Goal: Contribute content: Share content

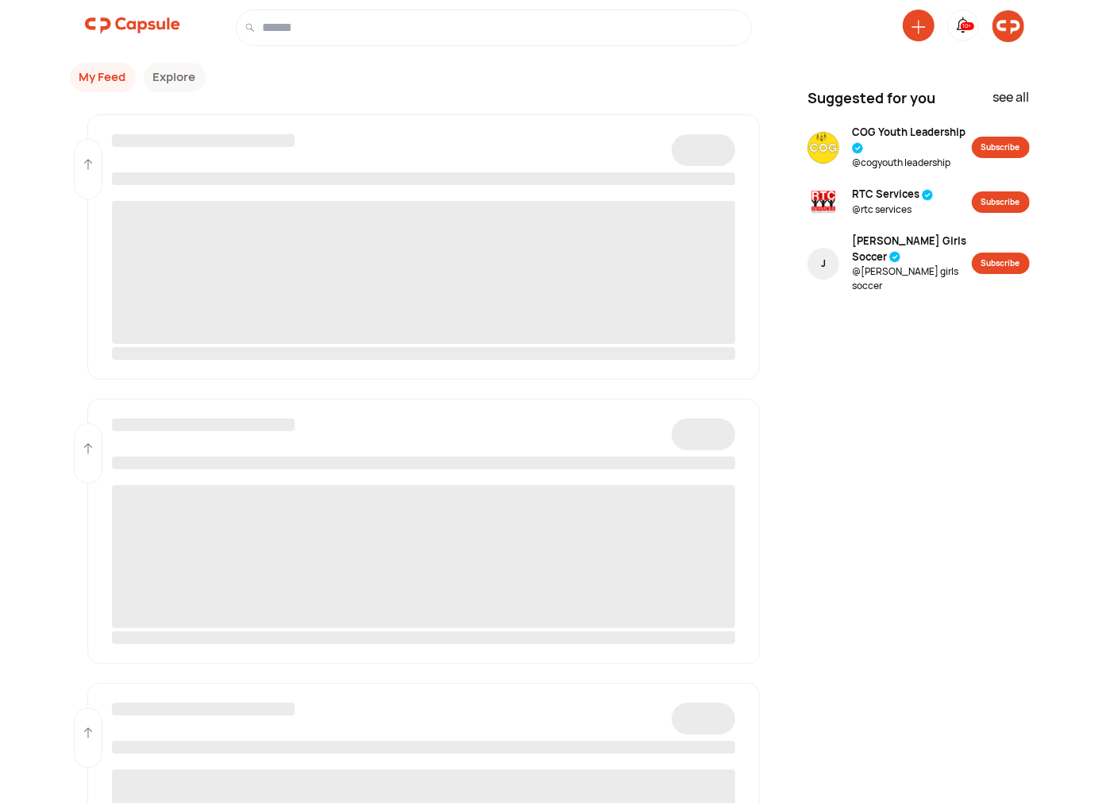
click at [1010, 22] on img at bounding box center [1008, 26] width 32 height 32
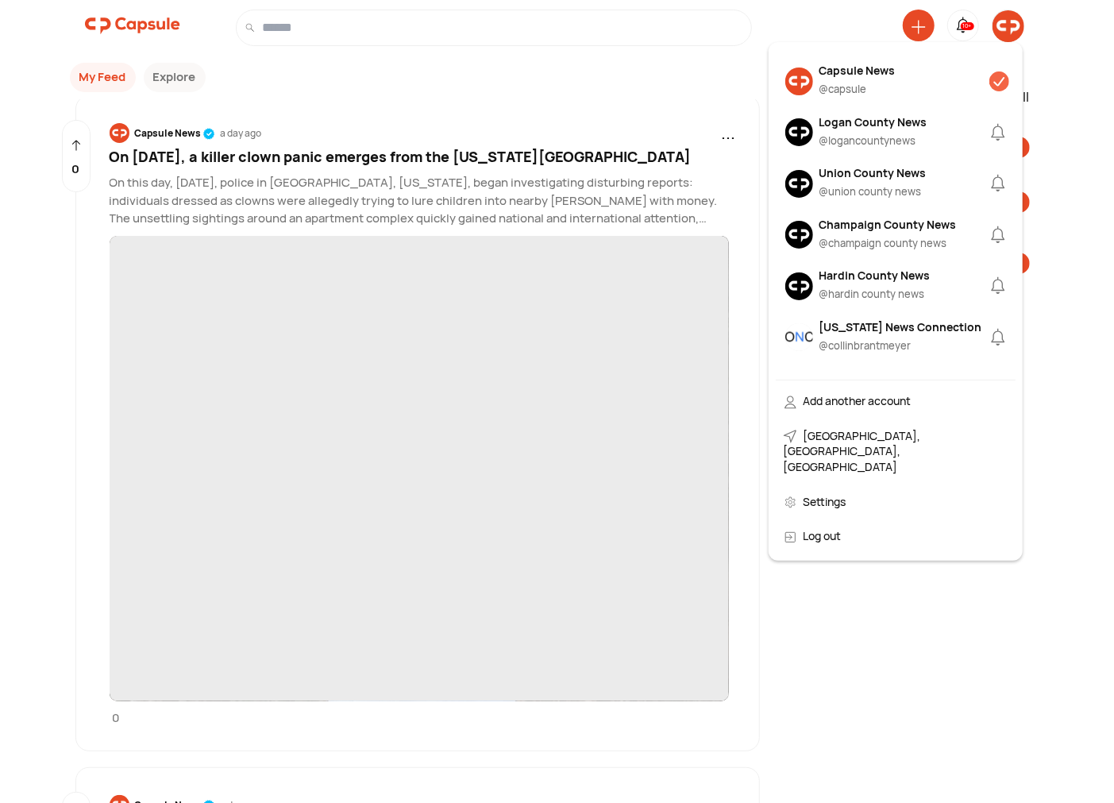
click at [871, 122] on div "Logan County News" at bounding box center [873, 122] width 108 height 17
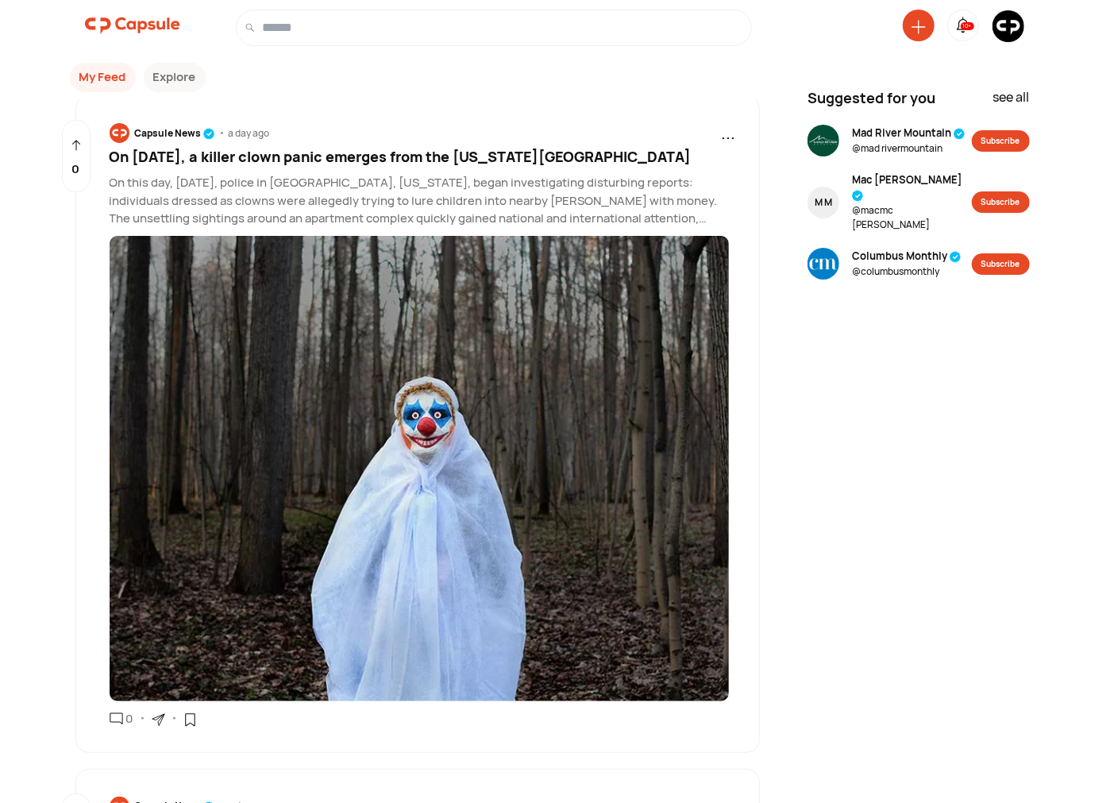
click at [913, 22] on icon at bounding box center [918, 27] width 14 height 14
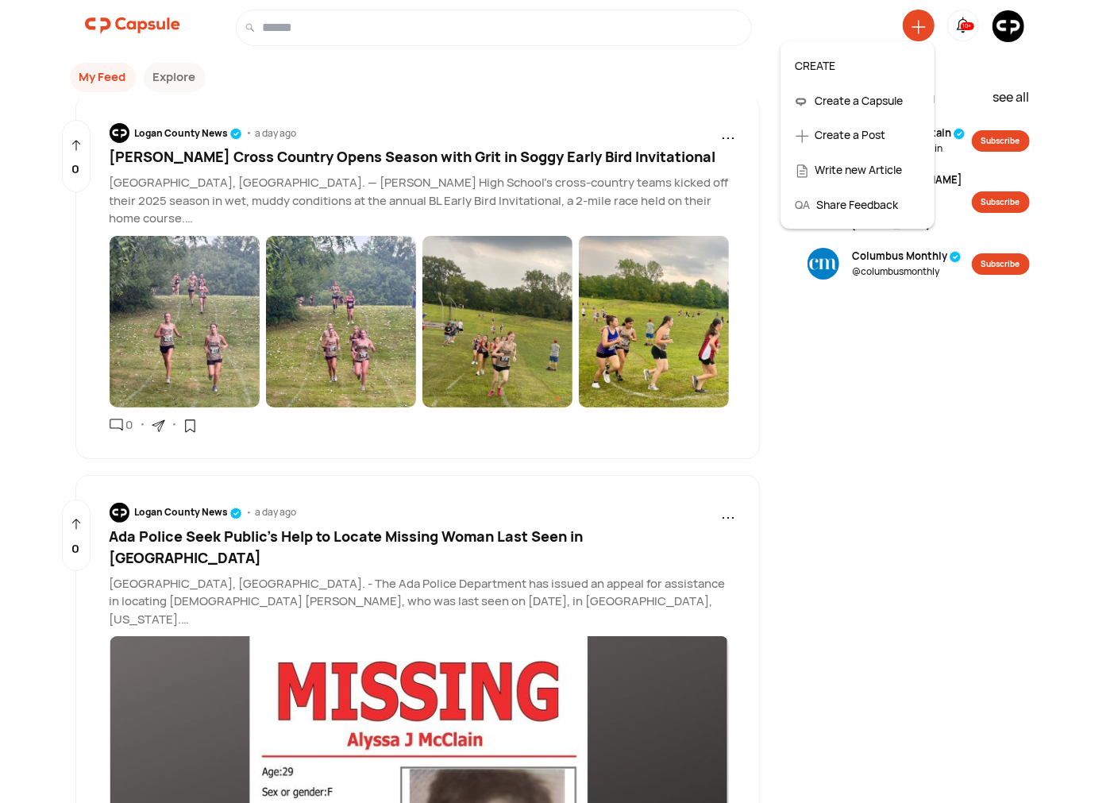
click at [840, 129] on div "Create a Post" at bounding box center [857, 134] width 140 height 35
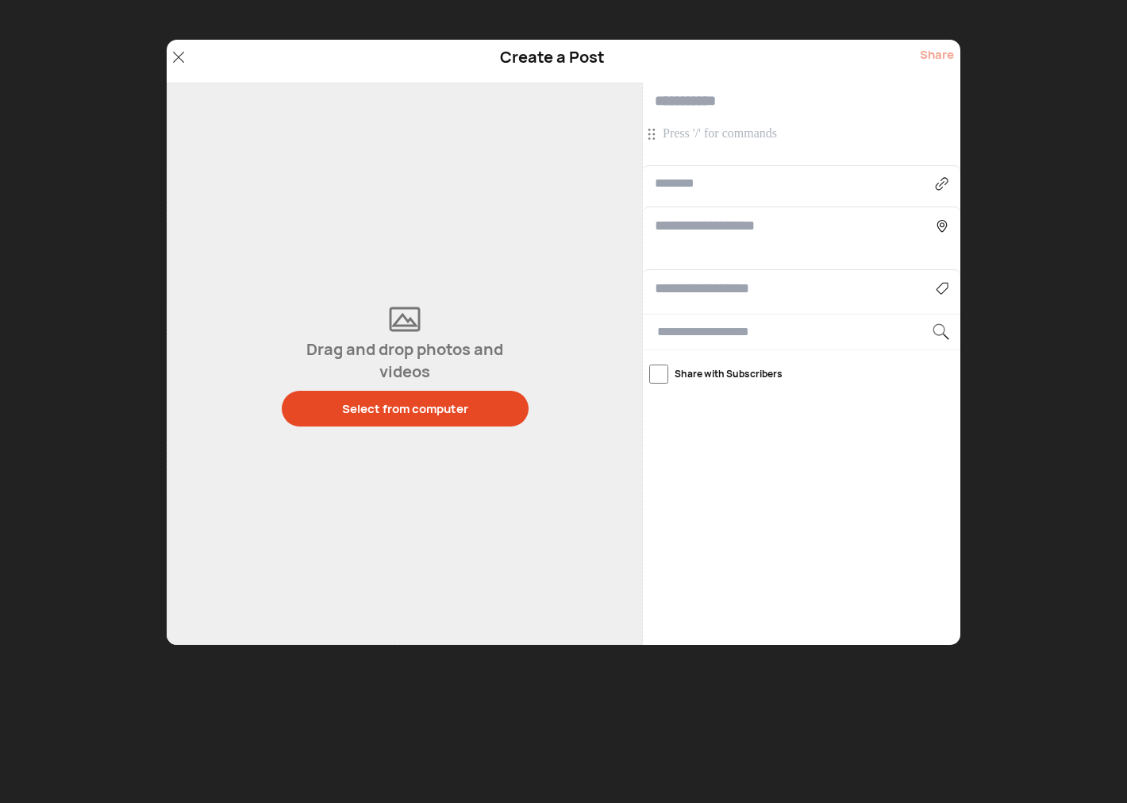
click at [723, 135] on p at bounding box center [804, 133] width 282 height 17
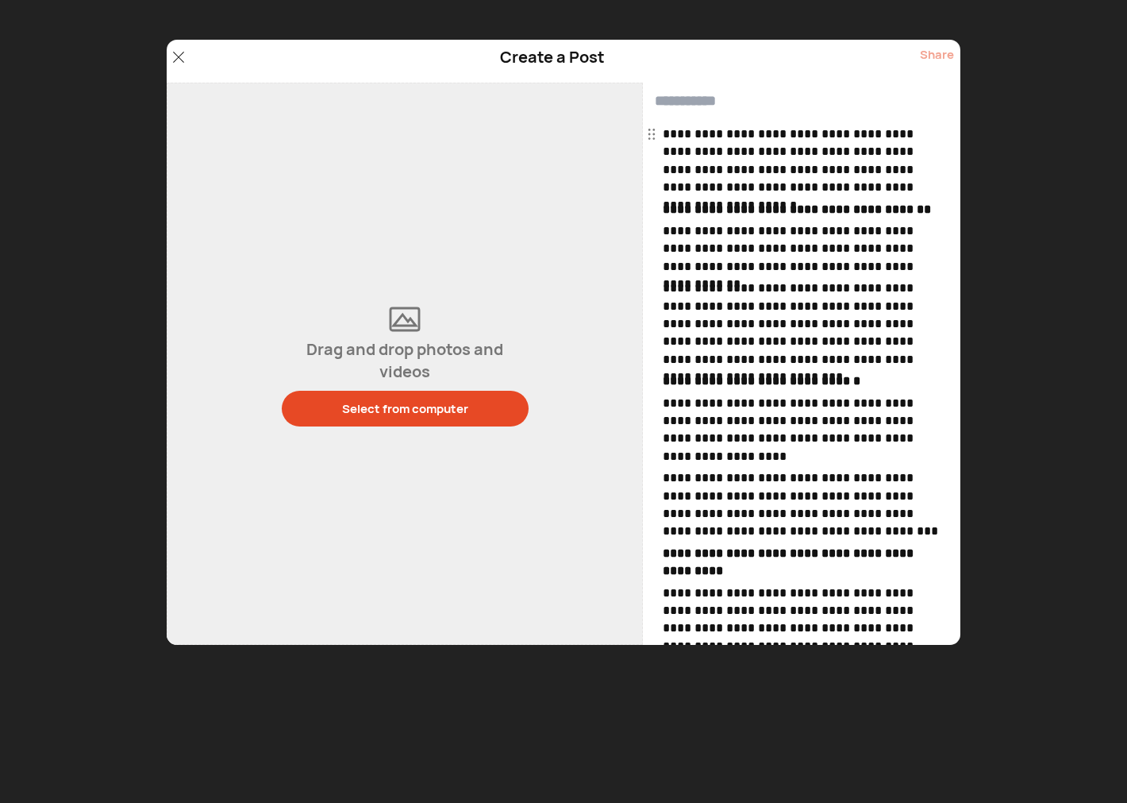
click at [719, 104] on input "text" at bounding box center [802, 101] width 318 height 37
paste input "**********"
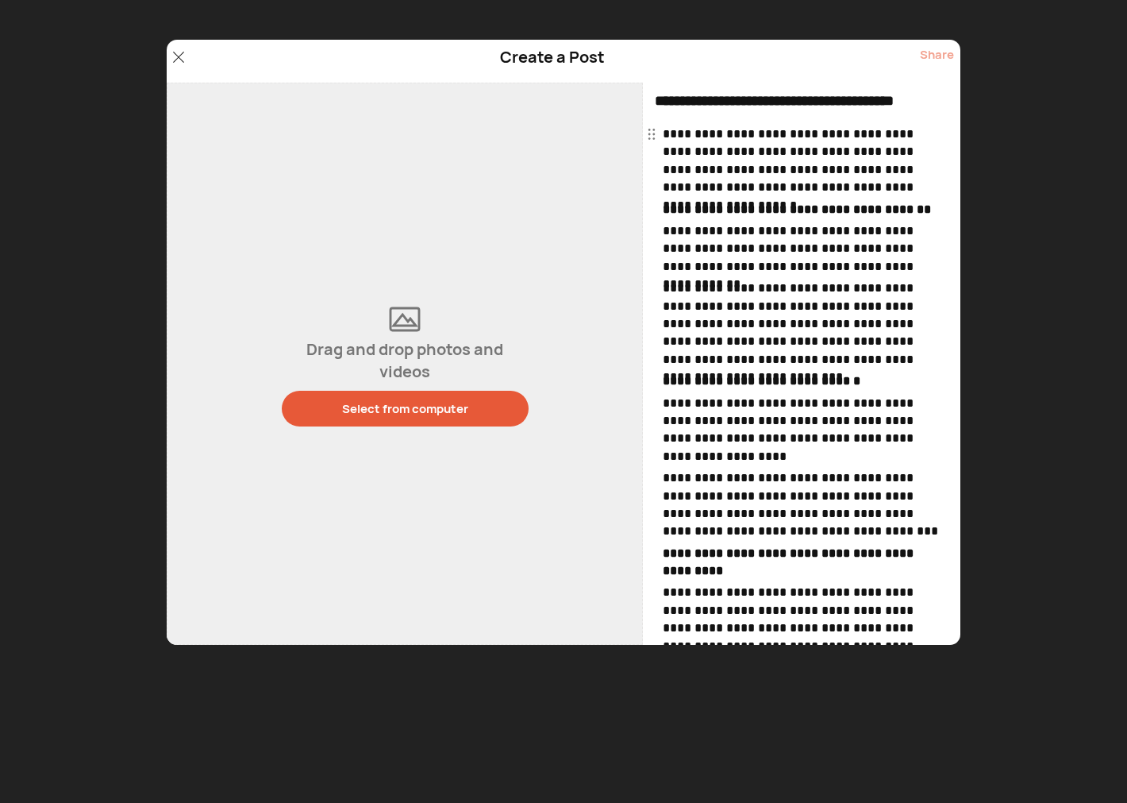
type input "**********"
click at [391, 415] on div "Select from computer" at bounding box center [405, 408] width 126 height 17
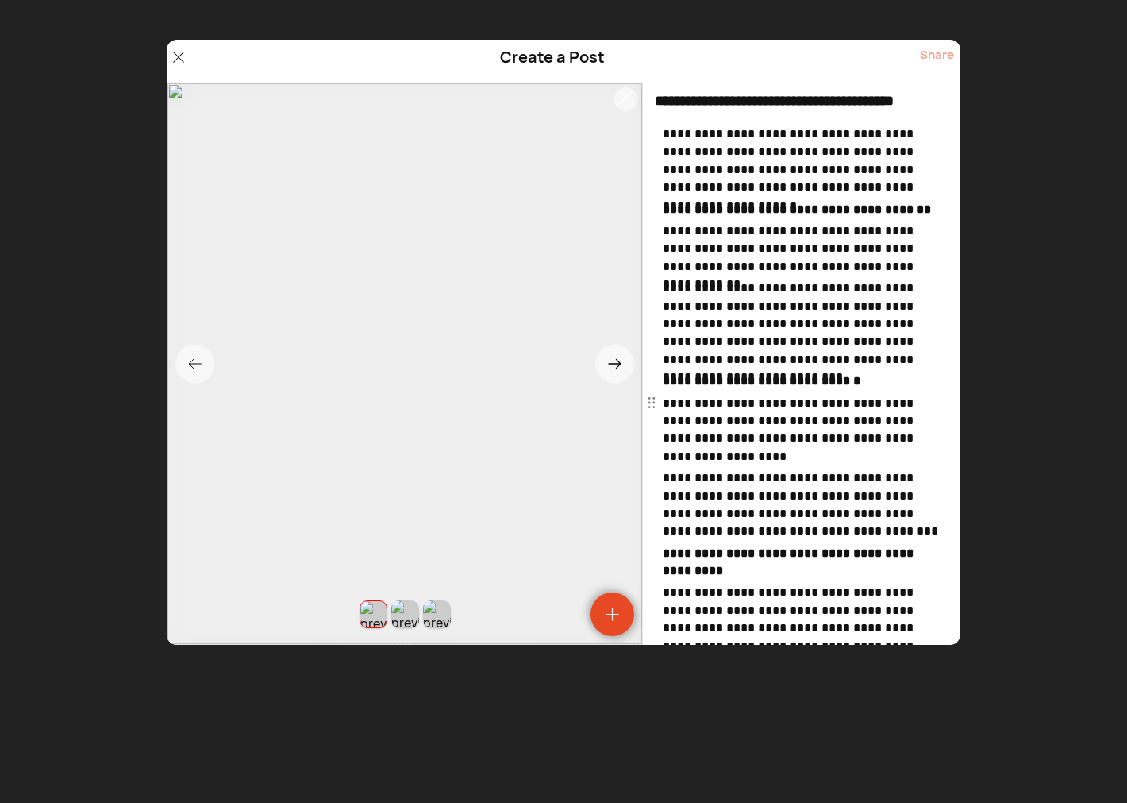
click at [377, 614] on div at bounding box center [374, 614] width 28 height 28
click at [406, 622] on div at bounding box center [405, 614] width 28 height 28
click at [629, 100] on icon at bounding box center [626, 96] width 13 height 13
click at [387, 620] on div at bounding box center [389, 614] width 28 height 28
click at [419, 616] on div at bounding box center [420, 613] width 29 height 29
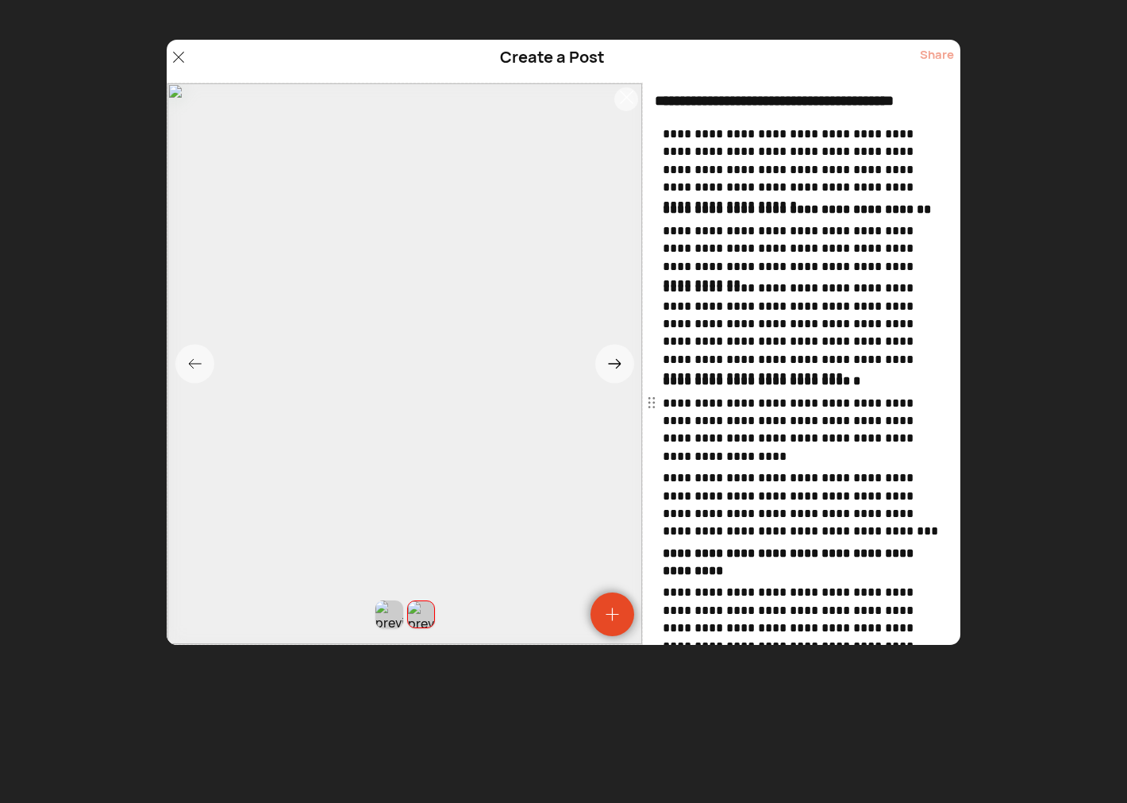
click at [391, 617] on div at bounding box center [389, 614] width 28 height 28
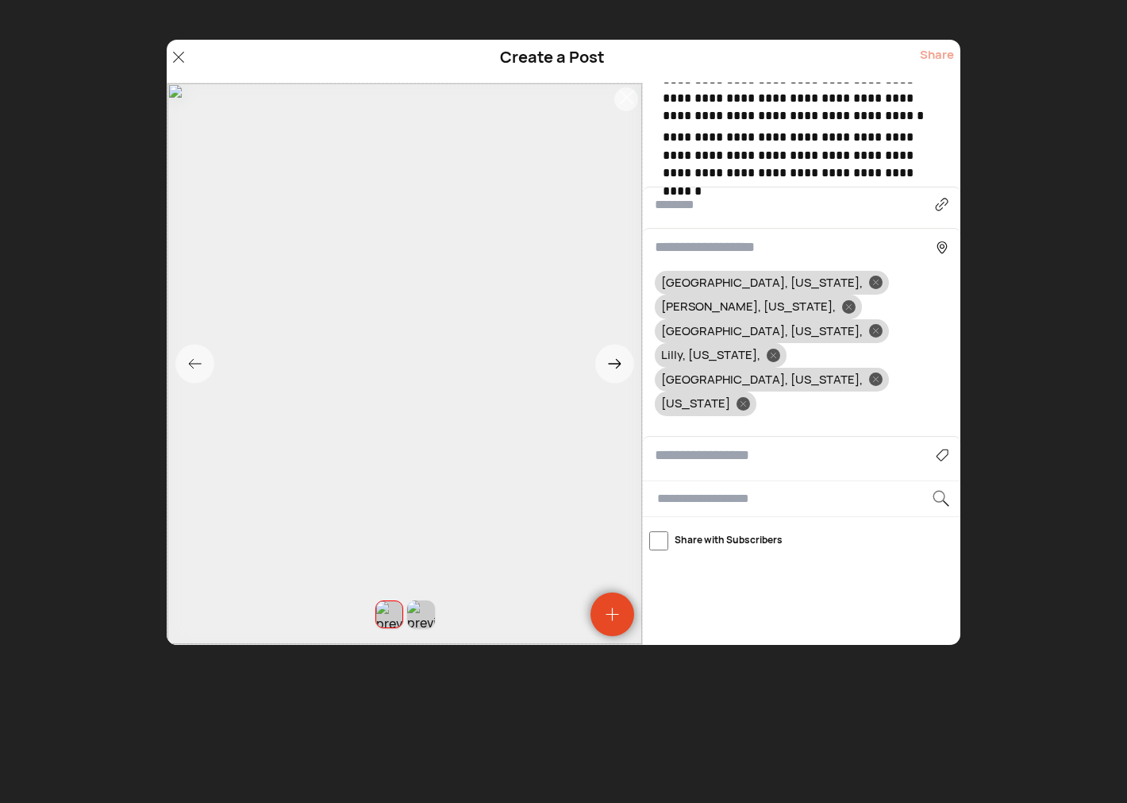
scroll to position [734, 0]
click at [715, 435] on div "Agriculture Art, Music & Events Business & Finance Cars & Motorcycles Community…" at bounding box center [802, 454] width 318 height 38
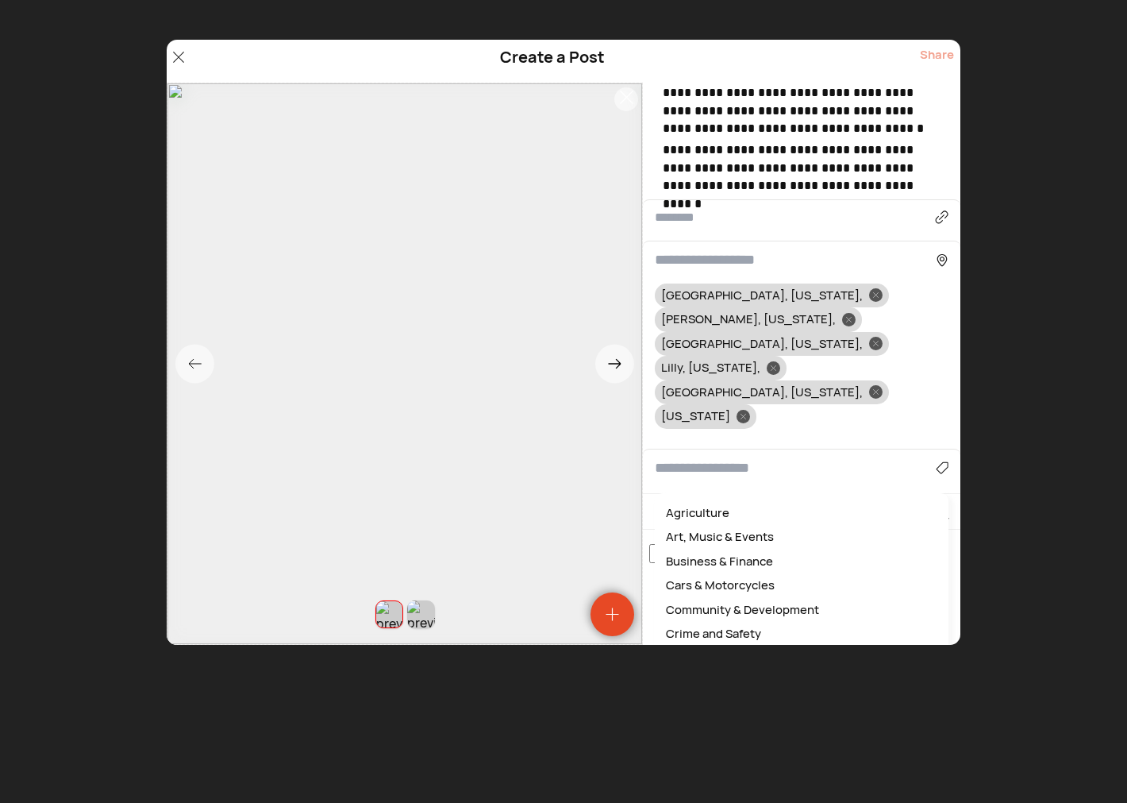
scroll to position [718, 0]
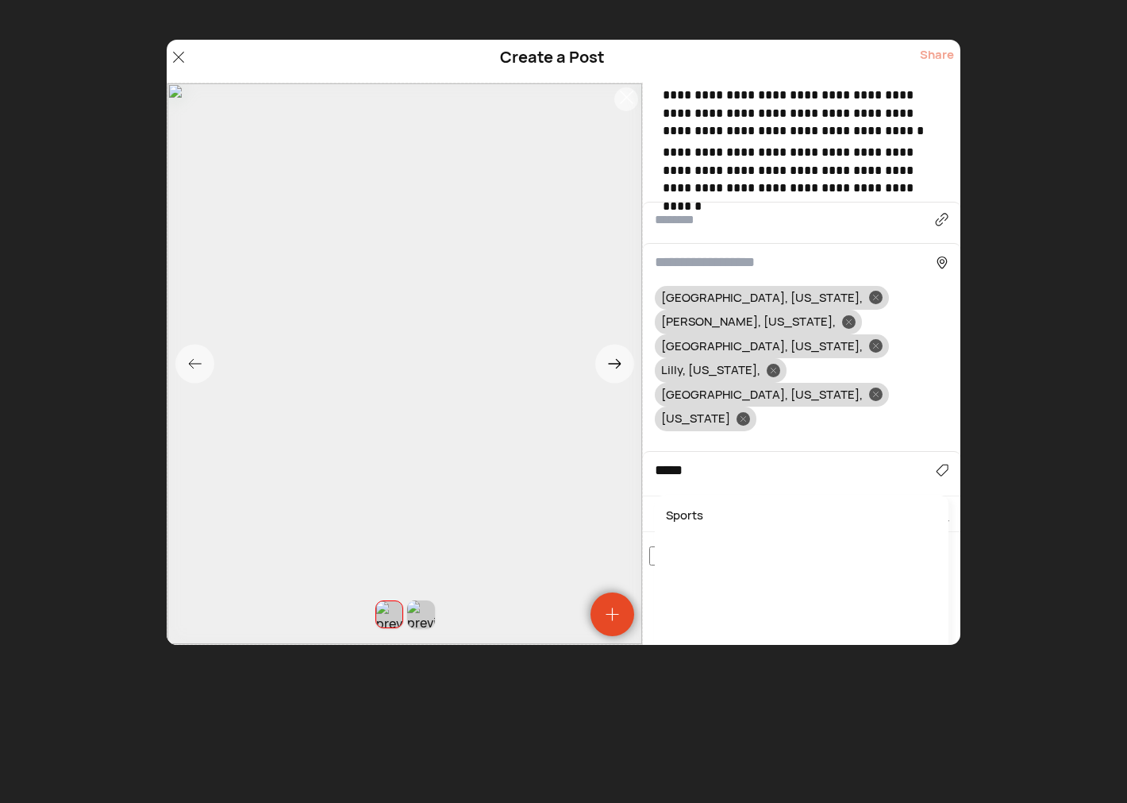
click at [693, 503] on div "Sports" at bounding box center [802, 515] width 278 height 25
type input "******"
click at [856, 315] on div at bounding box center [848, 321] width 13 height 13
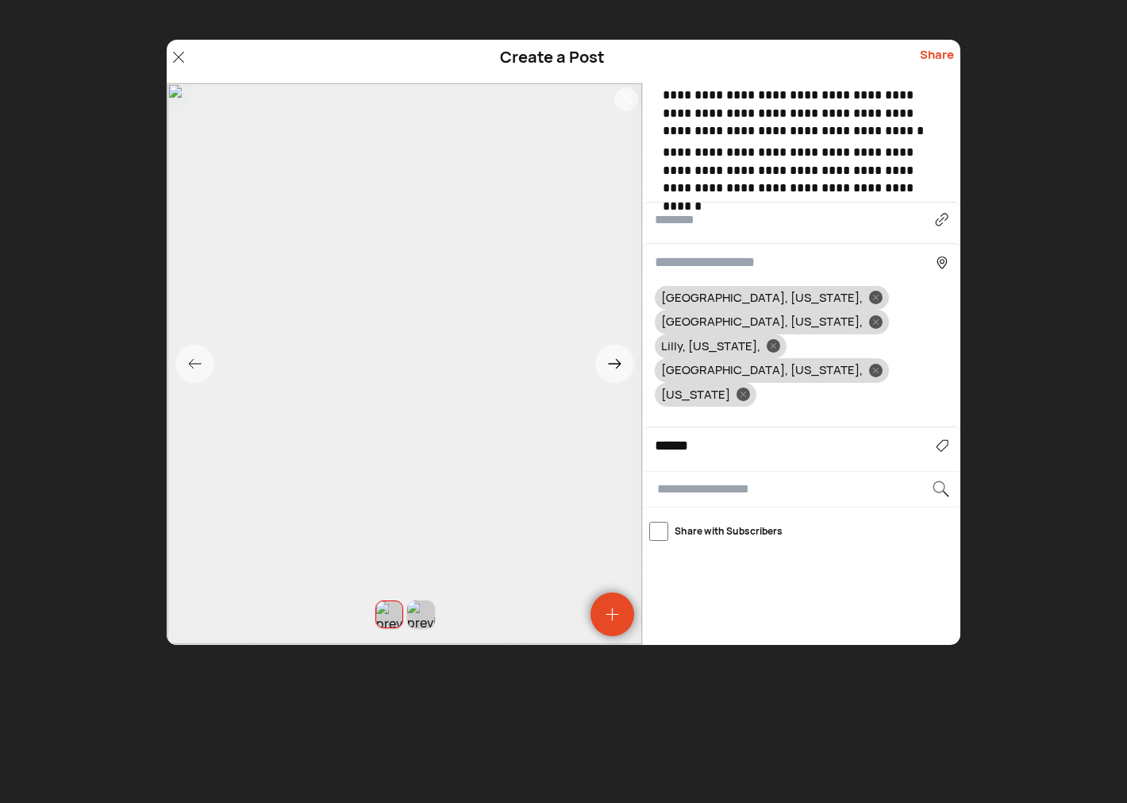
click at [879, 319] on icon at bounding box center [876, 322] width 6 height 6
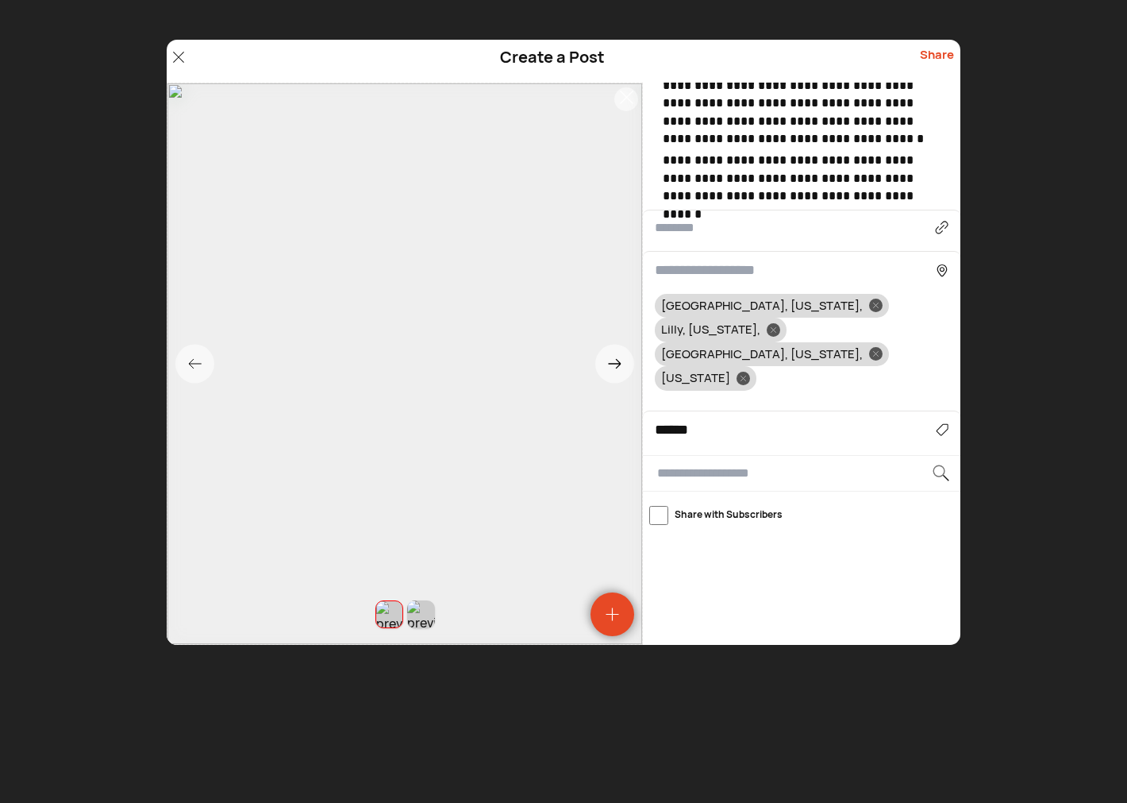
click at [780, 323] on div at bounding box center [773, 329] width 13 height 13
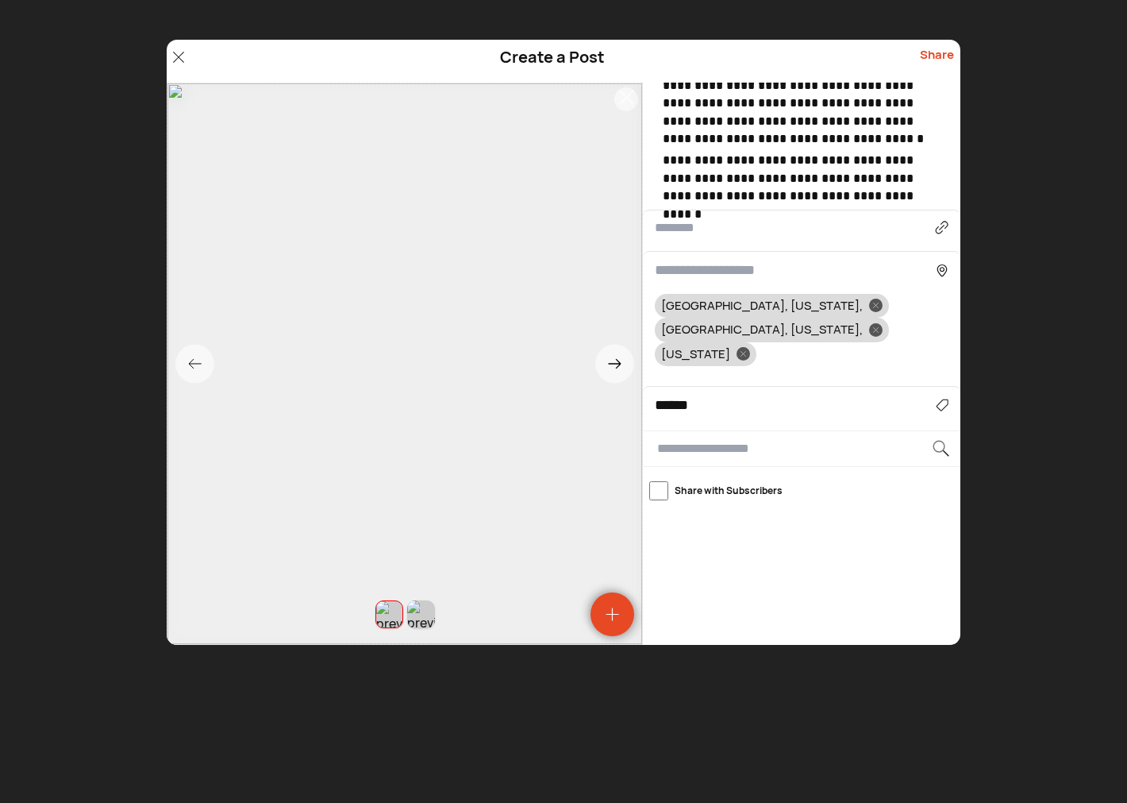
click at [879, 327] on icon at bounding box center [876, 330] width 6 height 6
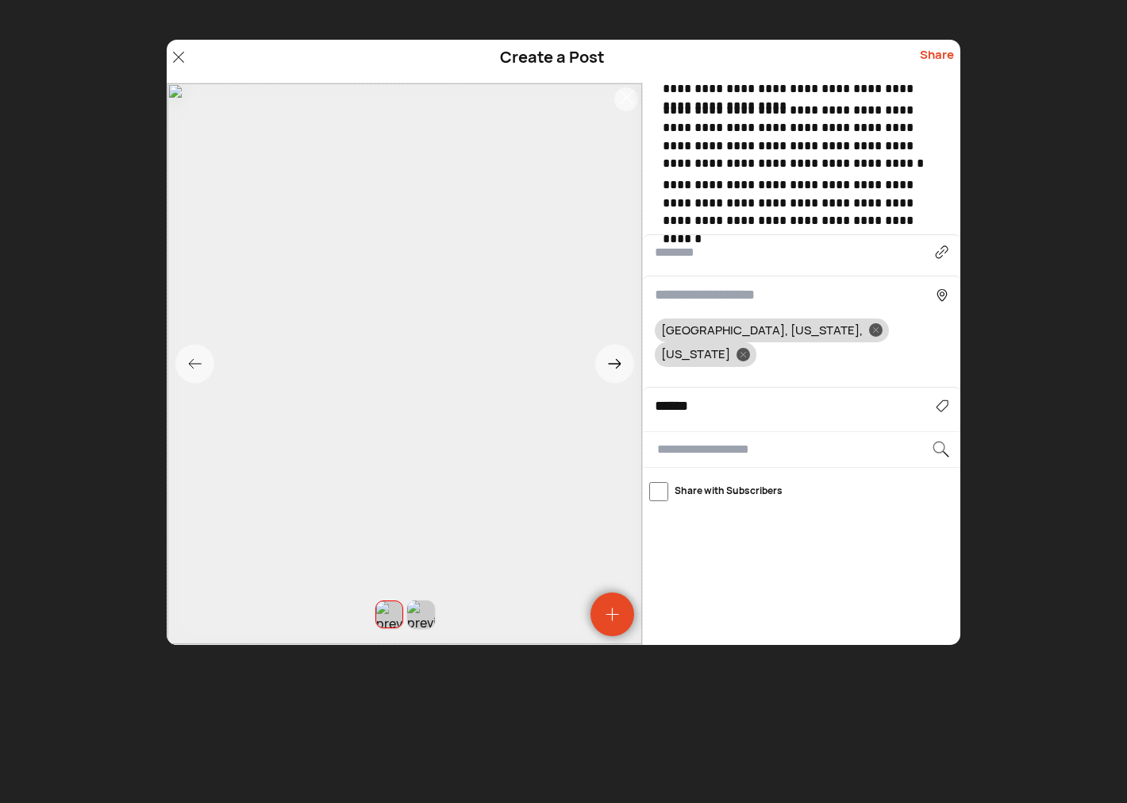
click at [746, 352] on icon at bounding box center [744, 355] width 6 height 6
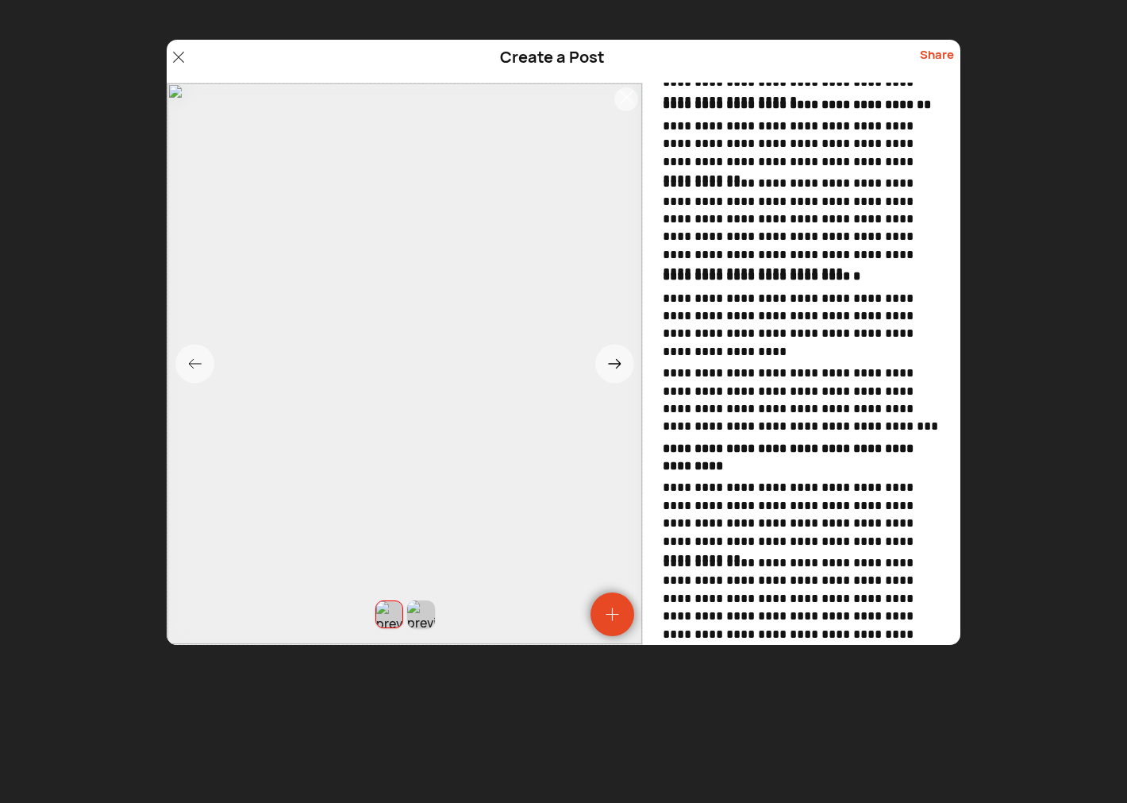
scroll to position [0, 0]
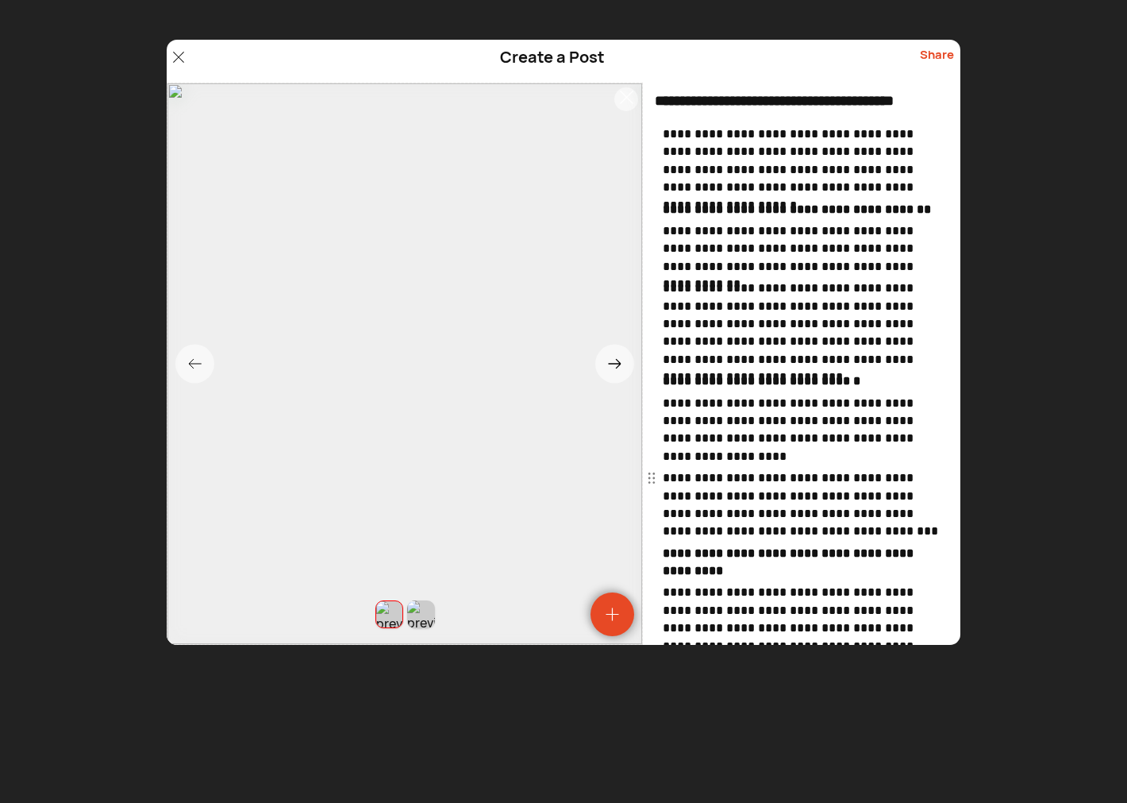
click at [758, 479] on p "**********" at bounding box center [804, 504] width 282 height 71
click at [774, 476] on p "**********" at bounding box center [804, 504] width 282 height 71
click at [0, 0] on span "*******" at bounding box center [0, 0] width 0 height 0
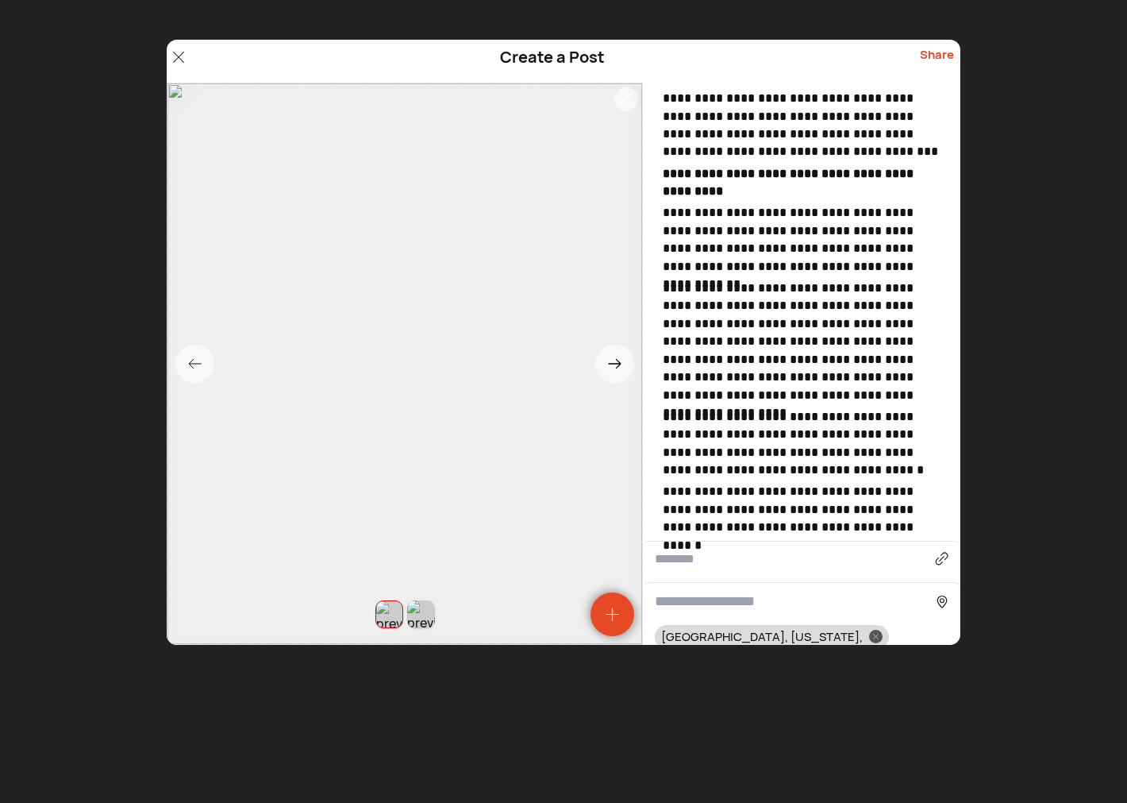
scroll to position [588, 0]
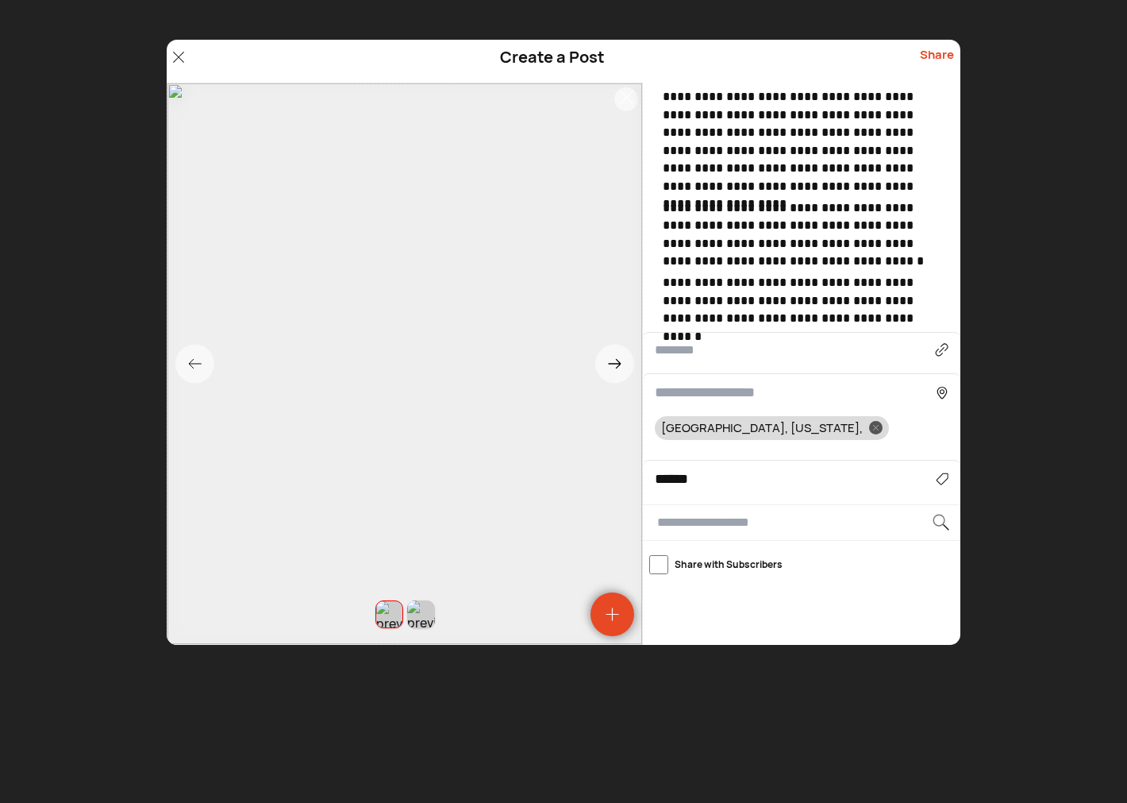
click at [937, 56] on div "Share" at bounding box center [937, 61] width 34 height 30
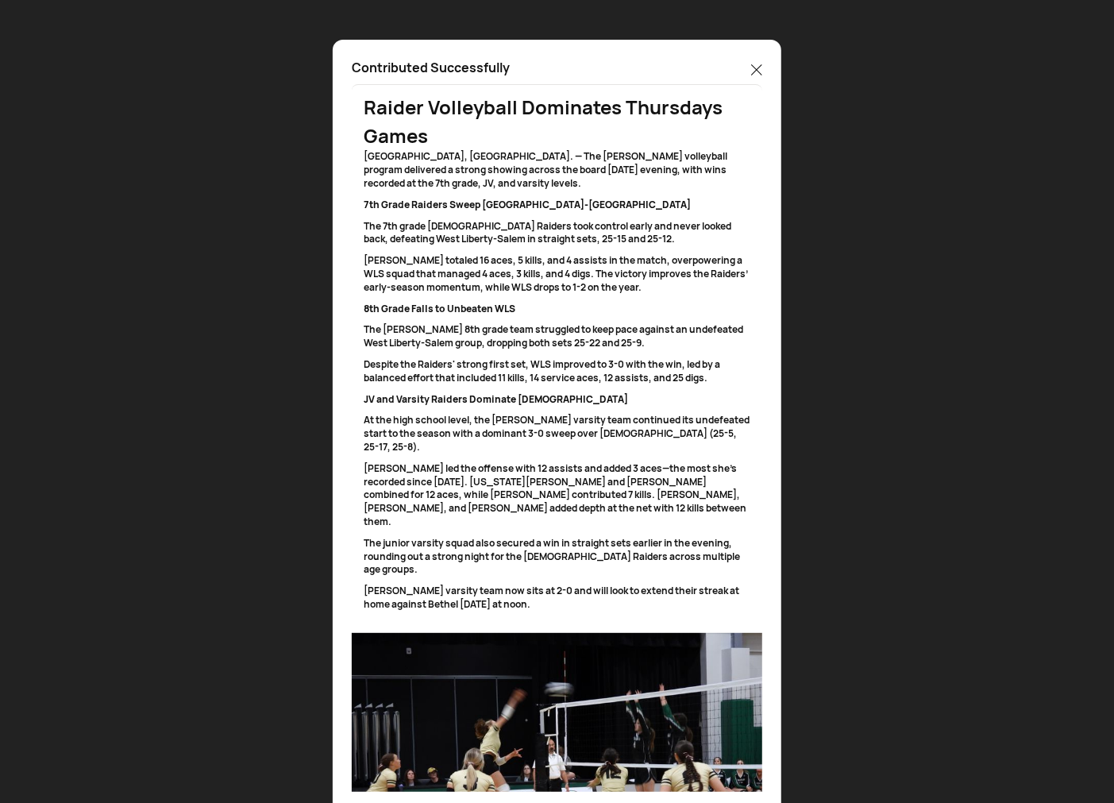
click at [759, 69] on icon at bounding box center [756, 69] width 11 height 11
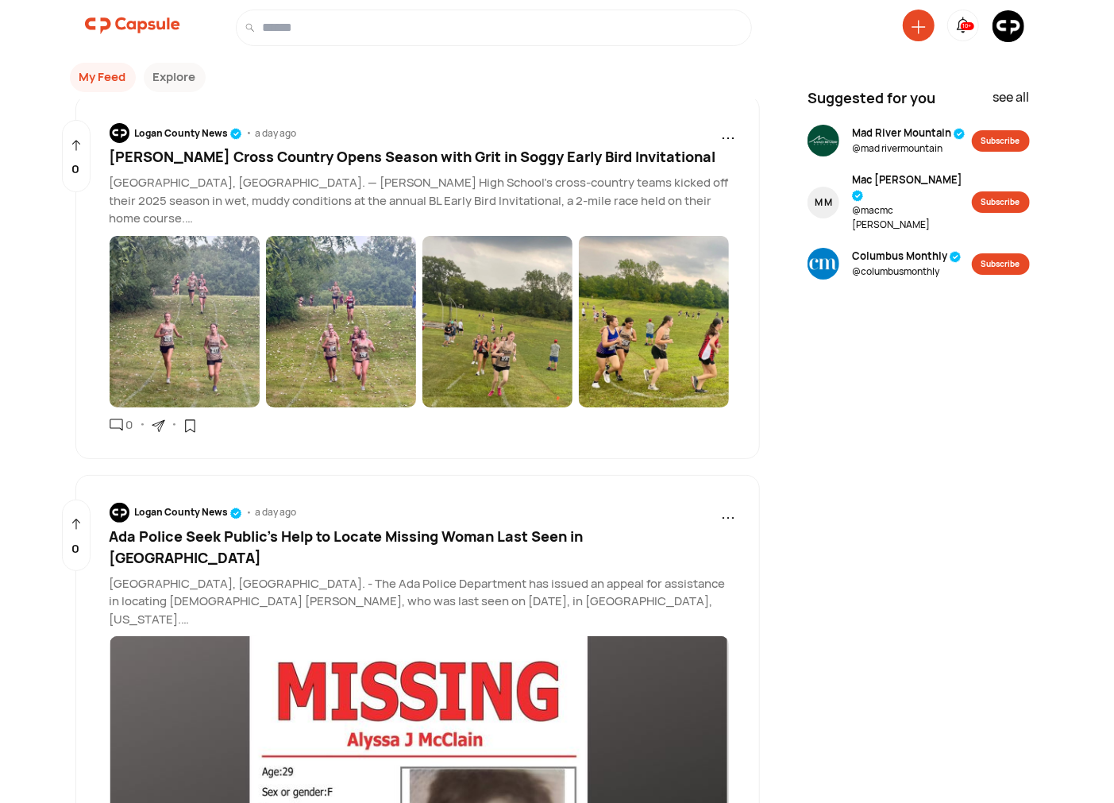
click at [913, 29] on icon at bounding box center [918, 27] width 14 height 14
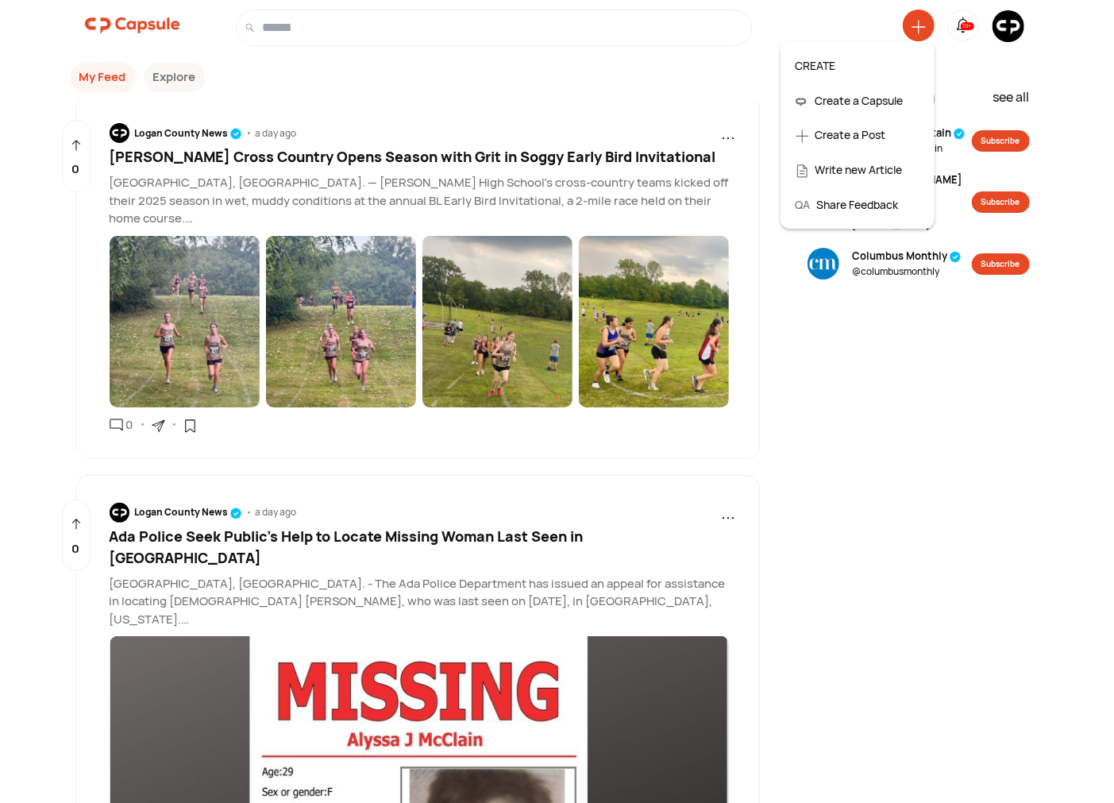
click at [846, 133] on div "Create a Post" at bounding box center [857, 134] width 140 height 35
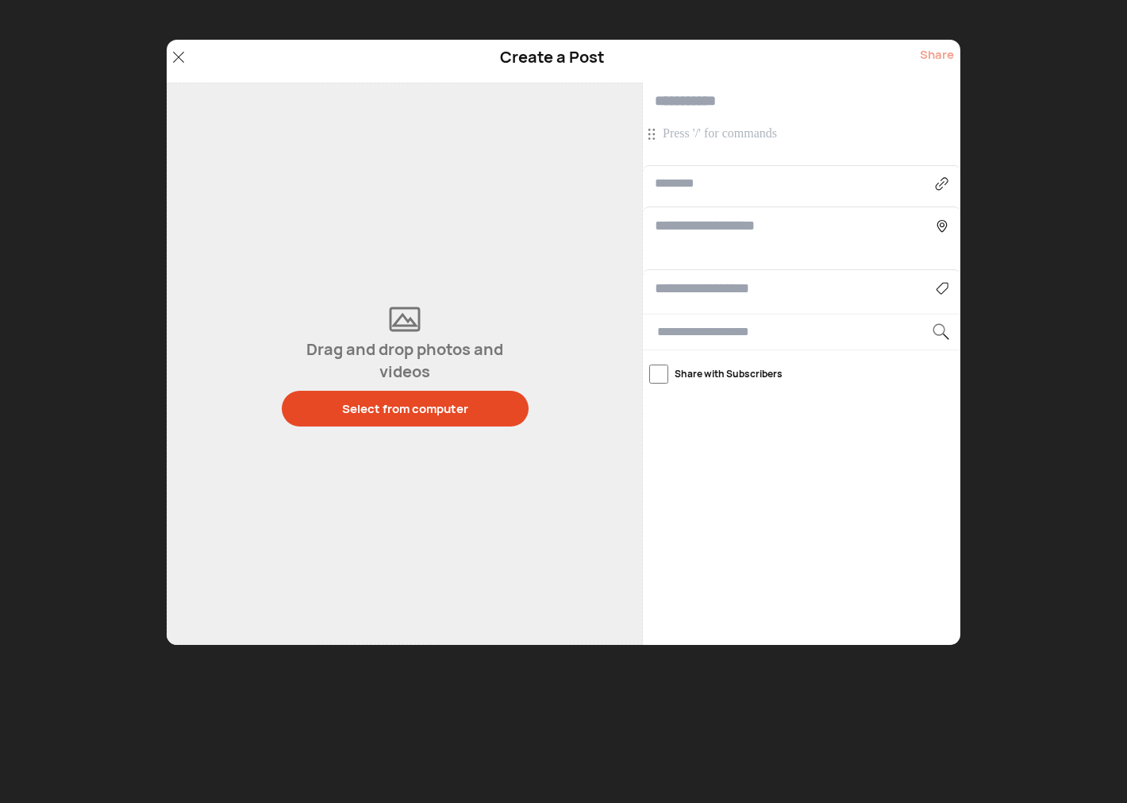
click at [741, 136] on p at bounding box center [804, 133] width 282 height 17
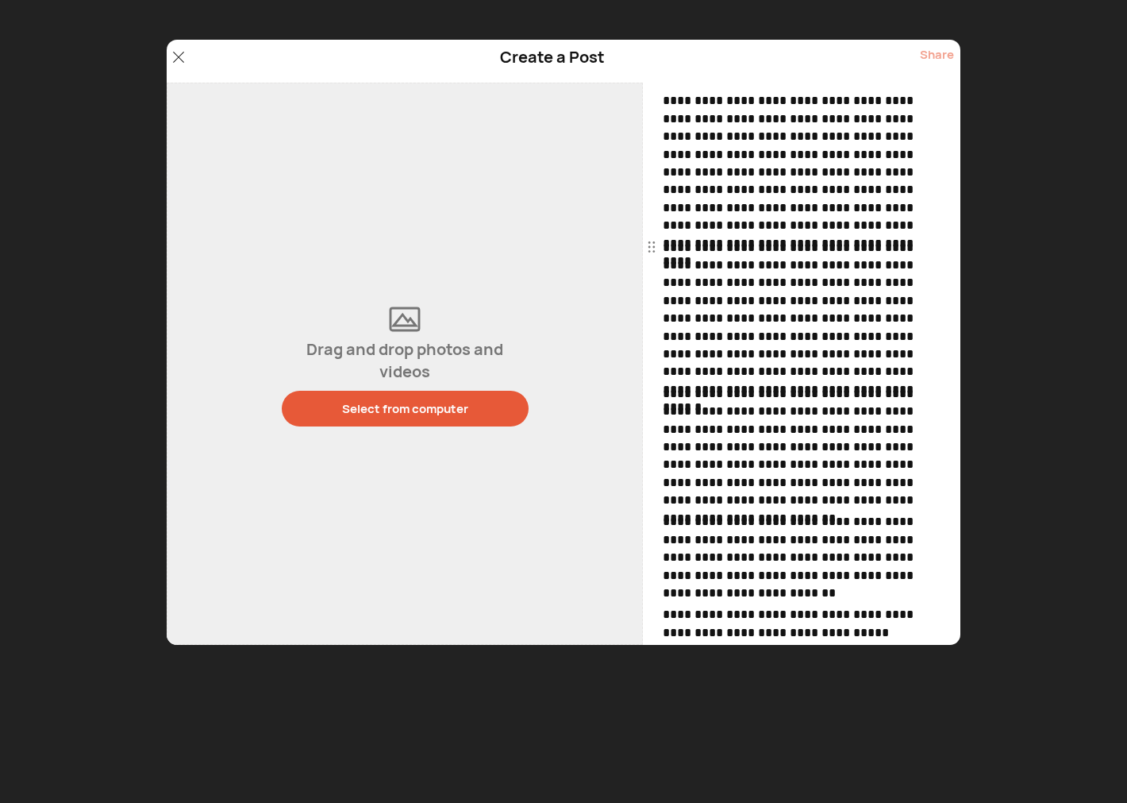
click at [395, 418] on button "Select from computer" at bounding box center [405, 409] width 247 height 36
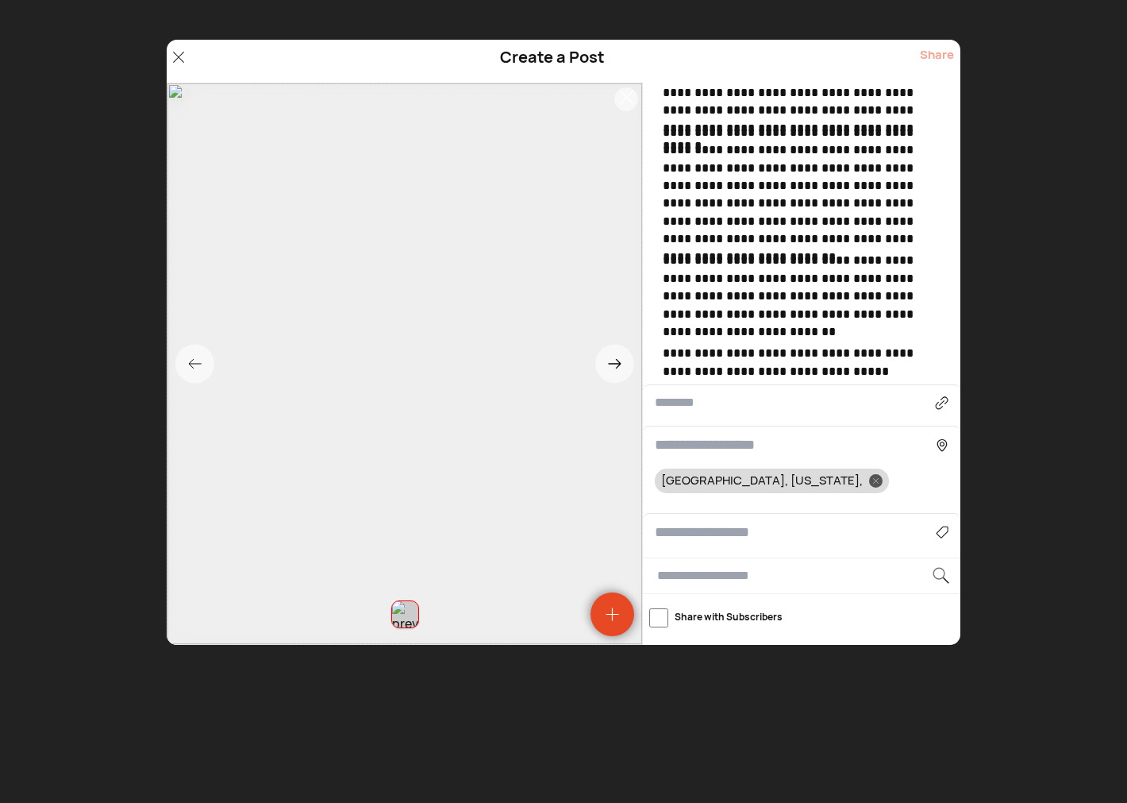
scroll to position [556, 0]
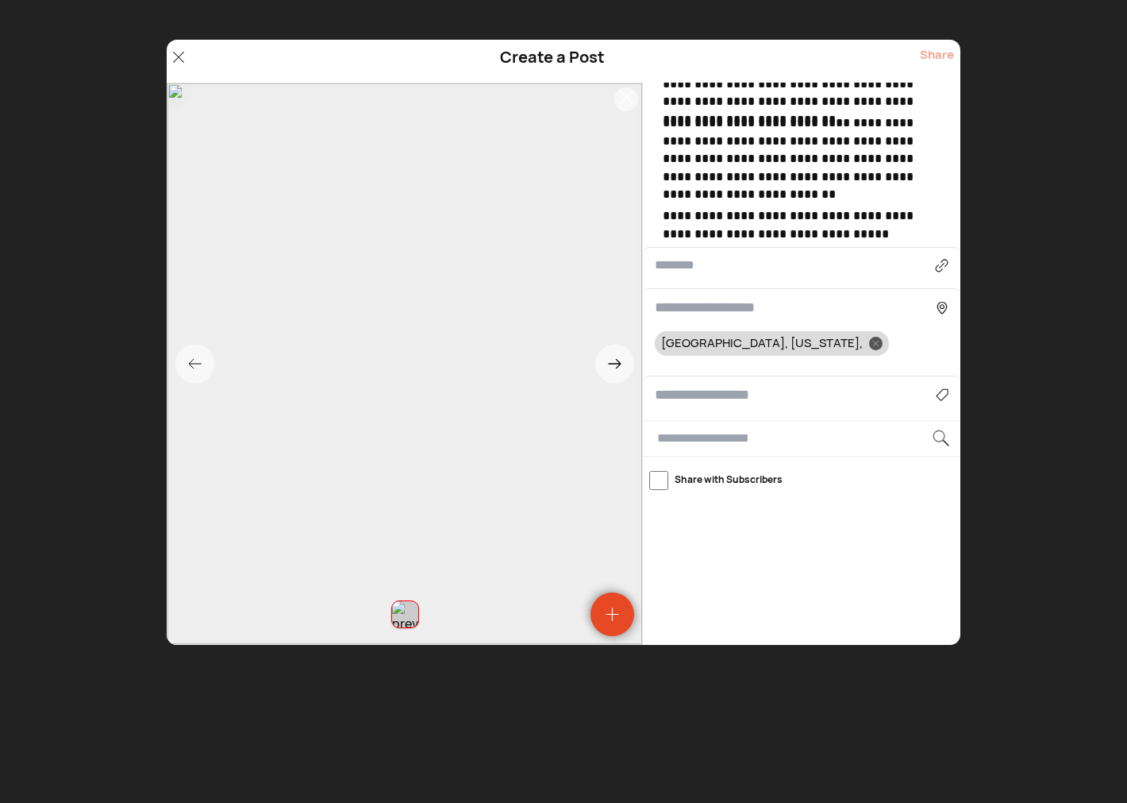
click at [683, 385] on input at bounding box center [795, 394] width 281 height 21
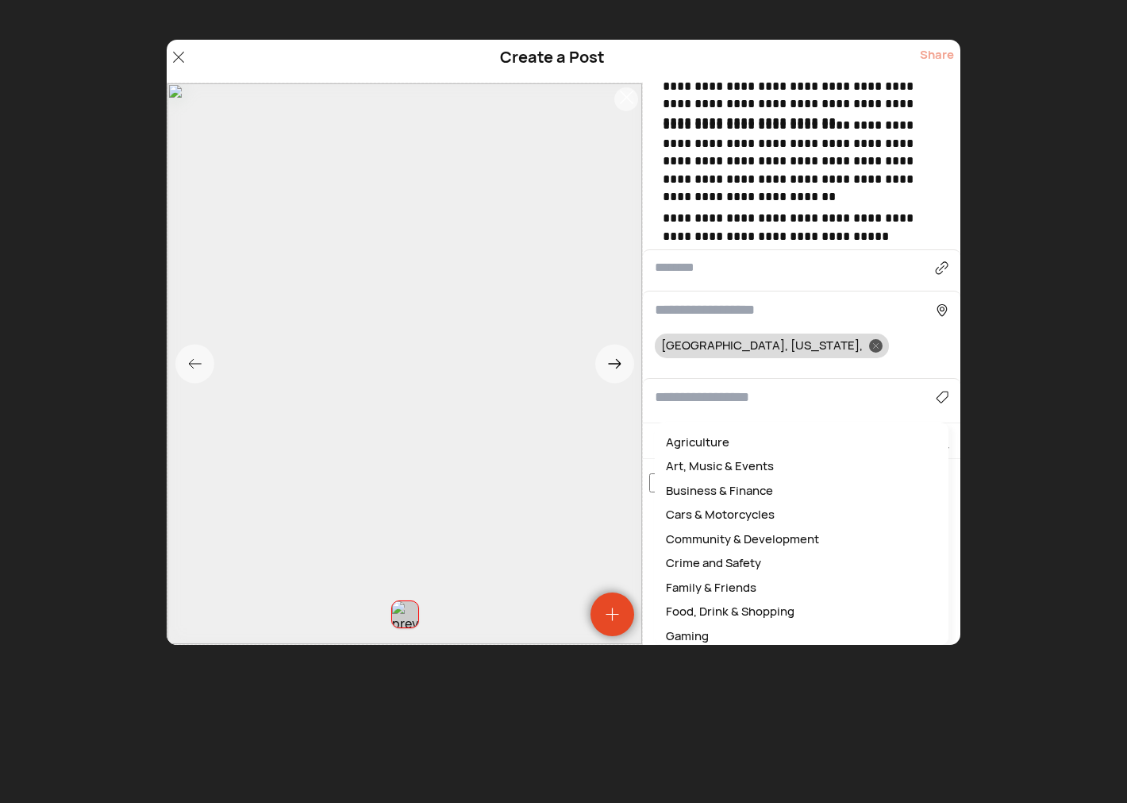
scroll to position [540, 0]
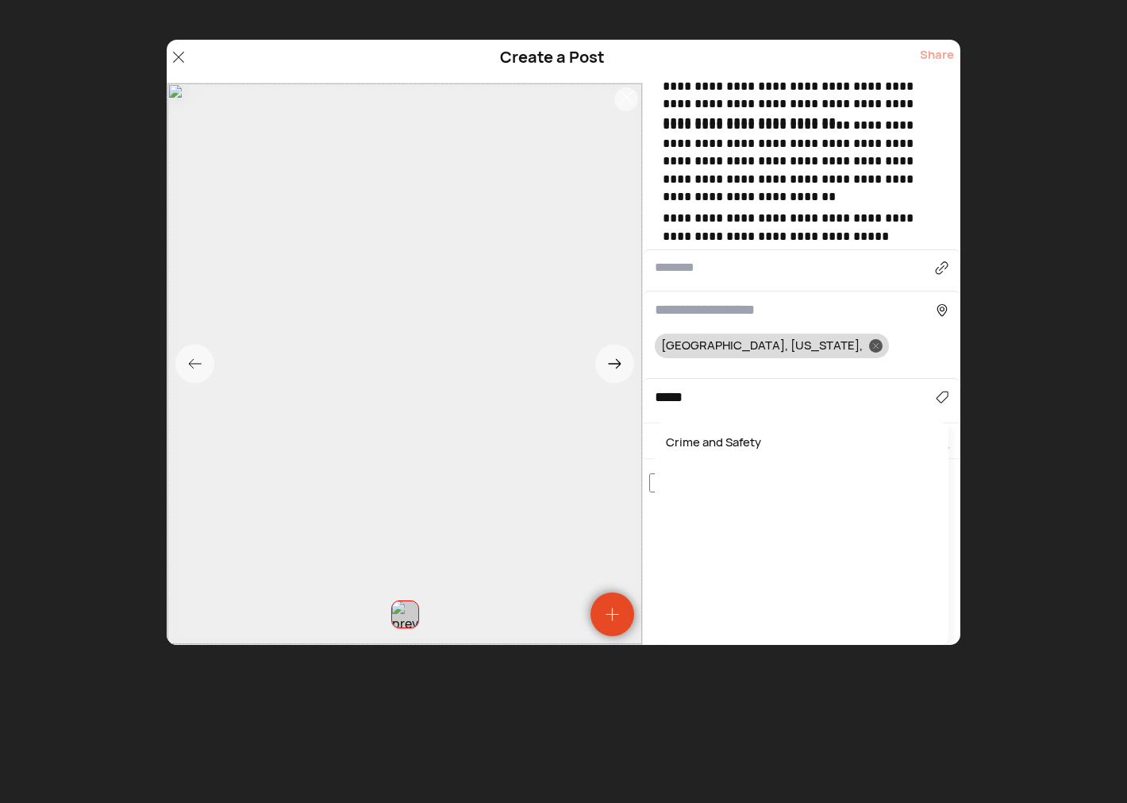
click at [707, 449] on div "Crime and Safety" at bounding box center [802, 442] width 278 height 25
type input "**********"
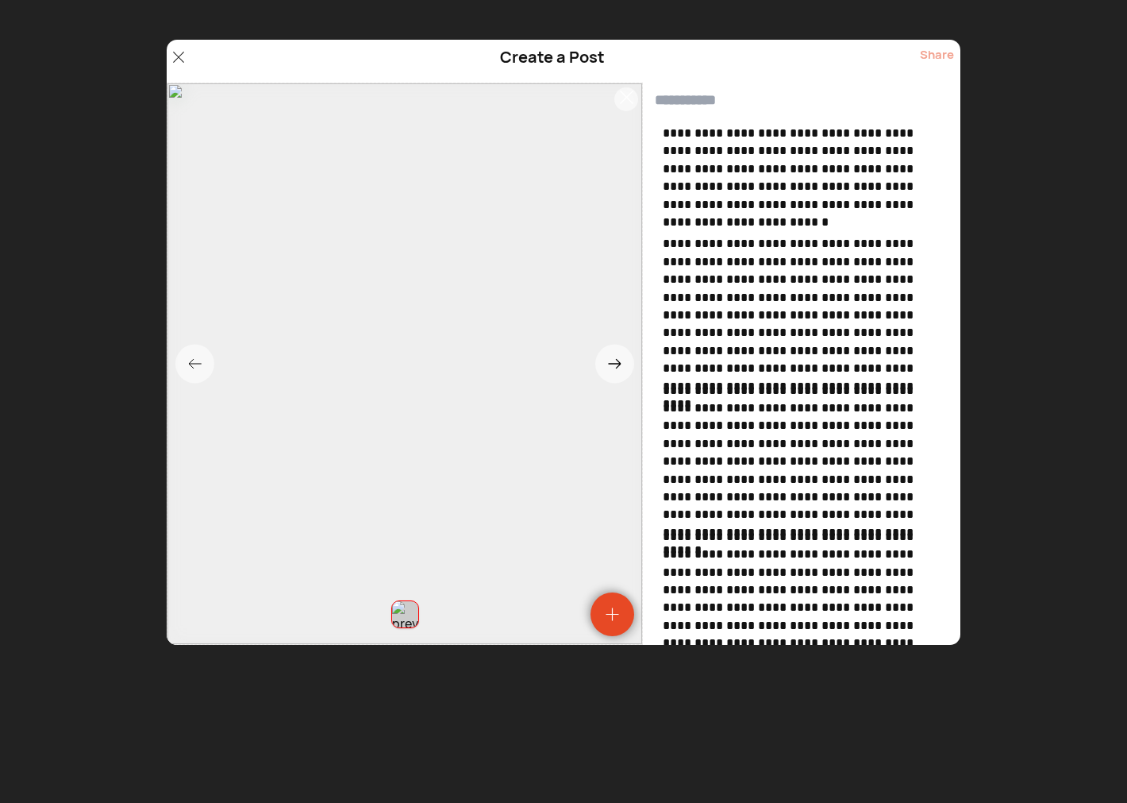
scroll to position [0, 0]
click at [697, 109] on input "text" at bounding box center [802, 101] width 318 height 37
paste input "**********"
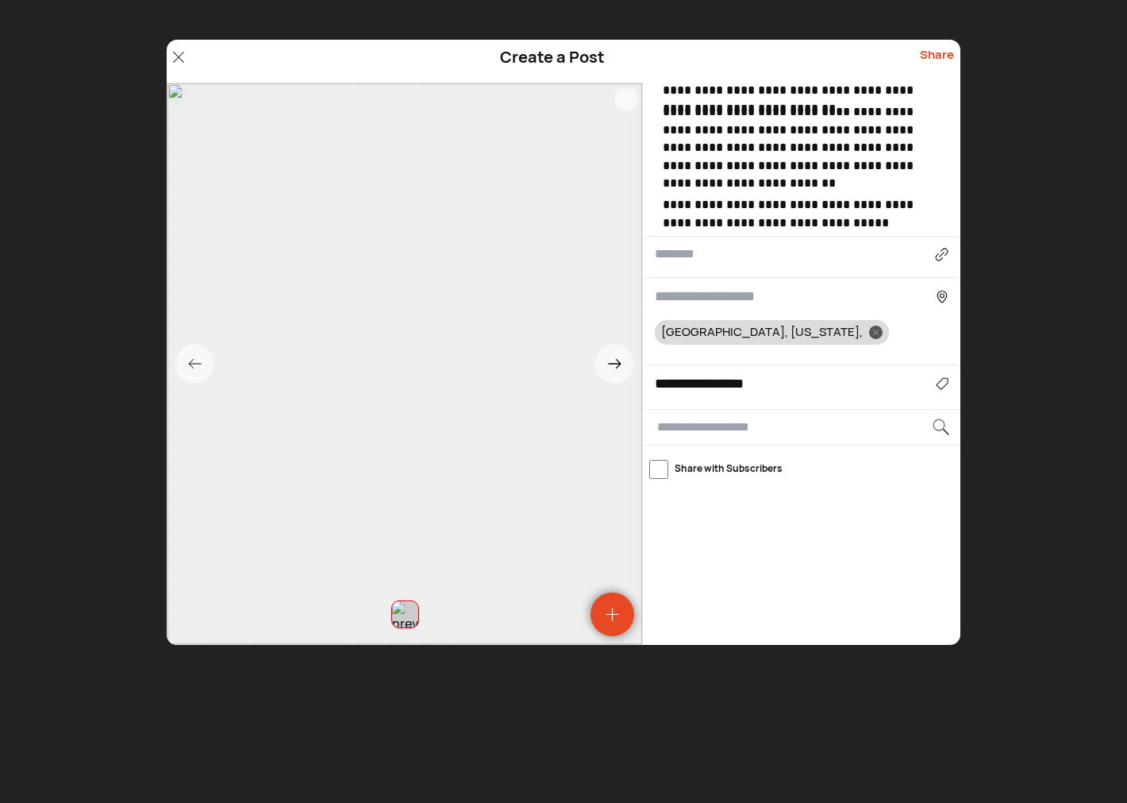
scroll to position [556, 0]
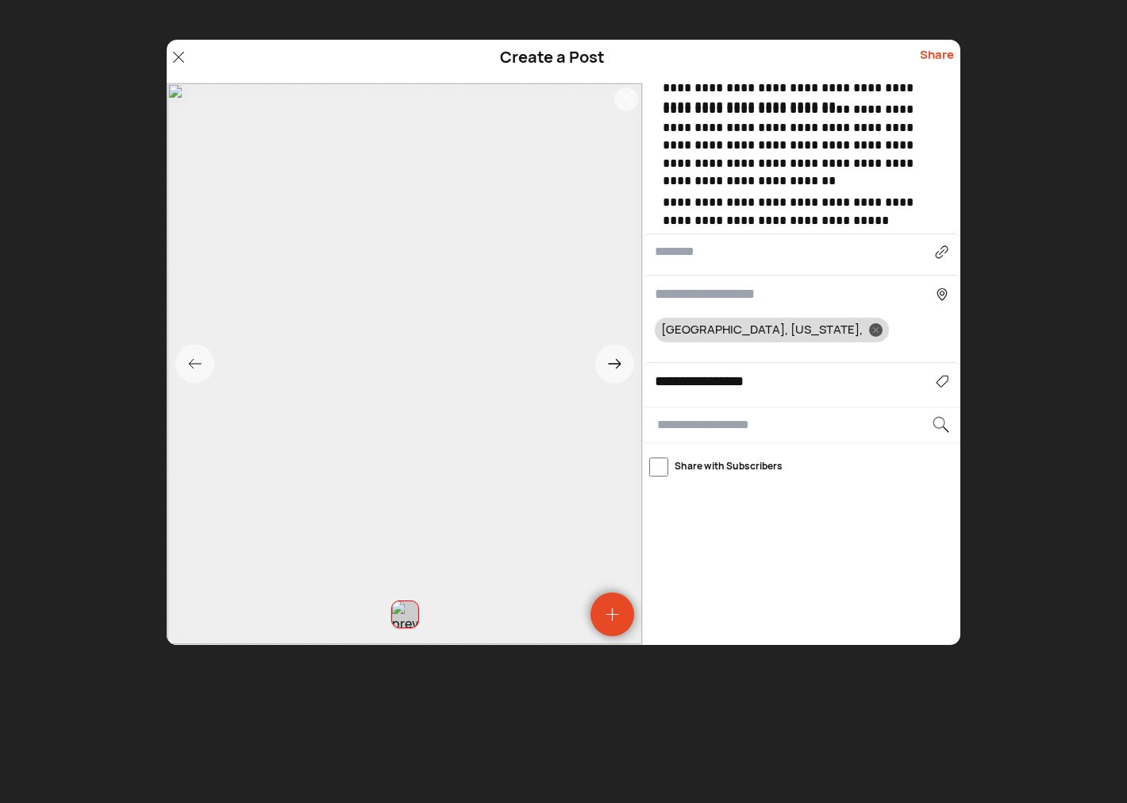
type input "**********"
click at [934, 59] on div "Share" at bounding box center [937, 61] width 34 height 30
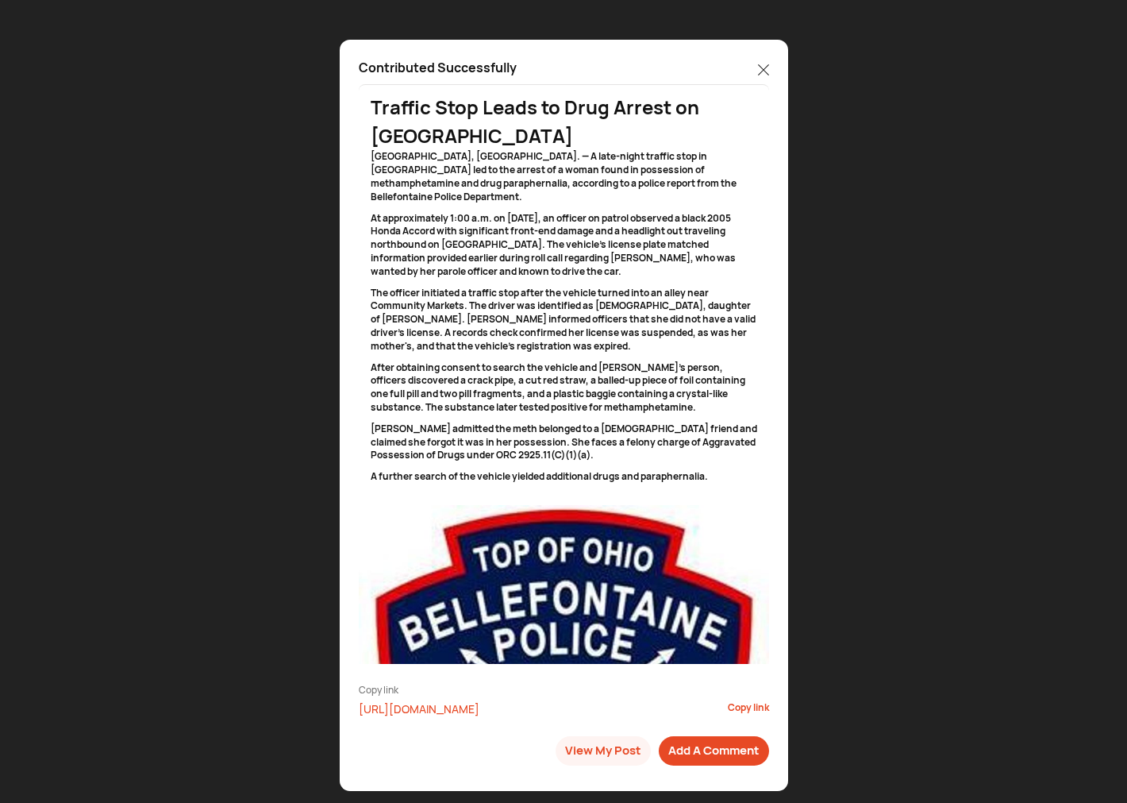
click at [758, 69] on icon at bounding box center [763, 69] width 11 height 11
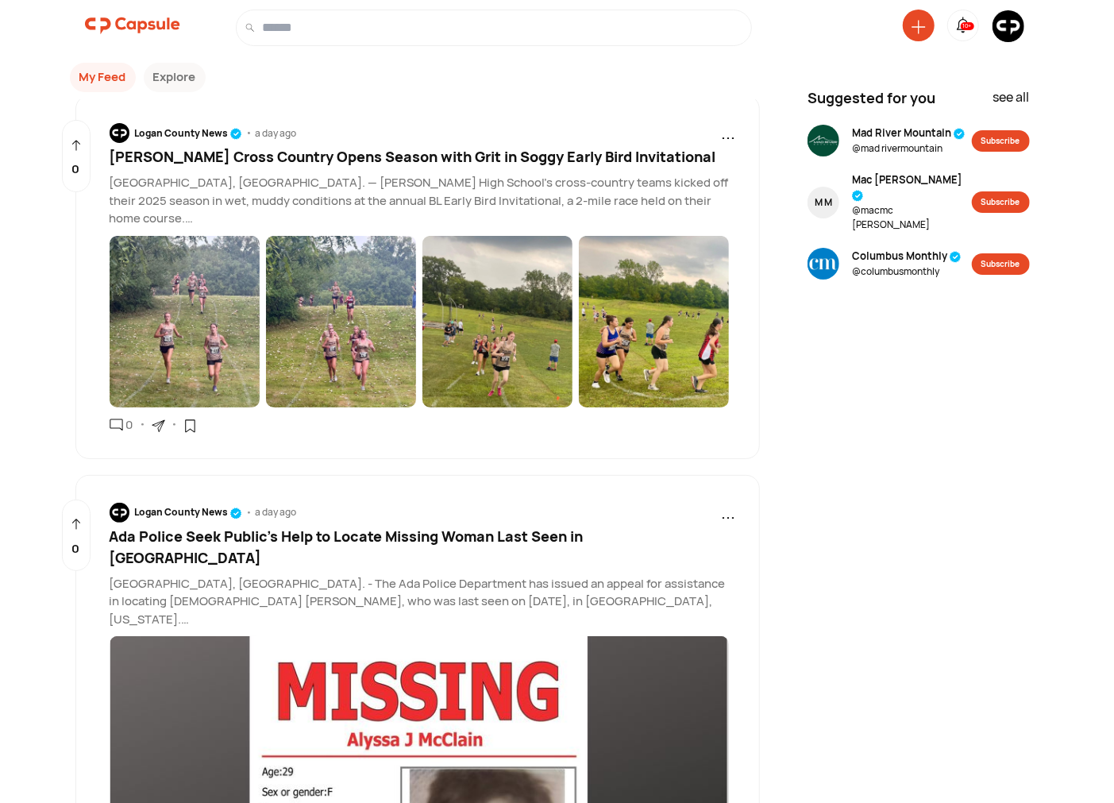
drag, startPoint x: 915, startPoint y: 29, endPoint x: 910, endPoint y: 38, distance: 10.7
click at [915, 29] on icon at bounding box center [918, 27] width 14 height 14
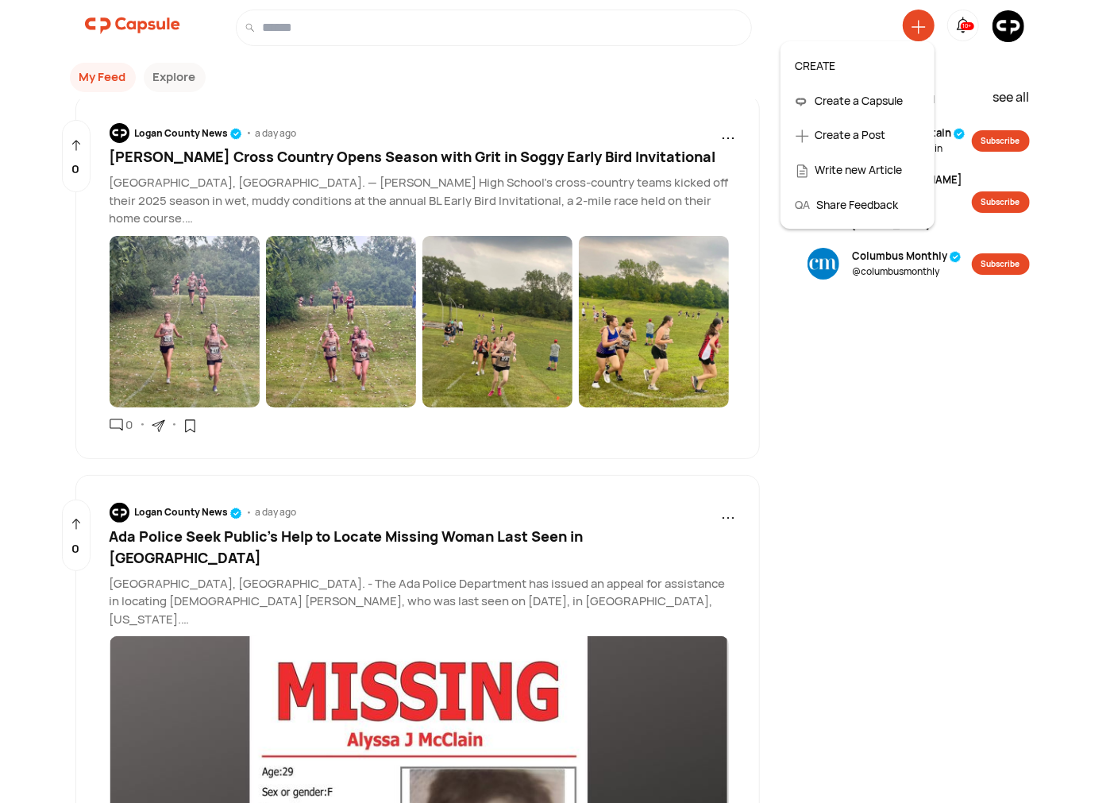
click at [847, 130] on div "Create a Post" at bounding box center [857, 134] width 140 height 35
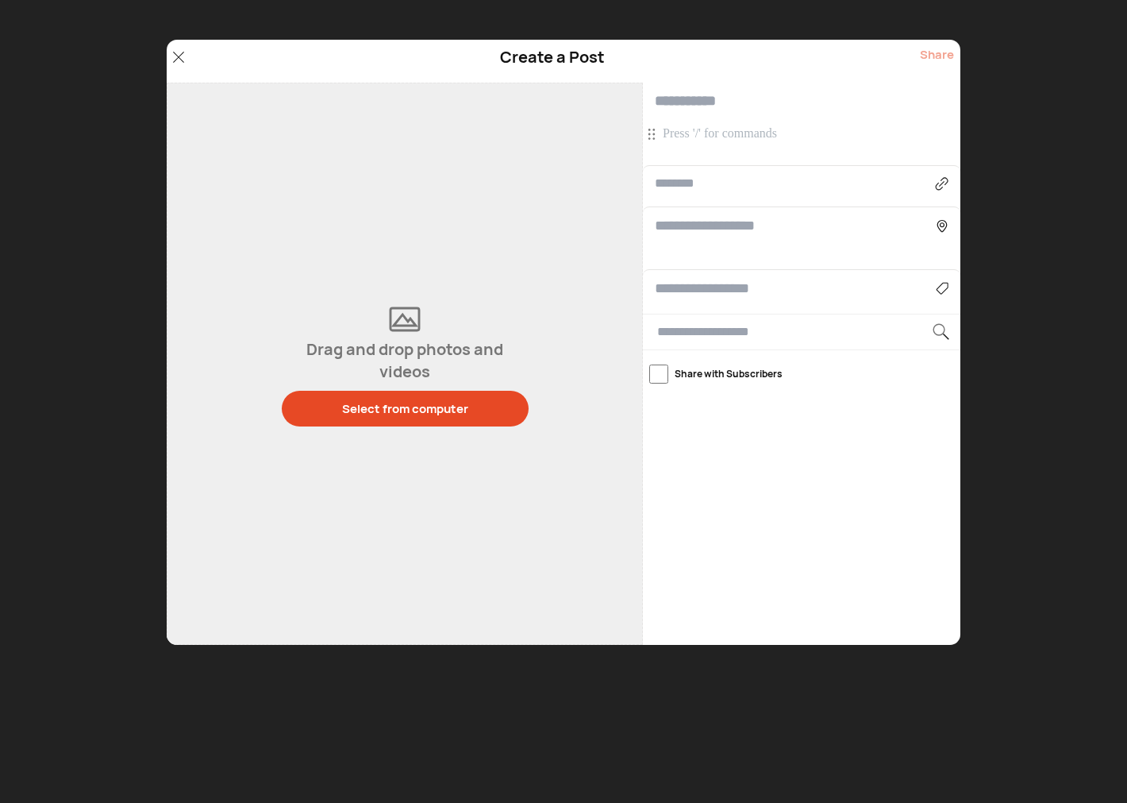
click at [700, 131] on p at bounding box center [804, 133] width 282 height 17
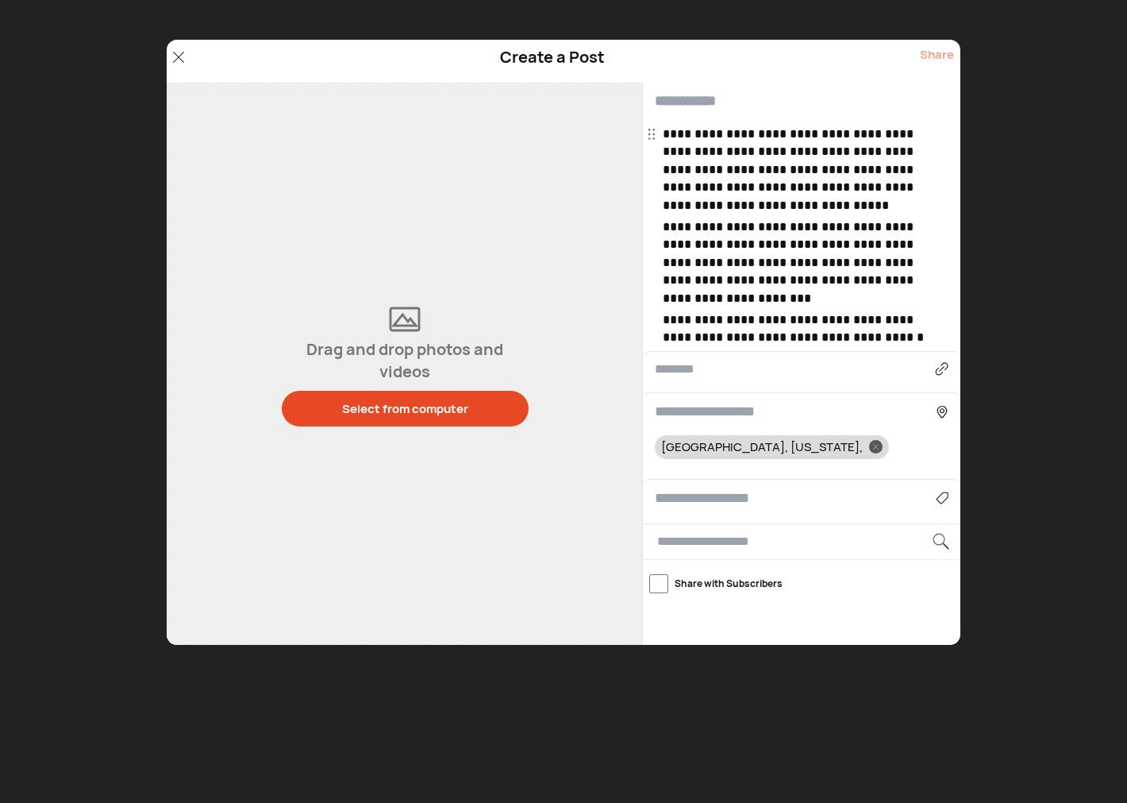
click at [687, 98] on input "text" at bounding box center [802, 101] width 318 height 37
paste input "**********"
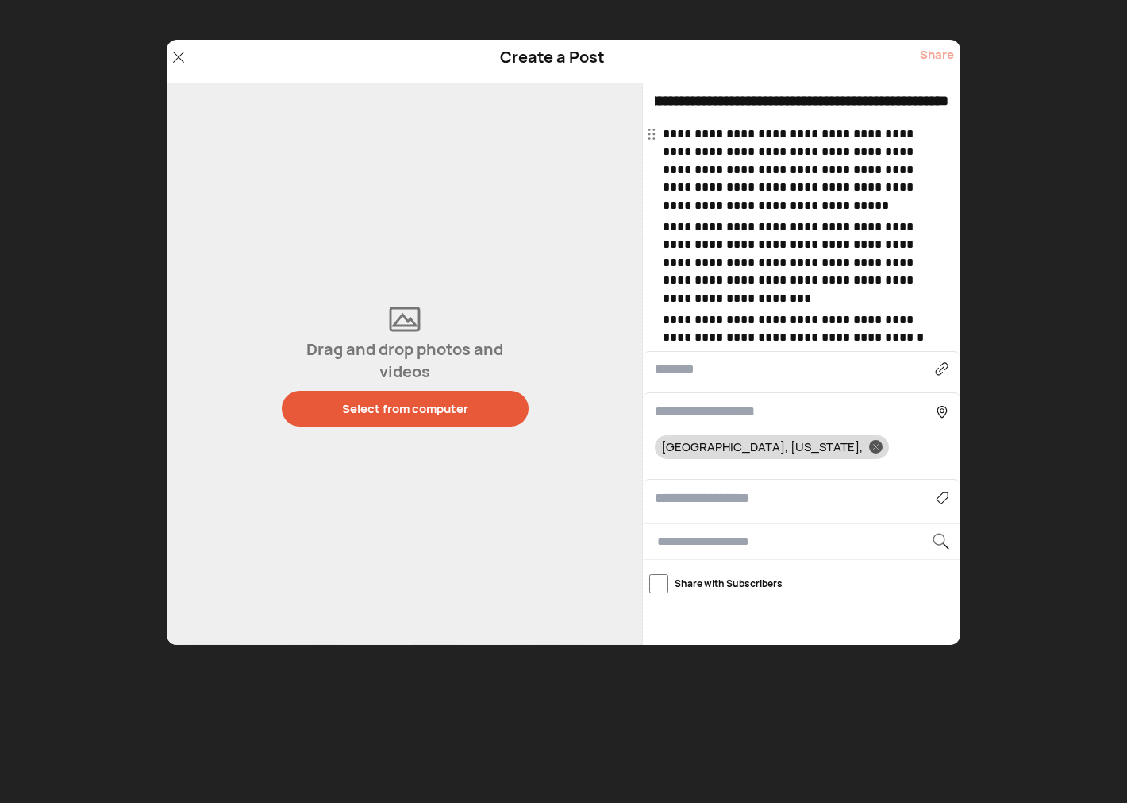
type input "**********"
click at [415, 416] on div "Select from computer" at bounding box center [405, 408] width 126 height 17
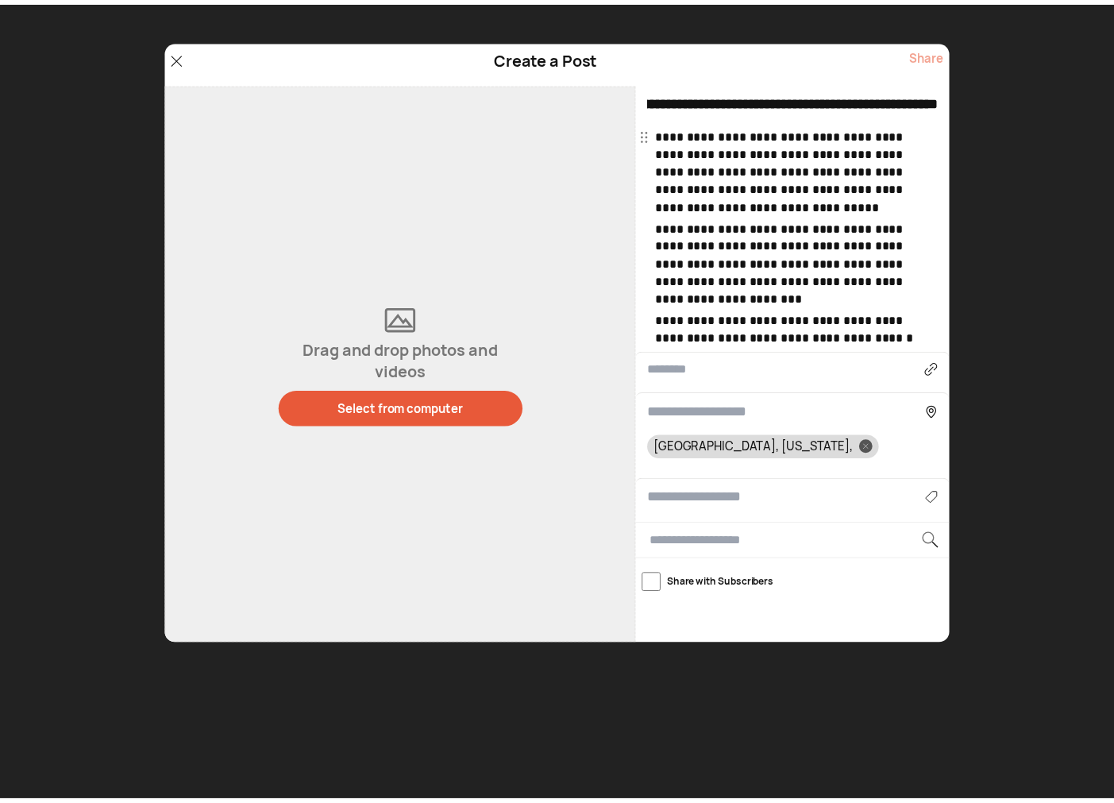
scroll to position [0, 0]
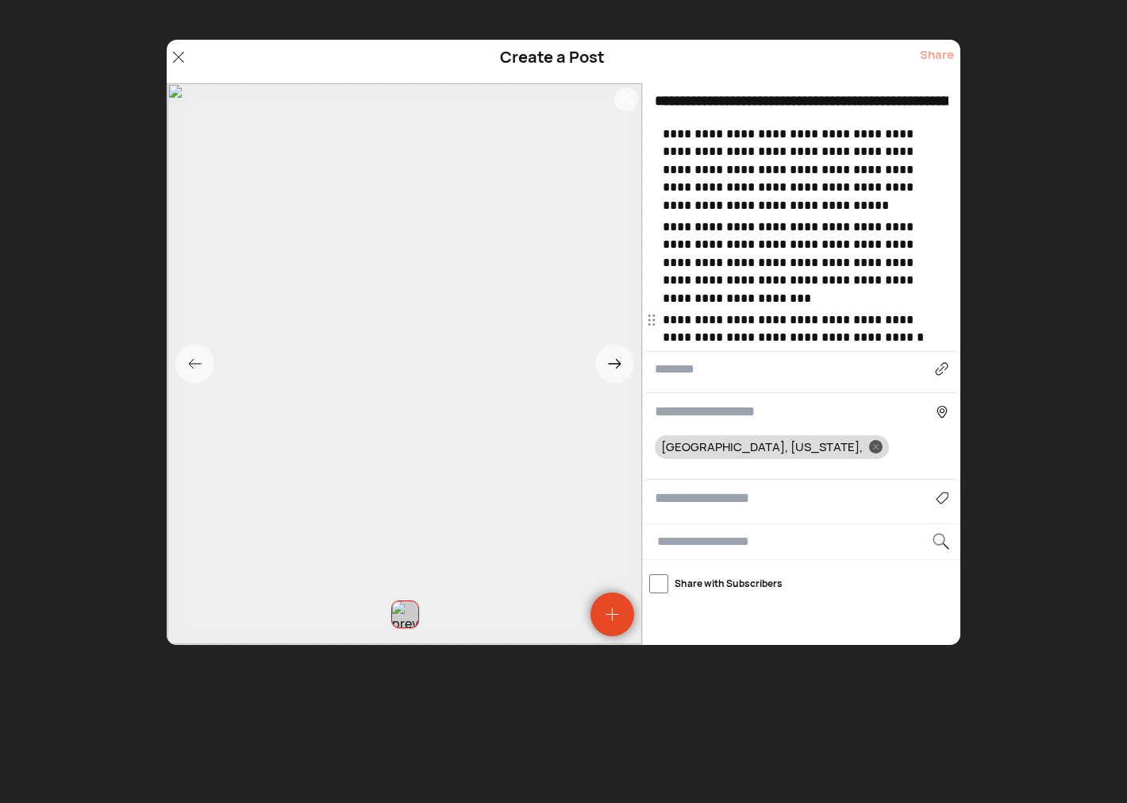
click at [689, 506] on input at bounding box center [795, 497] width 281 height 21
click at [701, 545] on div "News & Politics" at bounding box center [802, 543] width 278 height 25
type input "**********"
click at [935, 56] on div "Share" at bounding box center [937, 61] width 34 height 30
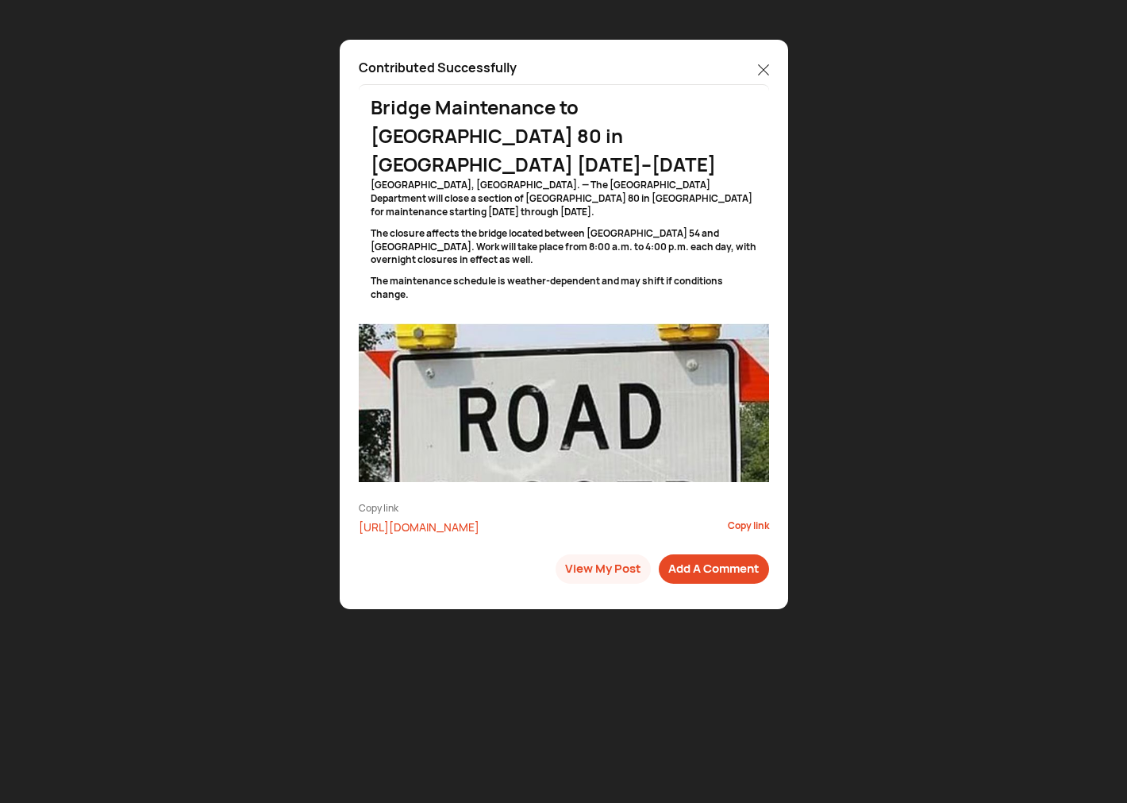
click at [764, 64] on icon at bounding box center [763, 69] width 11 height 11
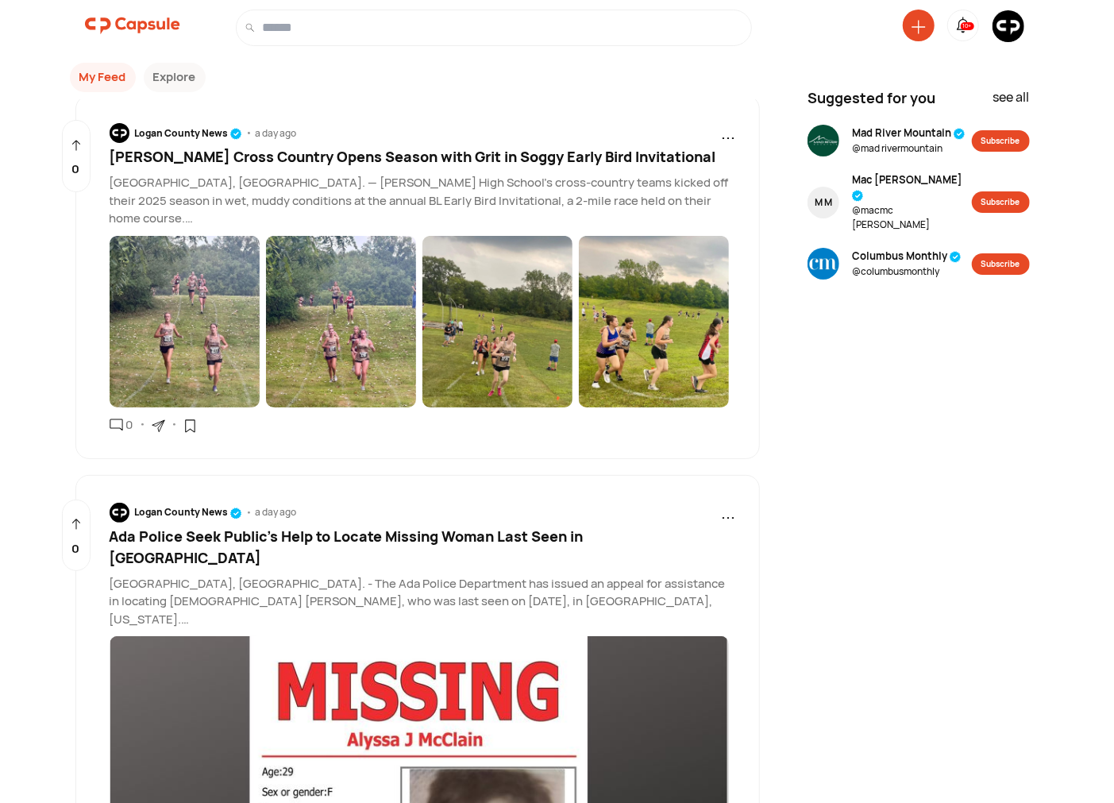
click at [1002, 26] on img at bounding box center [1008, 26] width 32 height 32
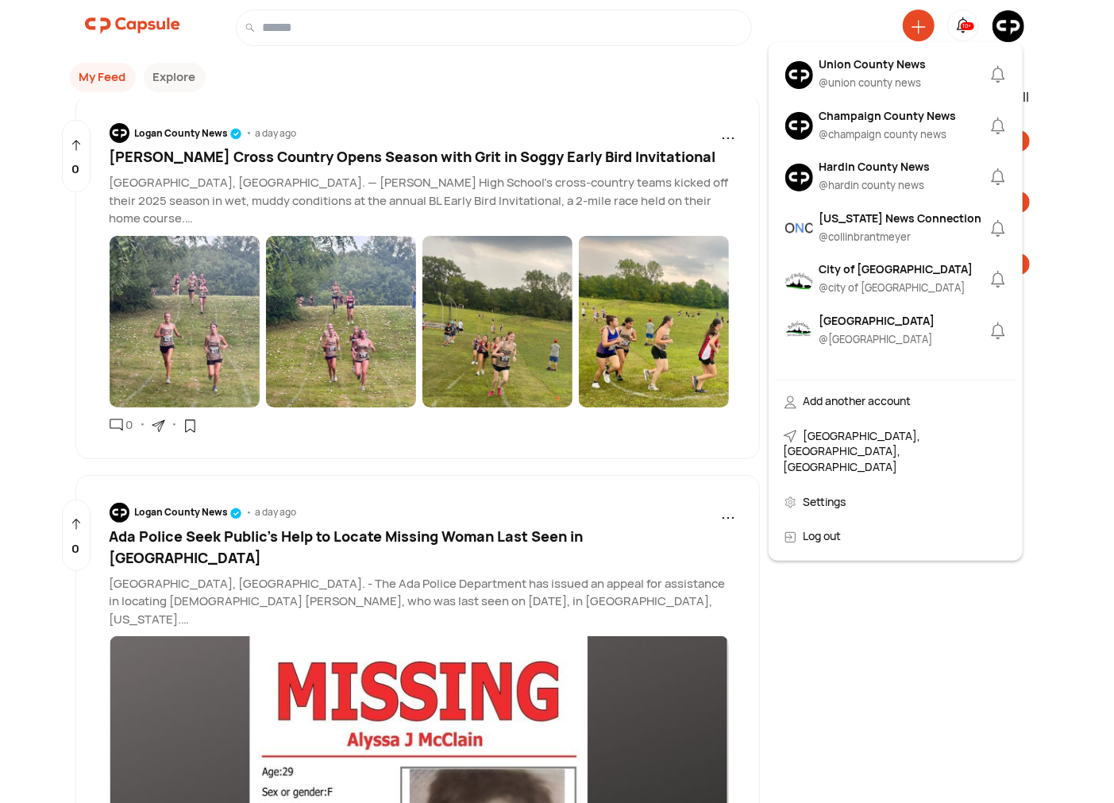
scroll to position [294, 0]
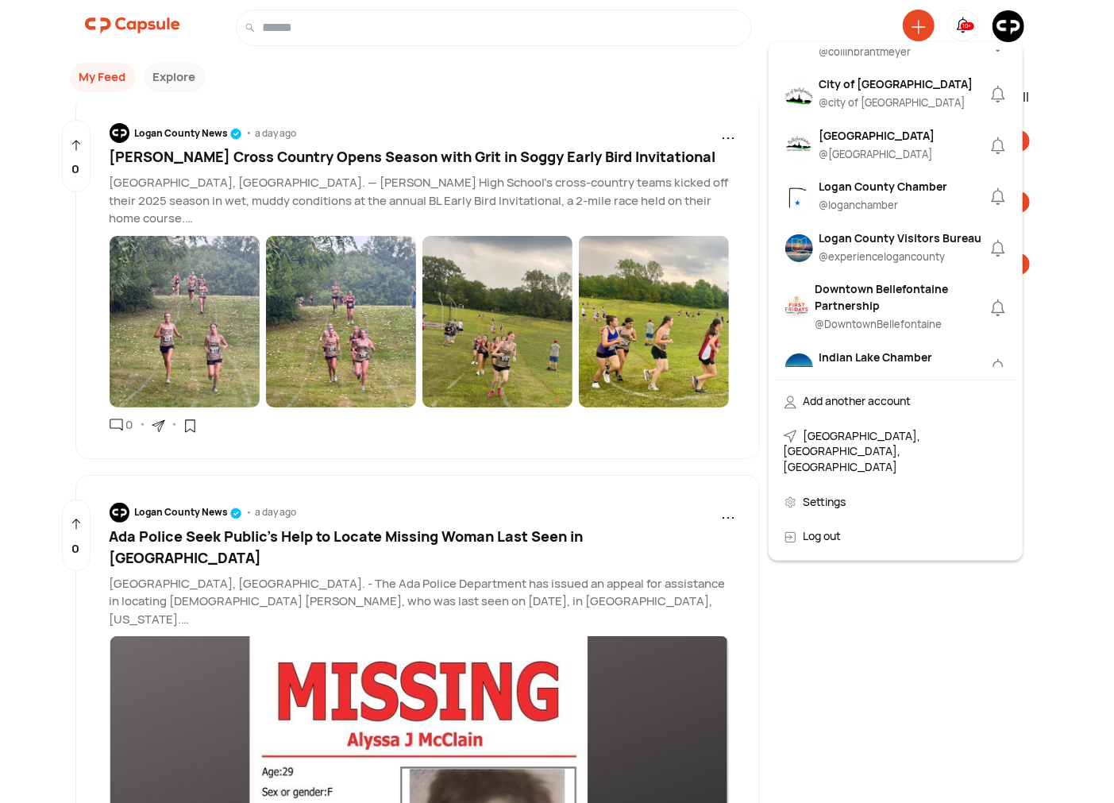
click at [883, 194] on div "Logan County Chamber" at bounding box center [883, 186] width 129 height 17
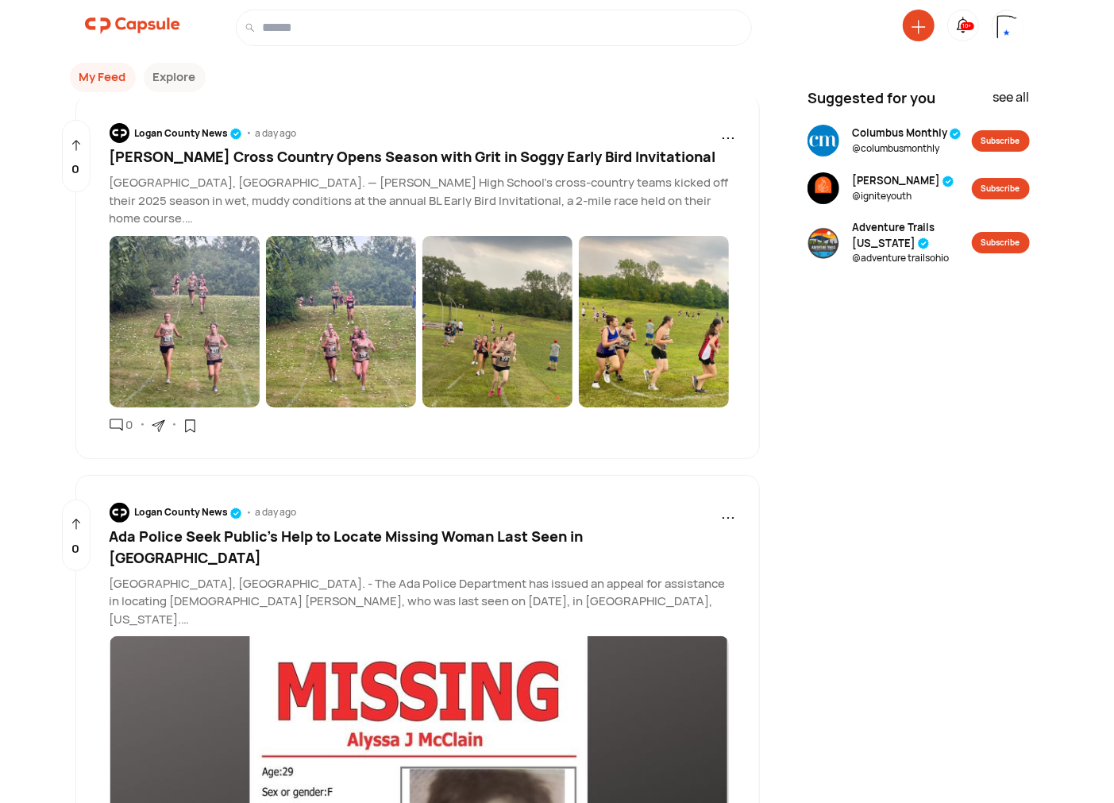
click at [915, 28] on icon at bounding box center [918, 27] width 14 height 14
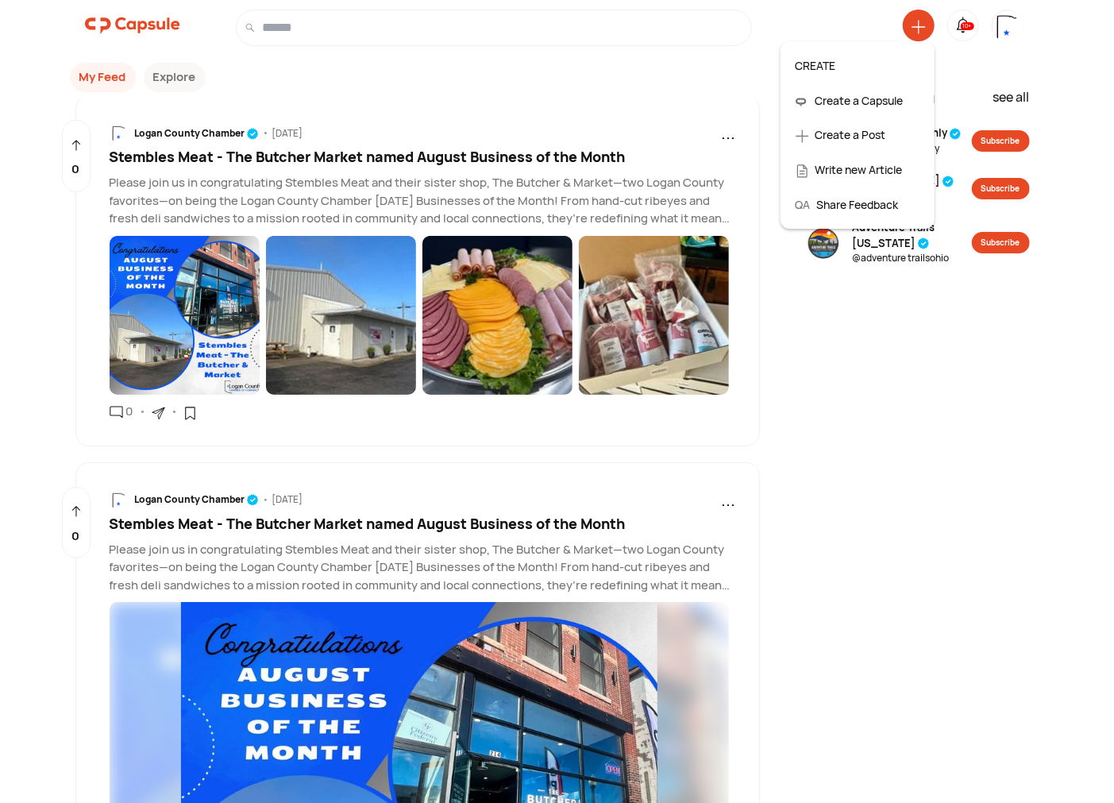
click at [1006, 26] on img at bounding box center [1008, 34] width 32 height 48
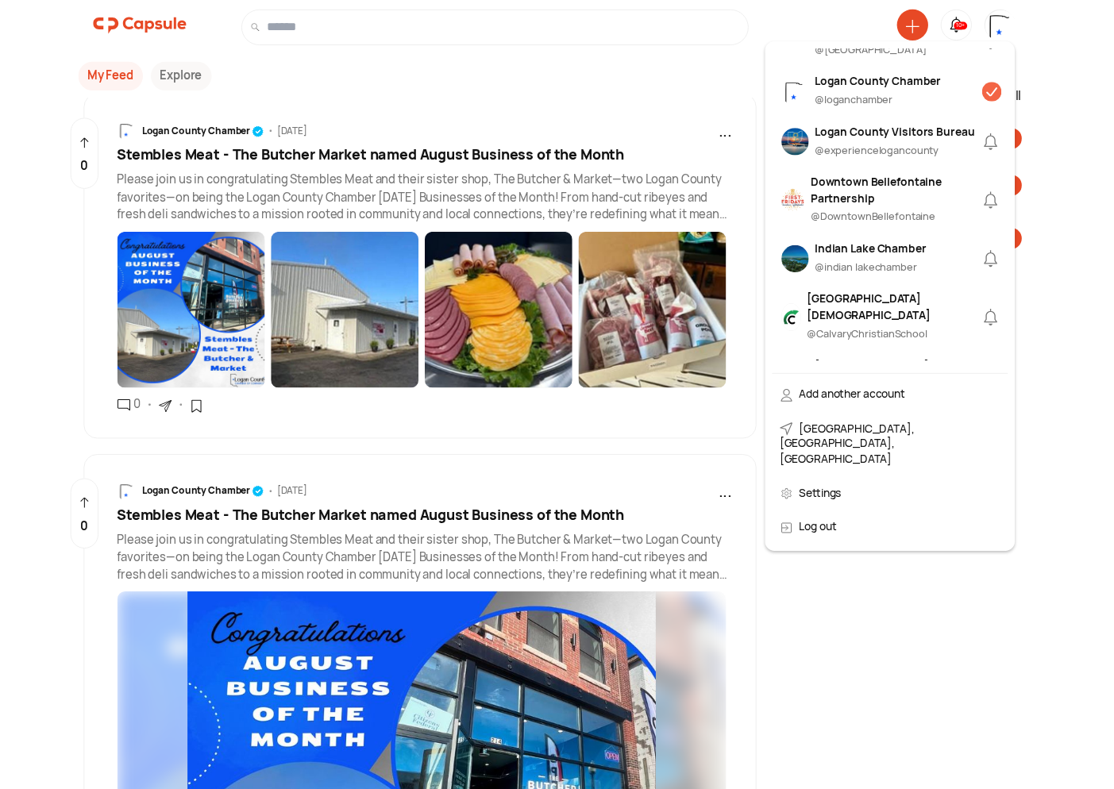
scroll to position [441, 0]
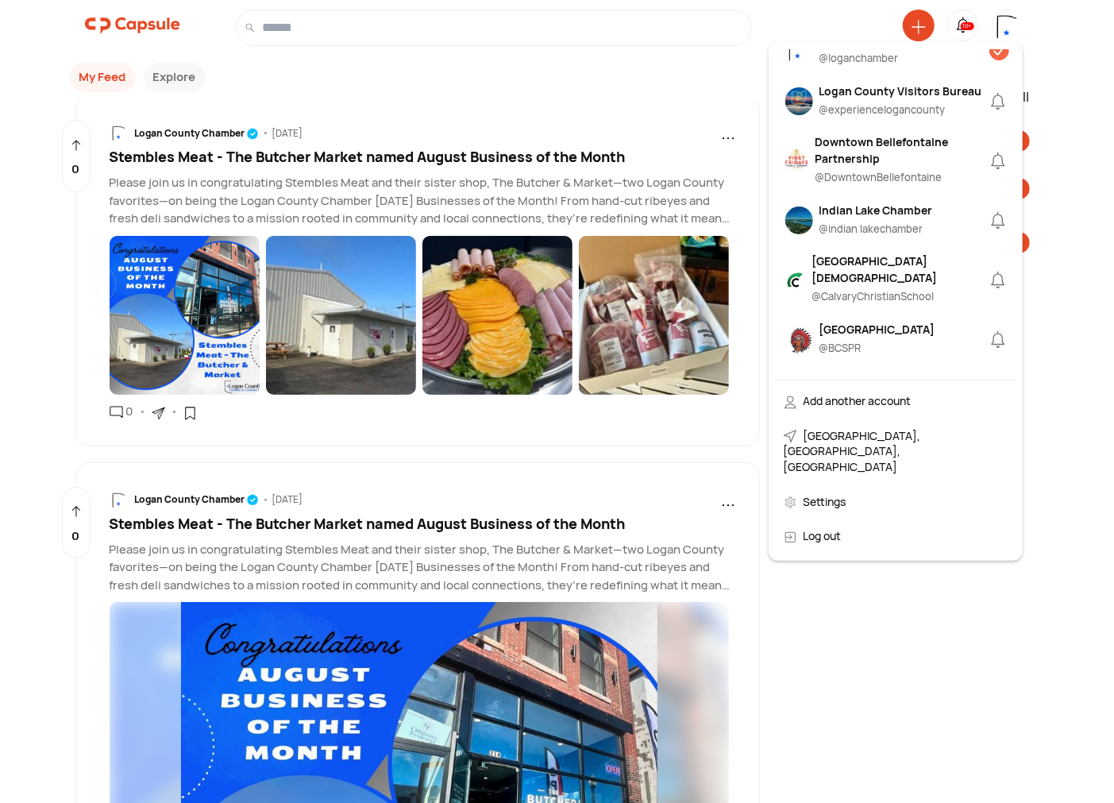
click at [845, 70] on div "Logan County Chamber @ loganchamber" at bounding box center [883, 50] width 129 height 39
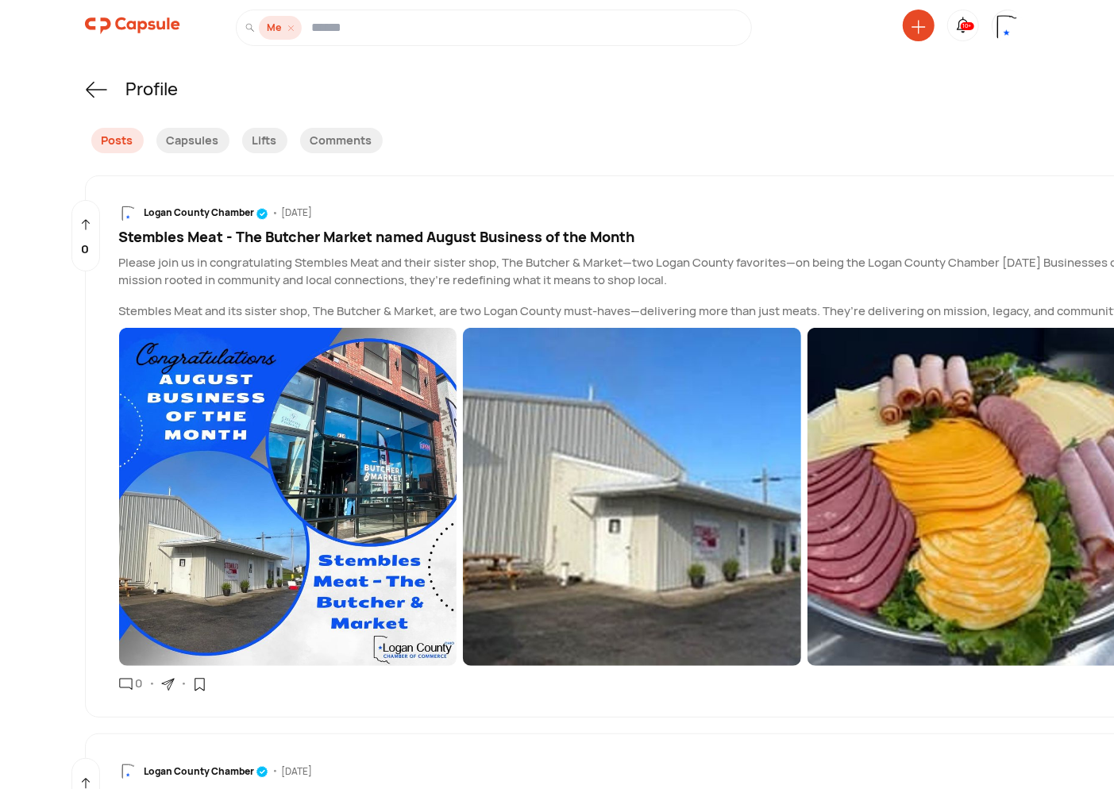
click at [914, 28] on icon at bounding box center [918, 27] width 14 height 14
click at [861, 135] on div "Create a Post" at bounding box center [857, 134] width 140 height 35
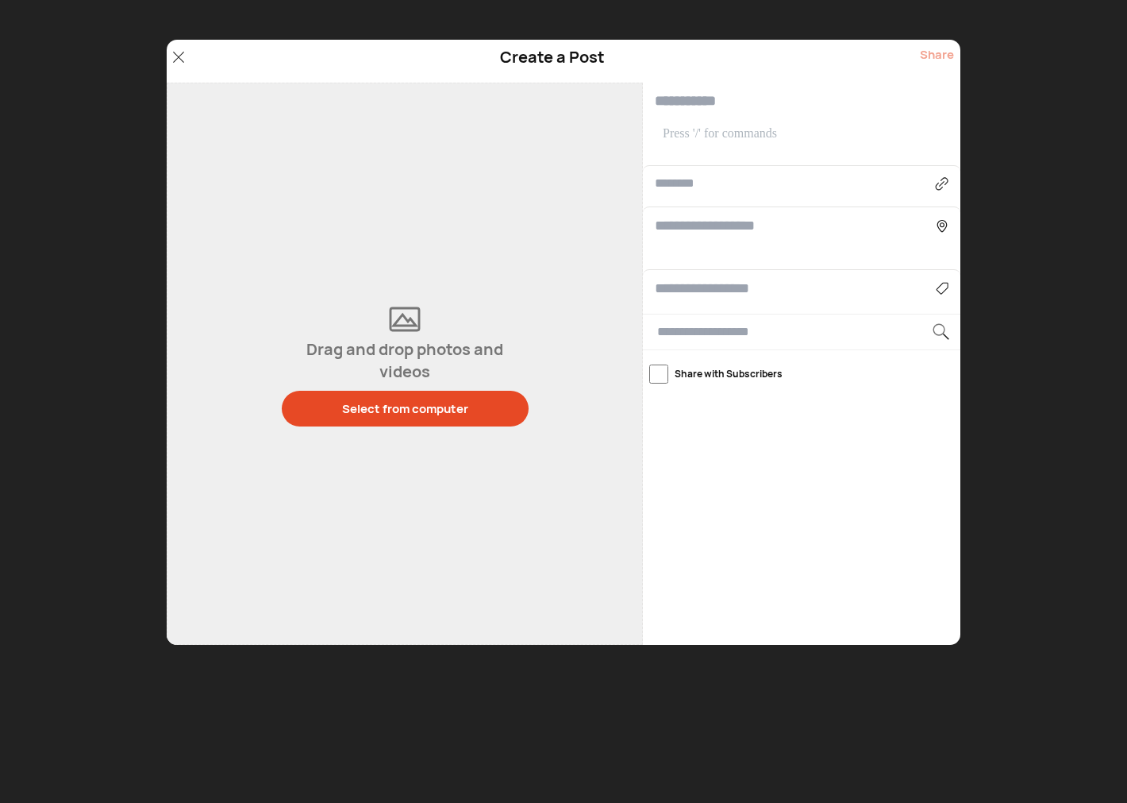
click at [727, 137] on p at bounding box center [804, 133] width 282 height 17
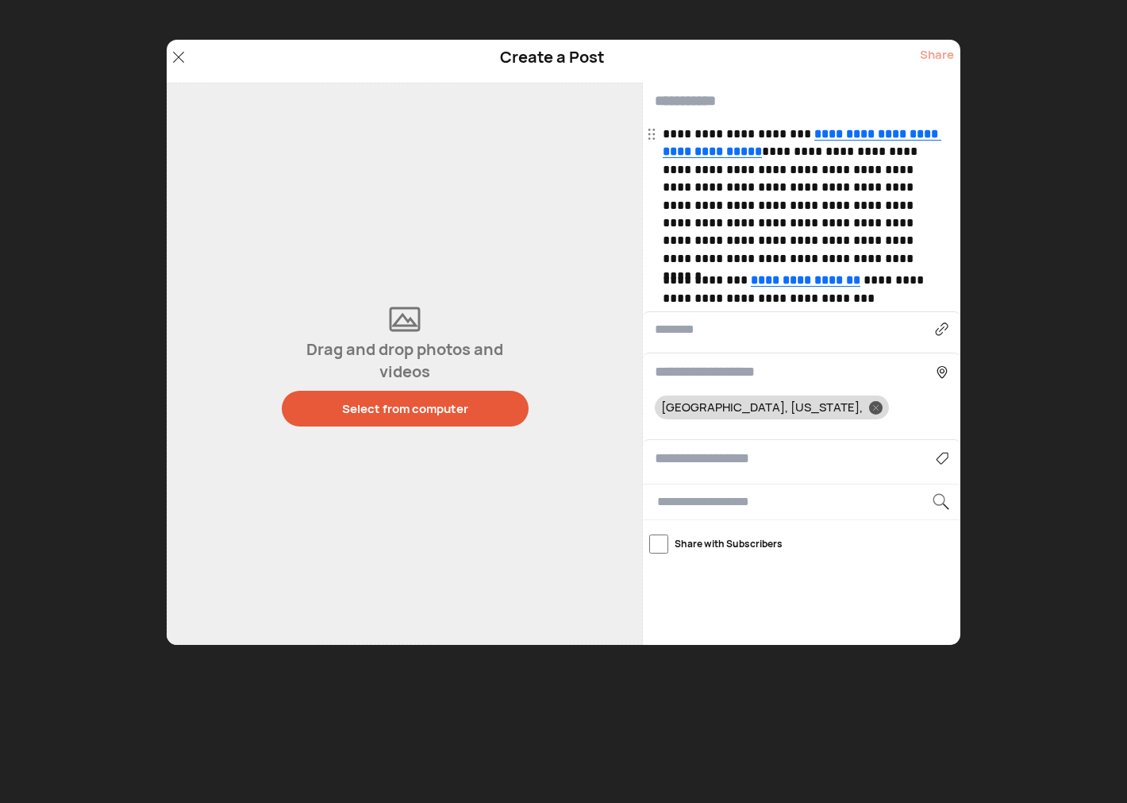
click at [437, 419] on button "Select from computer" at bounding box center [405, 409] width 247 height 36
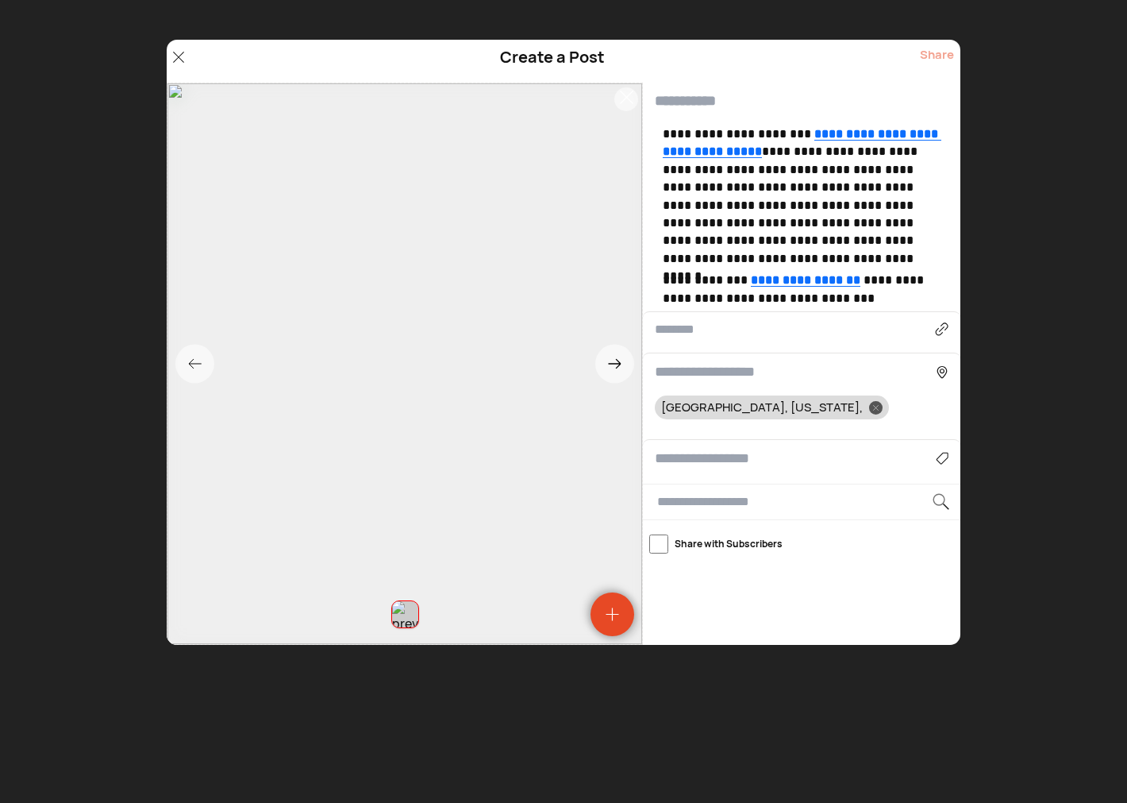
click at [729, 455] on input at bounding box center [795, 458] width 281 height 21
click at [707, 510] on div "Community & Development" at bounding box center [802, 503] width 278 height 25
type input "**********"
click at [693, 104] on input "text" at bounding box center [802, 101] width 318 height 37
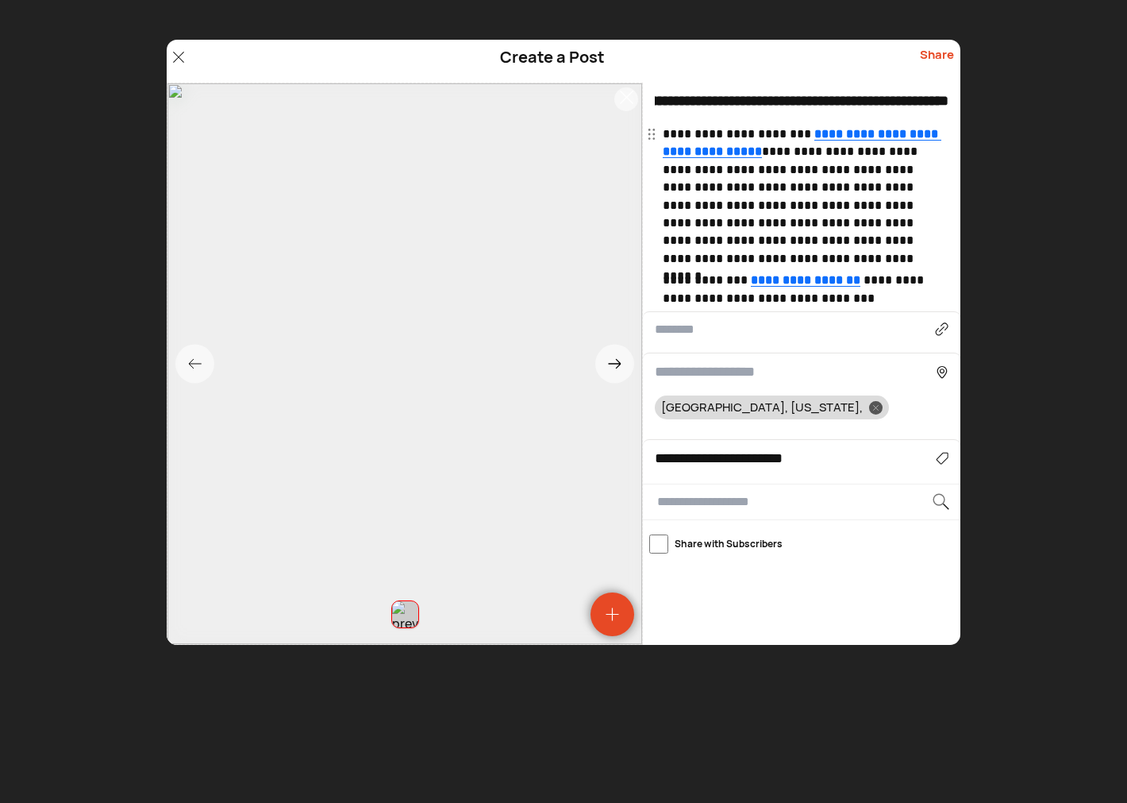
scroll to position [0, 187]
type input "**********"
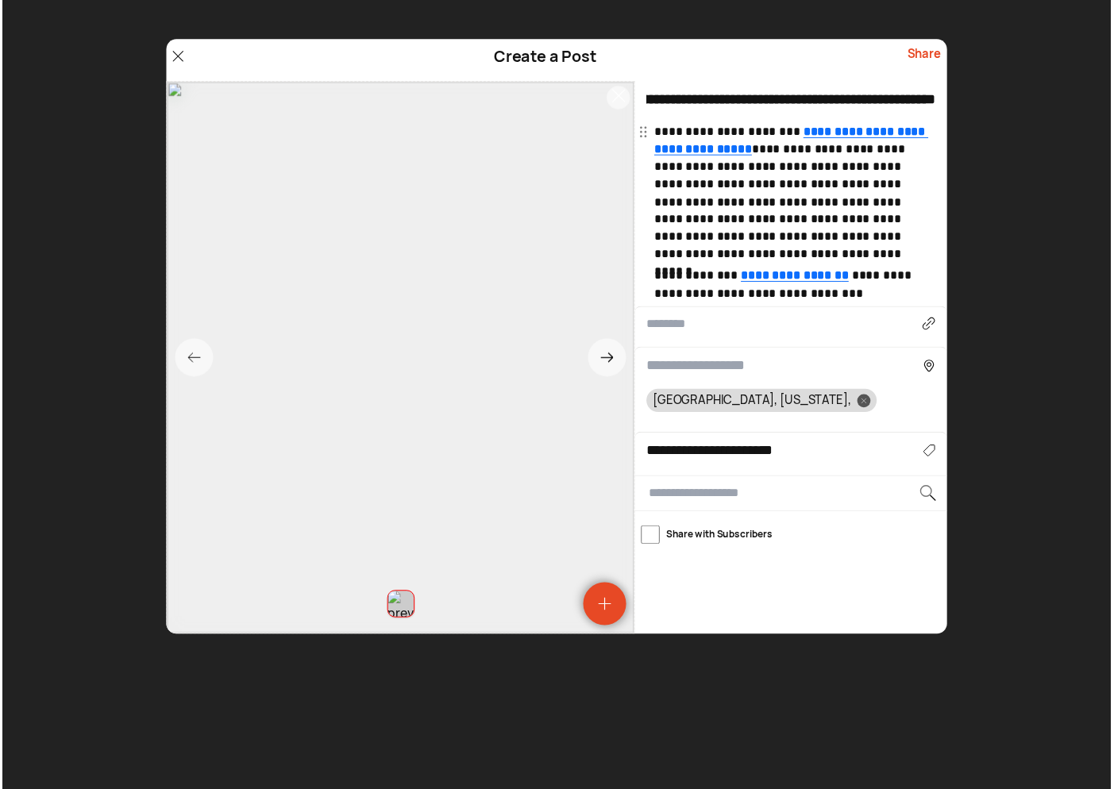
scroll to position [0, 0]
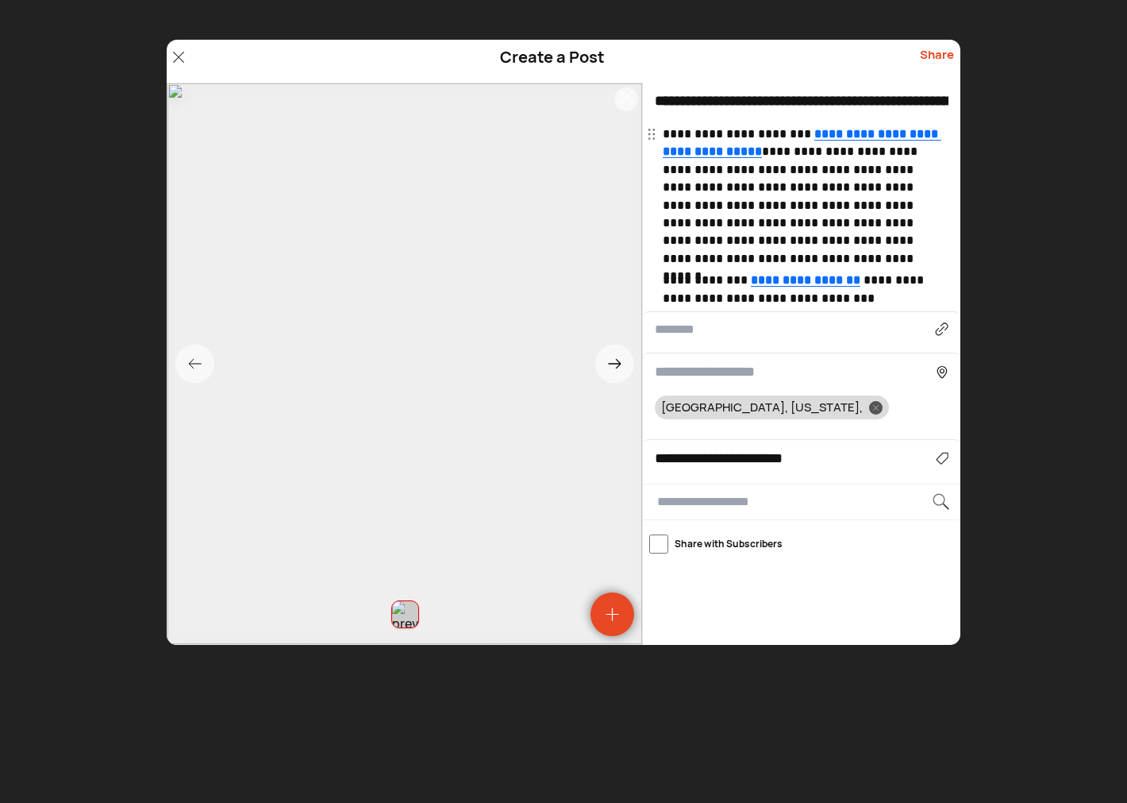
click at [934, 56] on div "Share" at bounding box center [937, 61] width 34 height 30
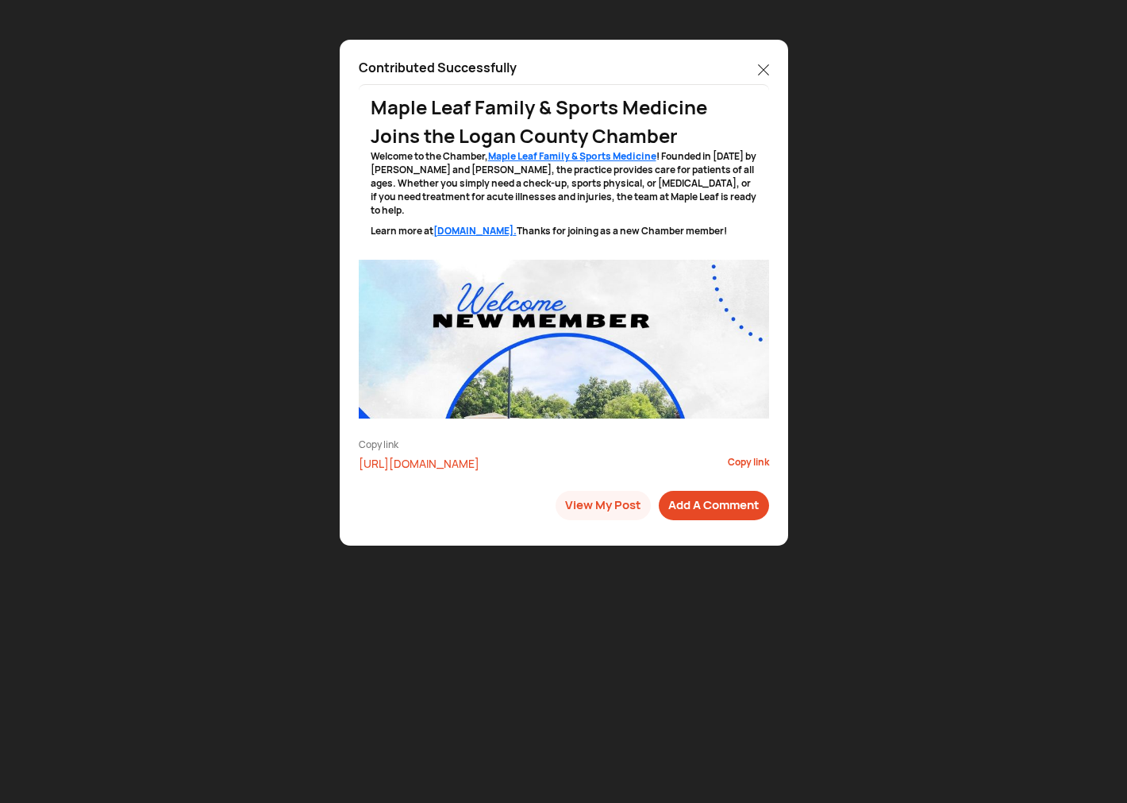
click at [764, 67] on icon at bounding box center [763, 69] width 10 height 10
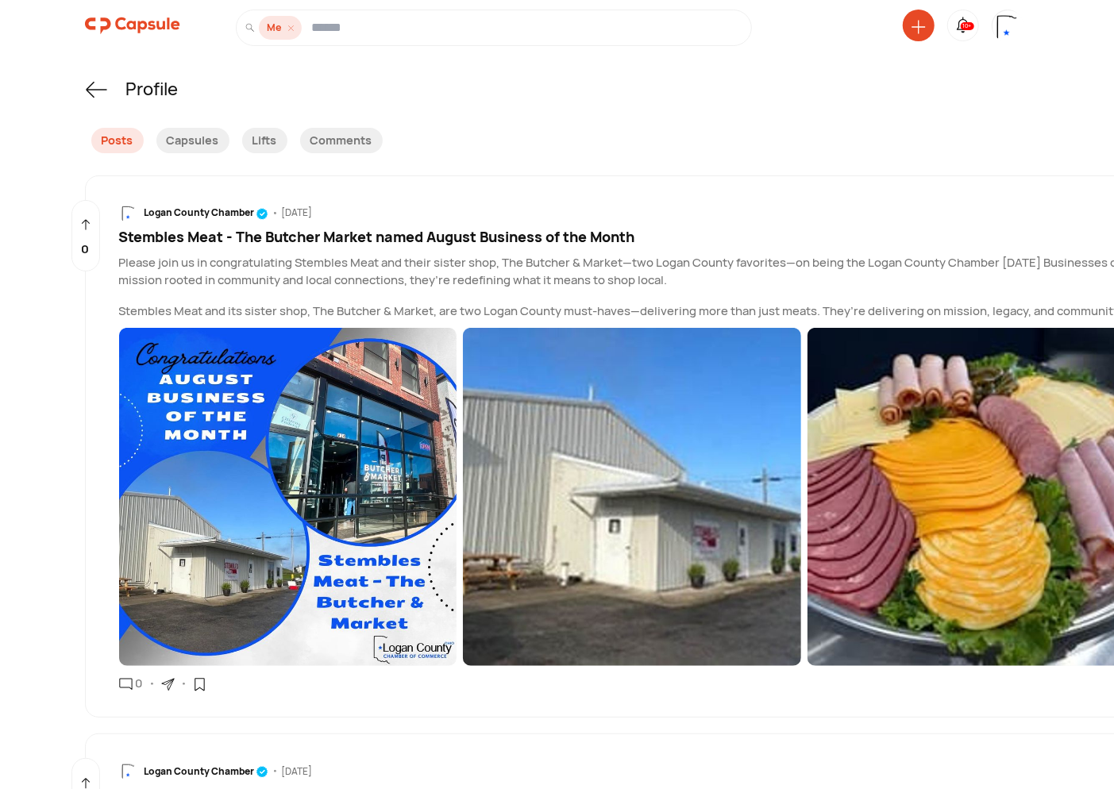
click at [993, 29] on img at bounding box center [1008, 34] width 32 height 48
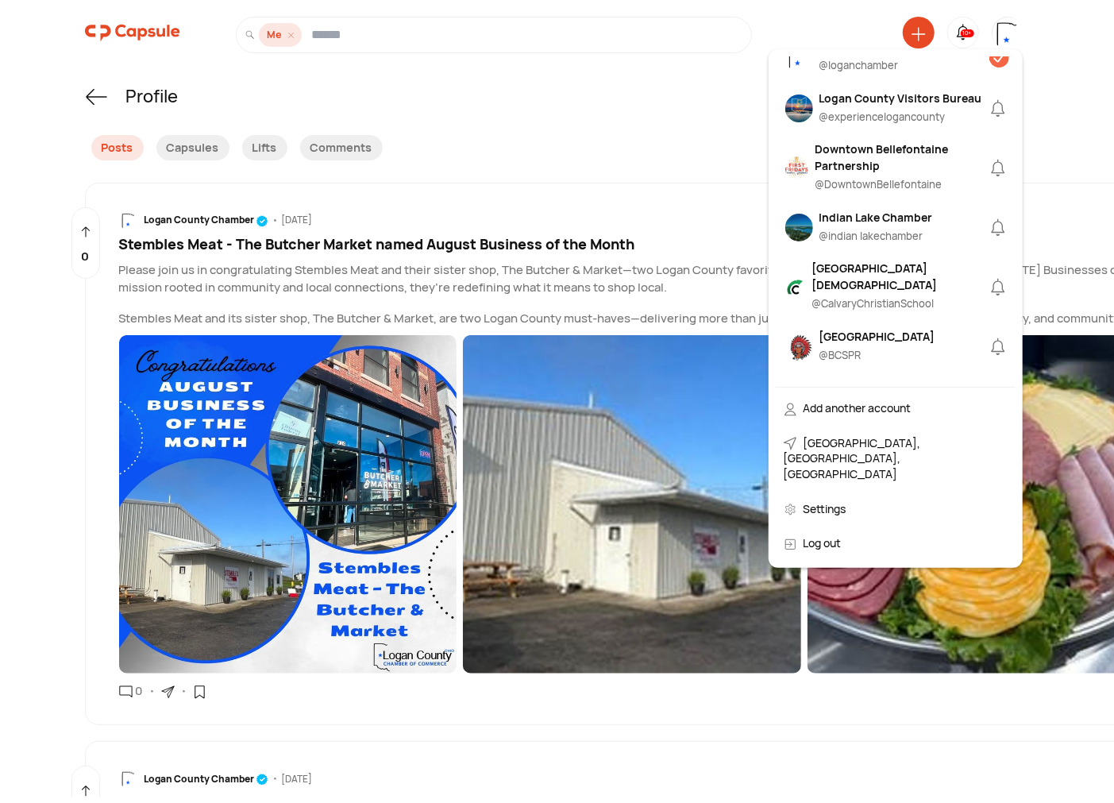
scroll to position [588, 0]
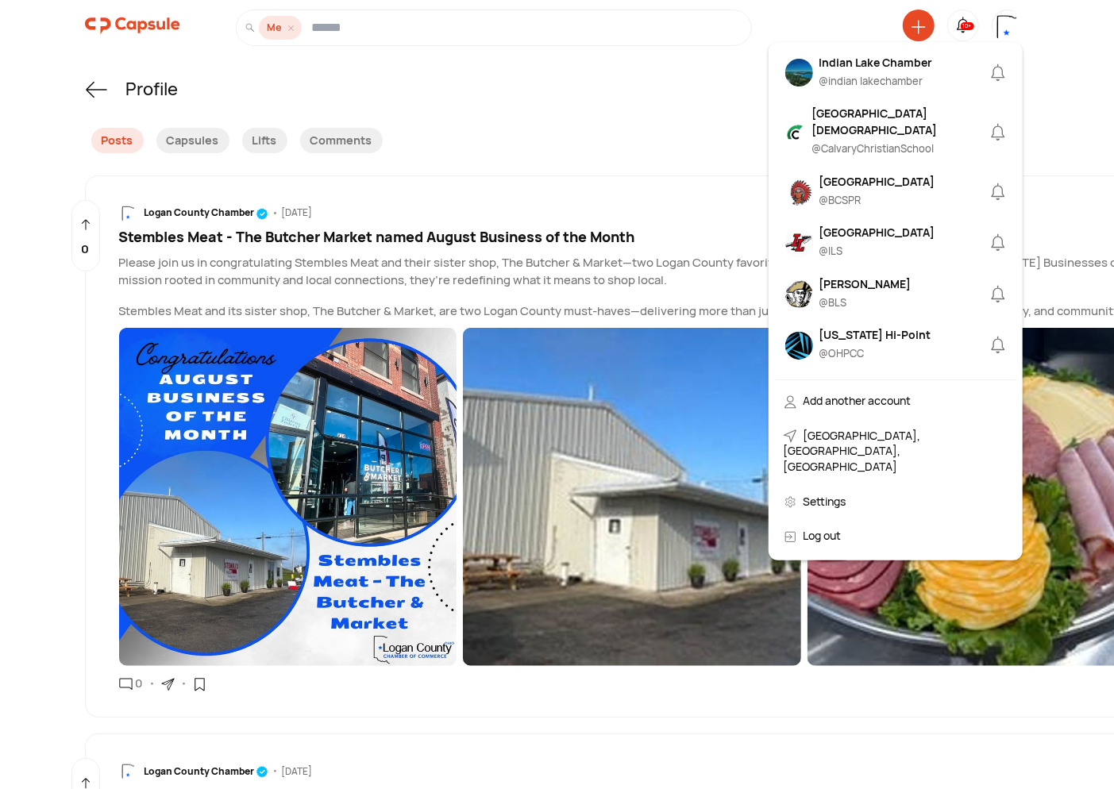
click at [841, 241] on div "Indian Lake" at bounding box center [877, 232] width 116 height 17
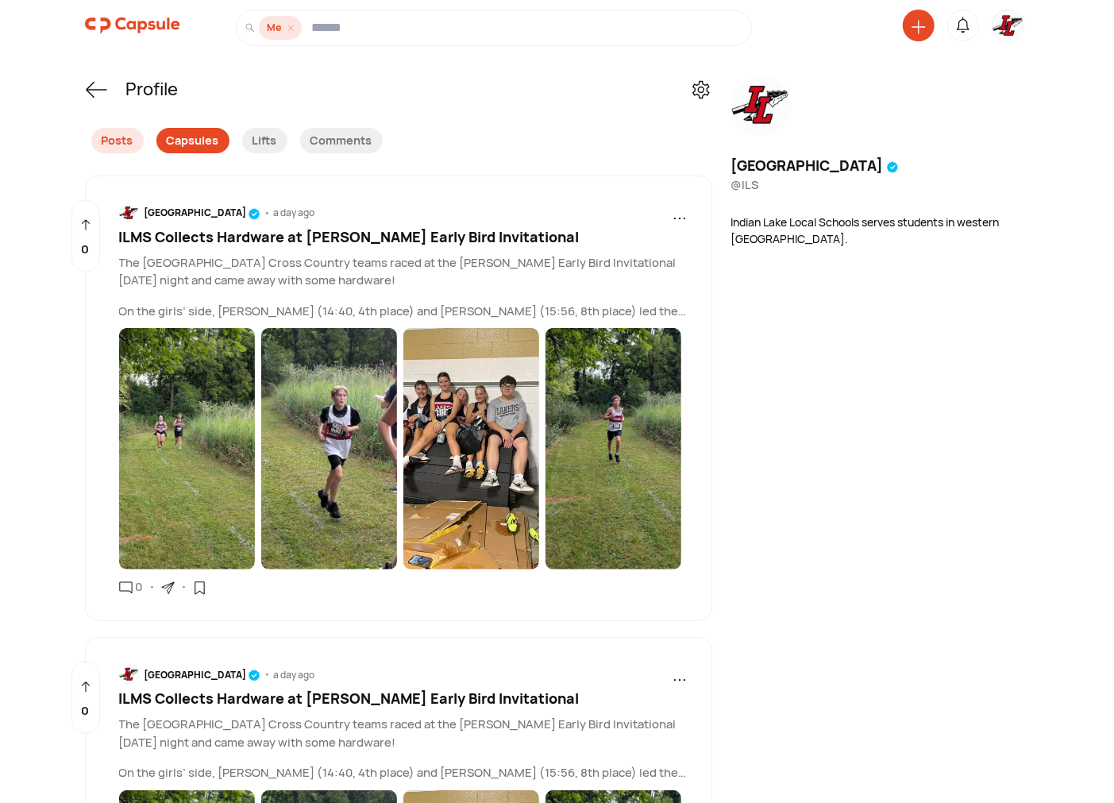
click at [199, 145] on div "Capsules" at bounding box center [192, 140] width 73 height 25
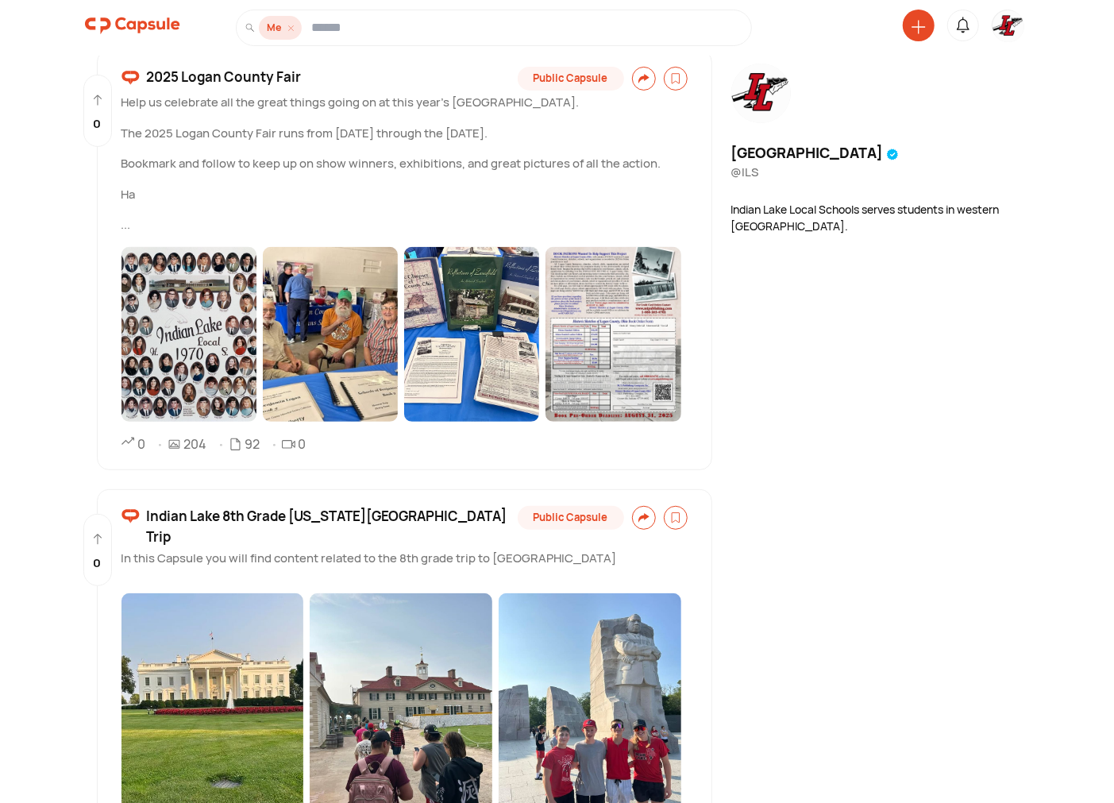
scroll to position [6467, 0]
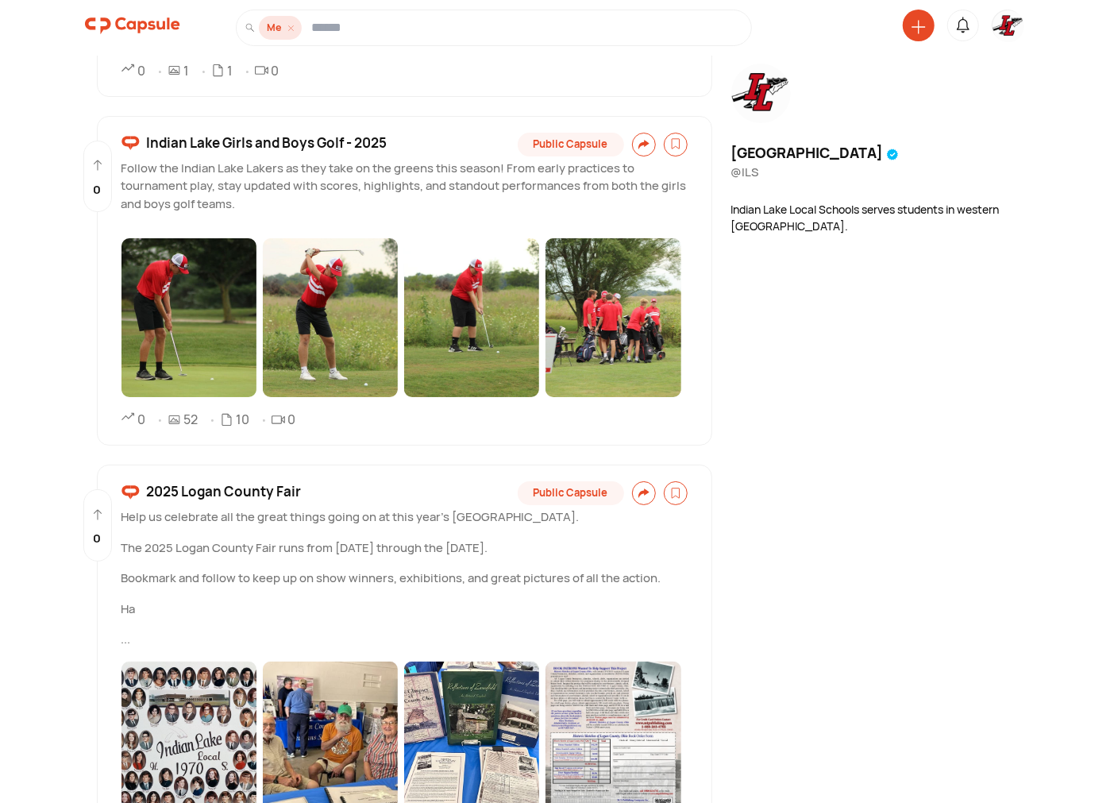
click at [287, 144] on span "Indian Lake Girls and Boys Golf - 2025" at bounding box center [267, 143] width 241 height 21
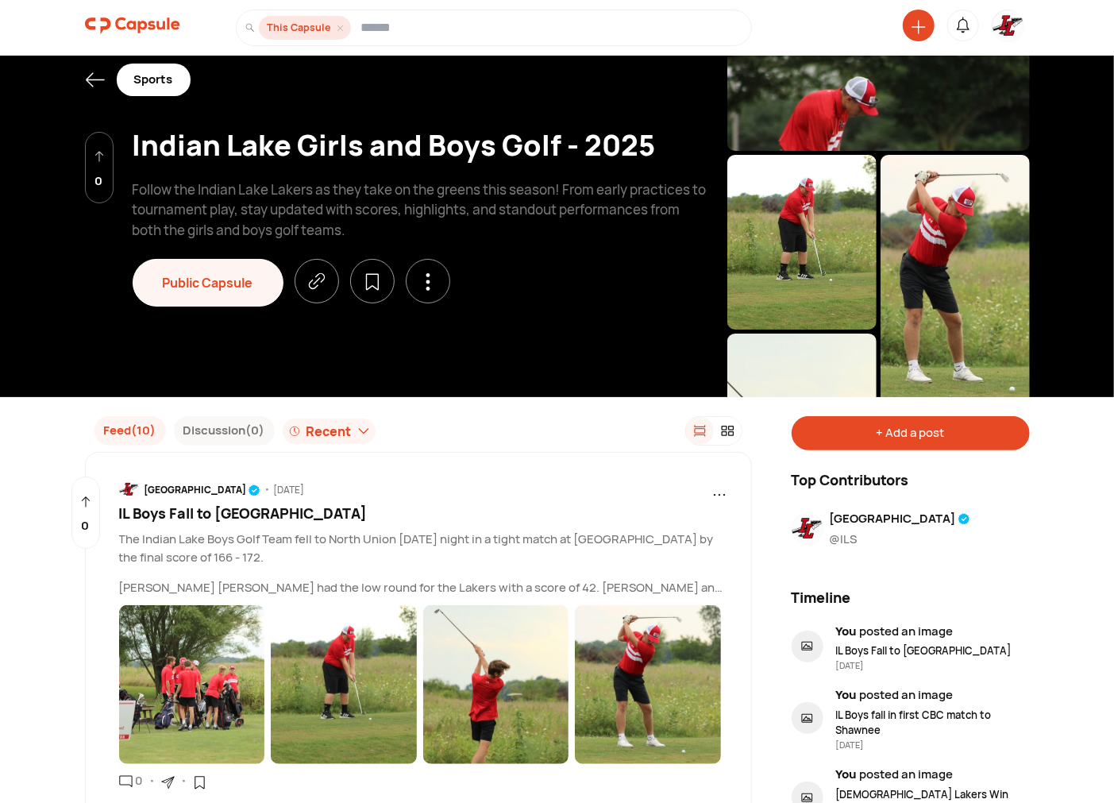
click at [914, 437] on div "+ Add a post" at bounding box center [910, 433] width 238 height 34
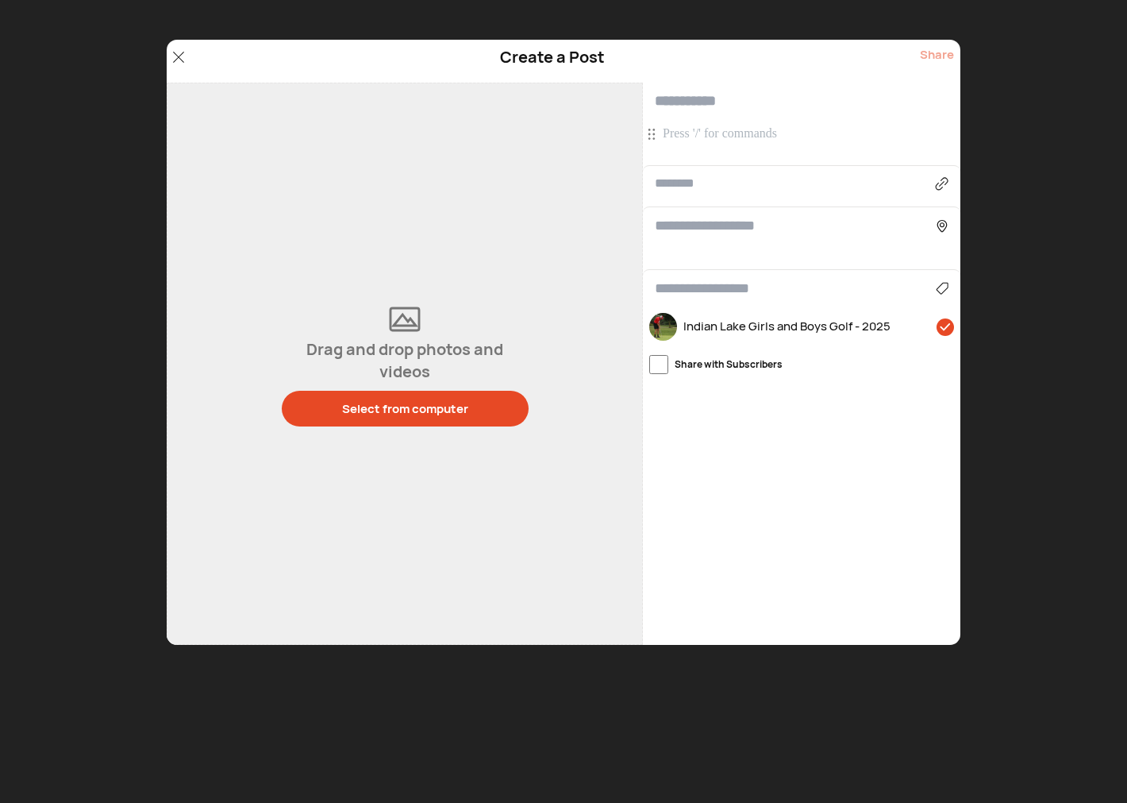
click at [697, 133] on p at bounding box center [804, 133] width 282 height 17
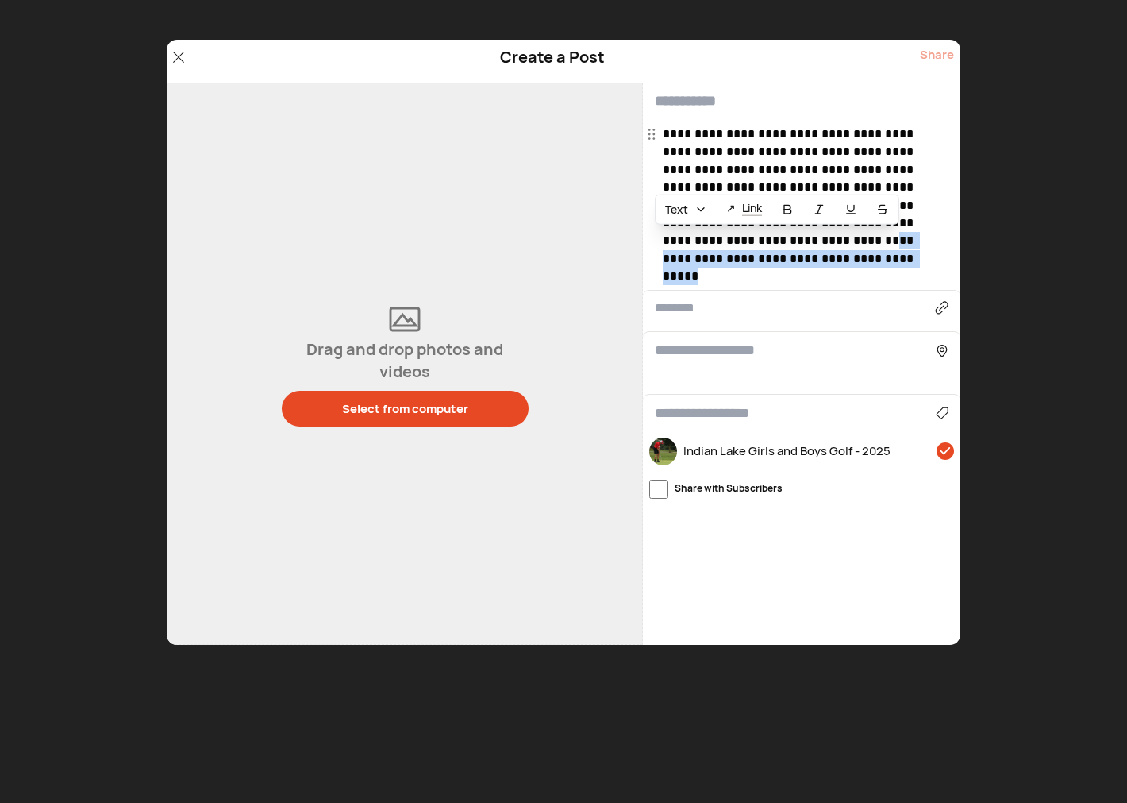
drag, startPoint x: 830, startPoint y: 257, endPoint x: 738, endPoint y: 246, distance: 92.0
click at [738, 246] on p "**********" at bounding box center [804, 205] width 282 height 160
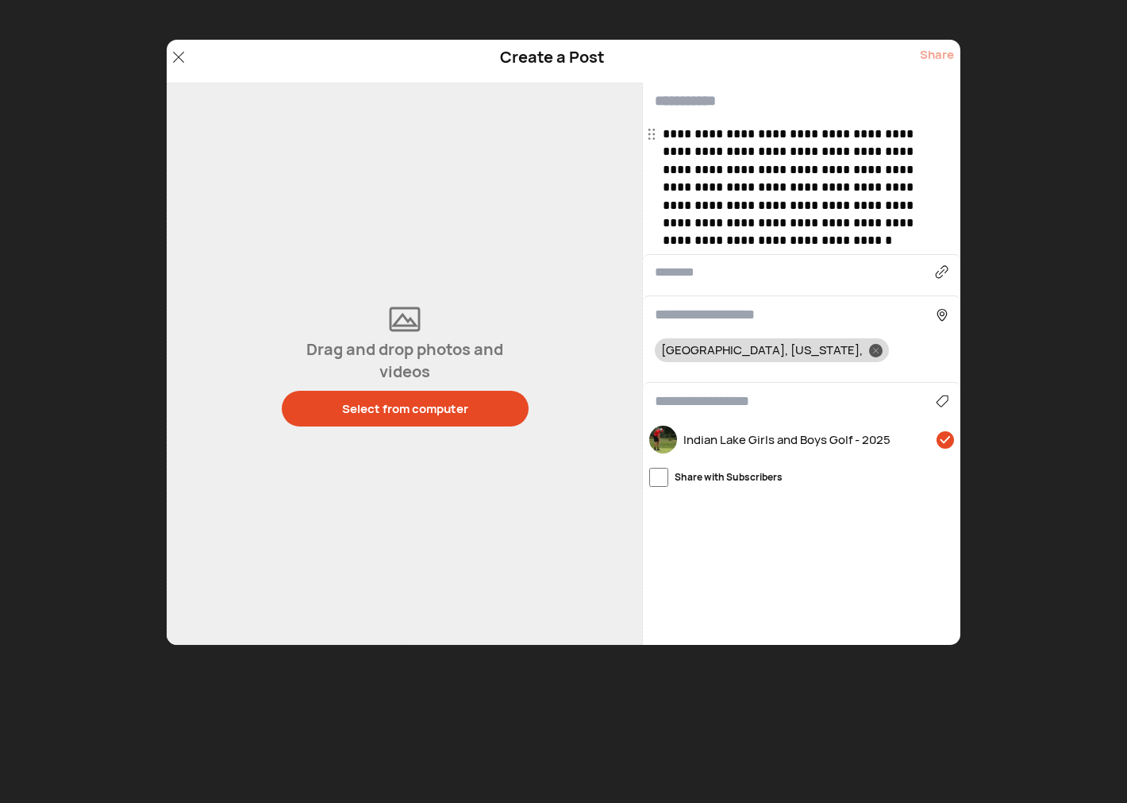
click at [757, 242] on p "**********" at bounding box center [804, 187] width 282 height 125
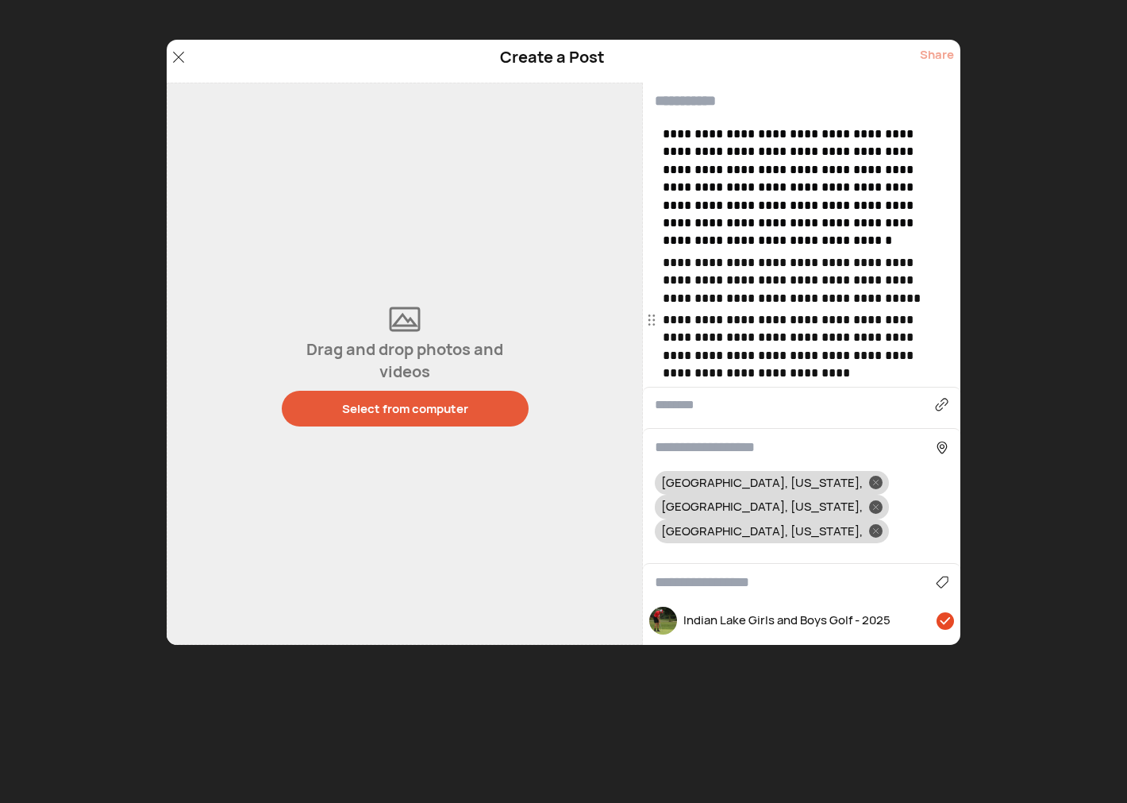
click at [405, 416] on div "Select from computer" at bounding box center [405, 408] width 126 height 17
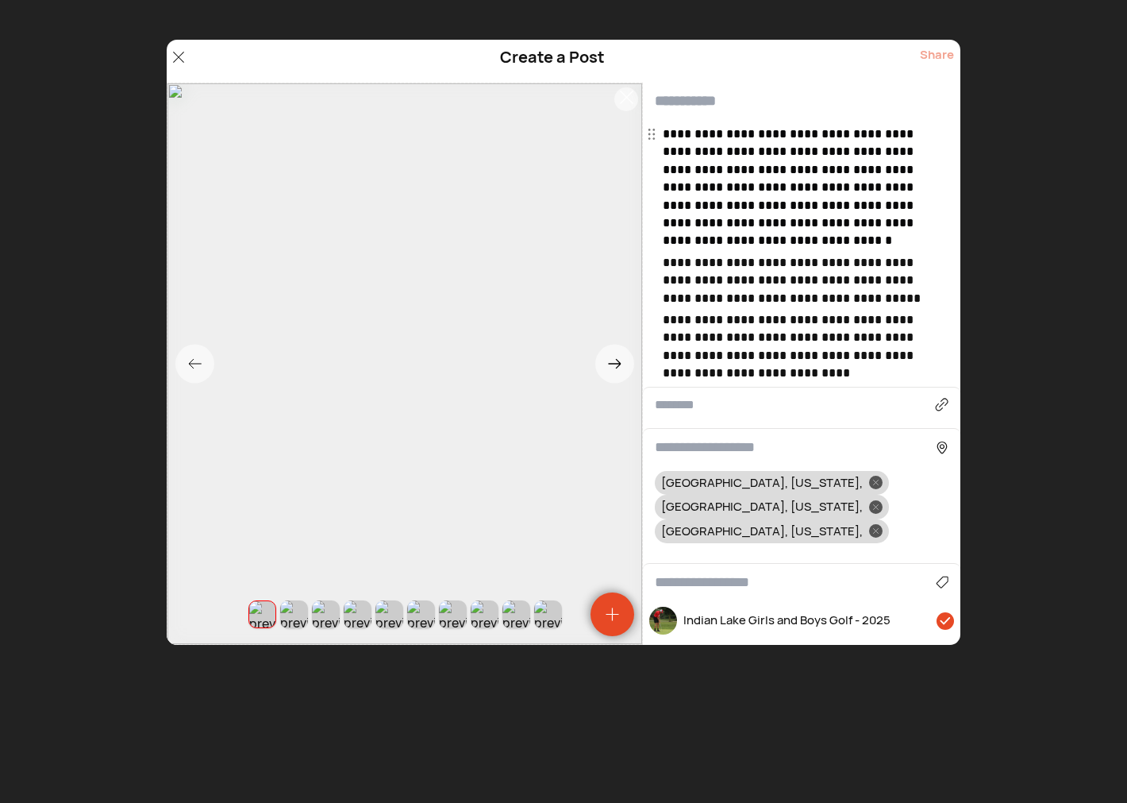
click at [716, 98] on input "text" at bounding box center [802, 101] width 318 height 37
type input "**********"
click at [788, 263] on p "**********" at bounding box center [804, 280] width 282 height 53
click at [0, 0] on span "*******" at bounding box center [0, 0] width 0 height 0
click at [0, 0] on span "******" at bounding box center [0, 0] width 0 height 0
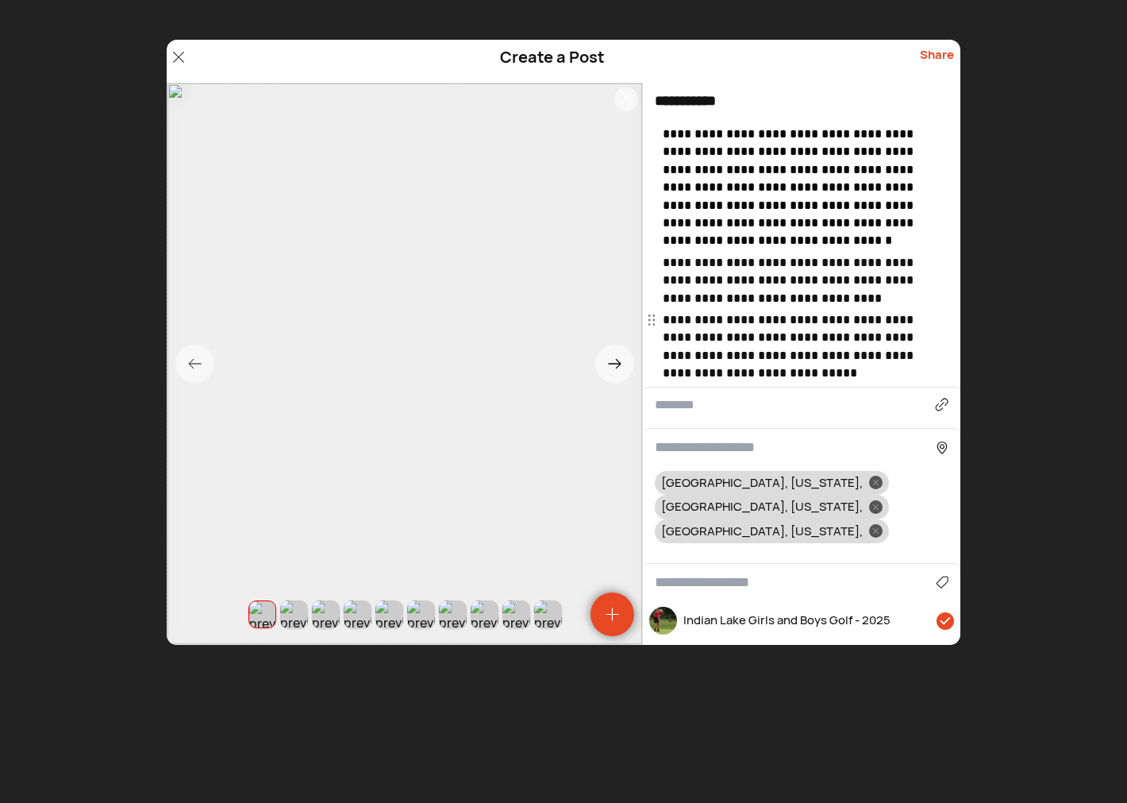
click at [0, 0] on span "******" at bounding box center [0, 0] width 0 height 0
click at [0, 0] on span "*" at bounding box center [0, 0] width 0 height 0
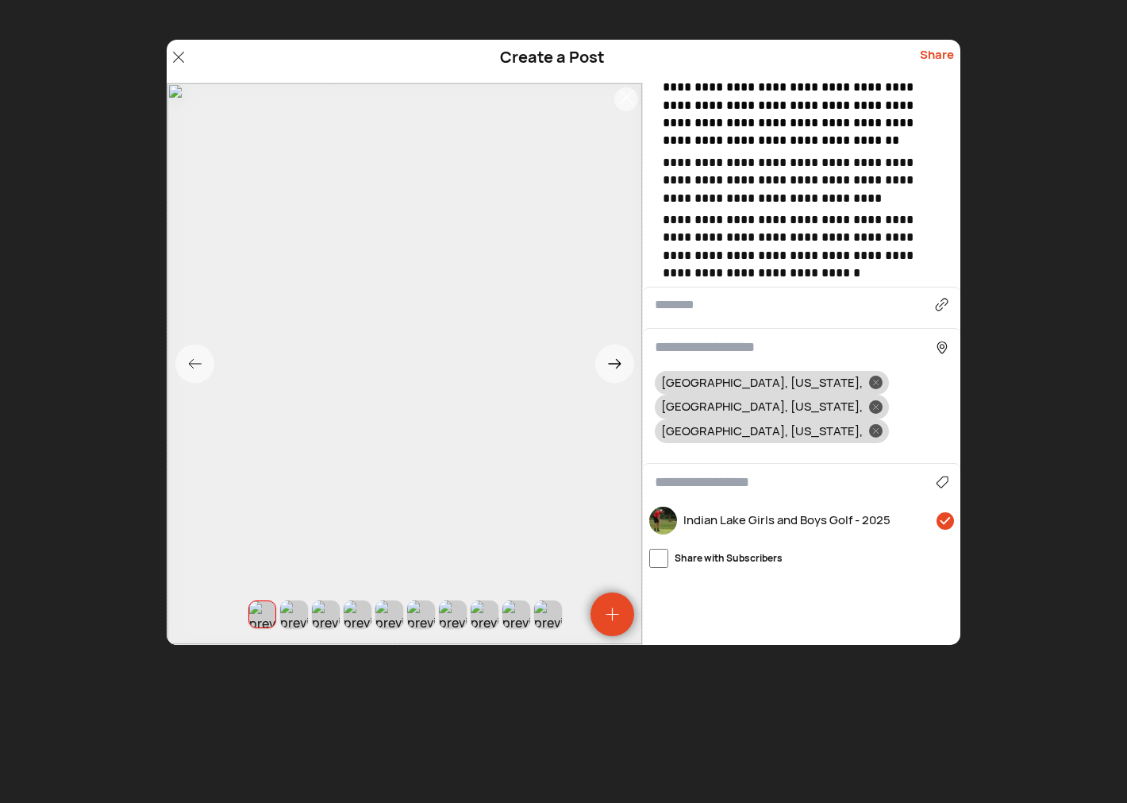
scroll to position [176, 0]
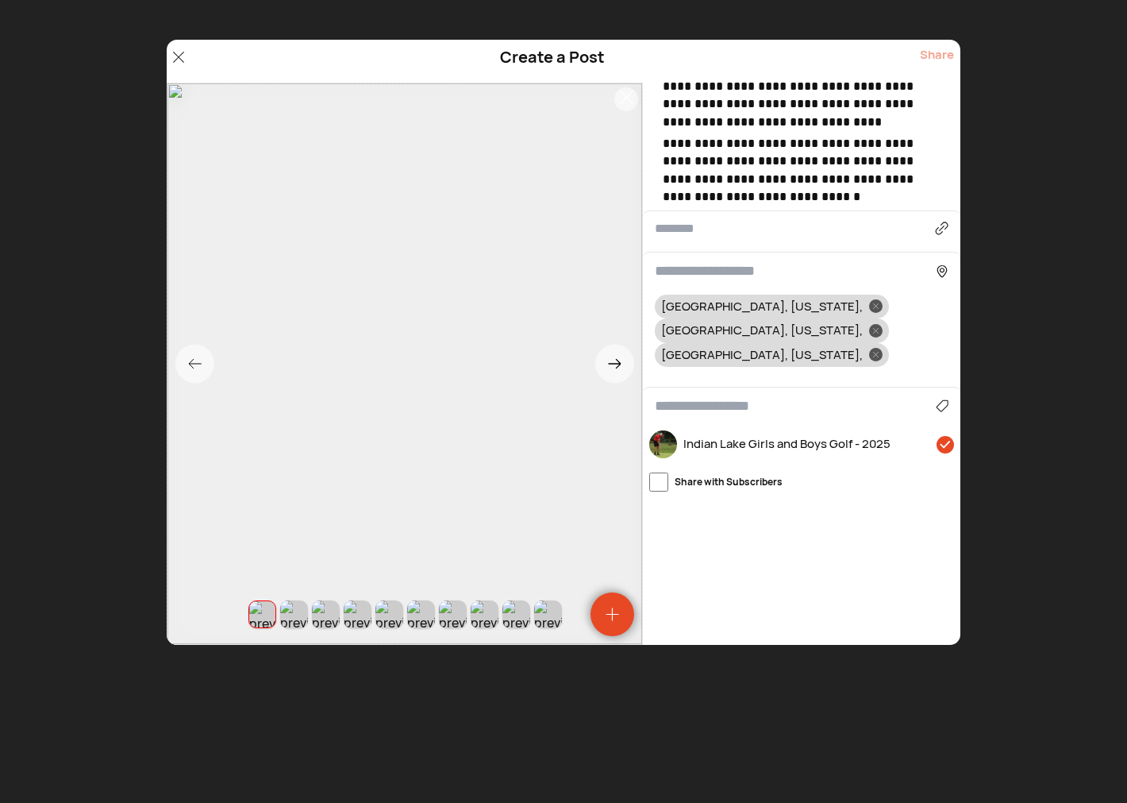
click at [706, 395] on input at bounding box center [795, 405] width 281 height 21
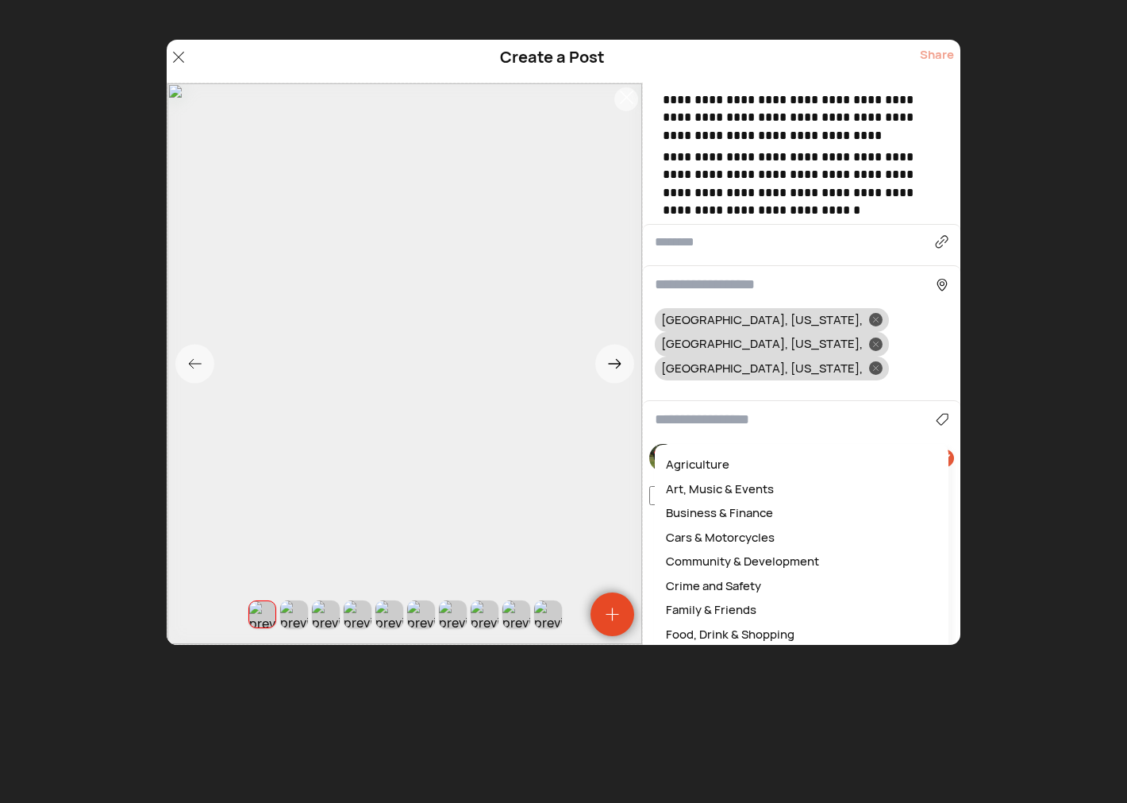
scroll to position [161, 0]
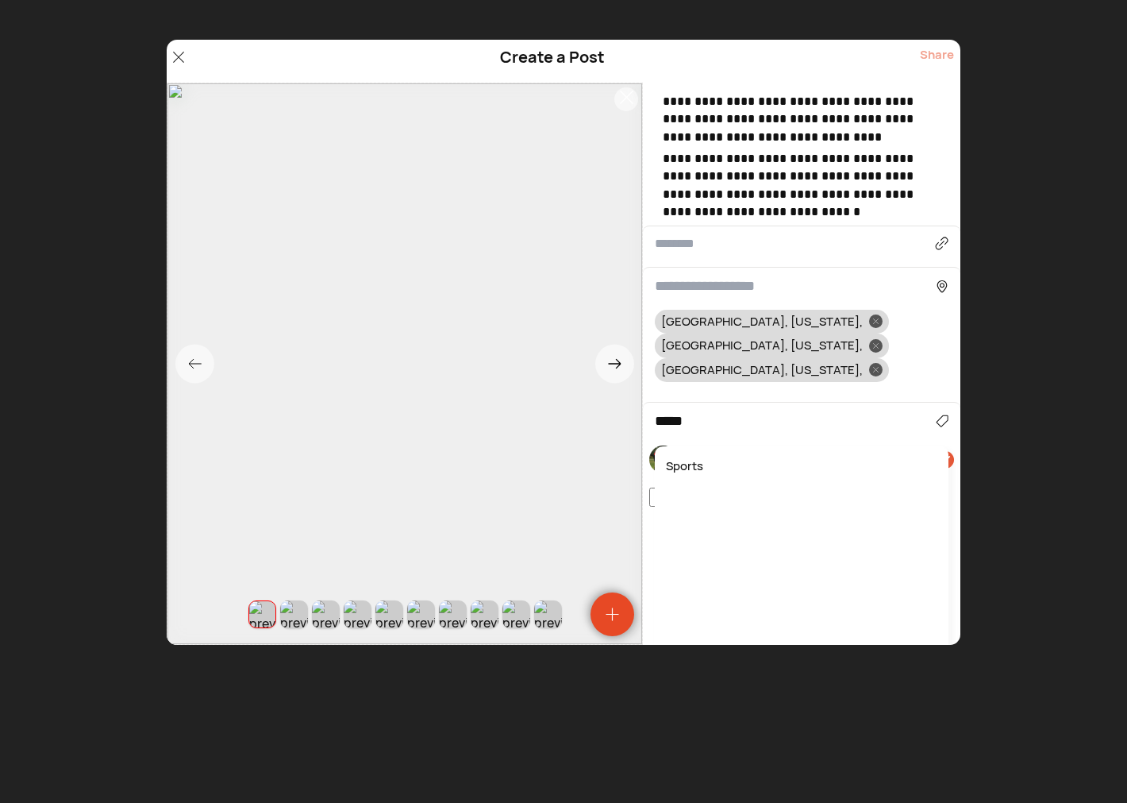
click at [694, 454] on div "Sports" at bounding box center [802, 466] width 278 height 25
type input "******"
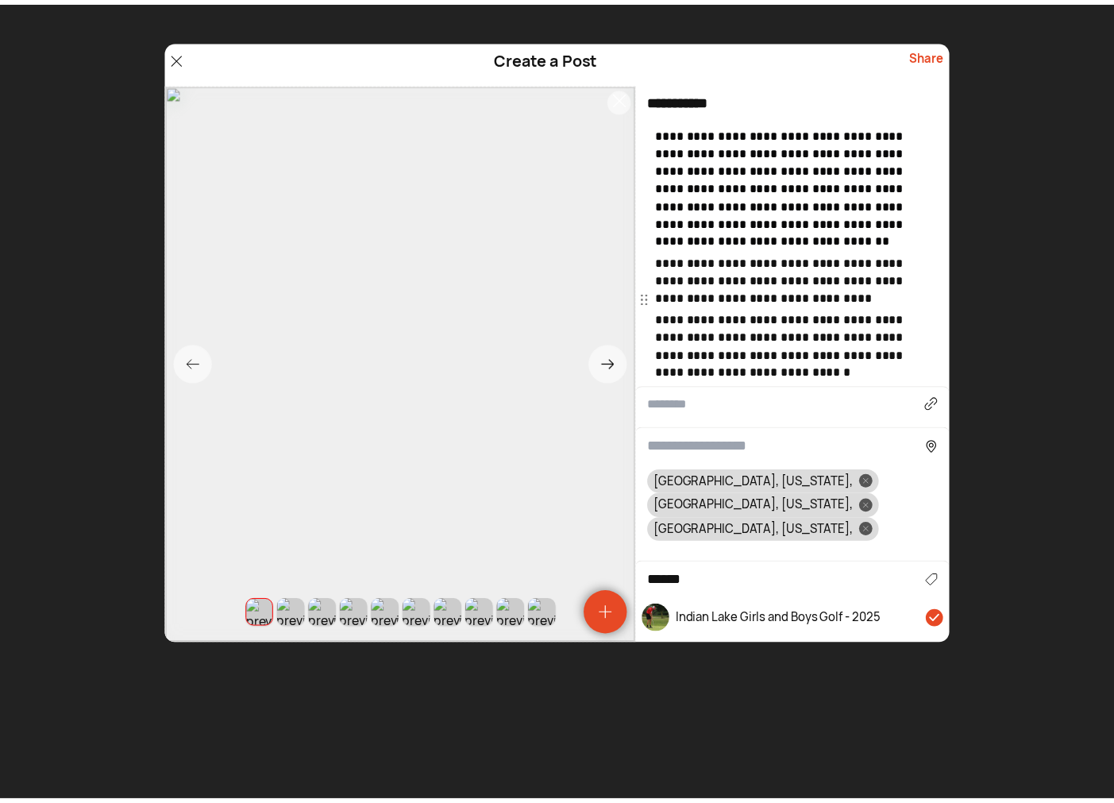
scroll to position [0, 0]
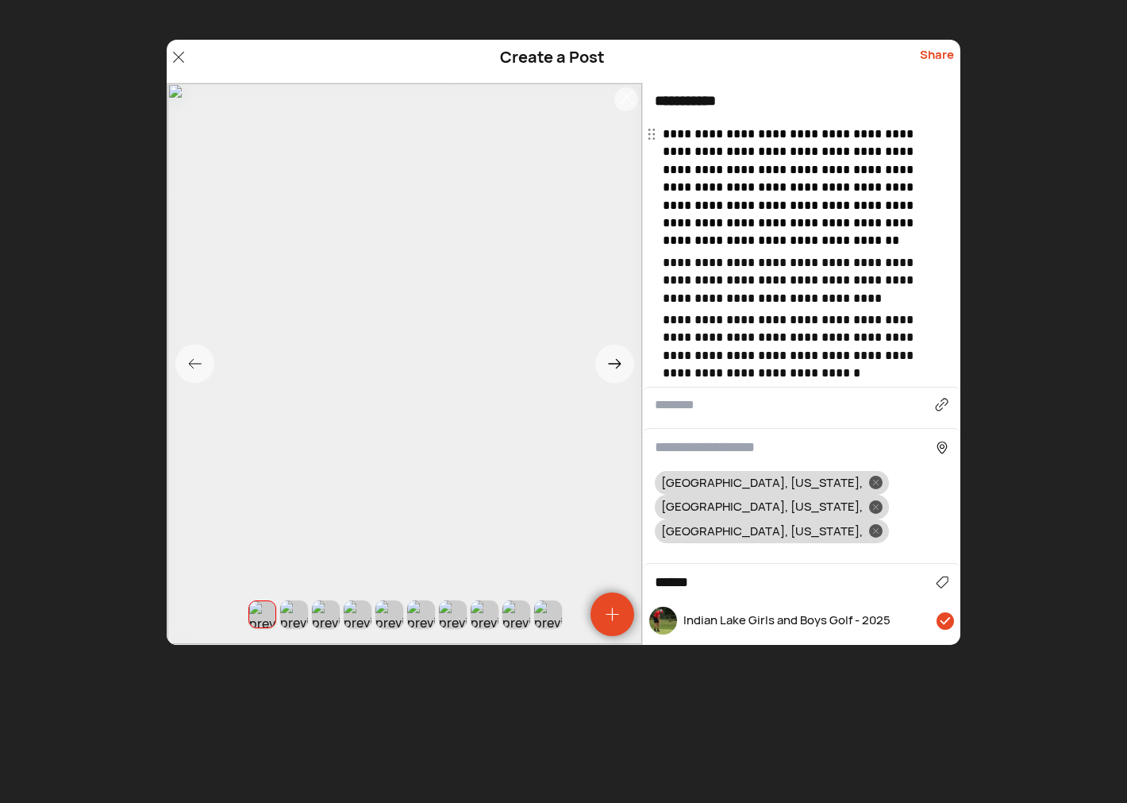
click at [758, 98] on input "**********" at bounding box center [802, 101] width 318 height 37
type input "**********"
click at [945, 53] on div "Share" at bounding box center [937, 61] width 34 height 30
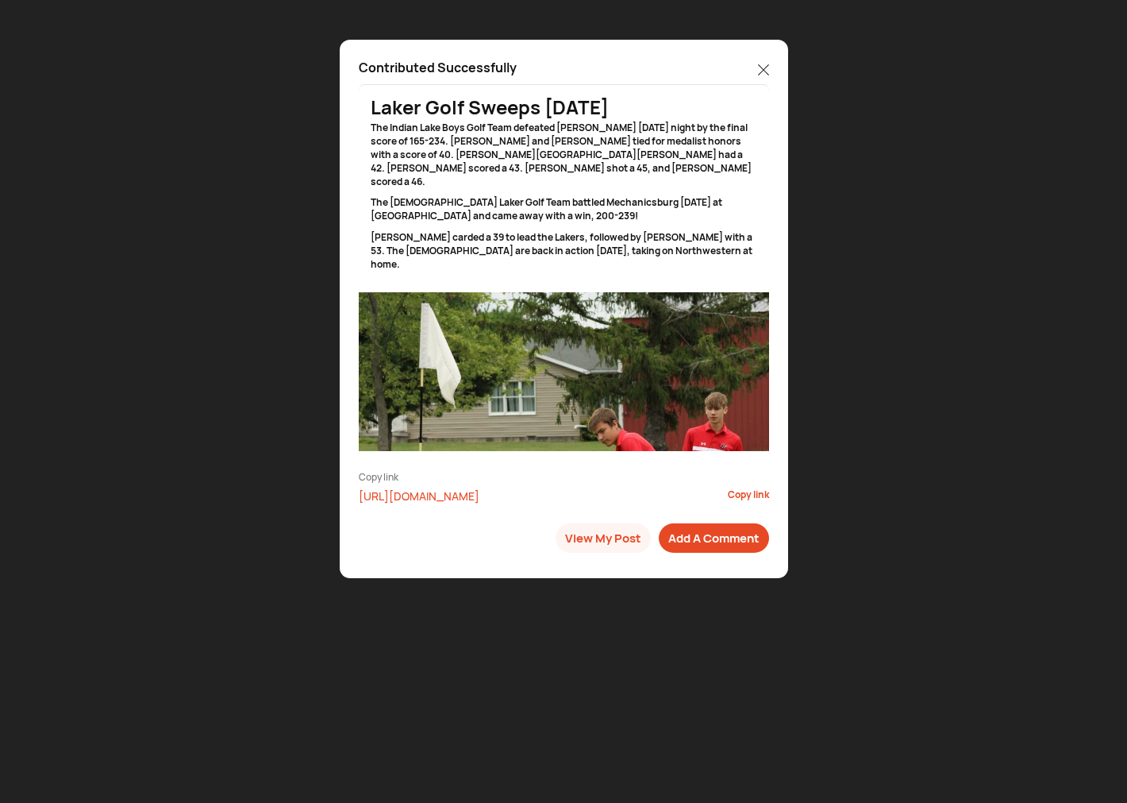
click at [764, 67] on icon at bounding box center [763, 69] width 11 height 11
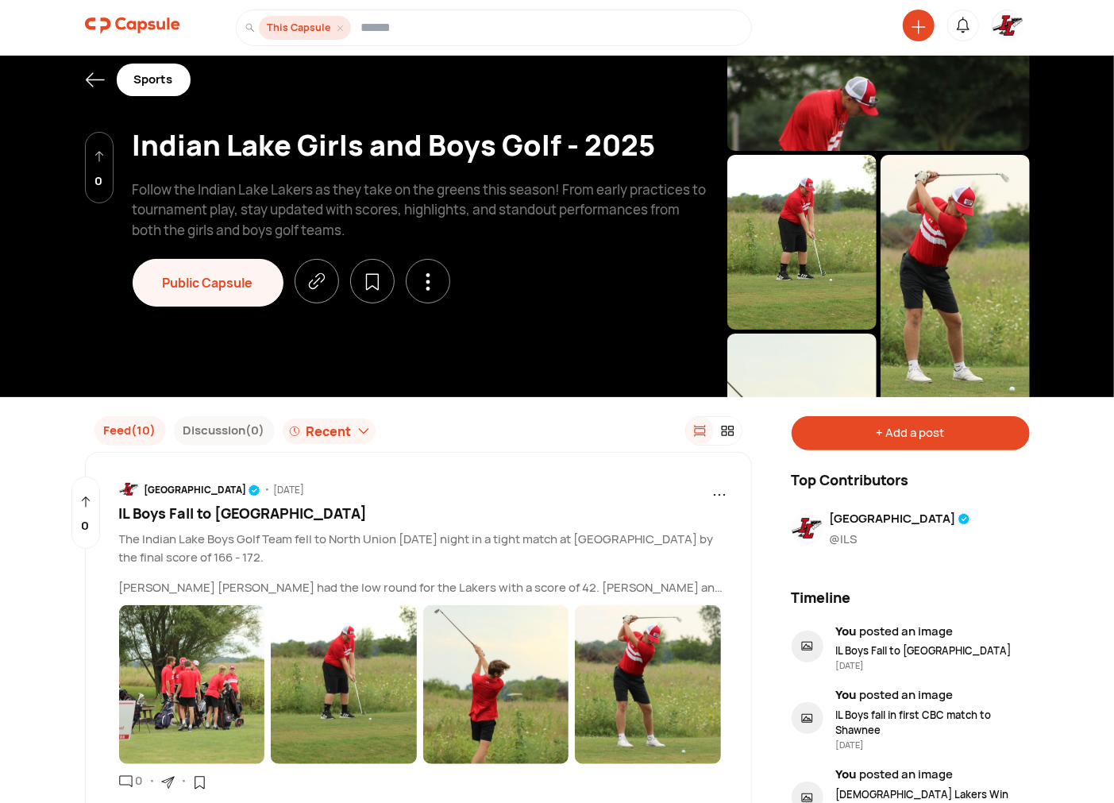
click at [89, 84] on icon at bounding box center [95, 80] width 20 height 20
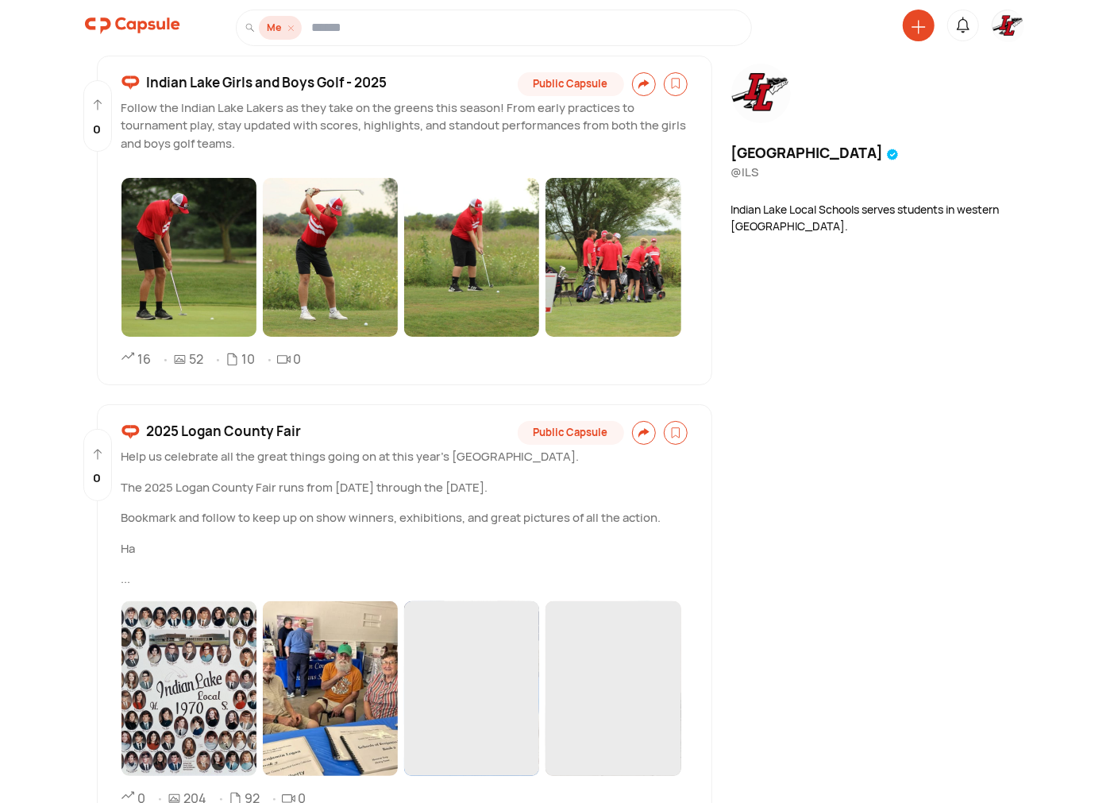
click at [994, 21] on div at bounding box center [1007, 26] width 32 height 32
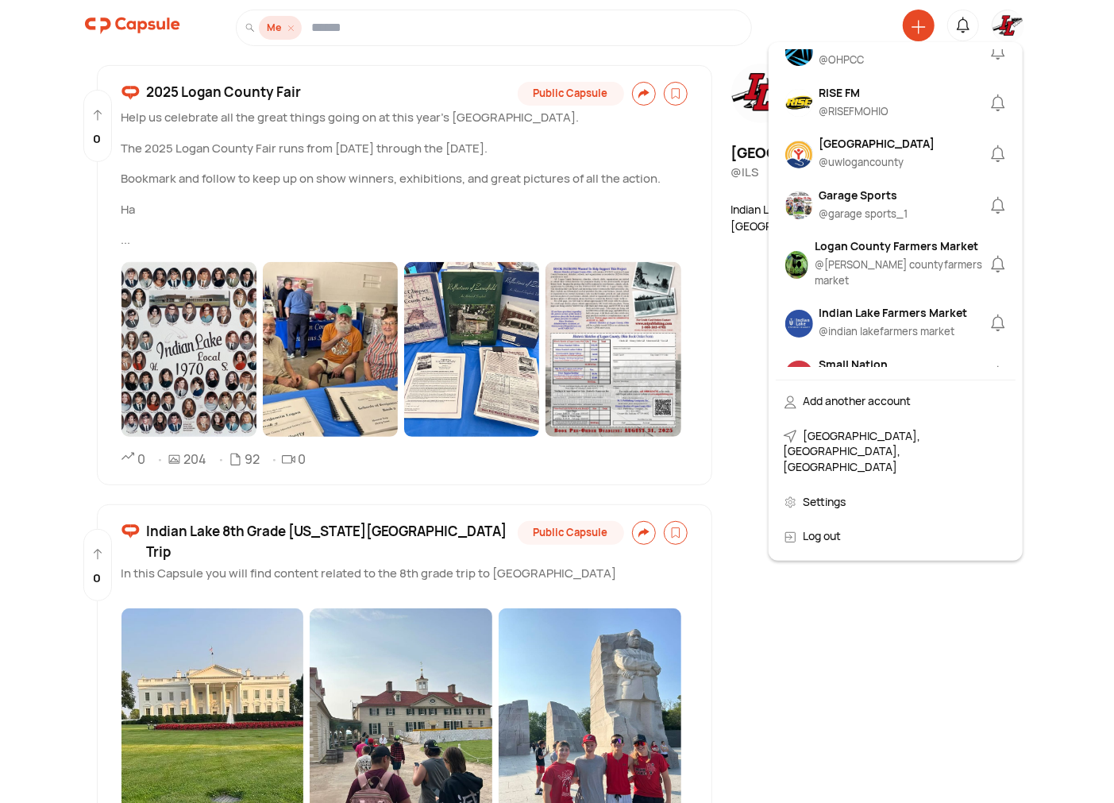
scroll to position [1029, 0]
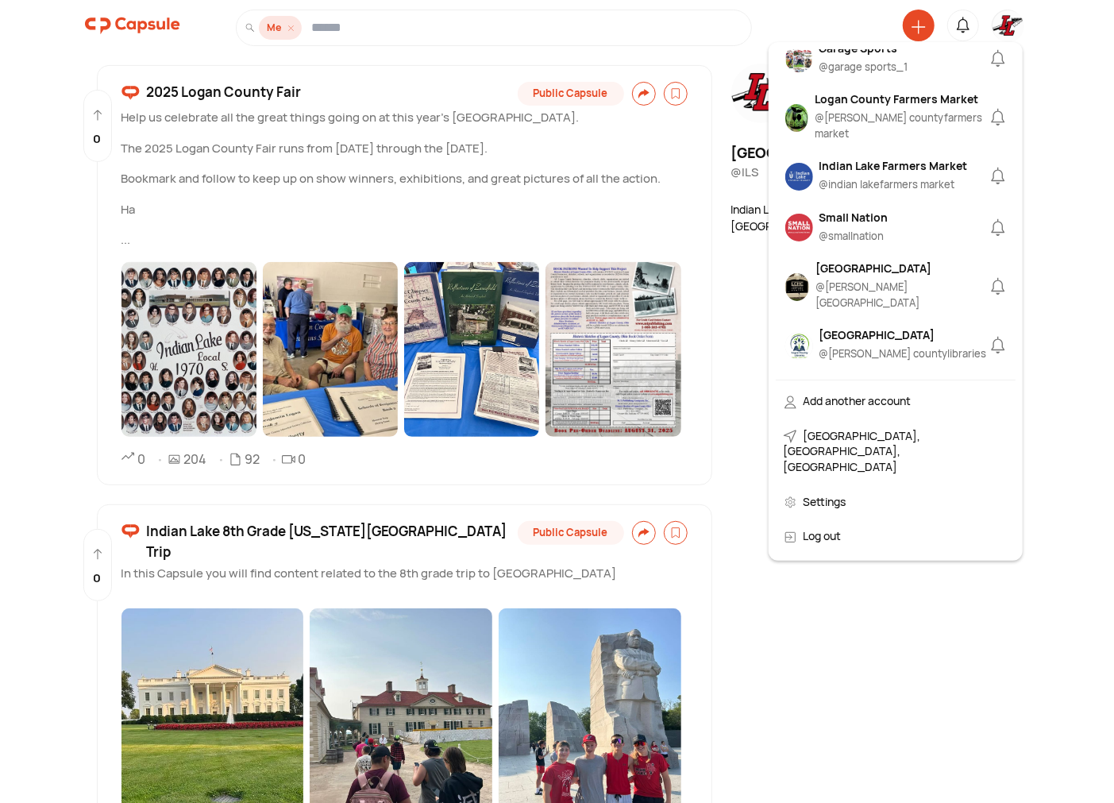
click at [908, 326] on div "Logan County Libraries @ logan countylibraries" at bounding box center [902, 345] width 167 height 39
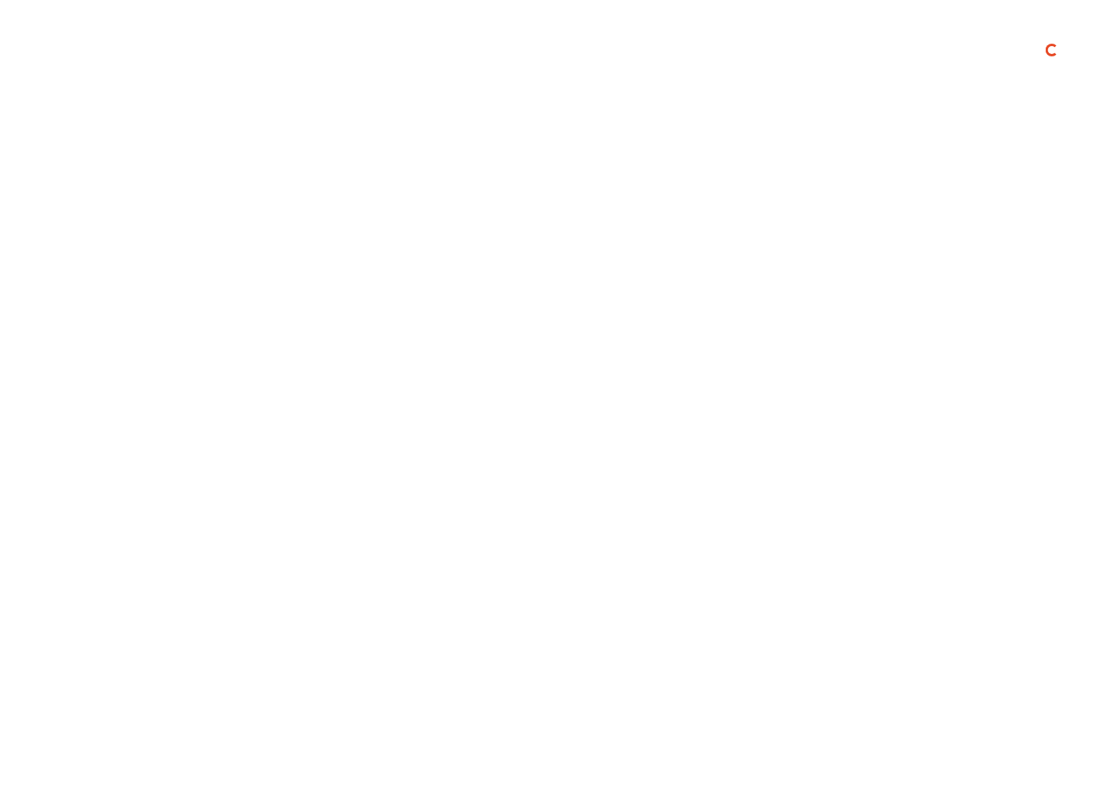
scroll to position [0, 0]
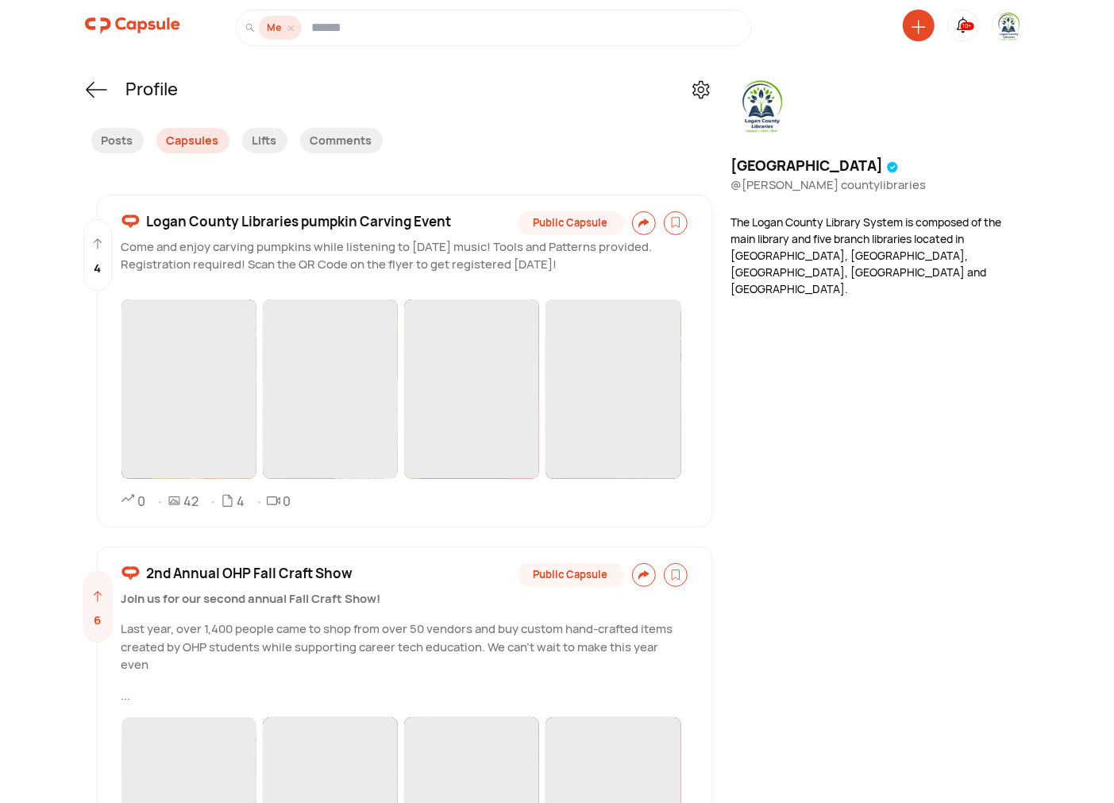
click at [921, 26] on icon at bounding box center [917, 26] width 13 height 13
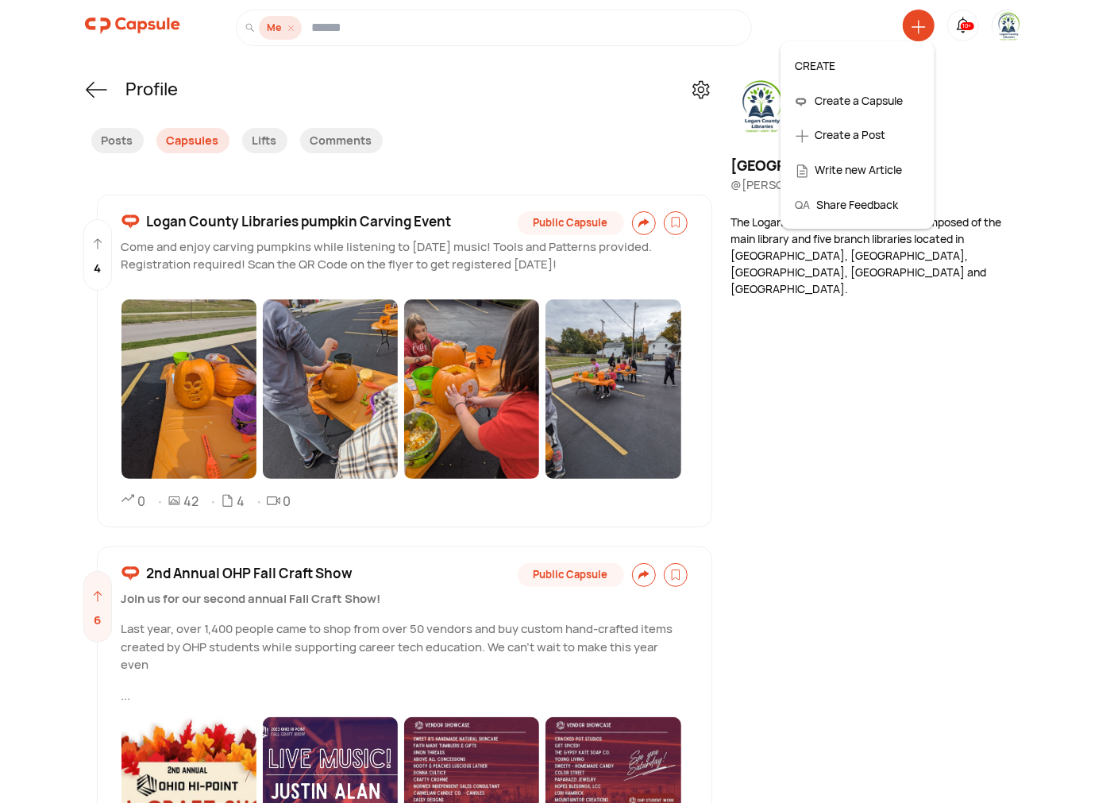
click at [868, 133] on div "Create a Post" at bounding box center [857, 134] width 140 height 35
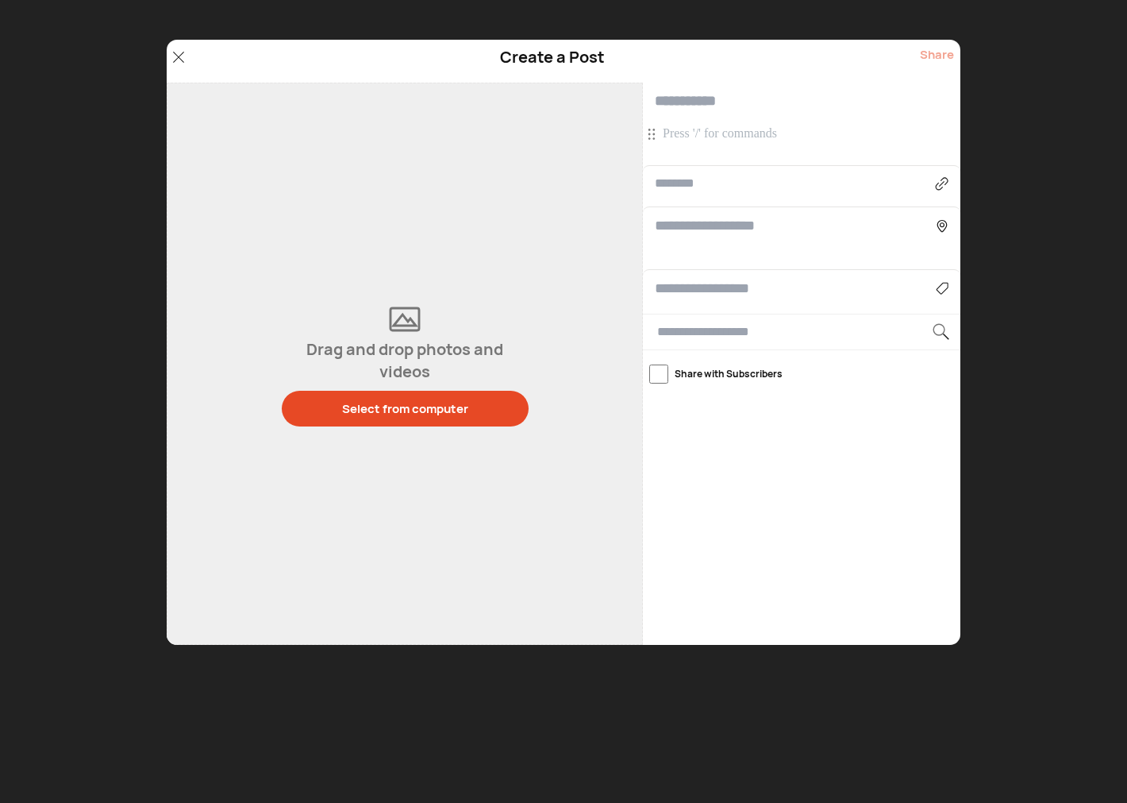
click at [744, 137] on p at bounding box center [804, 133] width 282 height 17
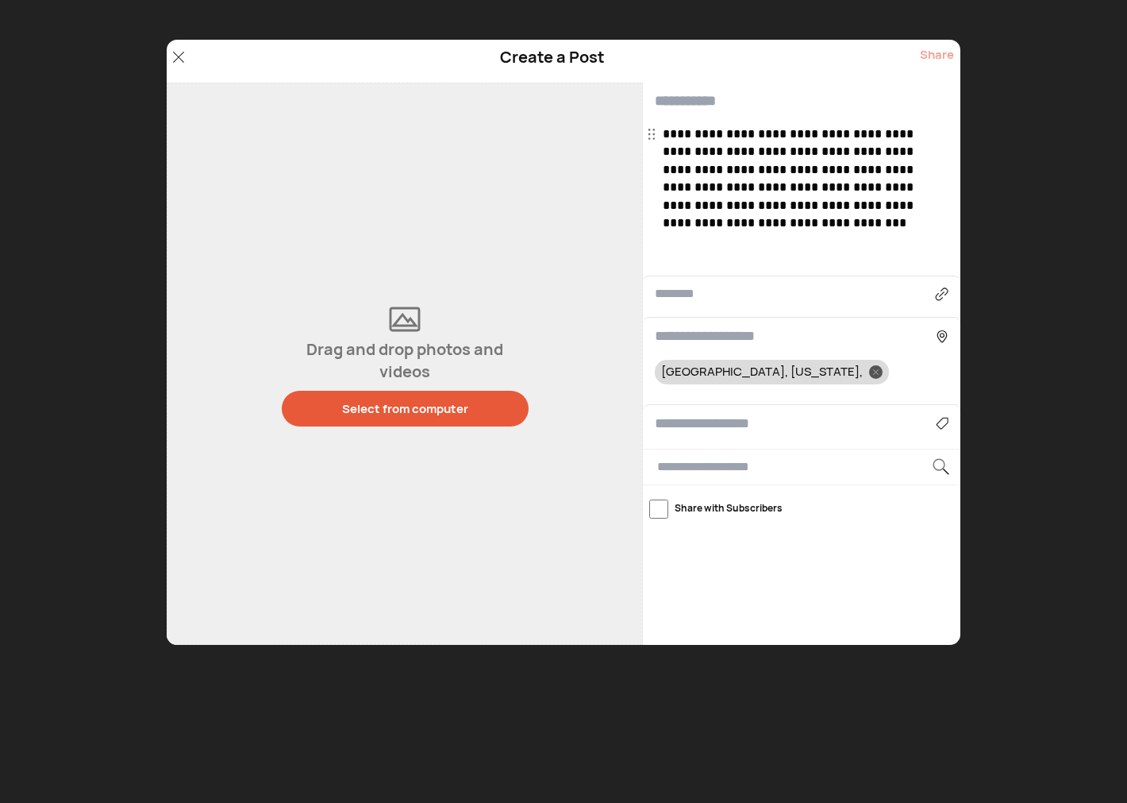
click at [464, 406] on div "Select from computer" at bounding box center [405, 408] width 126 height 17
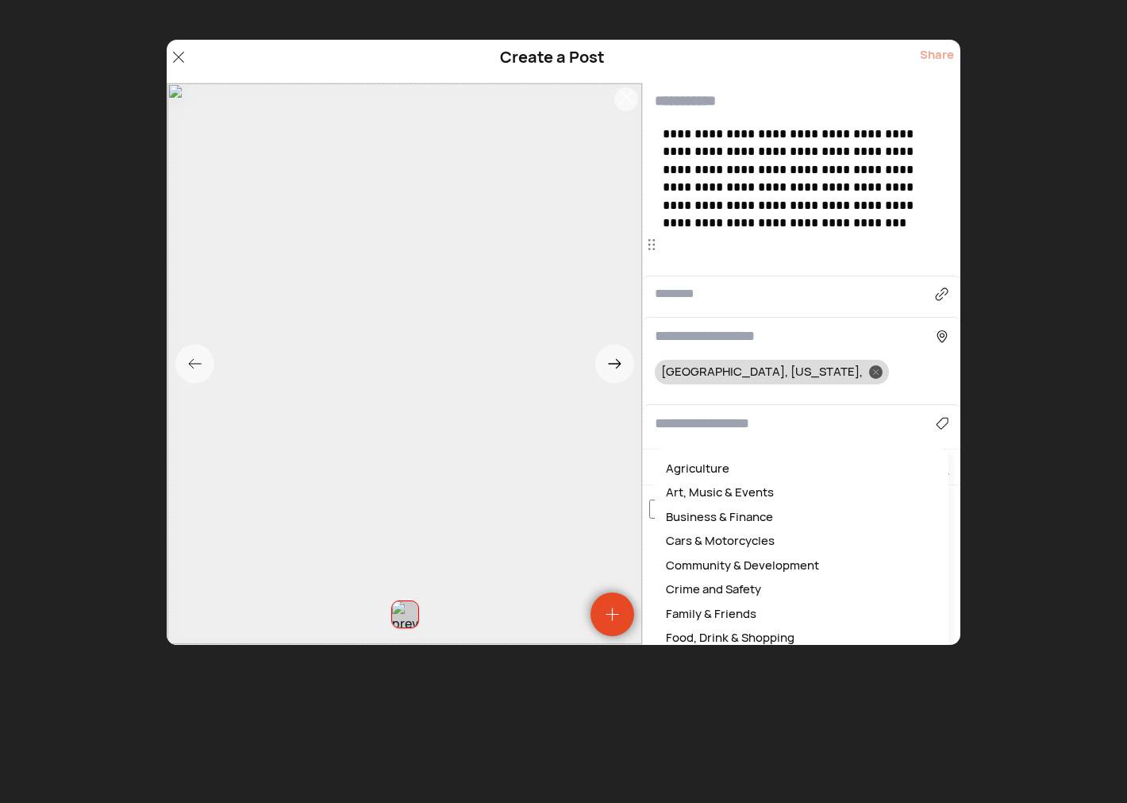
click at [727, 429] on input at bounding box center [795, 423] width 281 height 21
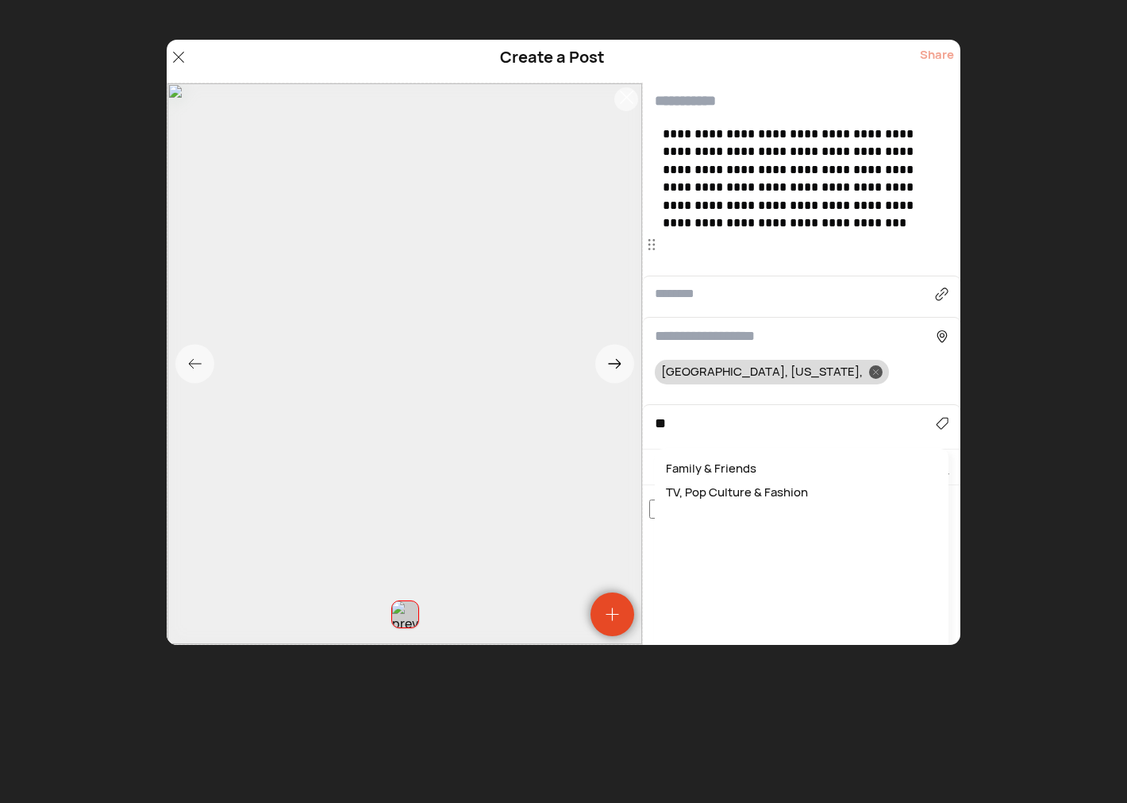
click at [718, 466] on div "Family & Friends" at bounding box center [802, 468] width 278 height 25
type input "**********"
click at [722, 337] on input at bounding box center [795, 335] width 281 height 21
click at [717, 95] on input "text" at bounding box center [802, 101] width 318 height 37
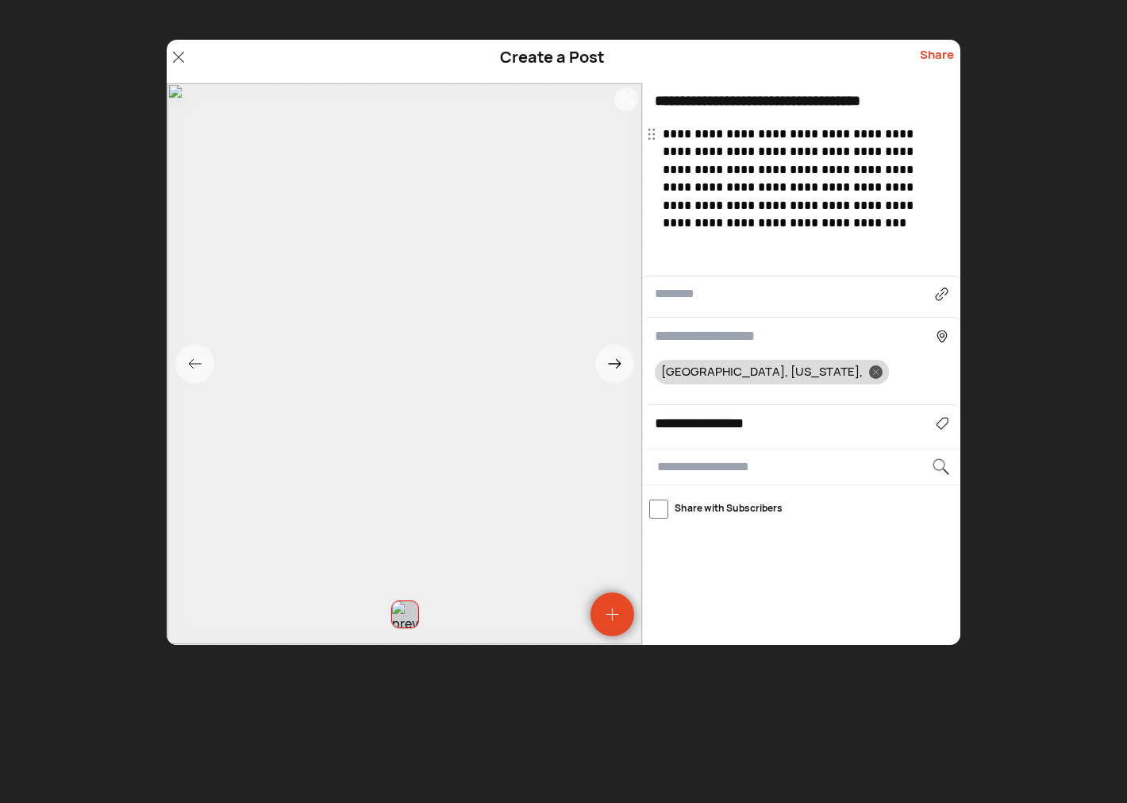
type input "**********"
click at [849, 171] on span "**********" at bounding box center [790, 178] width 254 height 101
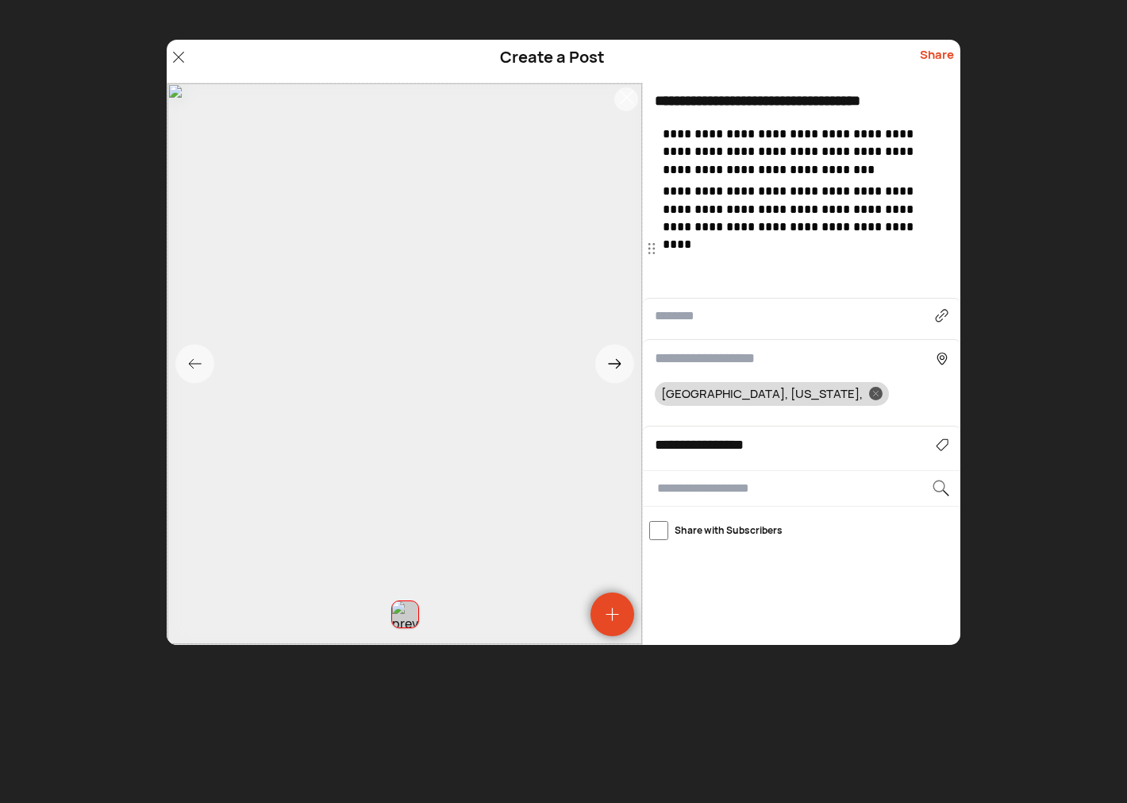
click at [725, 348] on input at bounding box center [795, 358] width 281 height 21
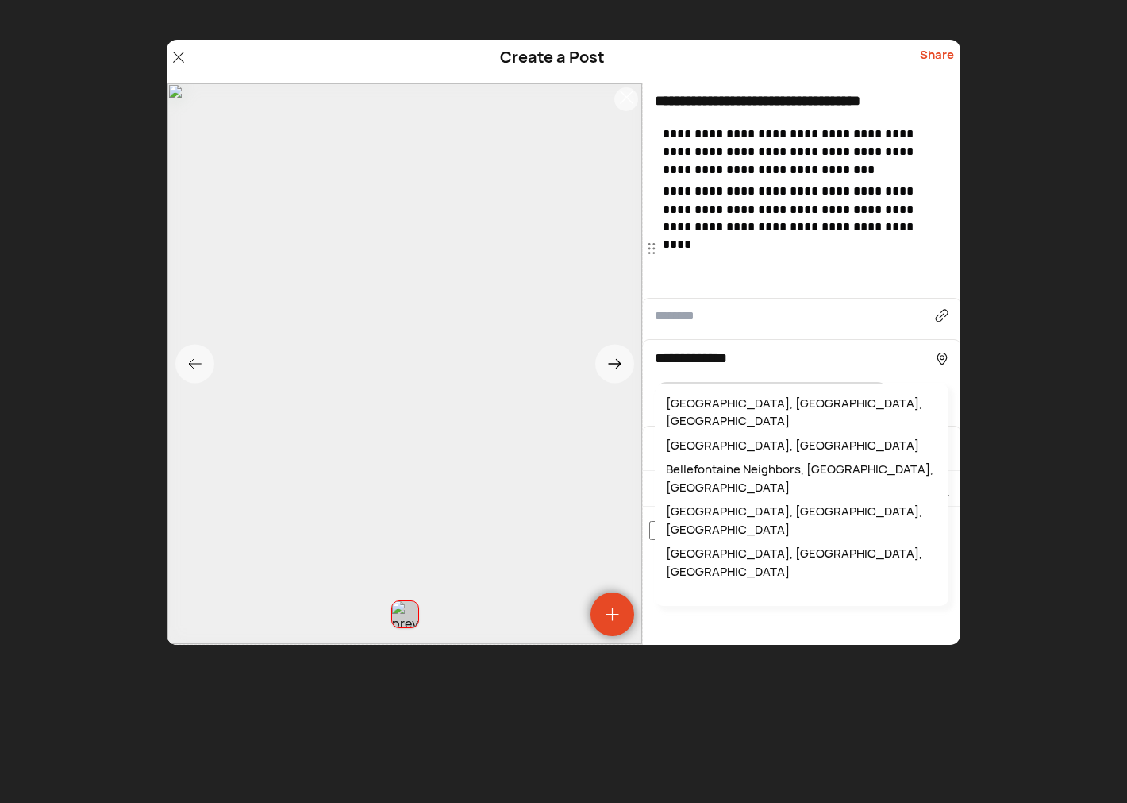
click at [748, 391] on div "Bellefontaine, OH, USA" at bounding box center [802, 412] width 278 height 42
type input "**********"
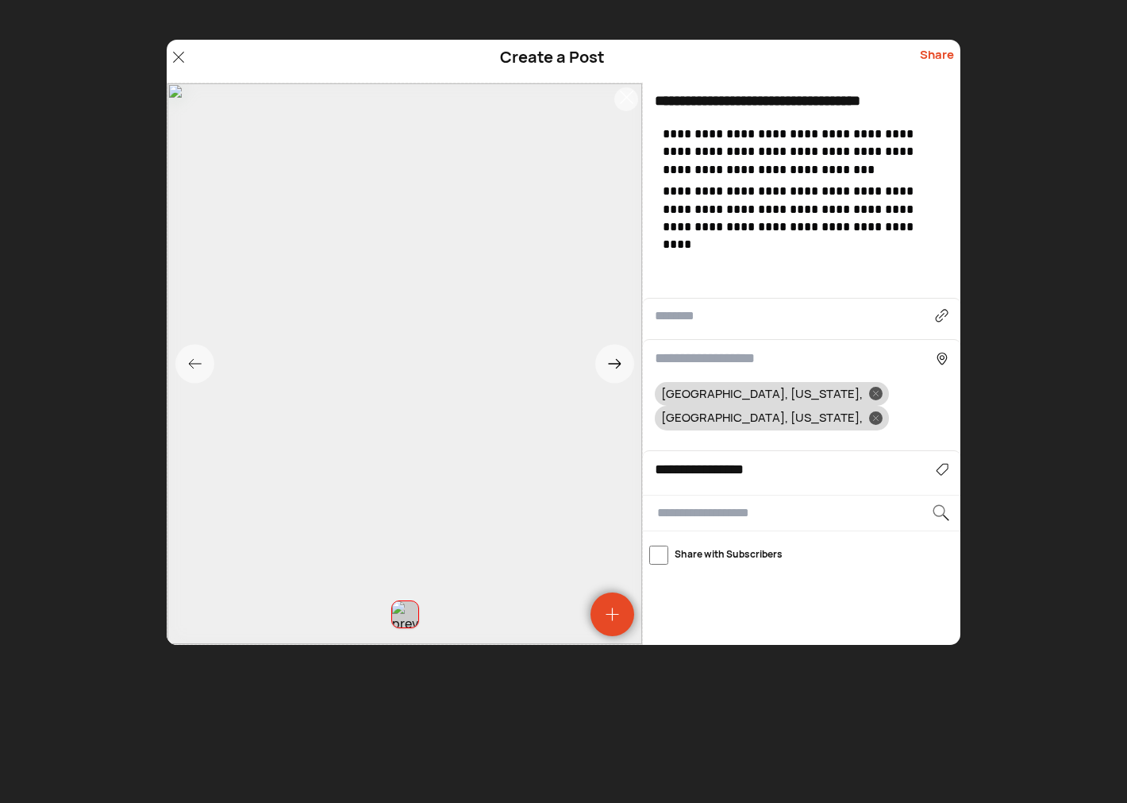
click at [934, 58] on div "Share" at bounding box center [937, 61] width 34 height 30
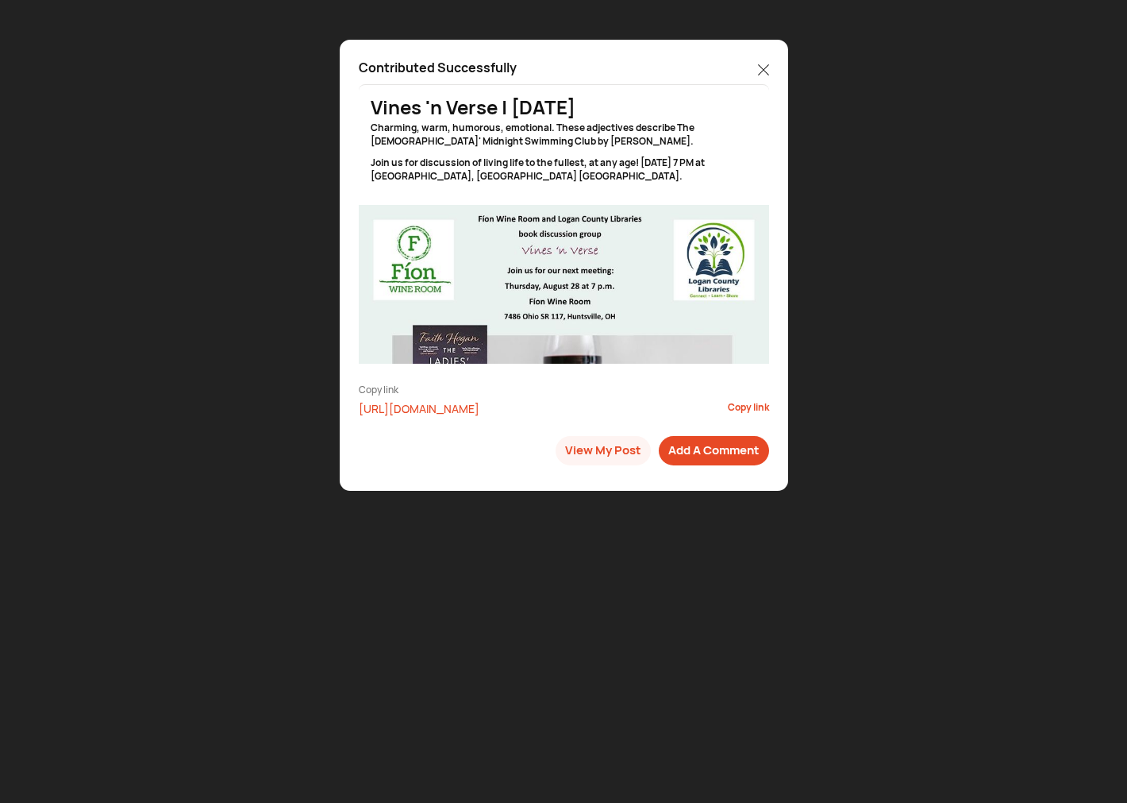
click at [767, 60] on div at bounding box center [763, 71] width 11 height 25
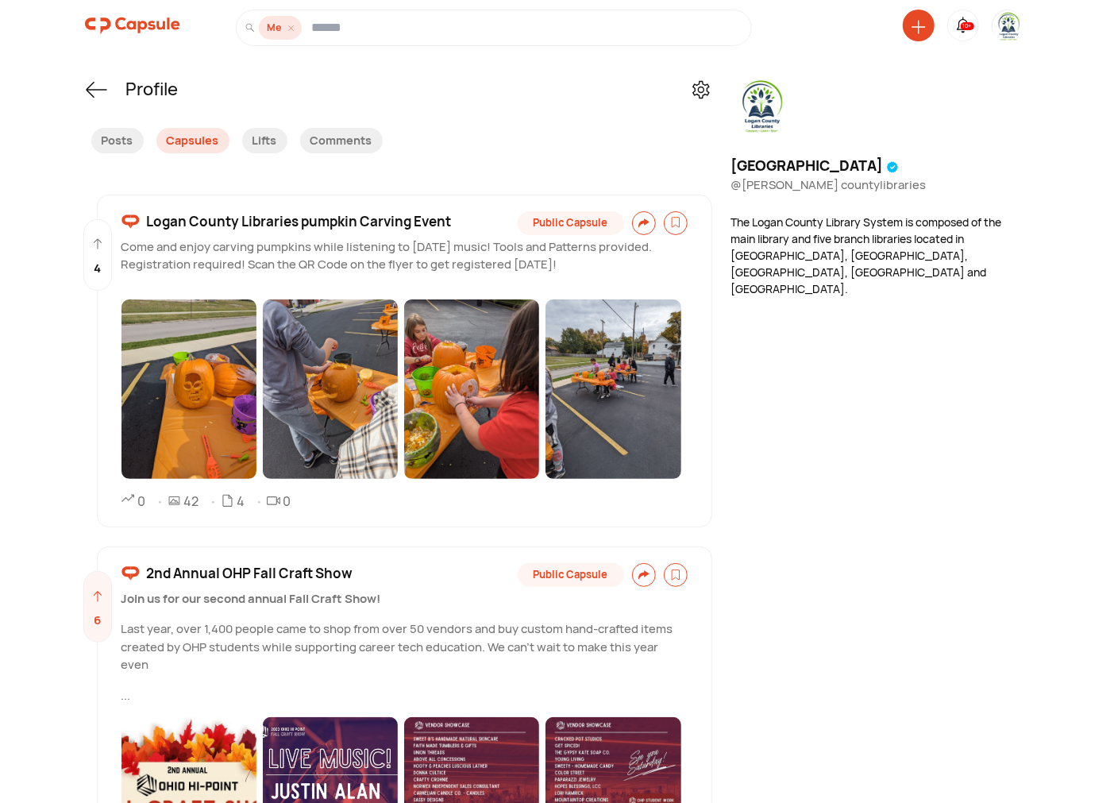
click at [1017, 25] on img at bounding box center [1008, 26] width 32 height 32
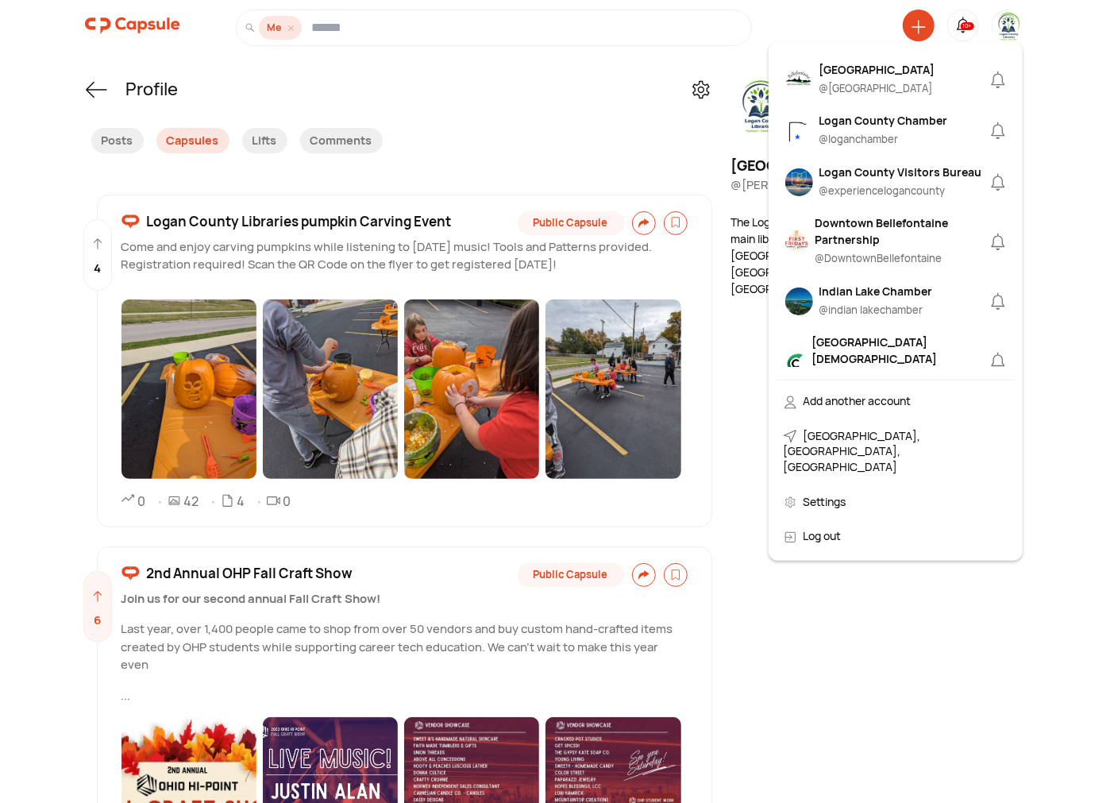
scroll to position [441, 0]
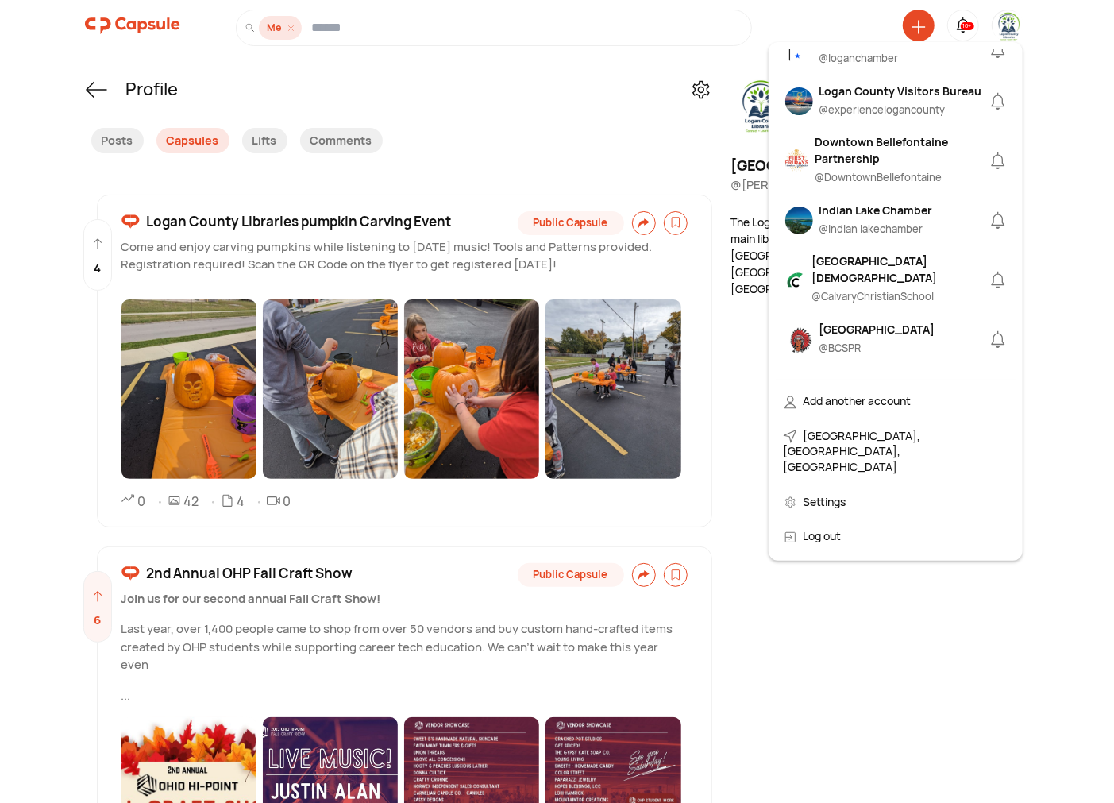
click at [858, 337] on div "Bellefontaine City Schools" at bounding box center [877, 329] width 116 height 17
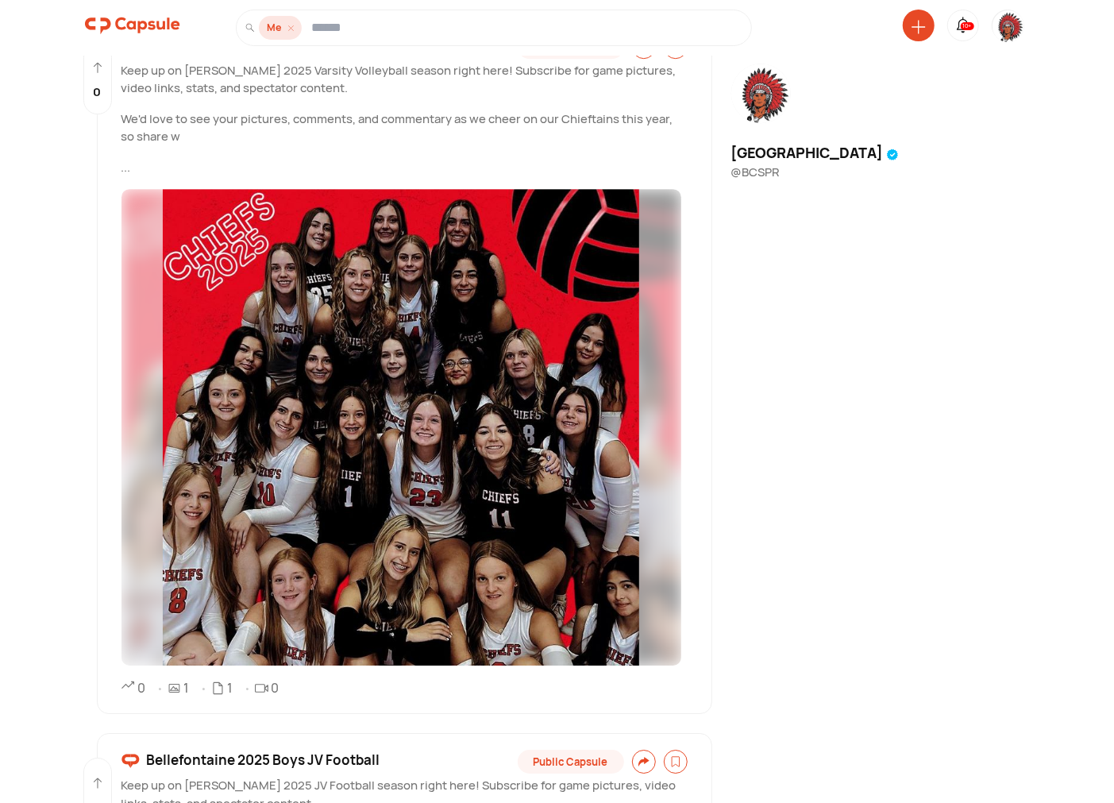
scroll to position [1616, 0]
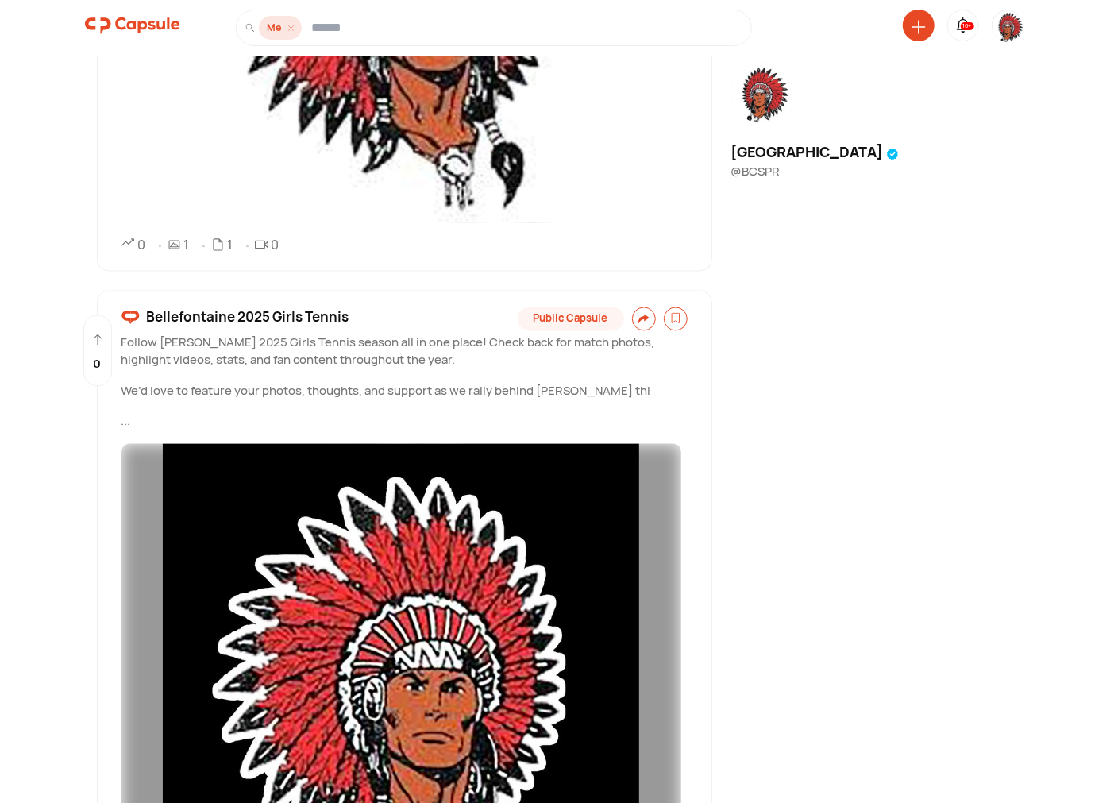
click at [237, 321] on span "Bellefontaine 2025 Girls Tennis" at bounding box center [248, 317] width 202 height 21
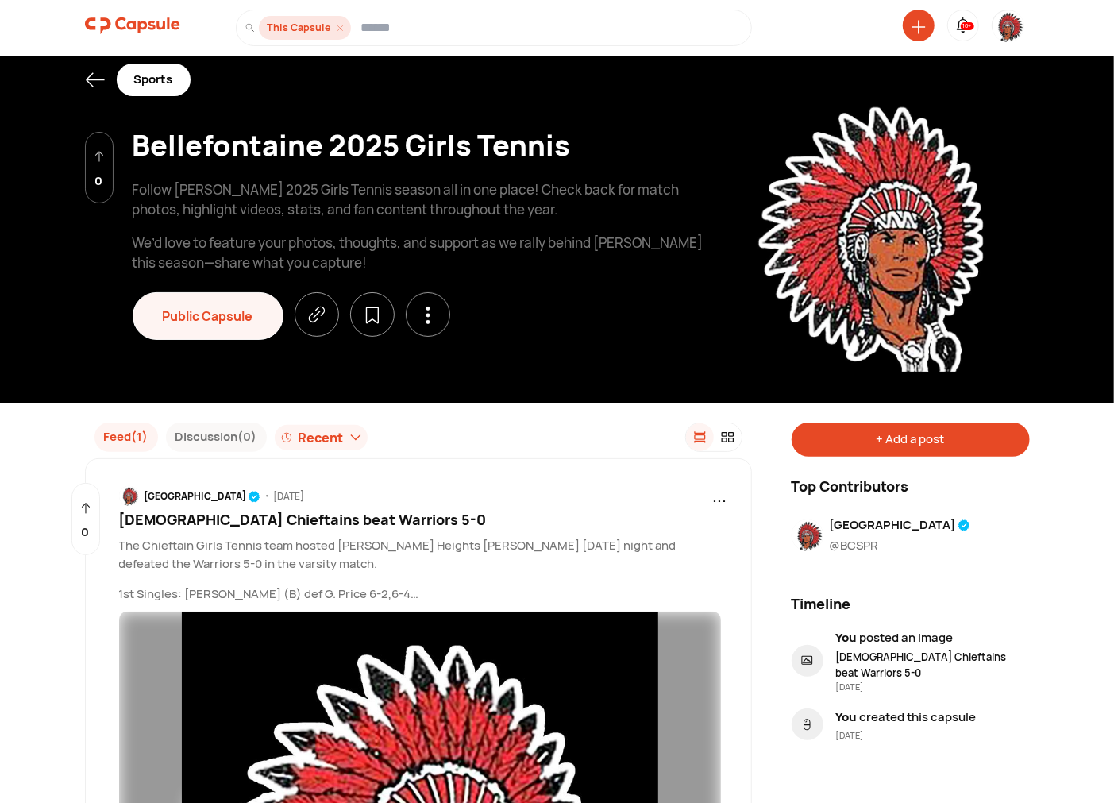
drag, startPoint x: 917, startPoint y: 25, endPoint x: 914, endPoint y: 36, distance: 10.8
click at [917, 26] on icon at bounding box center [918, 27] width 14 height 14
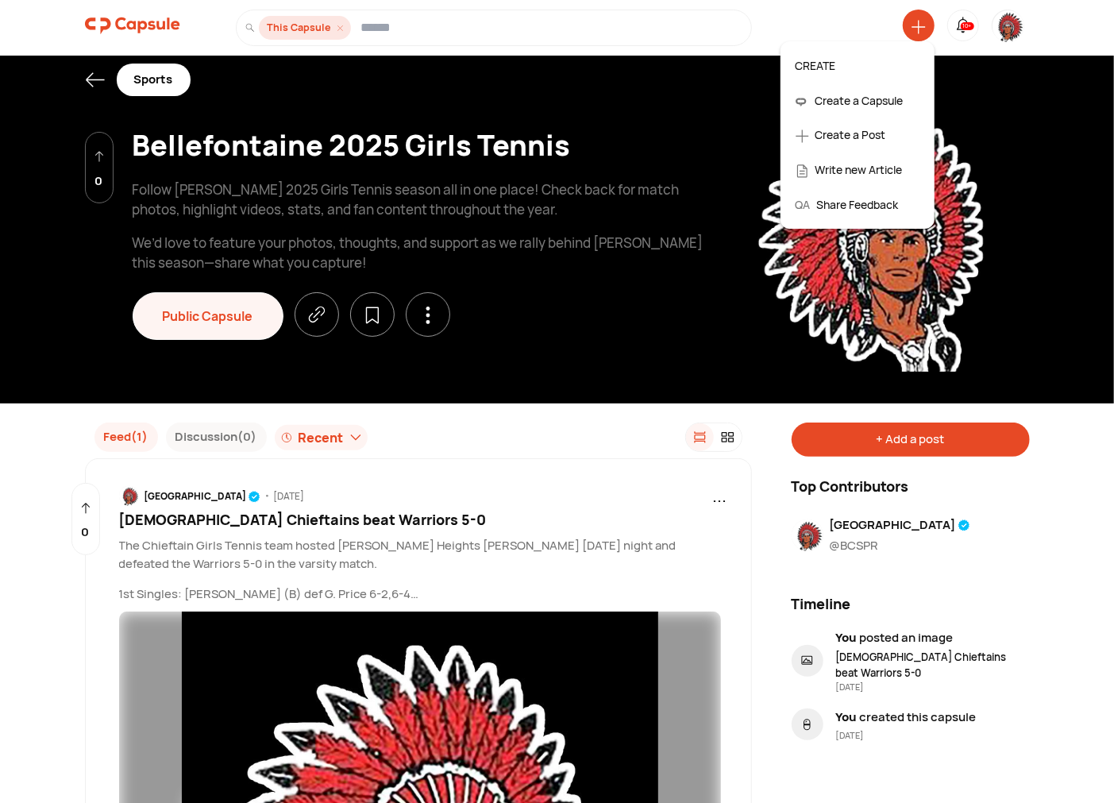
click at [842, 133] on div "Create a Post" at bounding box center [857, 134] width 140 height 35
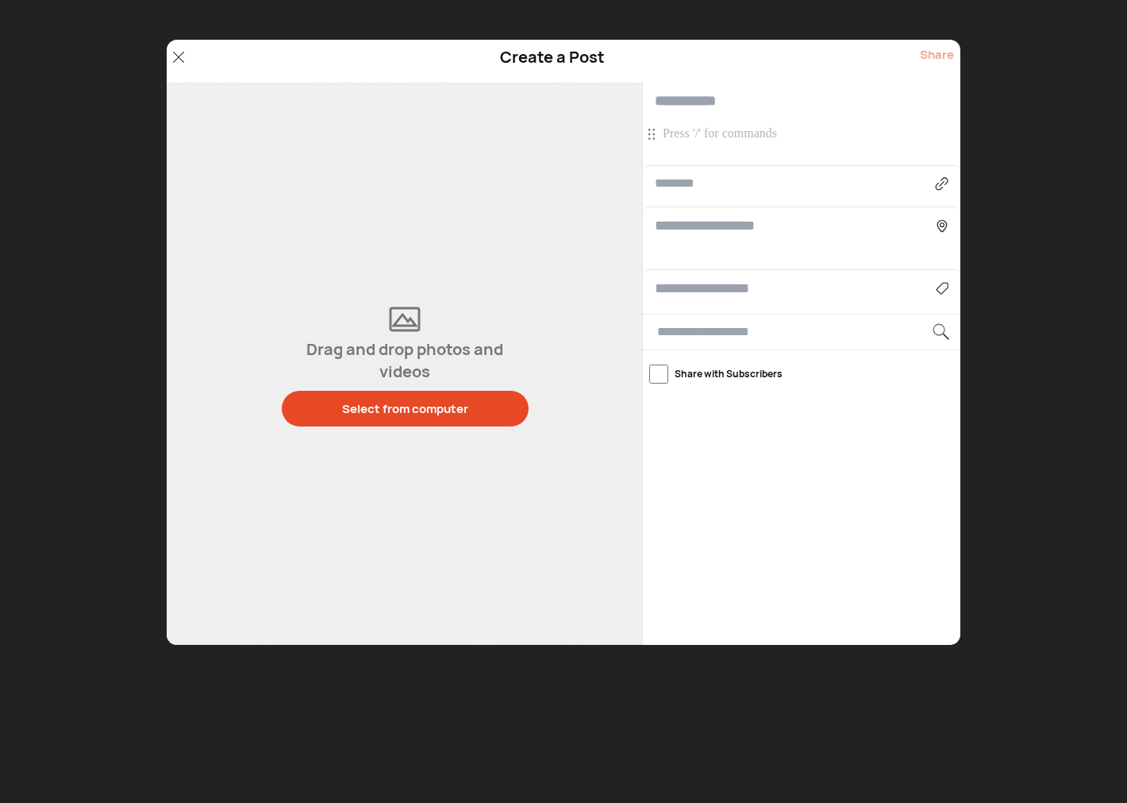
click at [730, 135] on p at bounding box center [804, 133] width 282 height 17
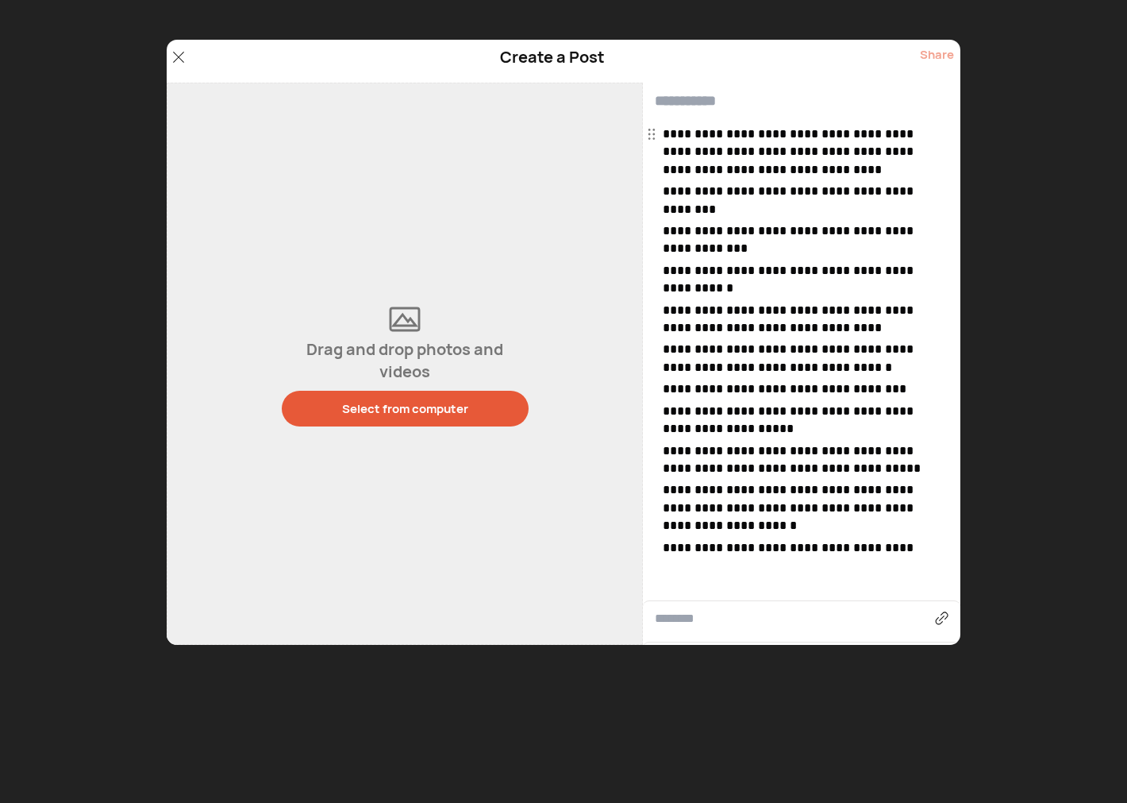
click at [400, 403] on div "Select from computer" at bounding box center [405, 408] width 126 height 17
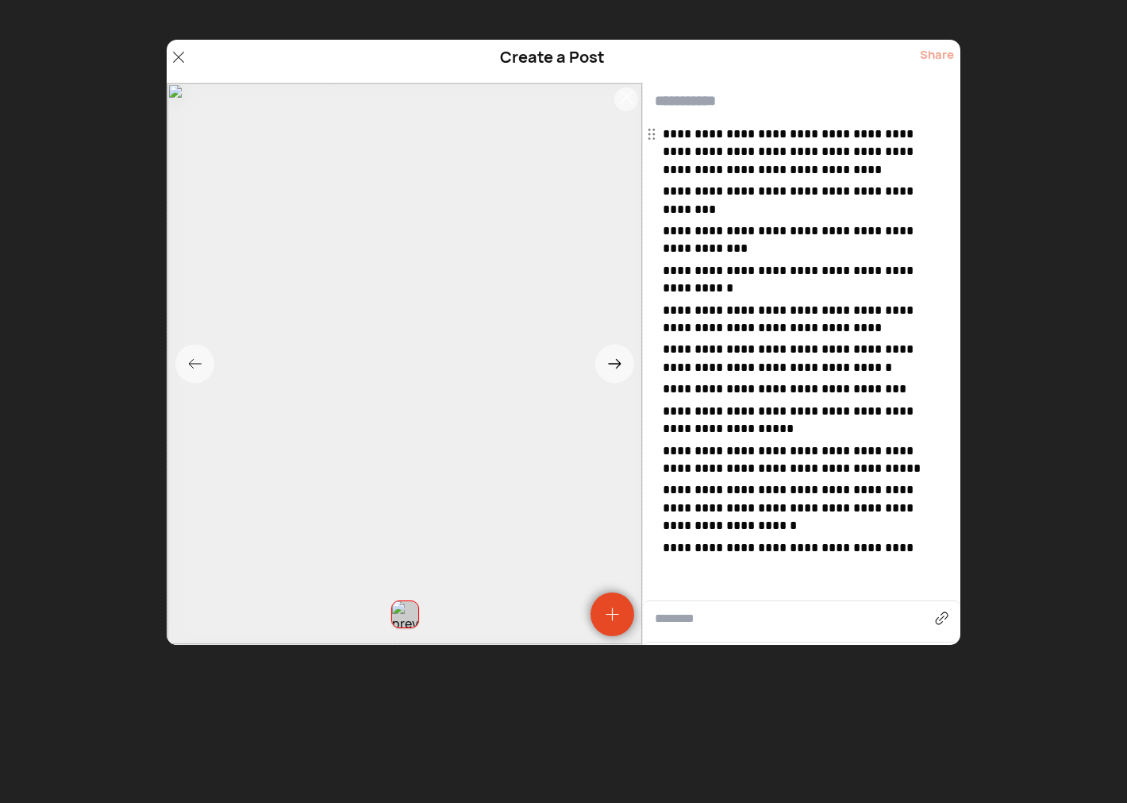
click at [683, 97] on input "text" at bounding box center [802, 101] width 318 height 37
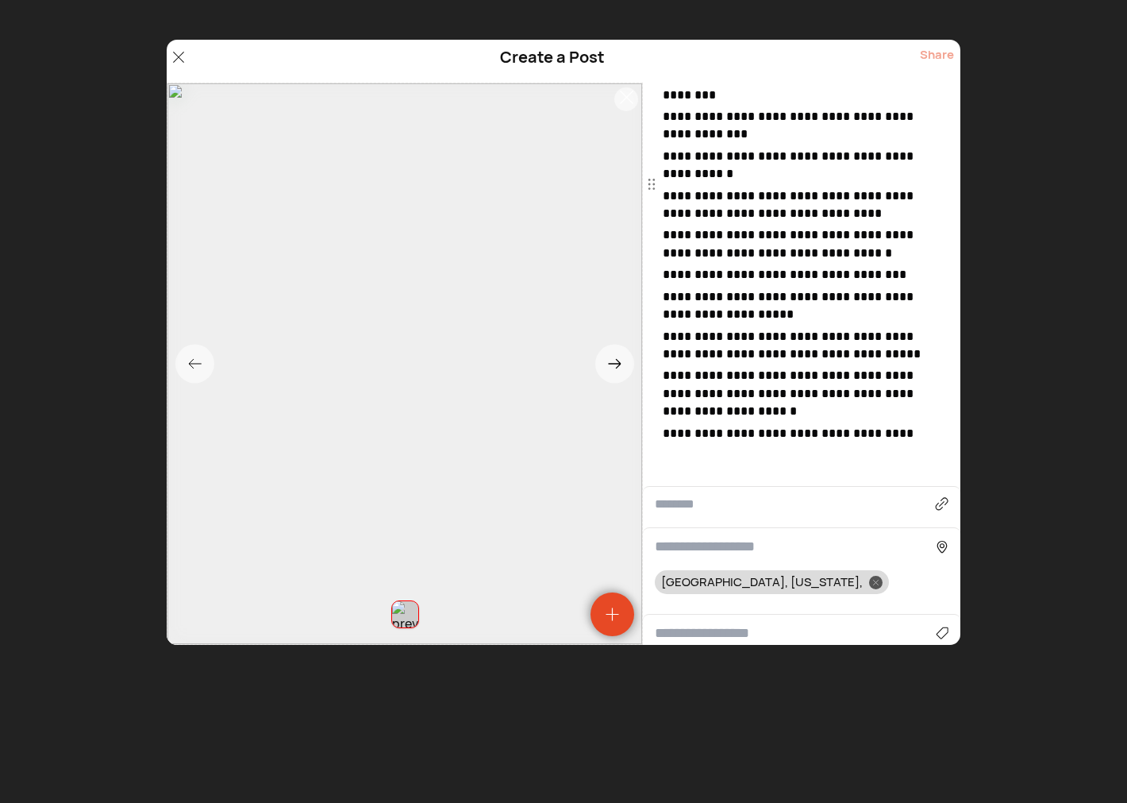
scroll to position [147, 0]
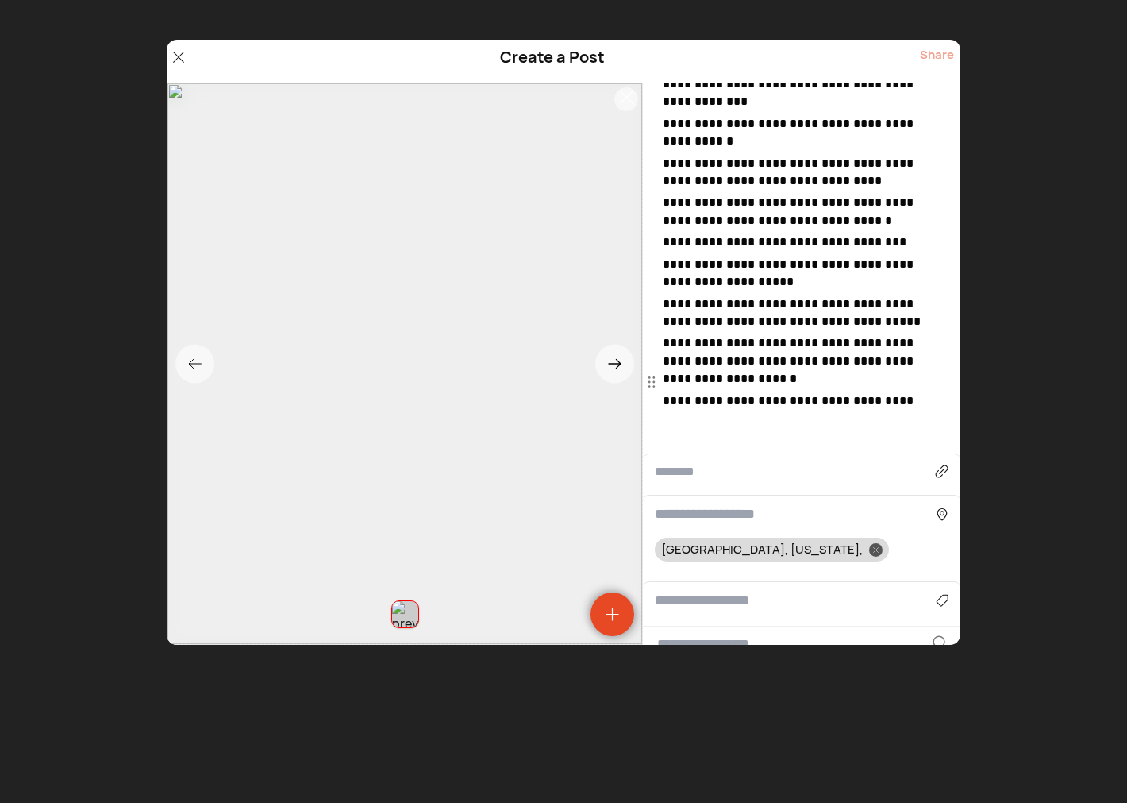
type input "**********"
drag, startPoint x: 770, startPoint y: 383, endPoint x: 616, endPoint y: 383, distance: 154.0
click at [617, 384] on div "**********" at bounding box center [564, 364] width 794 height 562
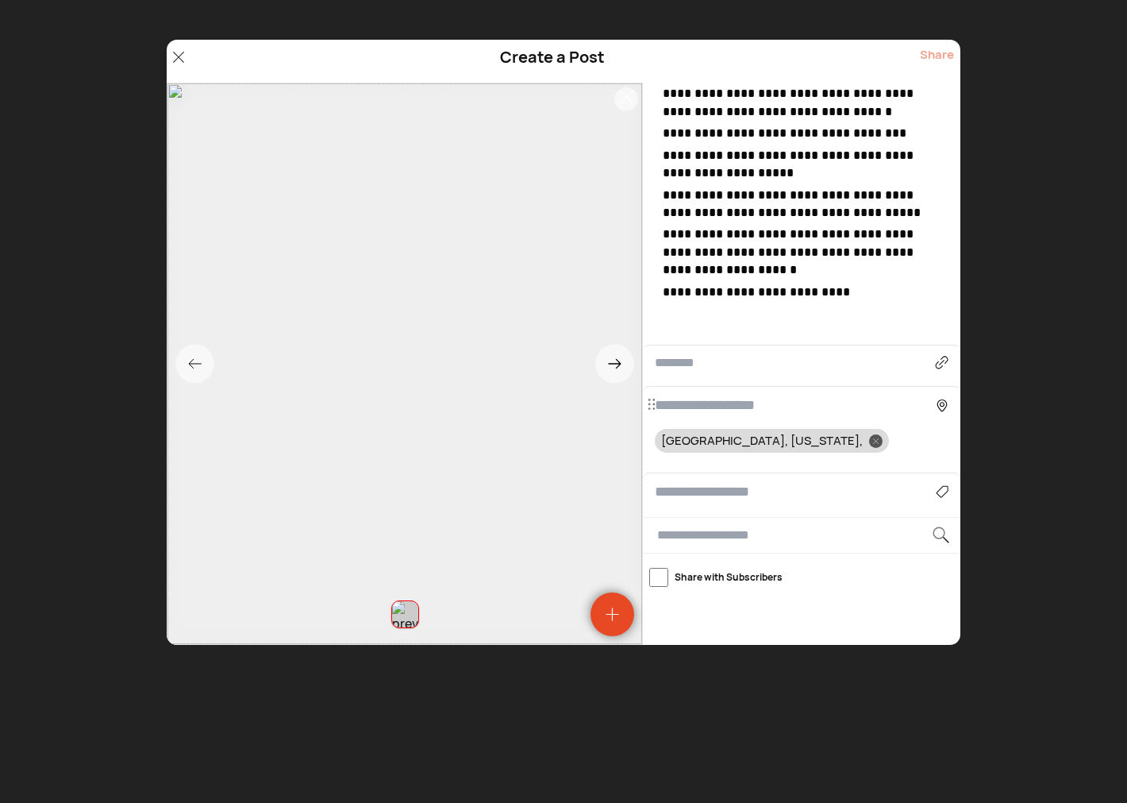
scroll to position [348, 0]
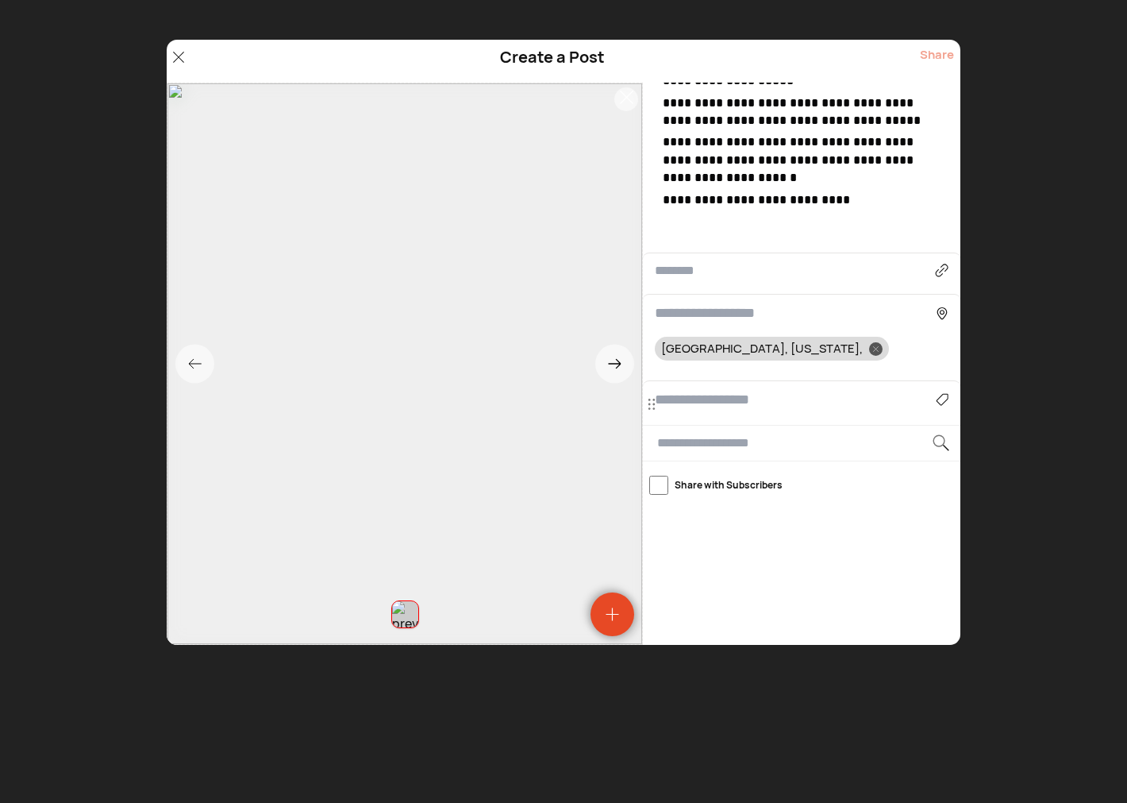
click at [725, 302] on input at bounding box center [795, 312] width 281 height 21
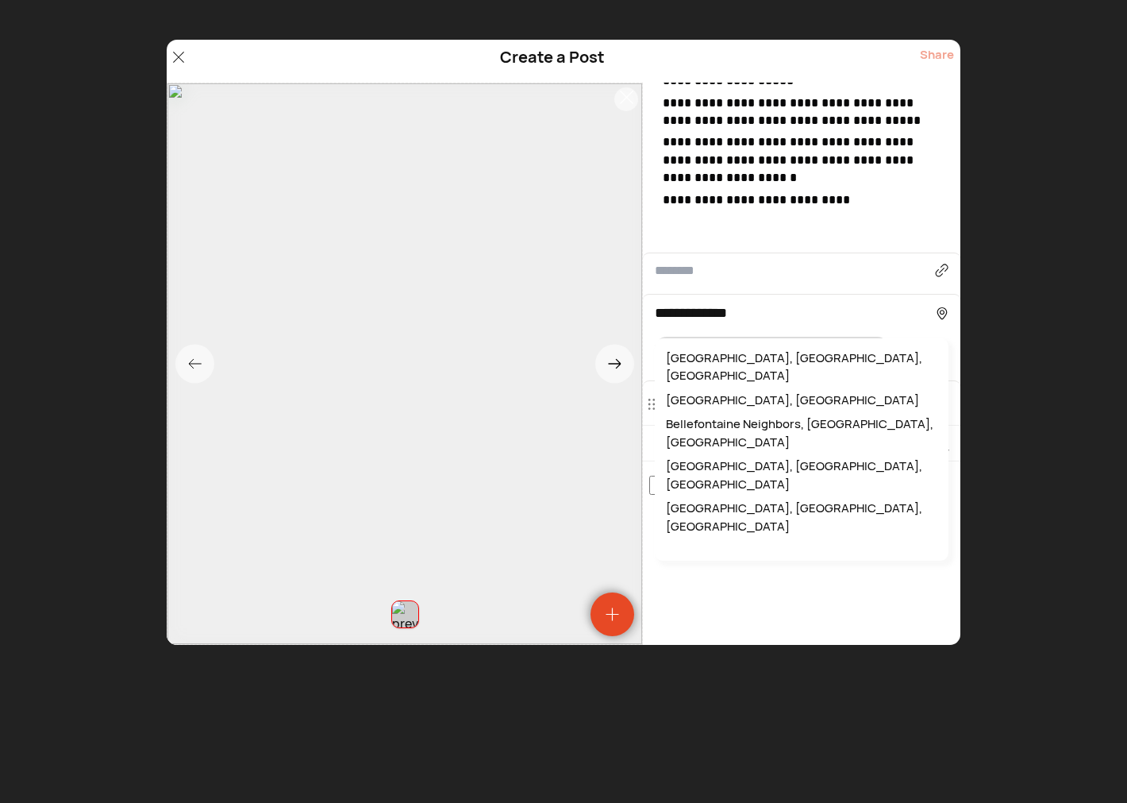
click at [766, 346] on div "Bellefontaine, OH, USA" at bounding box center [802, 367] width 278 height 42
type input "**********"
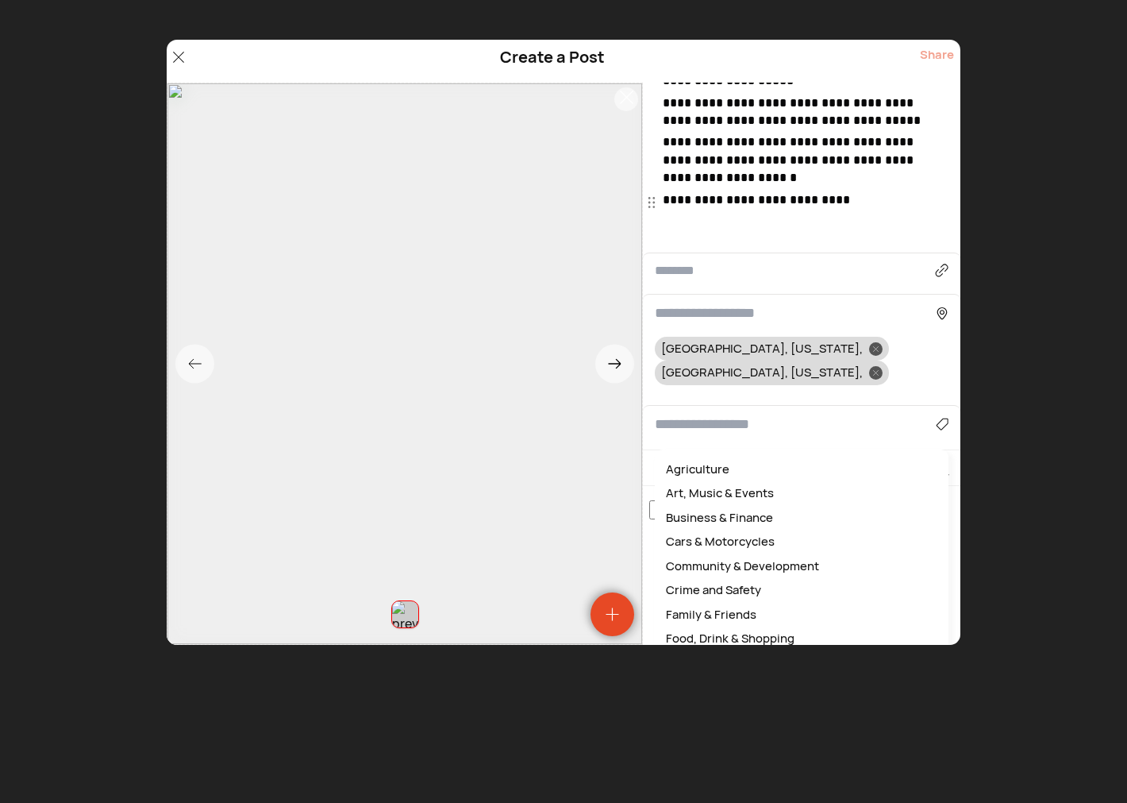
click at [697, 414] on input at bounding box center [795, 424] width 281 height 21
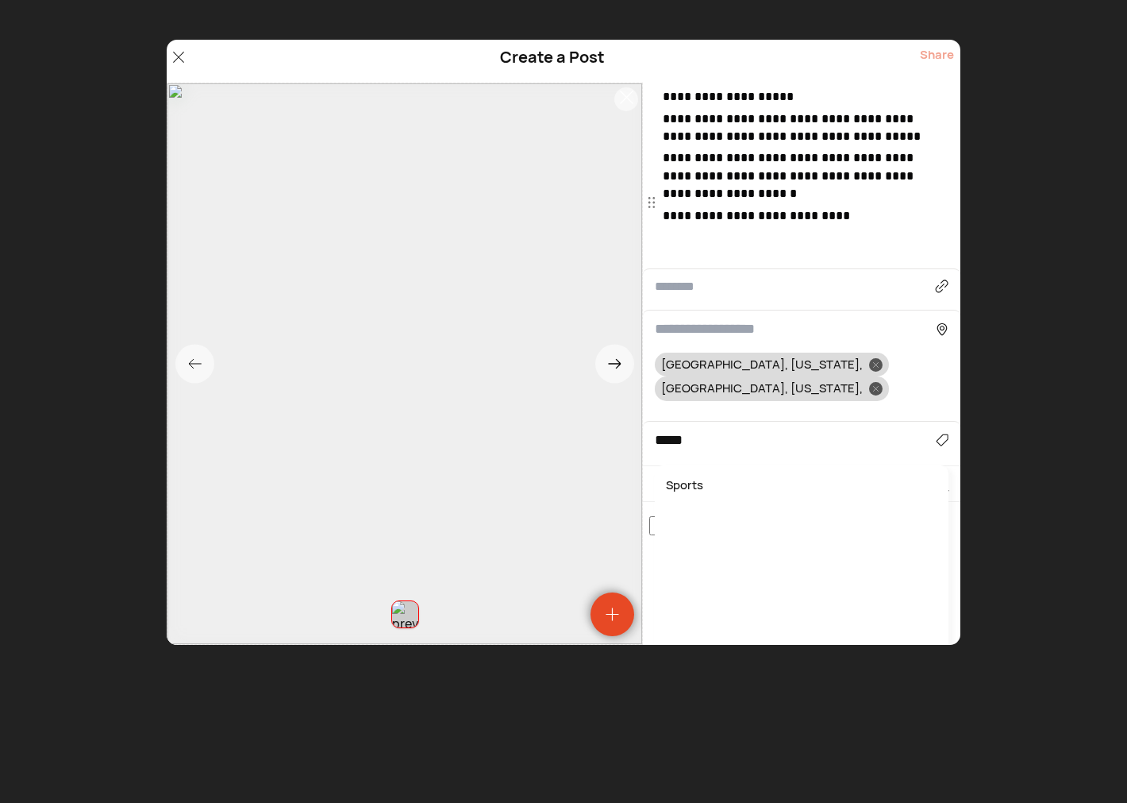
drag, startPoint x: 680, startPoint y: 431, endPoint x: 713, endPoint y: 405, distance: 42.4
click at [680, 473] on div "Sports" at bounding box center [802, 485] width 278 height 25
type input "******"
click at [942, 53] on div "Share" at bounding box center [937, 61] width 34 height 30
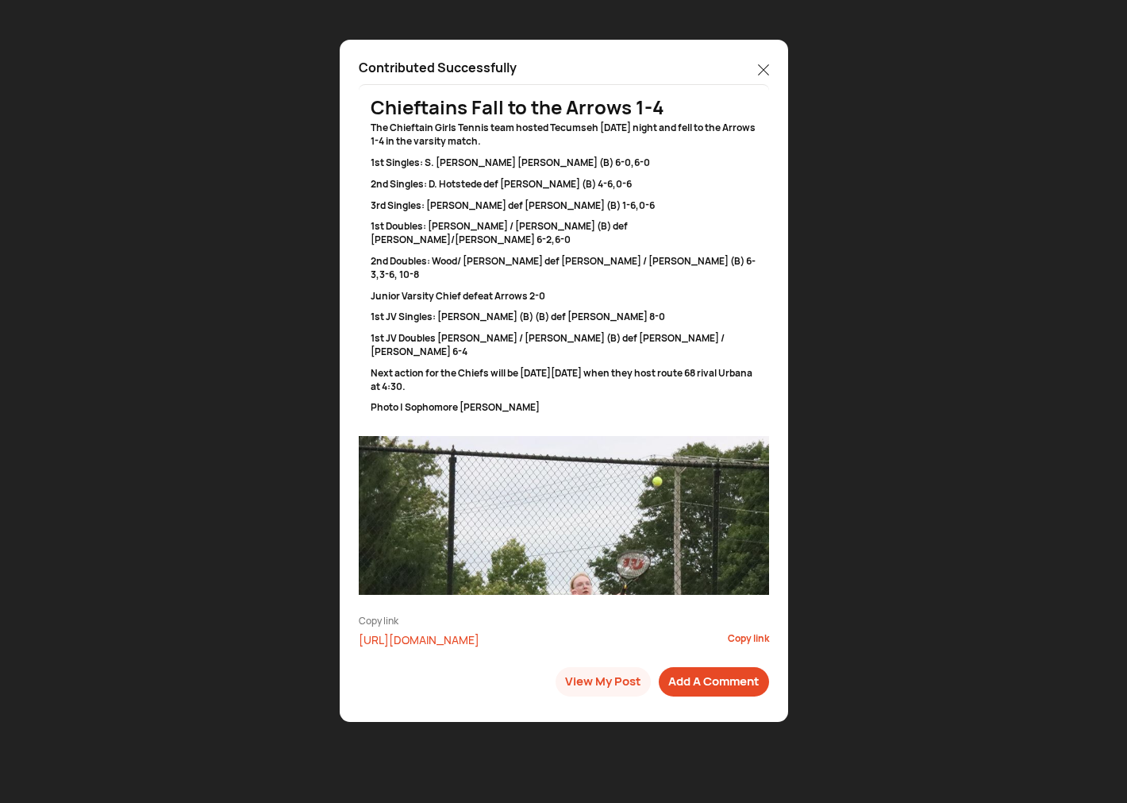
click at [760, 68] on icon at bounding box center [763, 69] width 11 height 11
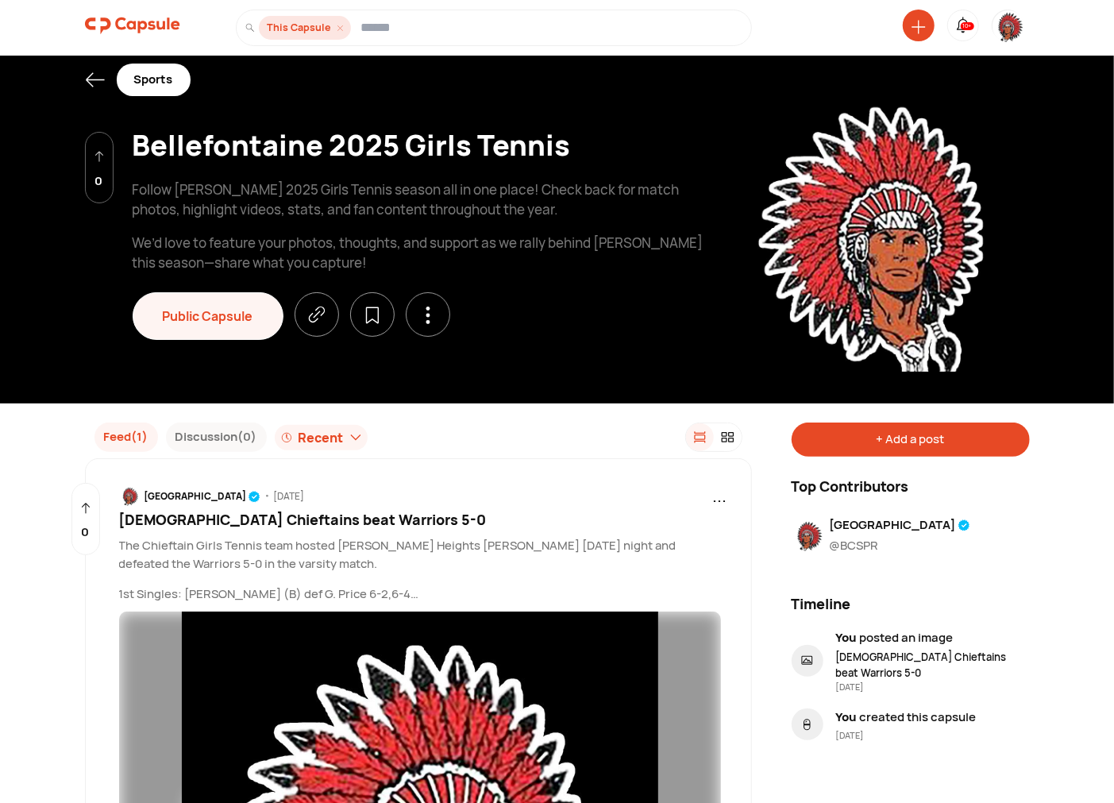
click at [1007, 25] on img at bounding box center [1008, 26] width 32 height 33
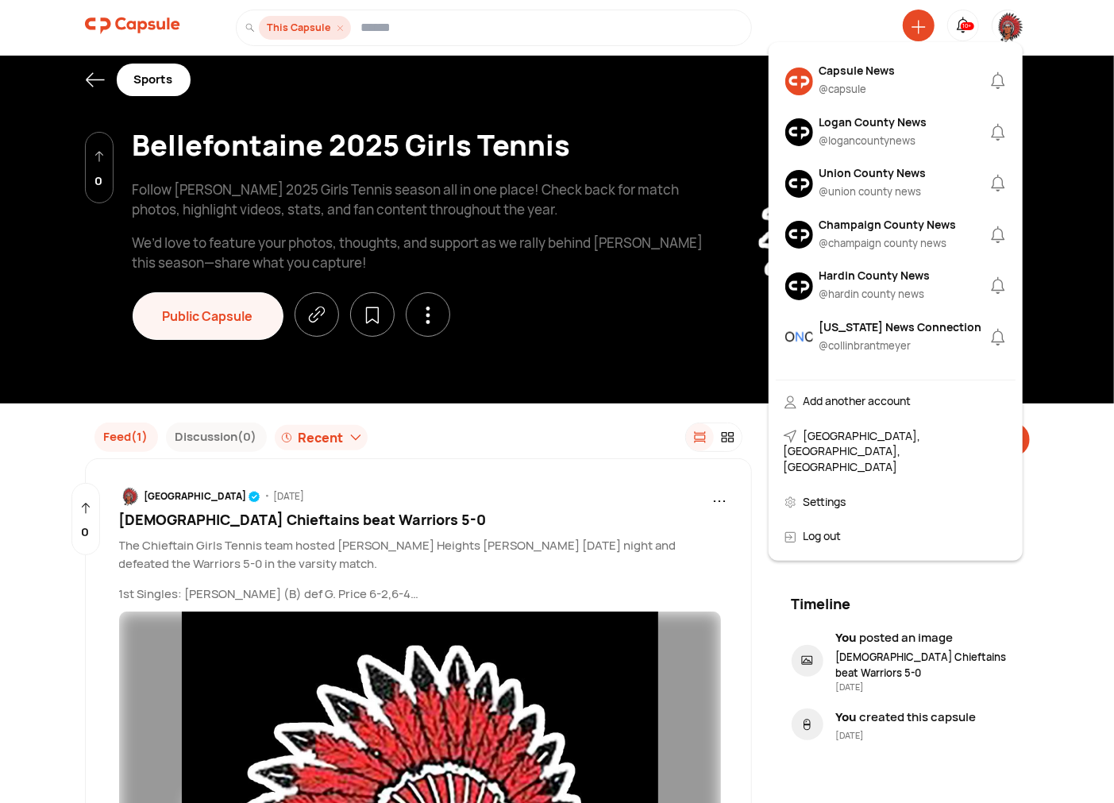
click at [856, 121] on div "Logan County News" at bounding box center [873, 122] width 108 height 17
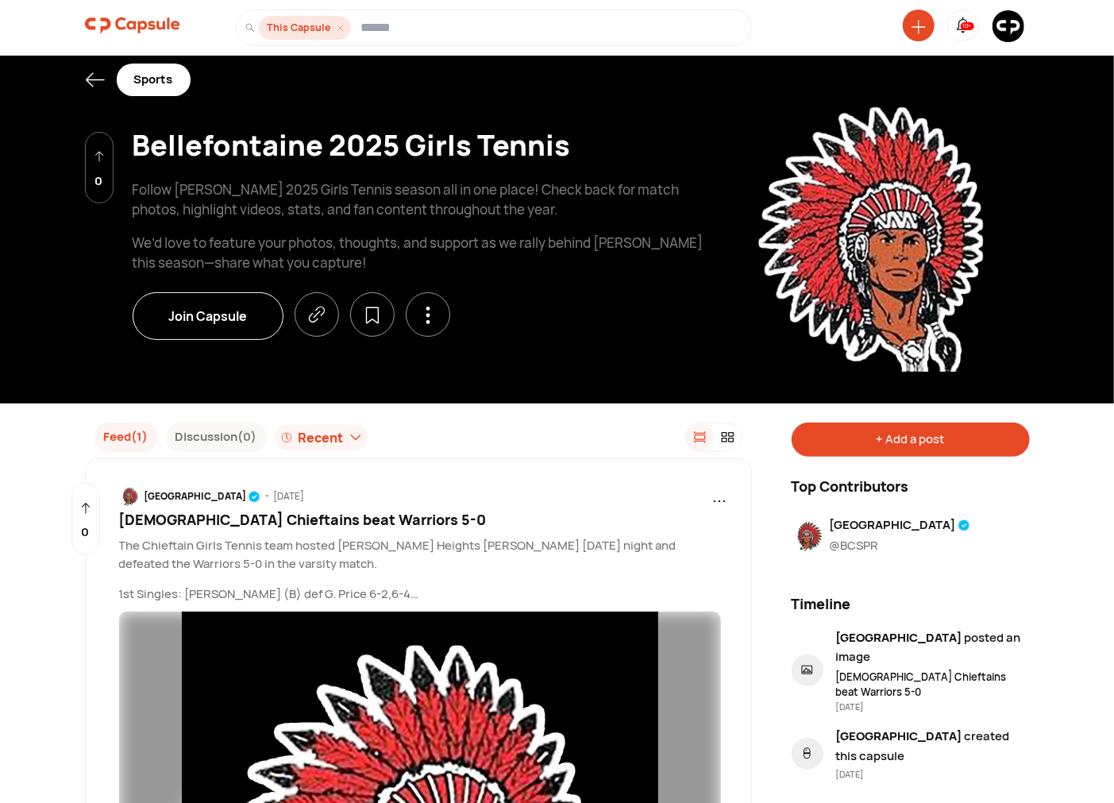
click at [1007, 36] on img at bounding box center [1008, 26] width 32 height 32
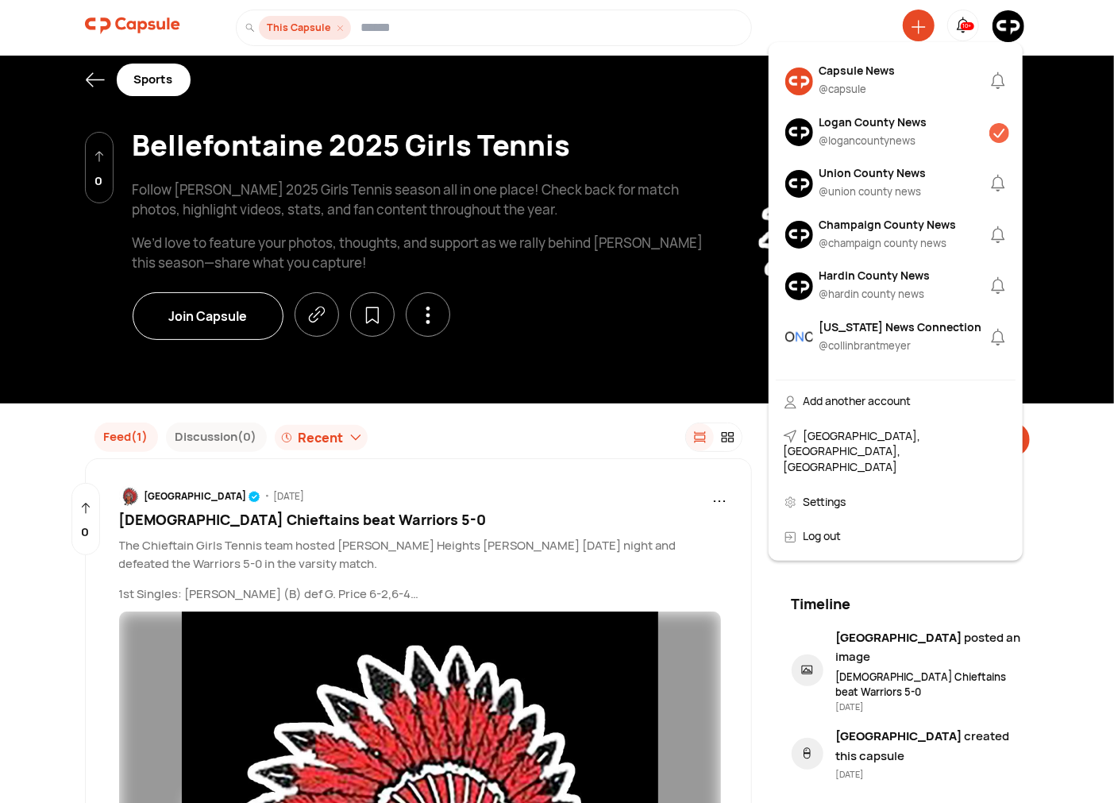
click at [876, 129] on div "Logan County News" at bounding box center [873, 122] width 108 height 17
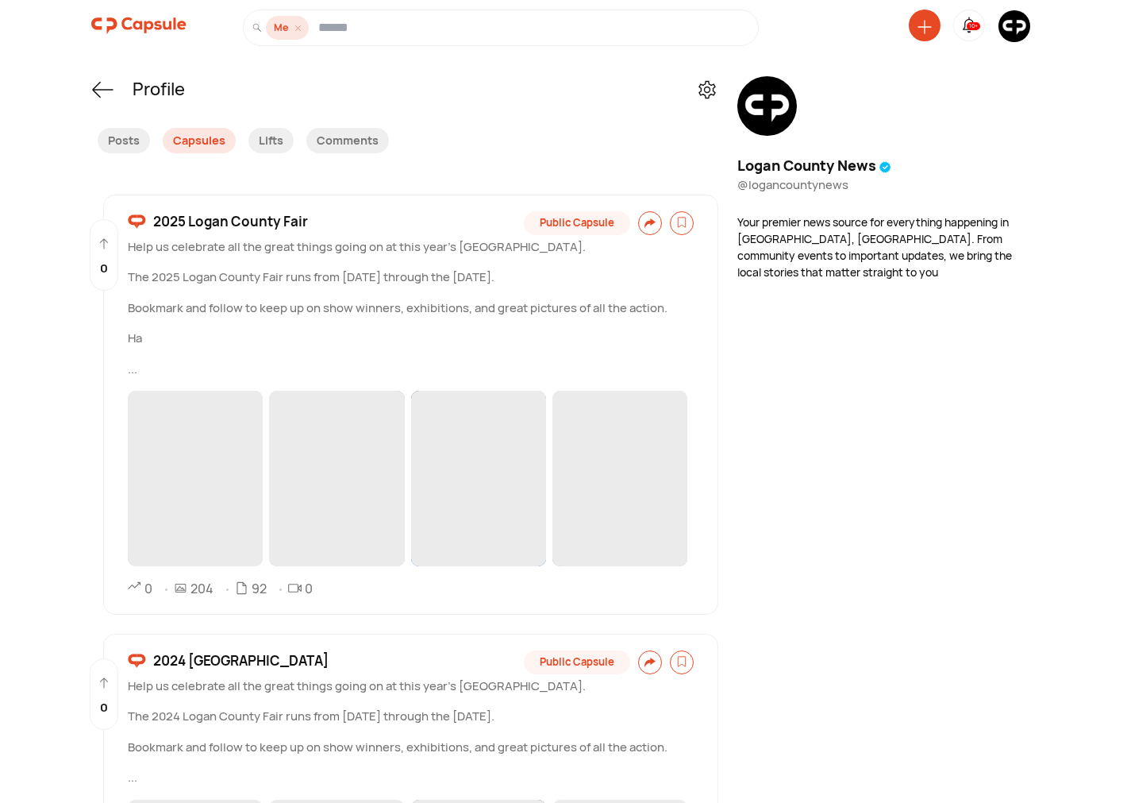
click at [927, 25] on div at bounding box center [925, 26] width 32 height 32
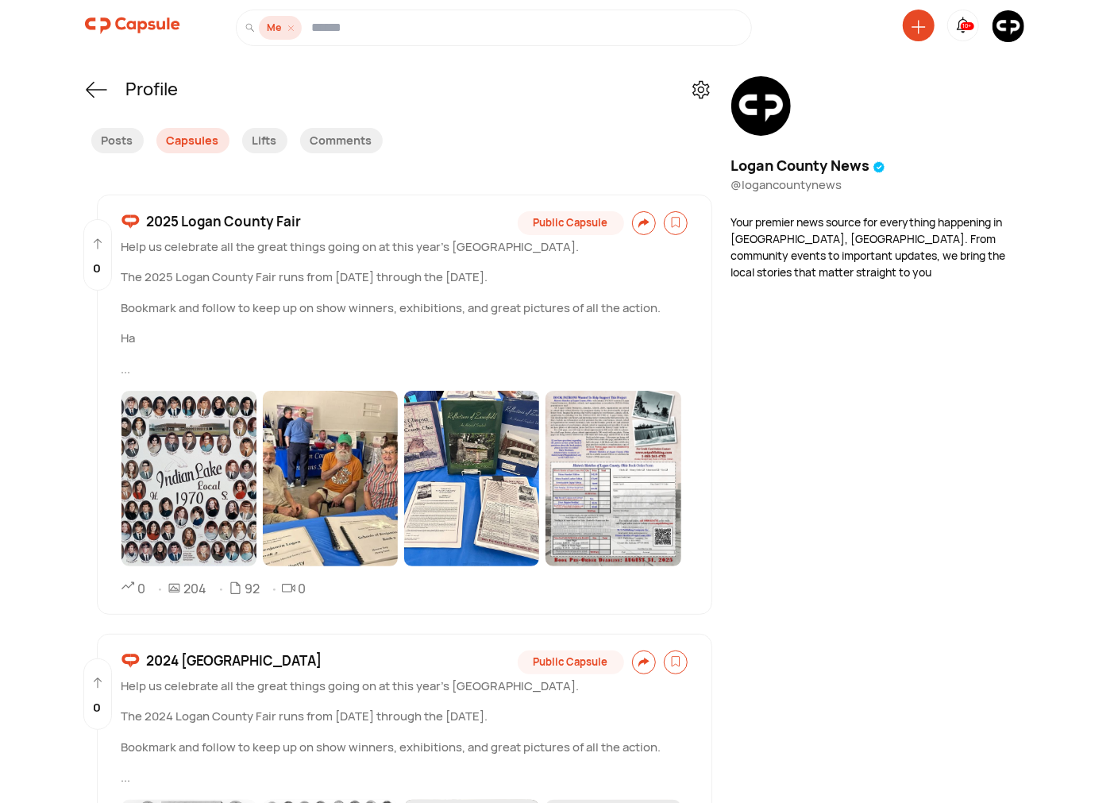
drag, startPoint x: 917, startPoint y: 27, endPoint x: 918, endPoint y: 36, distance: 8.8
click at [918, 29] on icon at bounding box center [918, 27] width 14 height 14
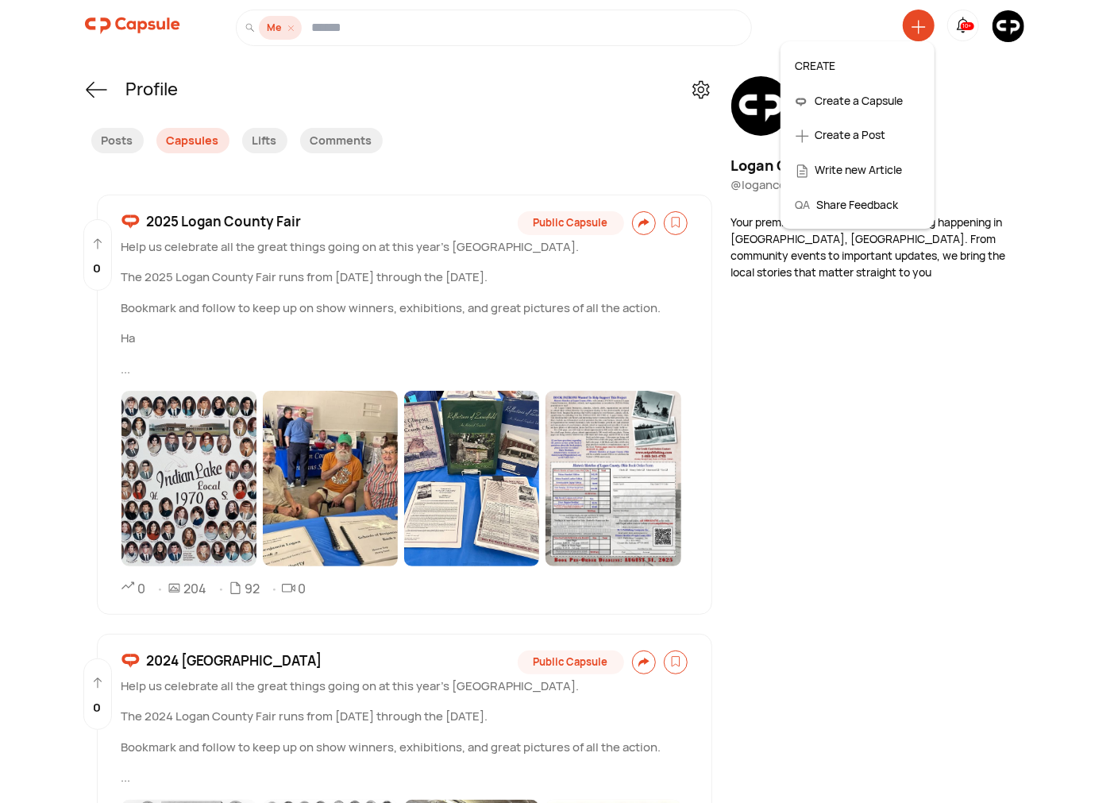
click at [839, 133] on div "Create a Post" at bounding box center [857, 134] width 140 height 35
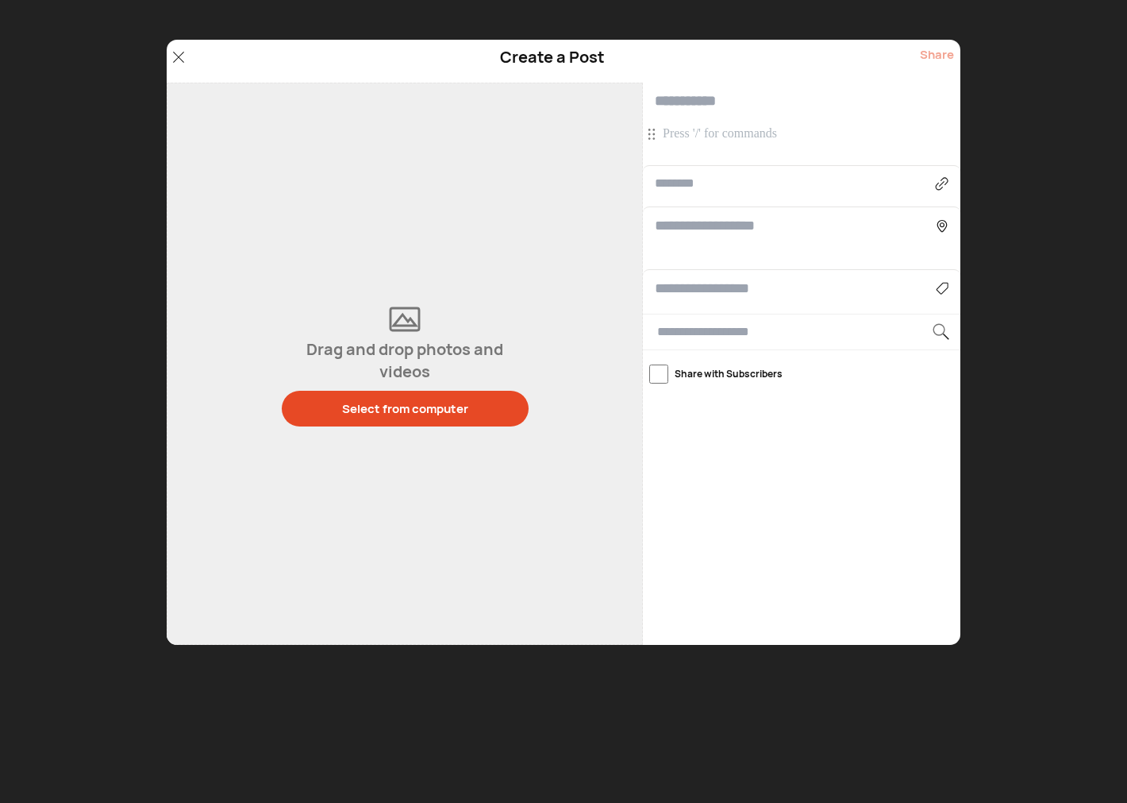
click at [776, 125] on p at bounding box center [804, 133] width 282 height 17
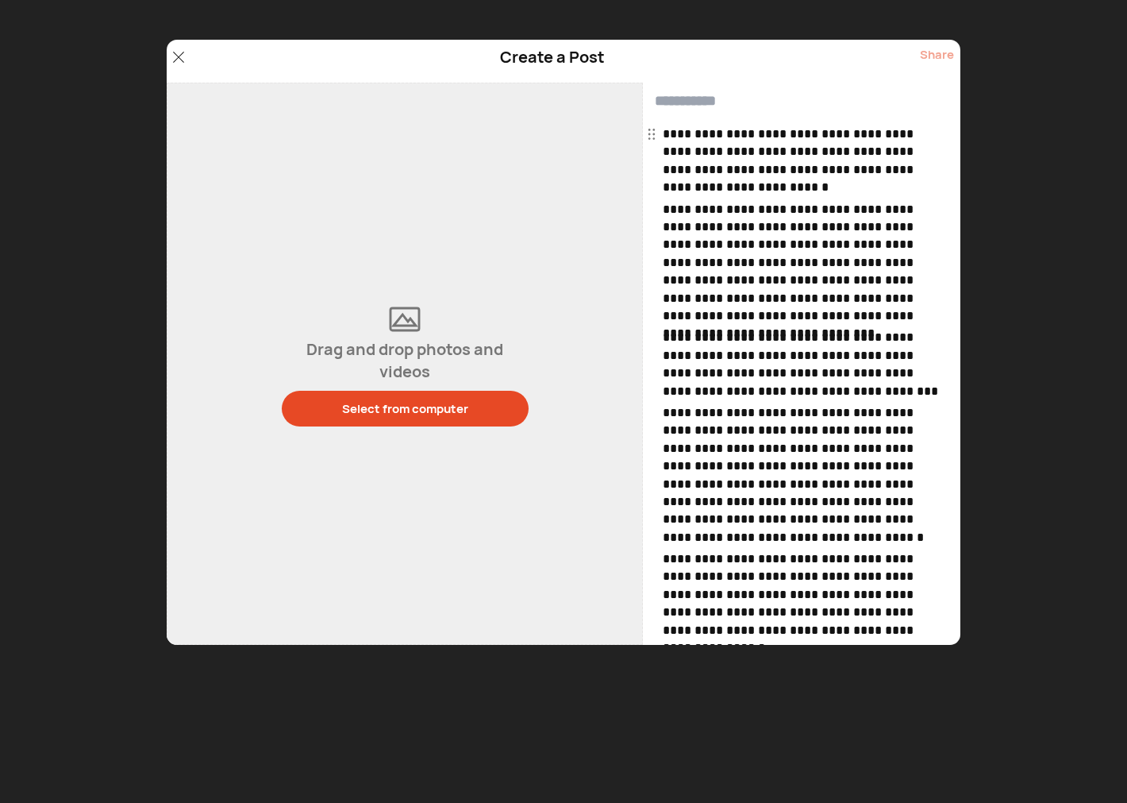
click at [704, 101] on input "text" at bounding box center [802, 101] width 318 height 37
paste input "**********"
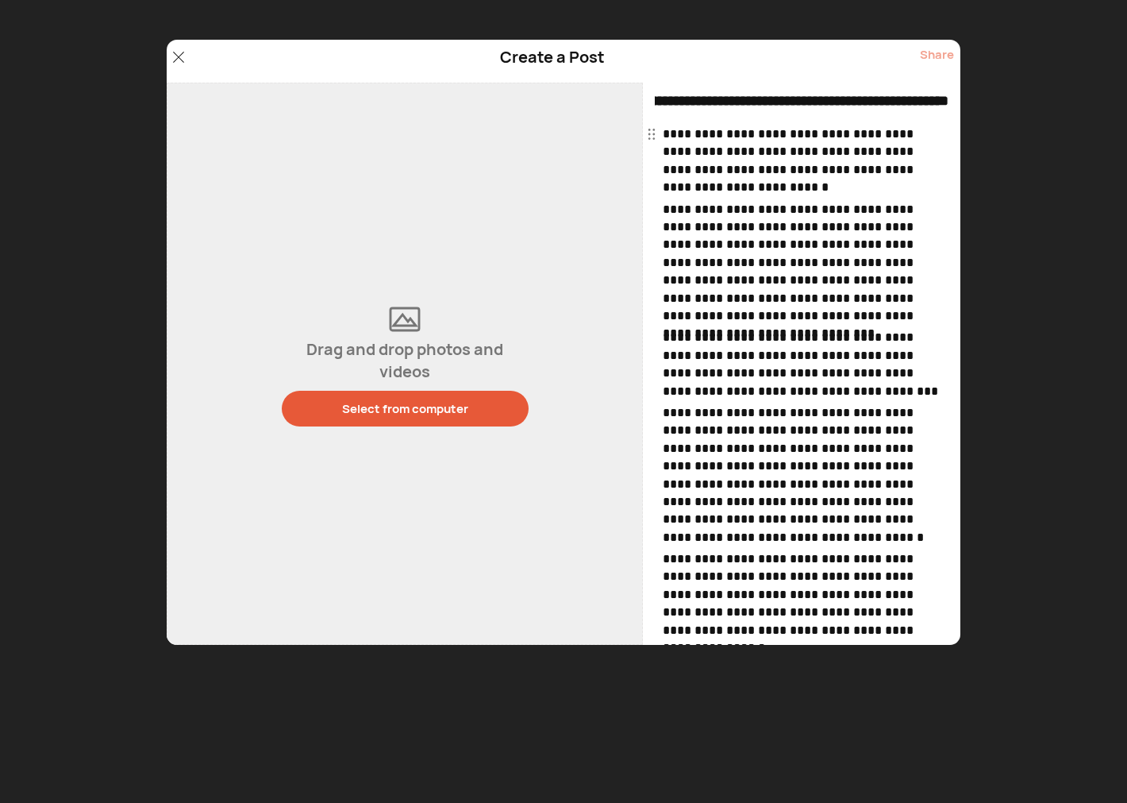
type input "**********"
click at [438, 397] on button "Select from computer" at bounding box center [405, 409] width 247 height 36
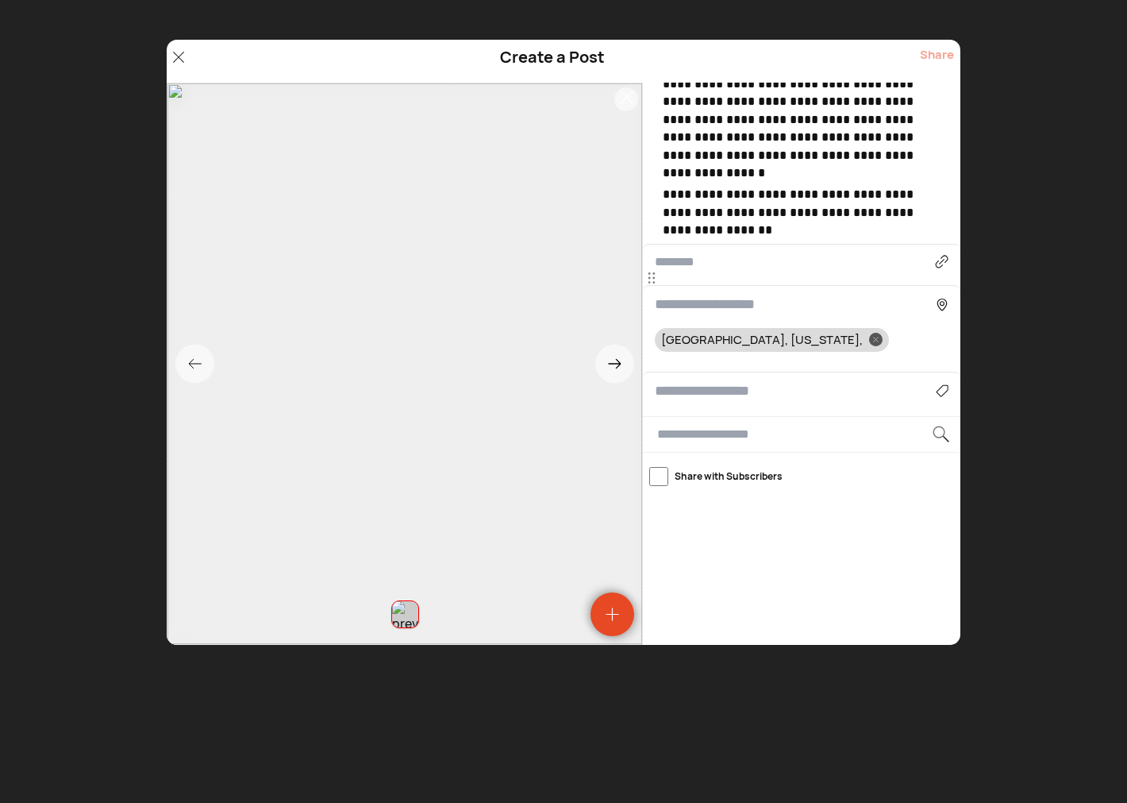
scroll to position [484, 0]
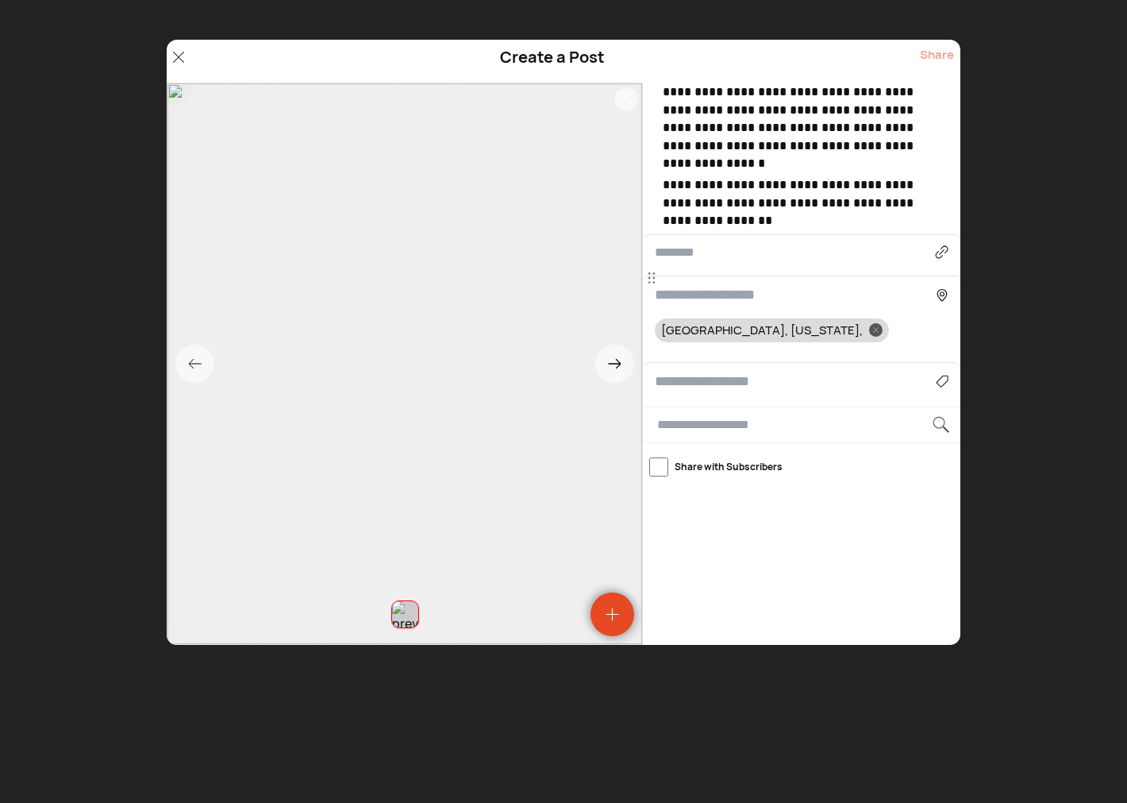
click at [703, 385] on input at bounding box center [795, 381] width 281 height 21
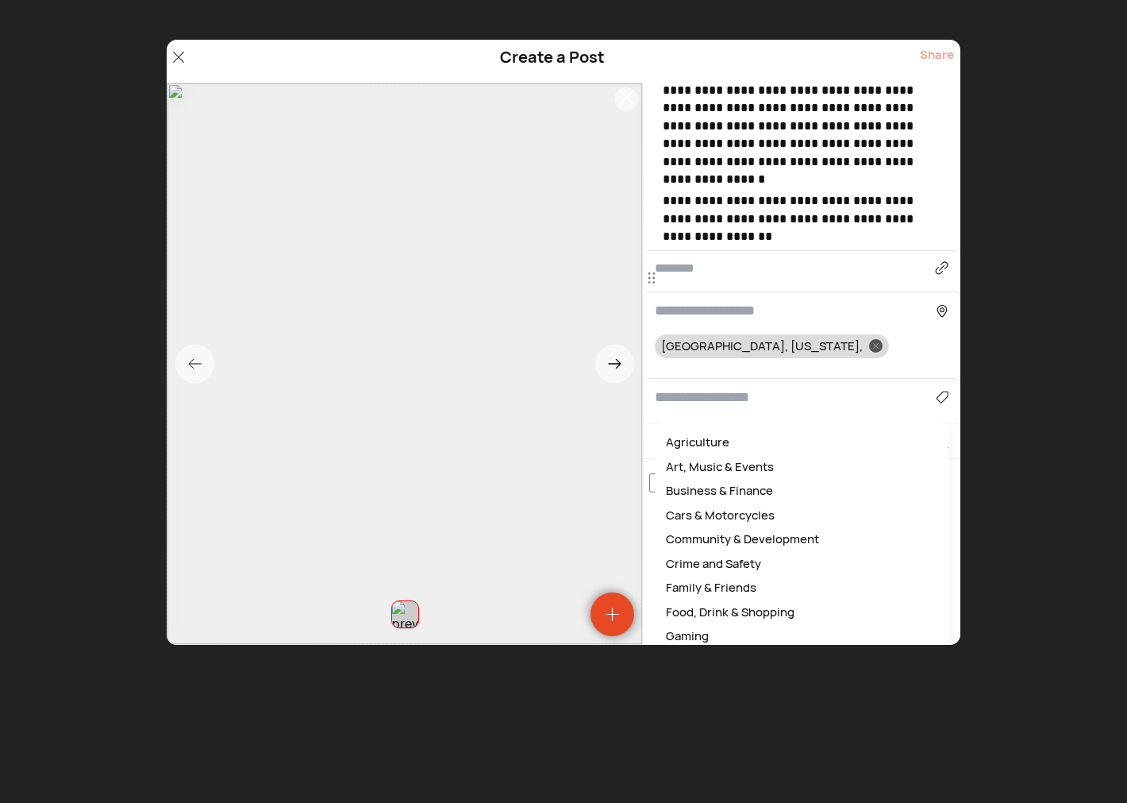
scroll to position [469, 0]
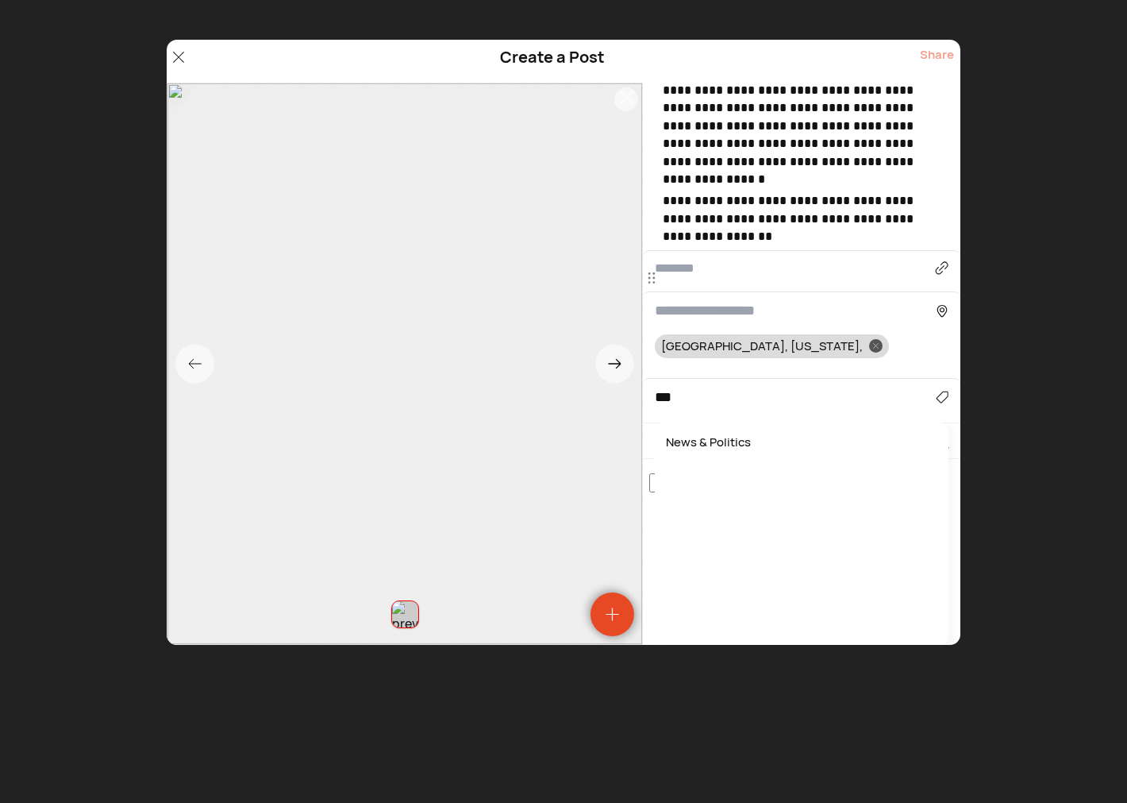
click at [702, 442] on div "News & Politics" at bounding box center [802, 442] width 278 height 25
type input "**********"
click at [721, 310] on input at bounding box center [795, 309] width 281 height 21
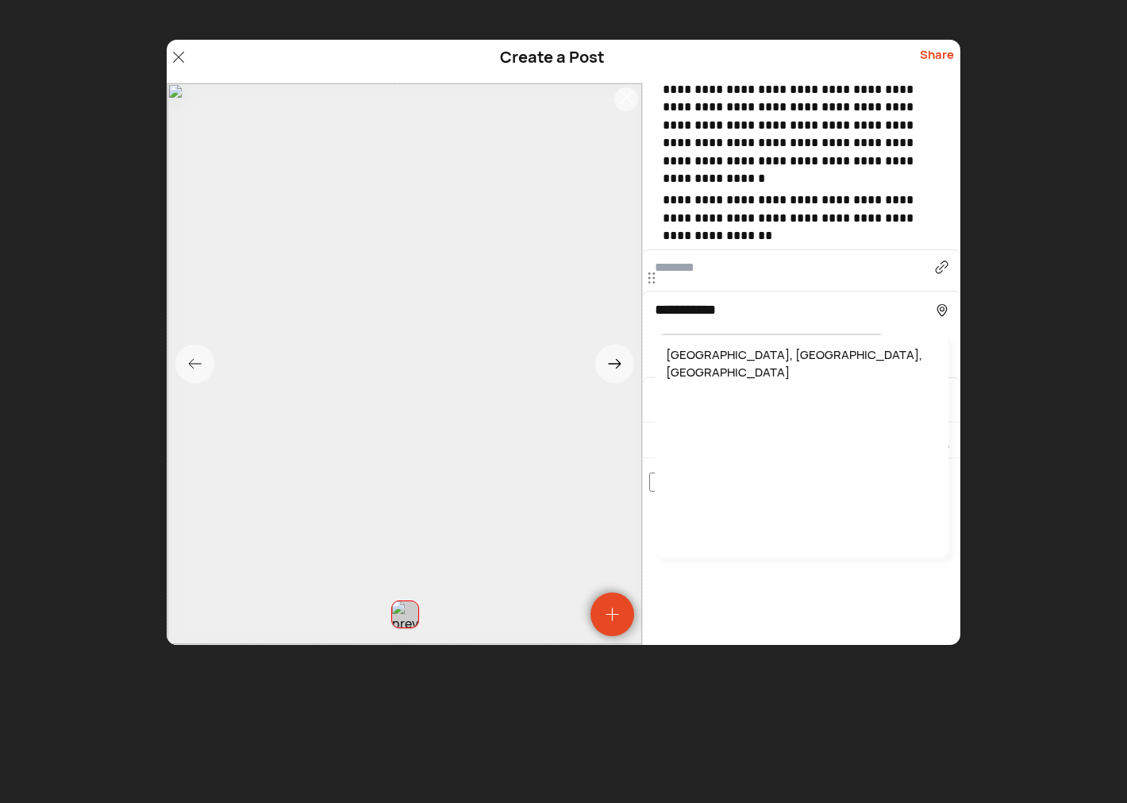
click at [734, 356] on div "Russells Point, OH, USA" at bounding box center [802, 364] width 278 height 42
type input "**********"
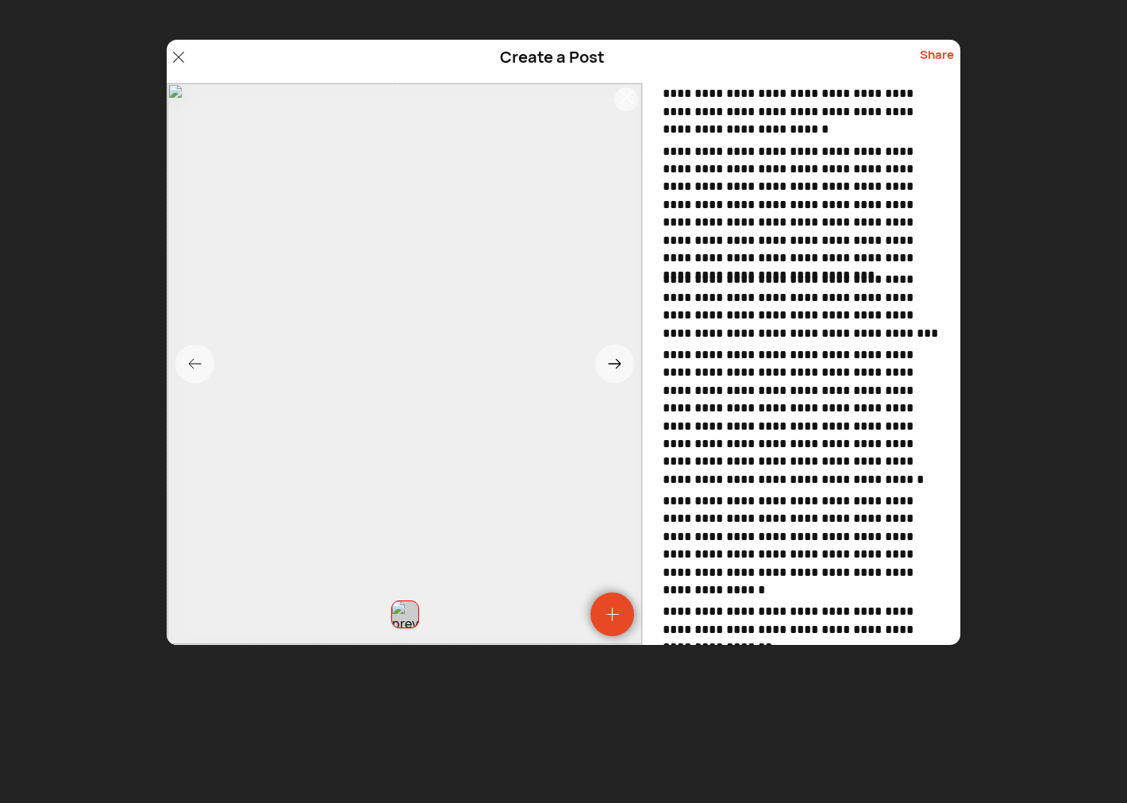
scroll to position [0, 0]
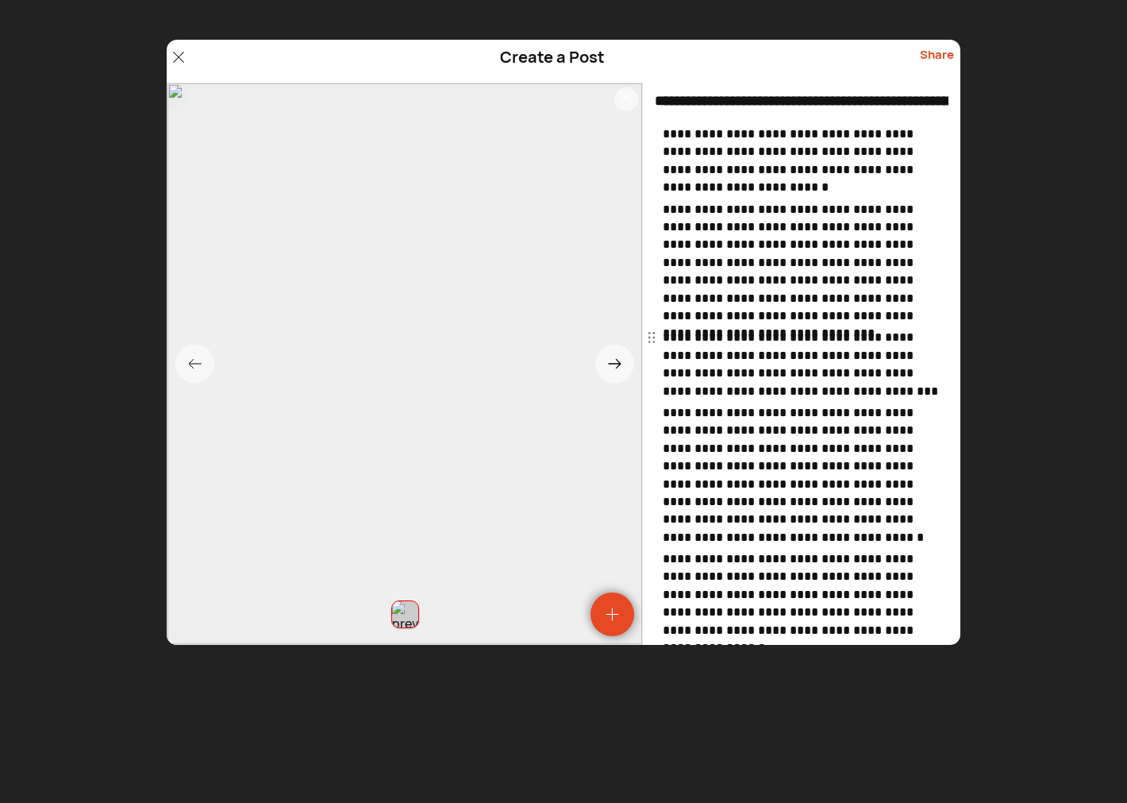
click at [0, 0] on span "******" at bounding box center [0, 0] width 0 height 0
click at [0, 0] on span "*******" at bounding box center [0, 0] width 0 height 0
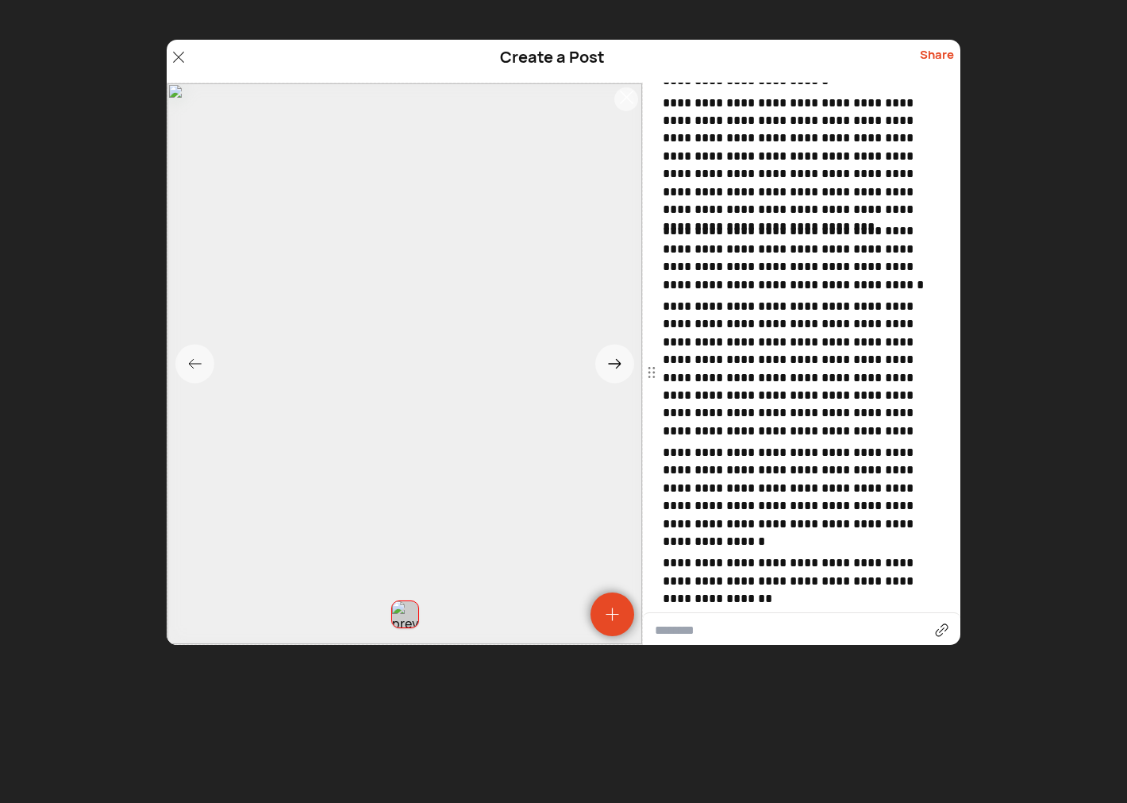
scroll to position [147, 0]
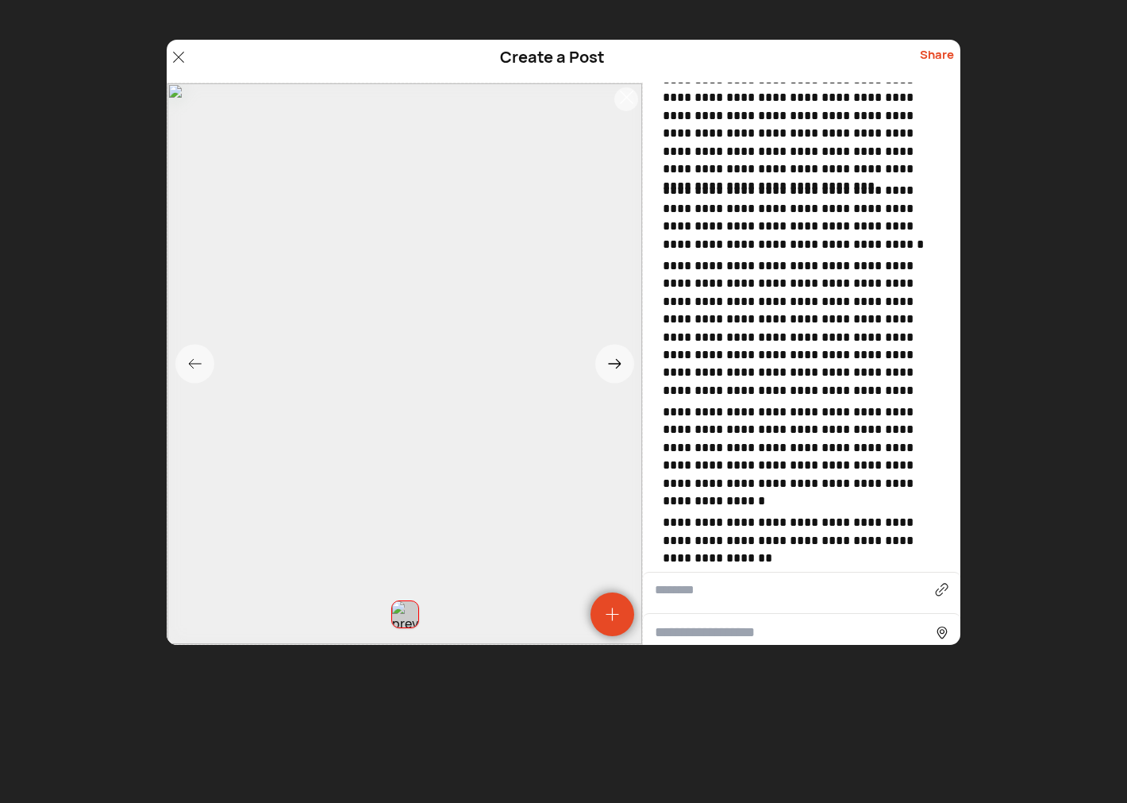
click at [0, 0] on qb-div "**********" at bounding box center [0, 0] width 0 height 0
click at [0, 0] on span "*" at bounding box center [0, 0] width 0 height 0
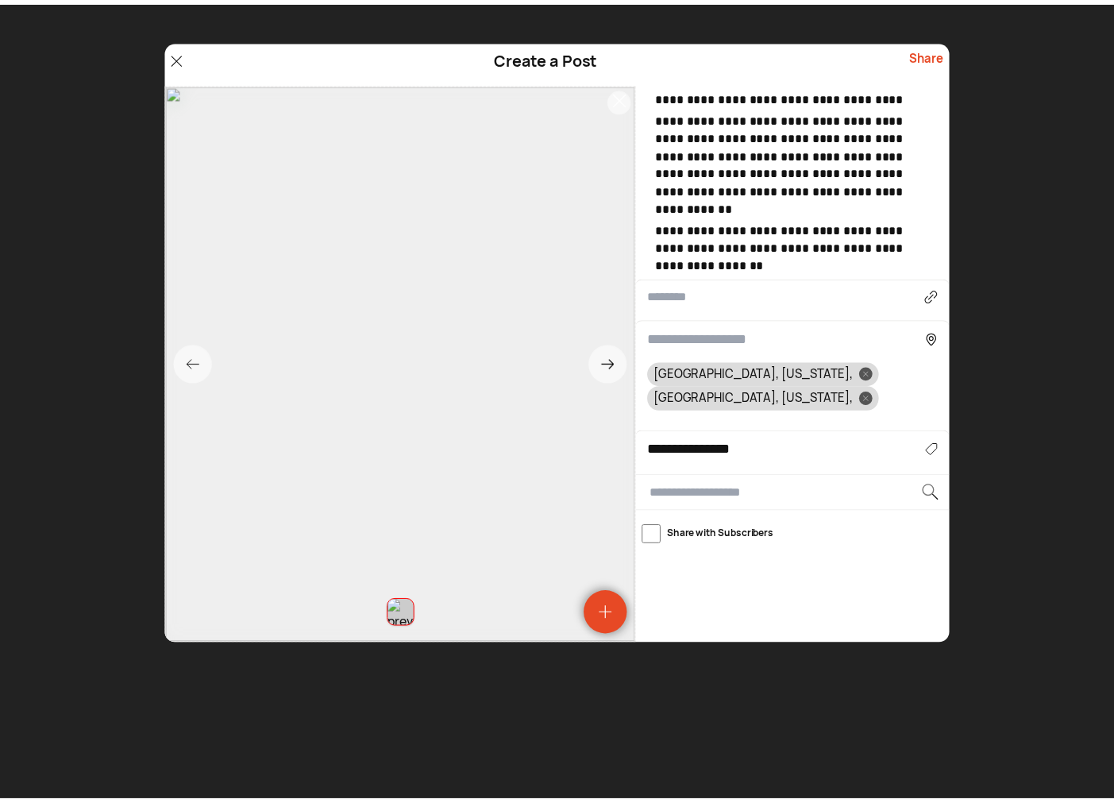
scroll to position [0, 0]
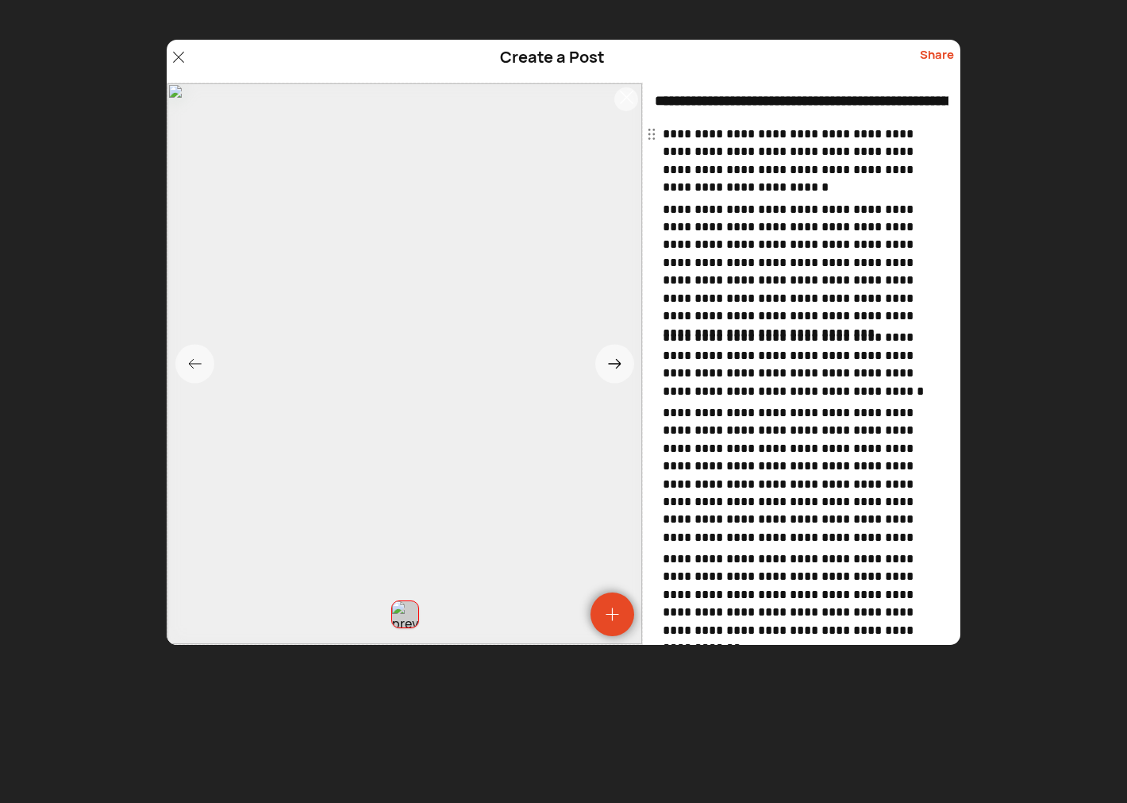
click at [937, 51] on div "Share" at bounding box center [937, 61] width 34 height 30
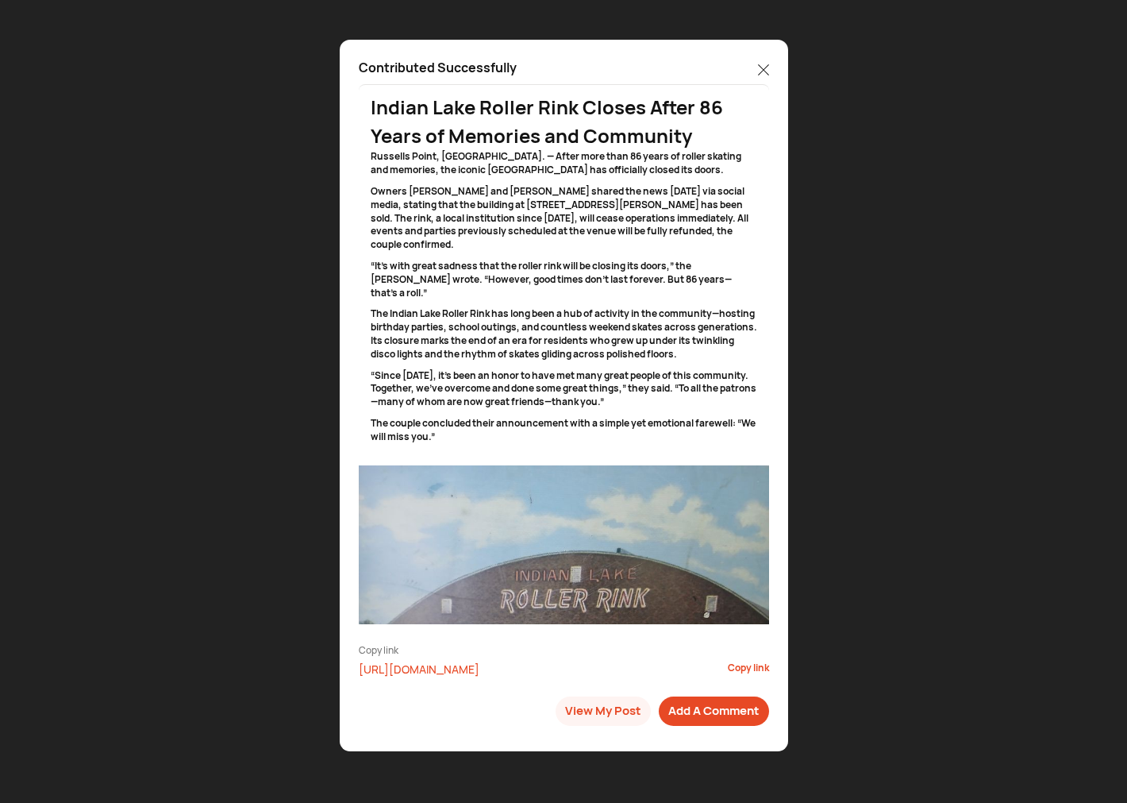
click at [762, 65] on icon at bounding box center [763, 69] width 11 height 11
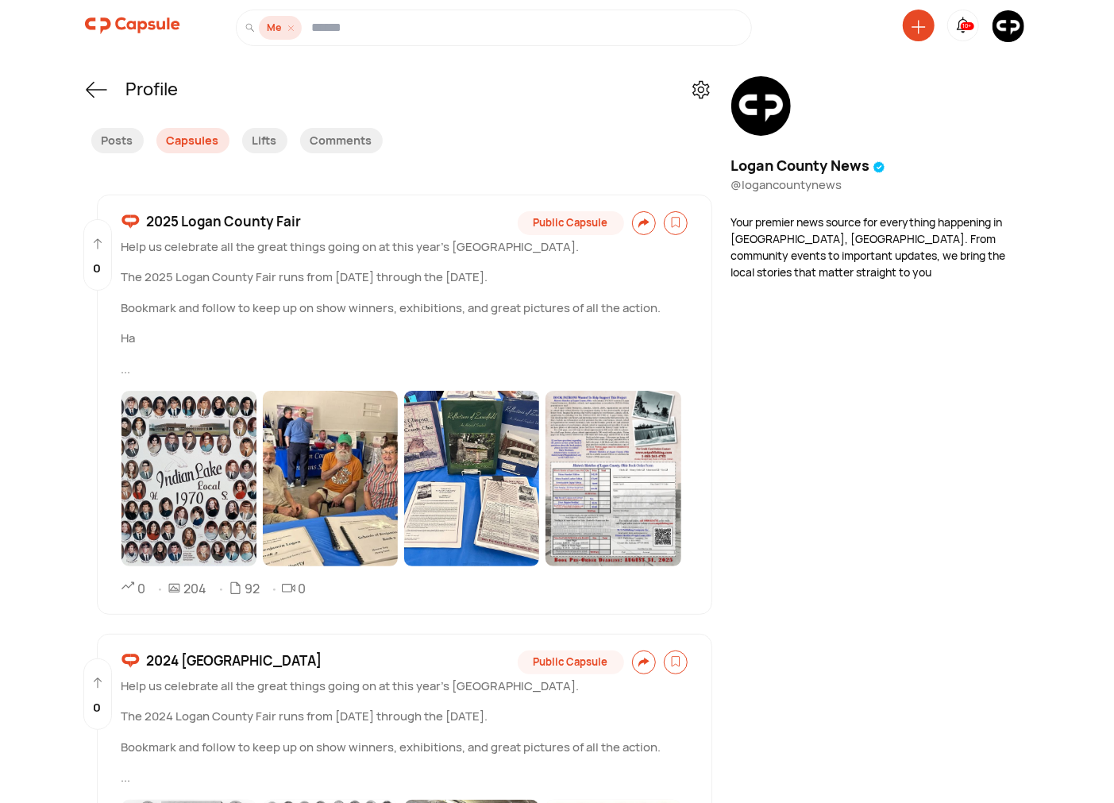
click at [1003, 36] on img at bounding box center [1008, 26] width 32 height 32
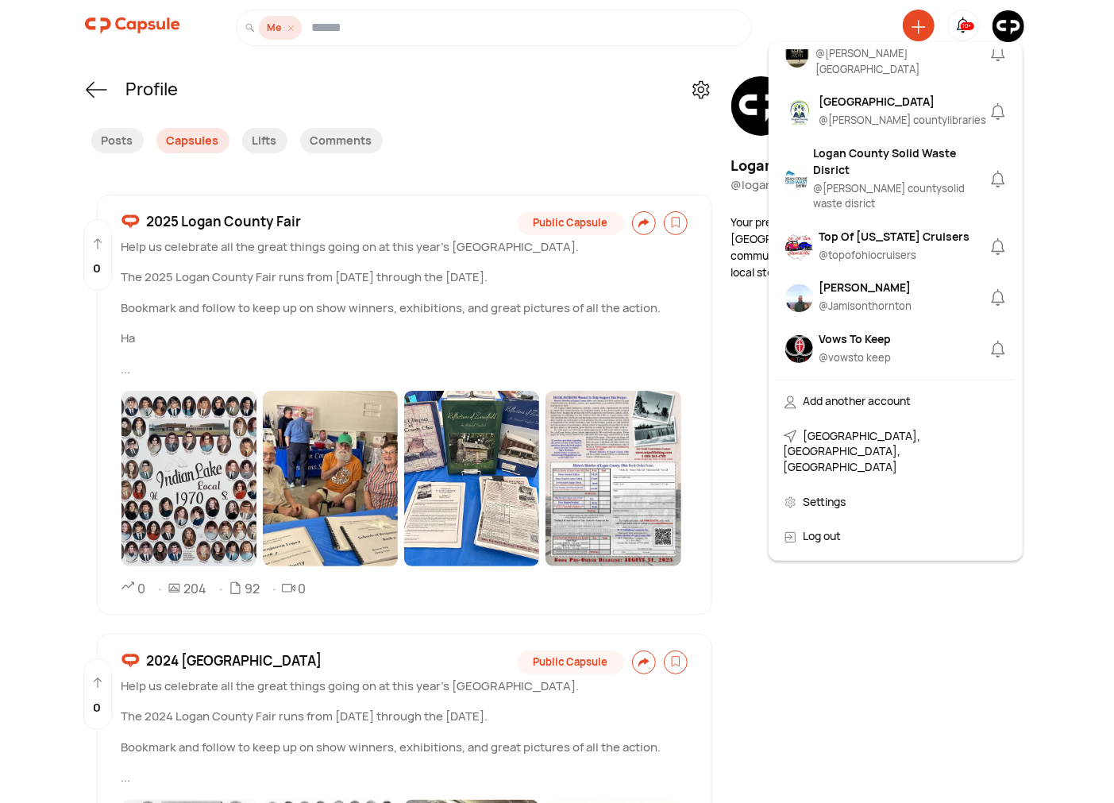
scroll to position [1322, 0]
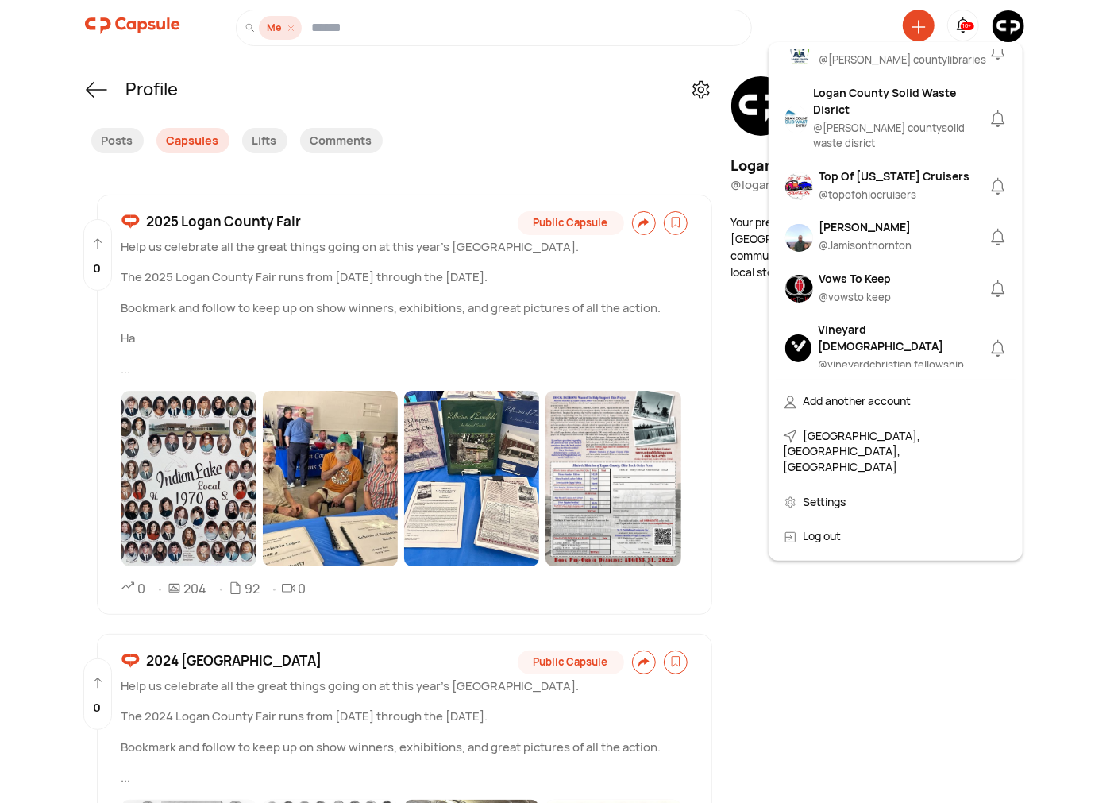
click at [853, 218] on div "Jamison Thornton @ Jamisonthornton" at bounding box center [865, 237] width 93 height 39
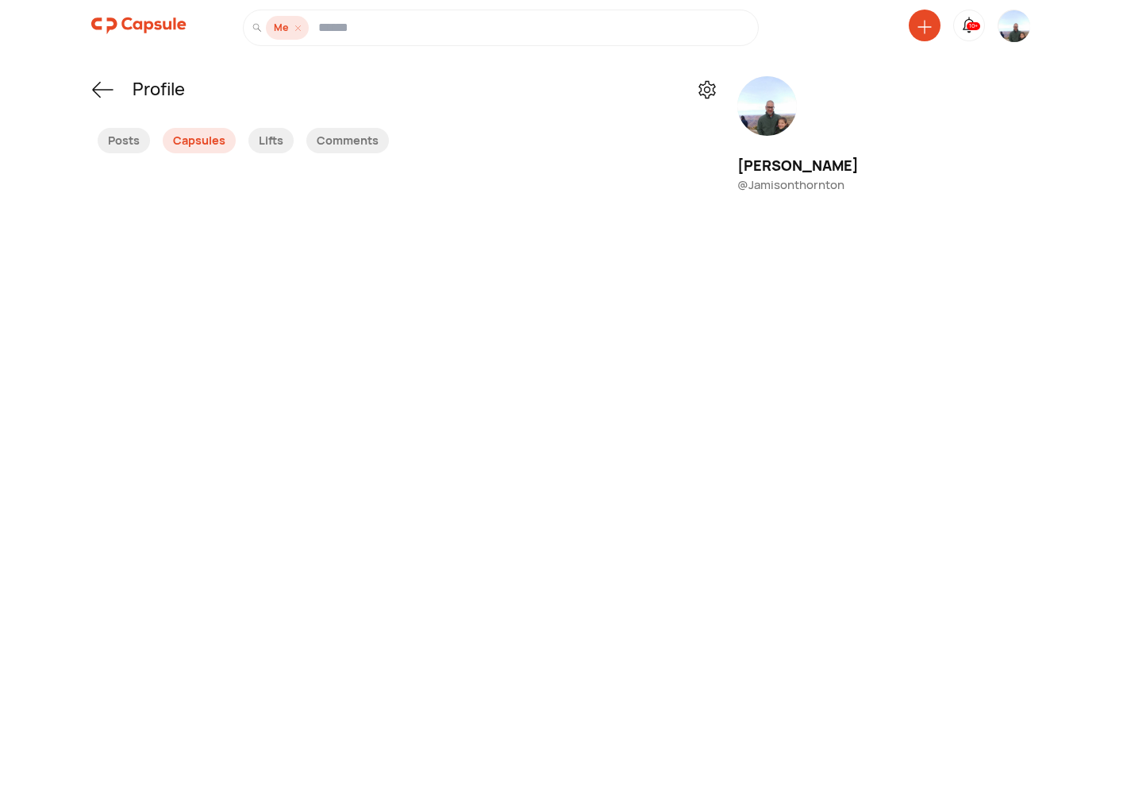
click at [143, 21] on img at bounding box center [138, 26] width 95 height 32
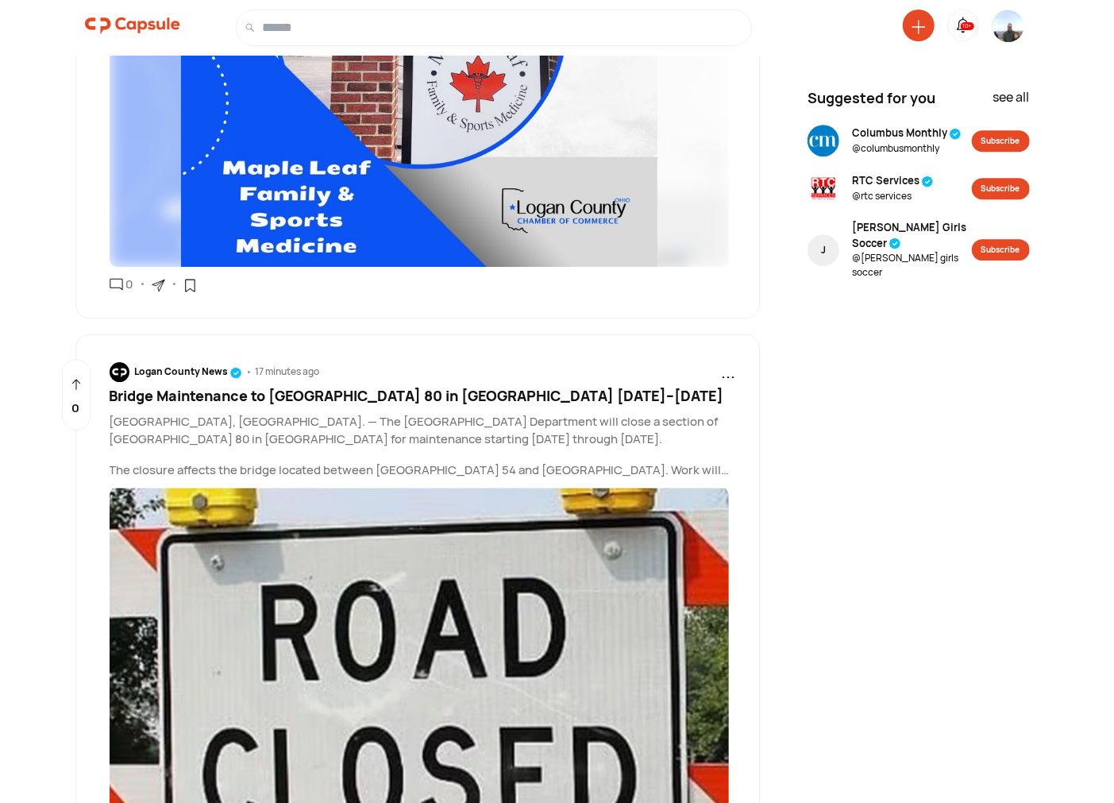
scroll to position [2737, 0]
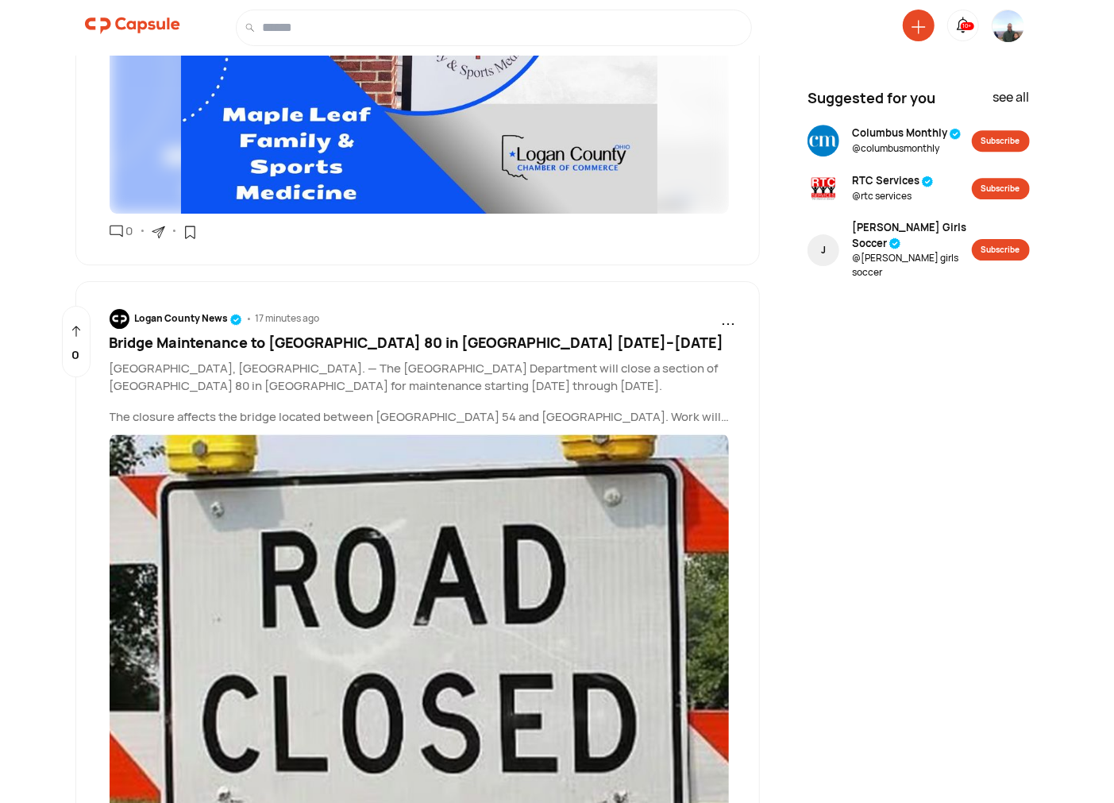
click at [1009, 20] on img at bounding box center [1008, 39] width 32 height 58
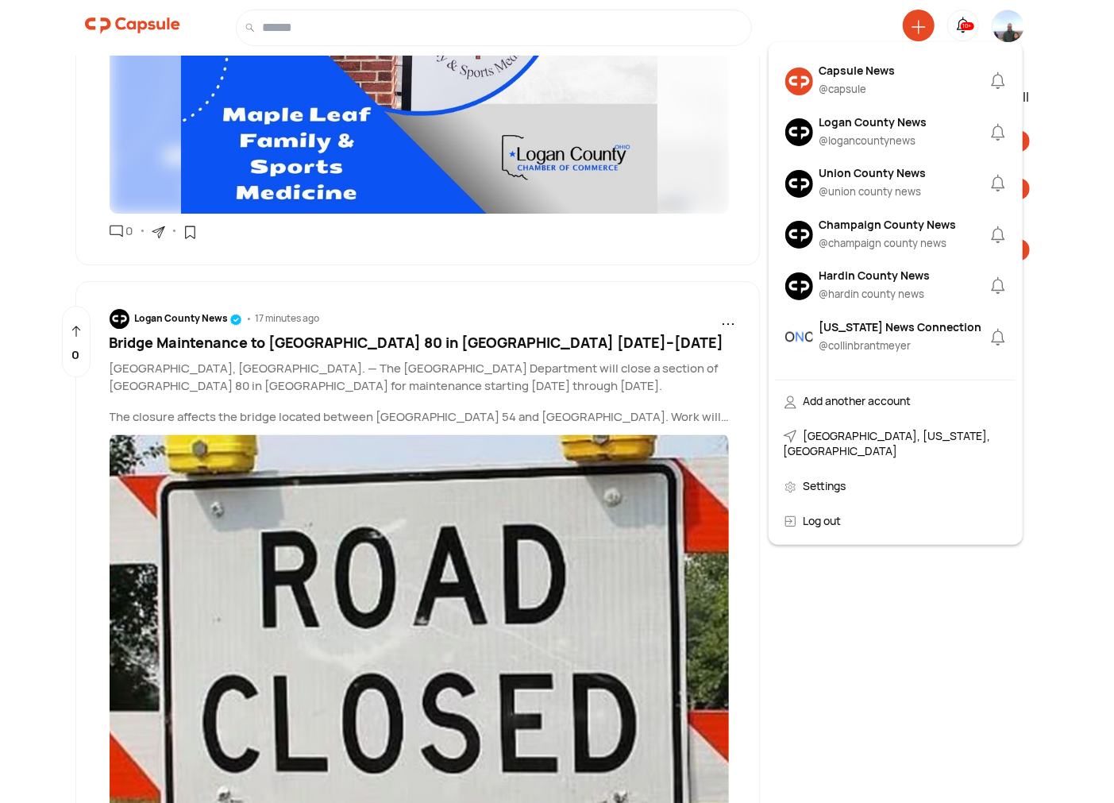
click at [822, 84] on div "@ capsule" at bounding box center [857, 90] width 76 height 16
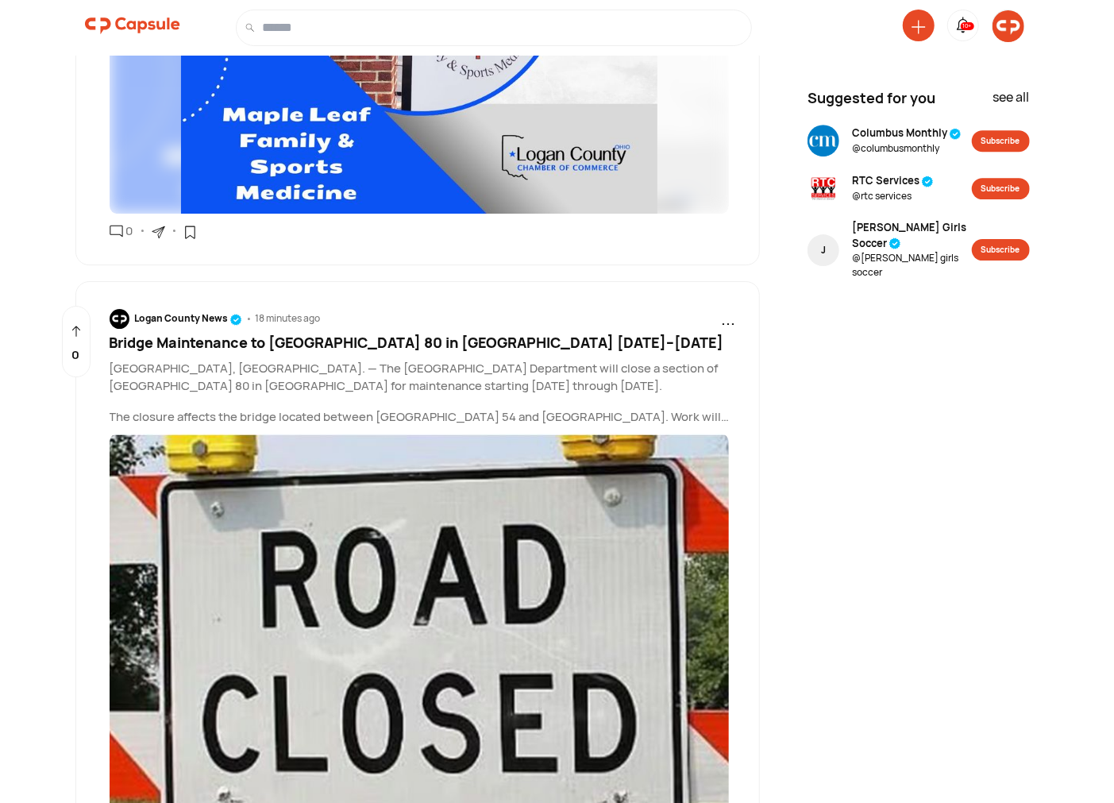
click at [1002, 18] on img at bounding box center [1008, 26] width 32 height 32
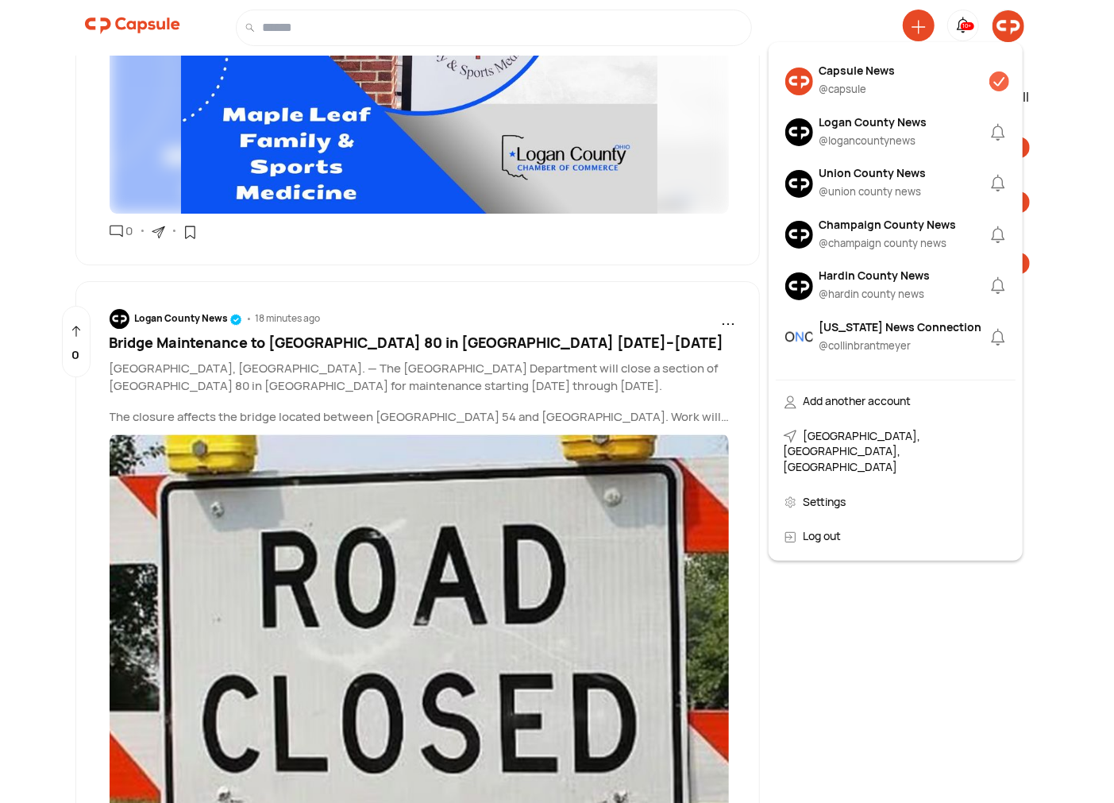
click at [819, 84] on div "@ capsule" at bounding box center [857, 90] width 76 height 16
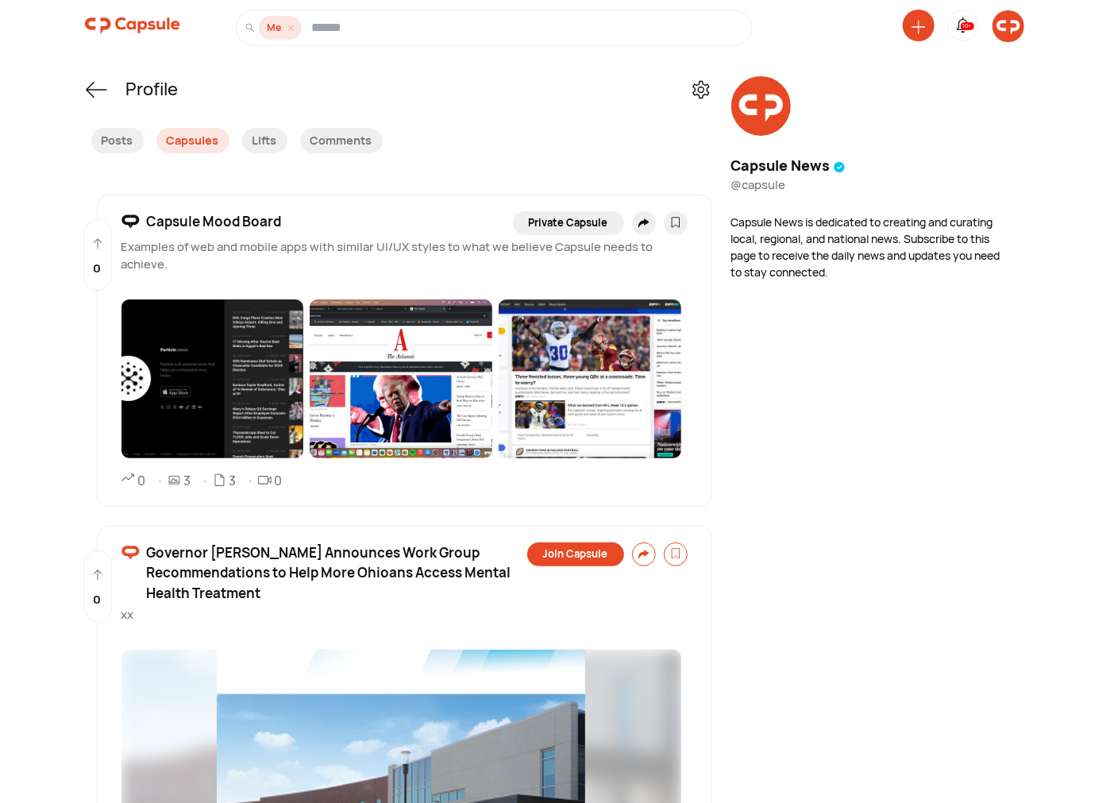
click at [919, 25] on icon at bounding box center [918, 27] width 14 height 14
click at [868, 135] on div "Create a Post" at bounding box center [857, 134] width 140 height 35
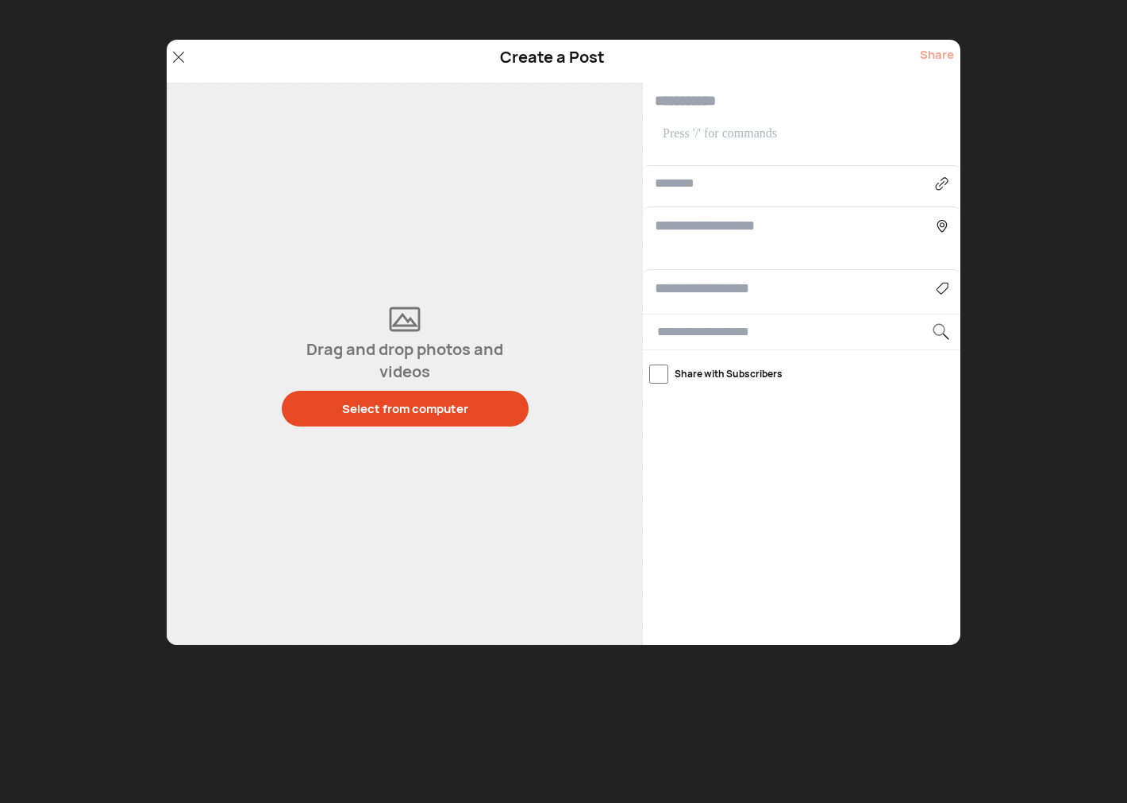
click at [704, 183] on input "text" at bounding box center [795, 183] width 280 height 19
paste input "**********"
type input "**********"
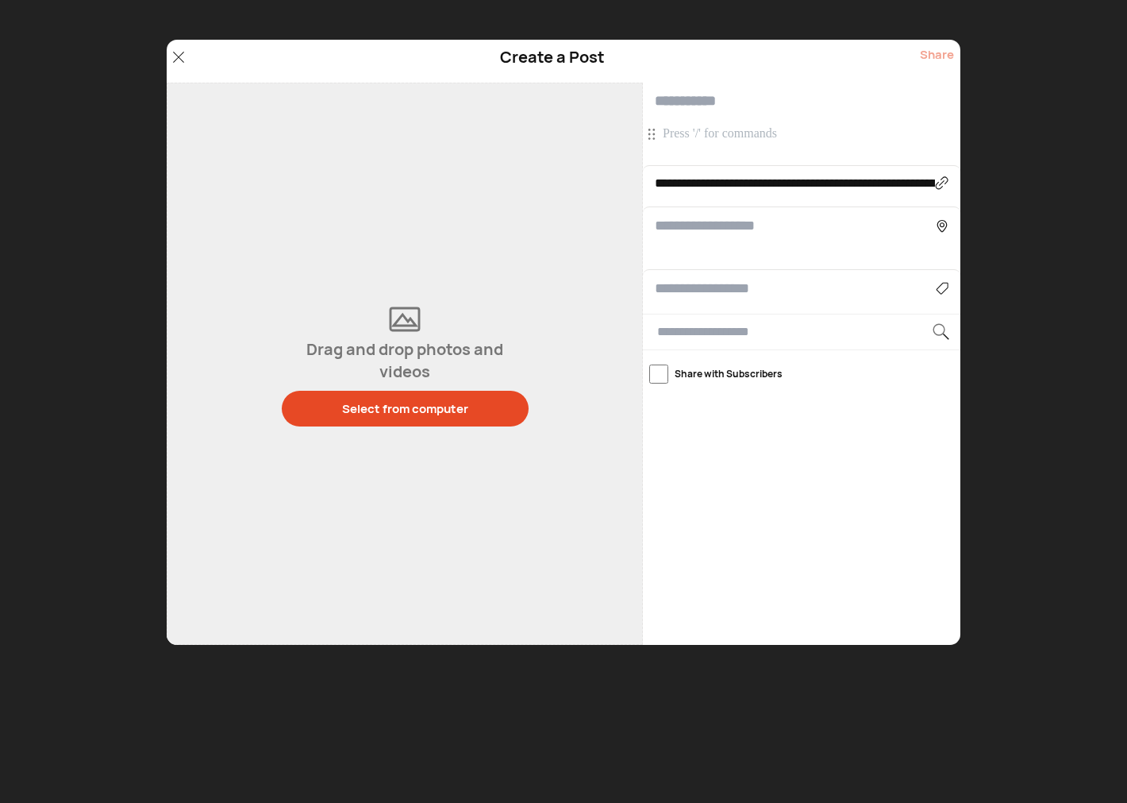
click at [687, 143] on p at bounding box center [804, 133] width 282 height 17
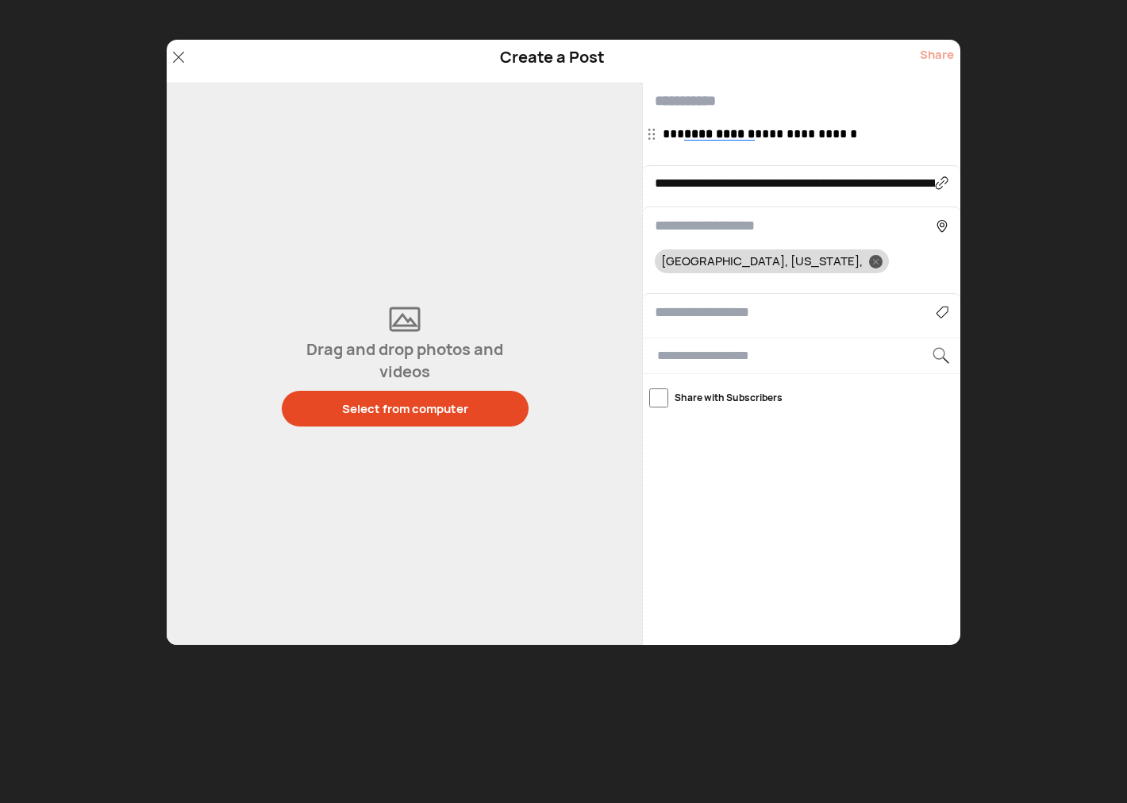
click at [688, 98] on input "text" at bounding box center [802, 101] width 318 height 37
paste input "**********"
type input "**********"
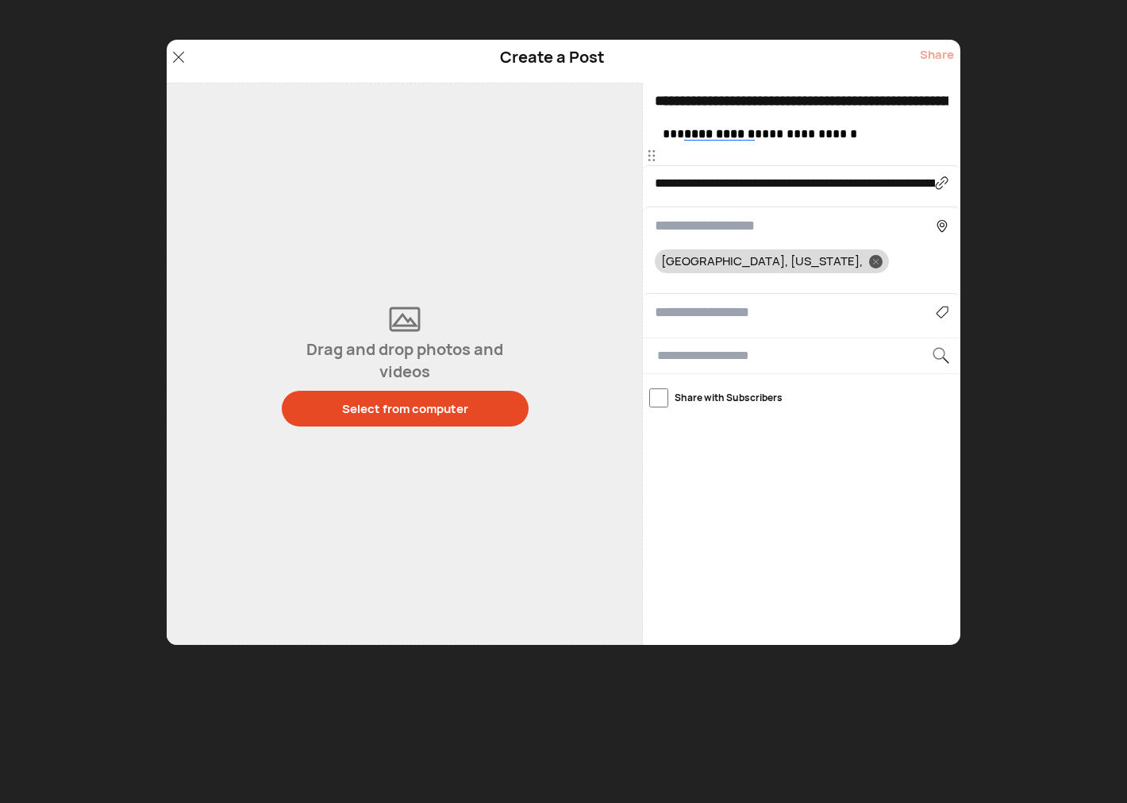
click at [672, 153] on p at bounding box center [804, 155] width 282 height 17
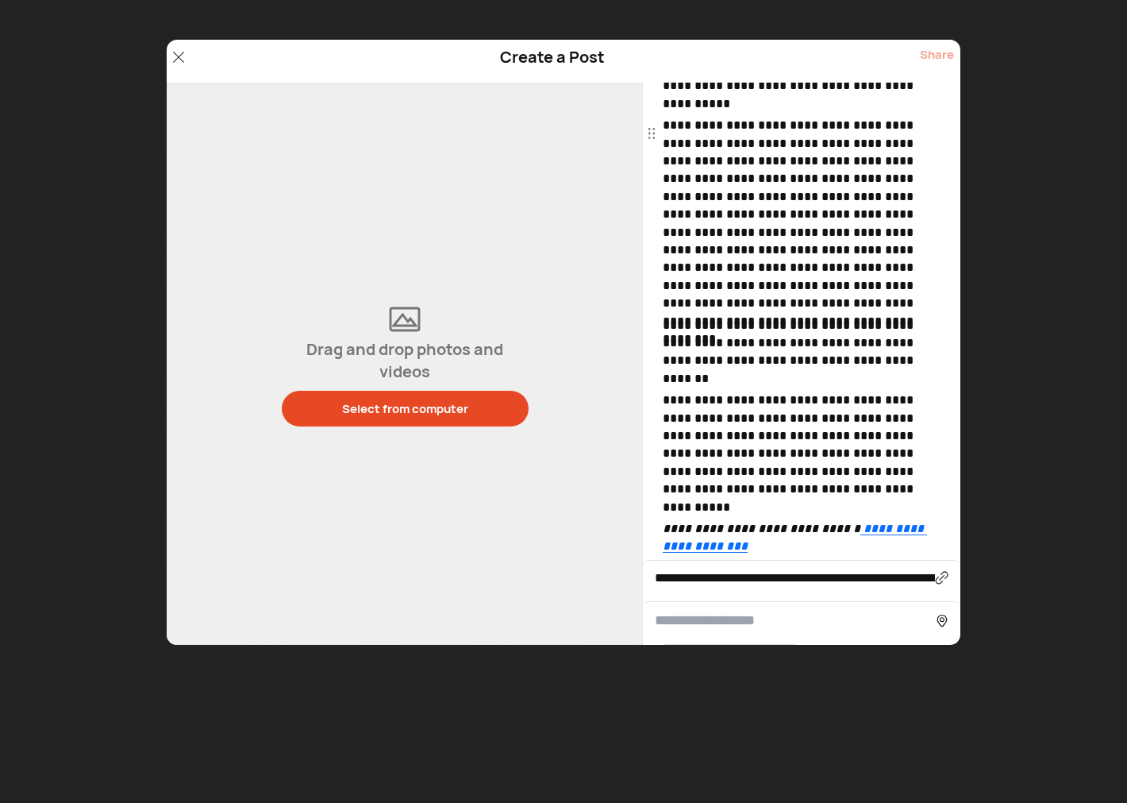
scroll to position [1677, 0]
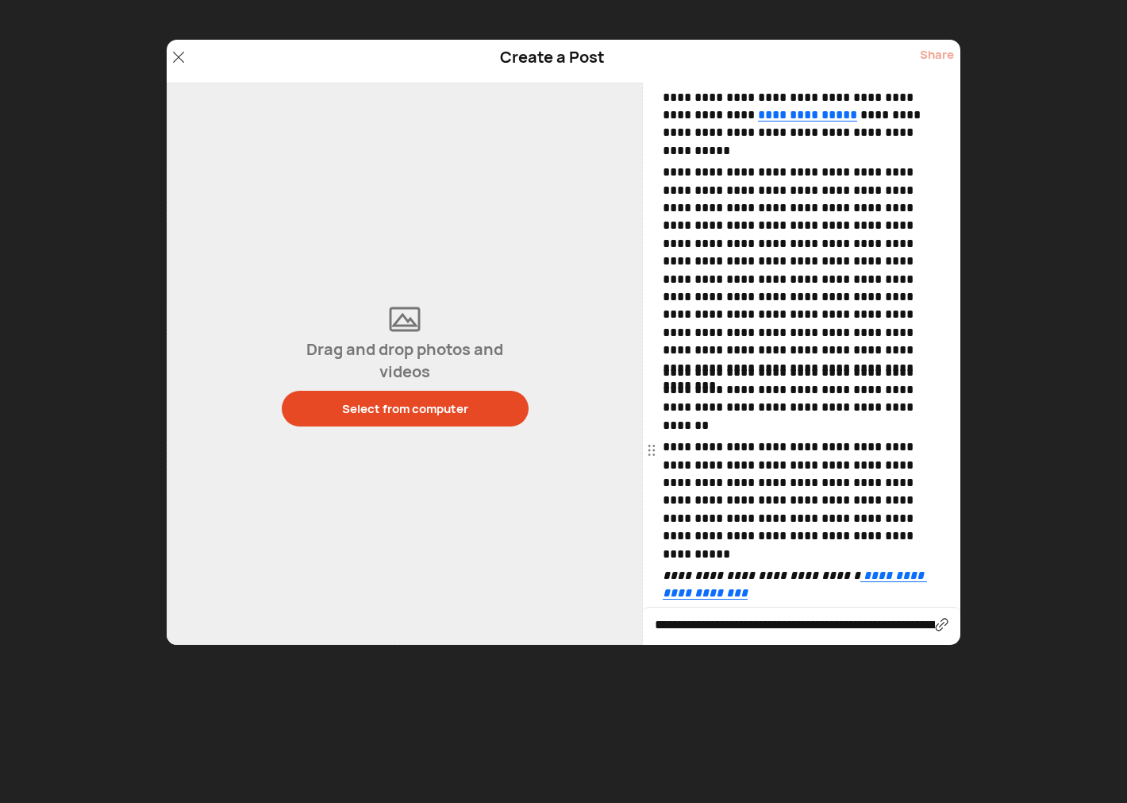
click at [756, 567] on p "**********" at bounding box center [804, 585] width 282 height 36
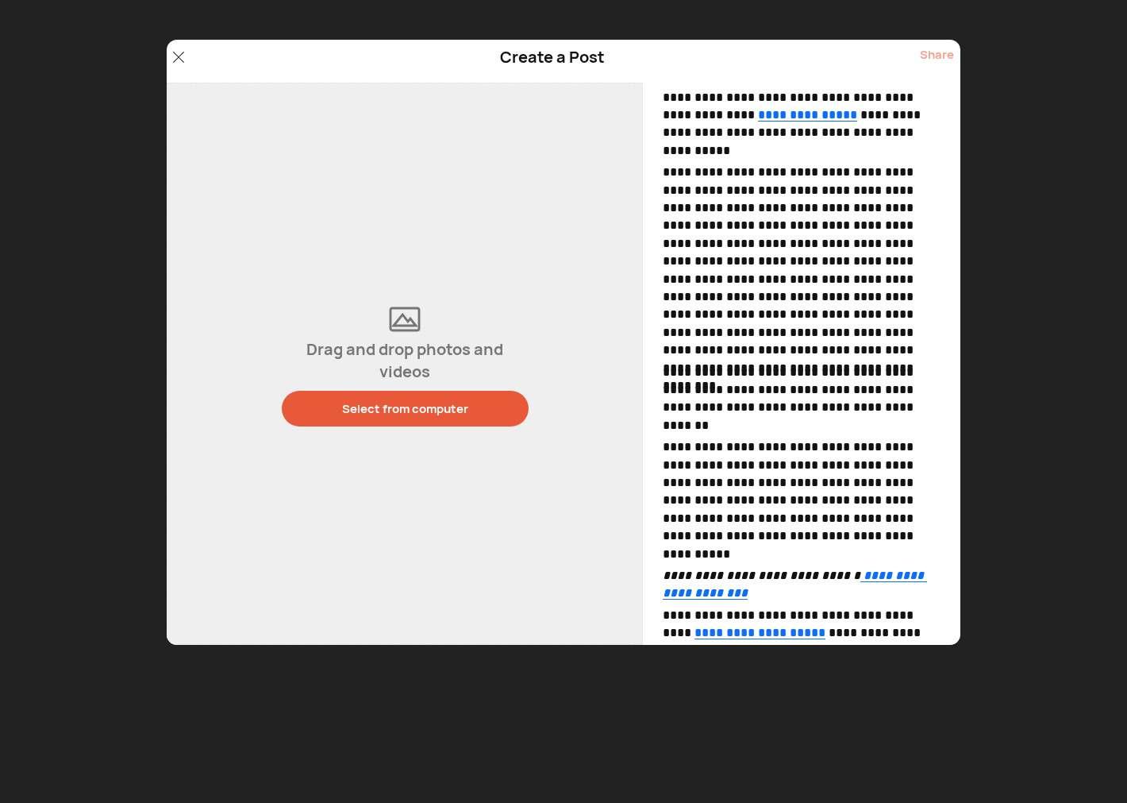
click at [399, 415] on div "Select from computer" at bounding box center [405, 408] width 126 height 17
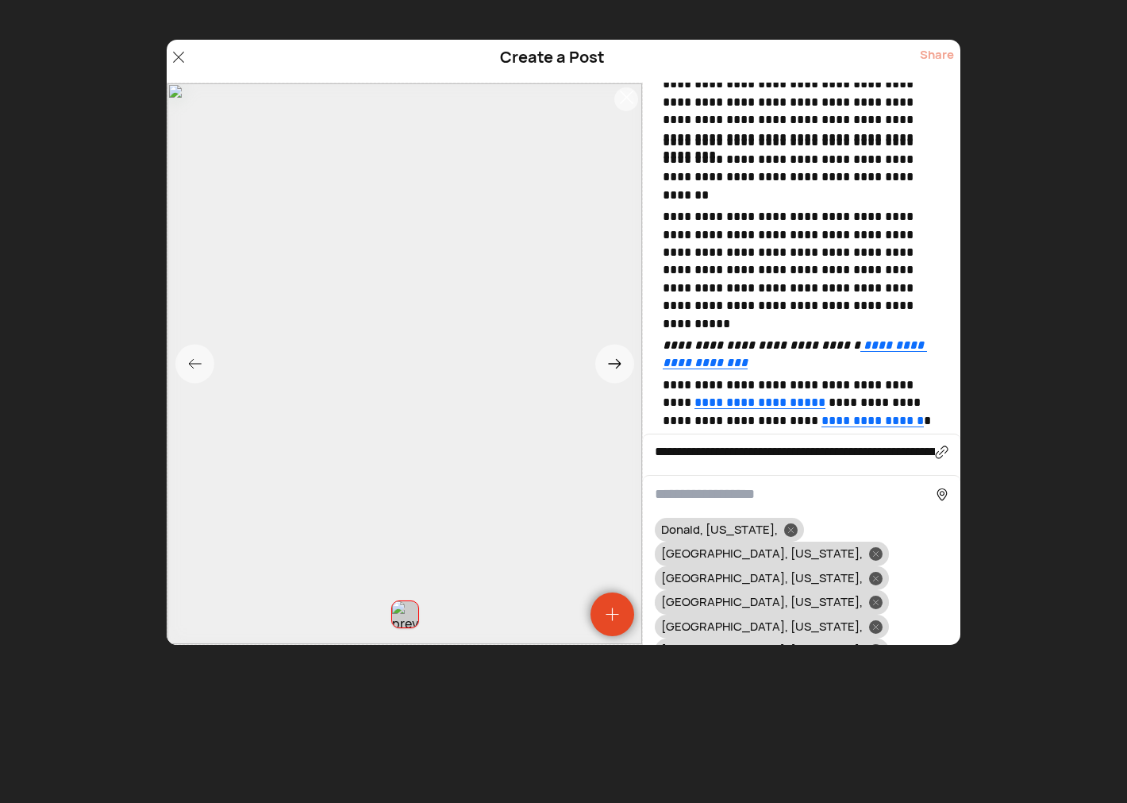
scroll to position [2176, 0]
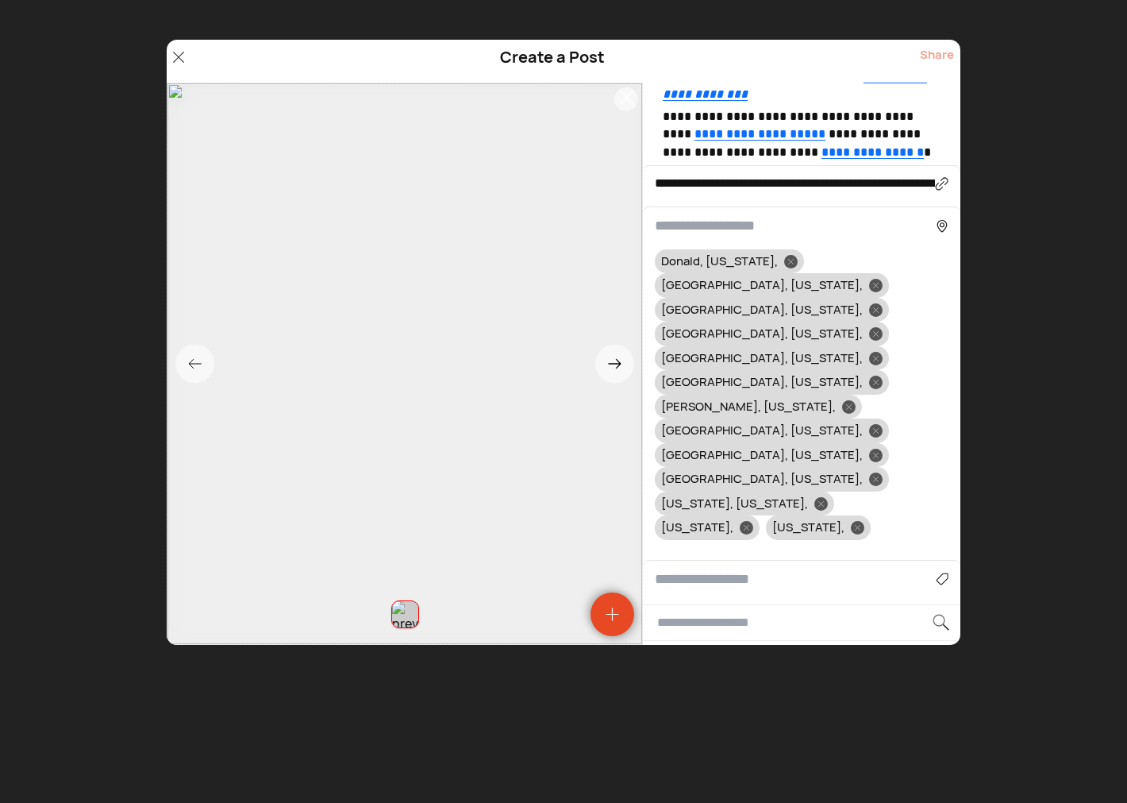
click at [688, 560] on div "Agriculture Art, Music & Events Business & Finance Cars & Motorcycles Community…" at bounding box center [802, 579] width 318 height 38
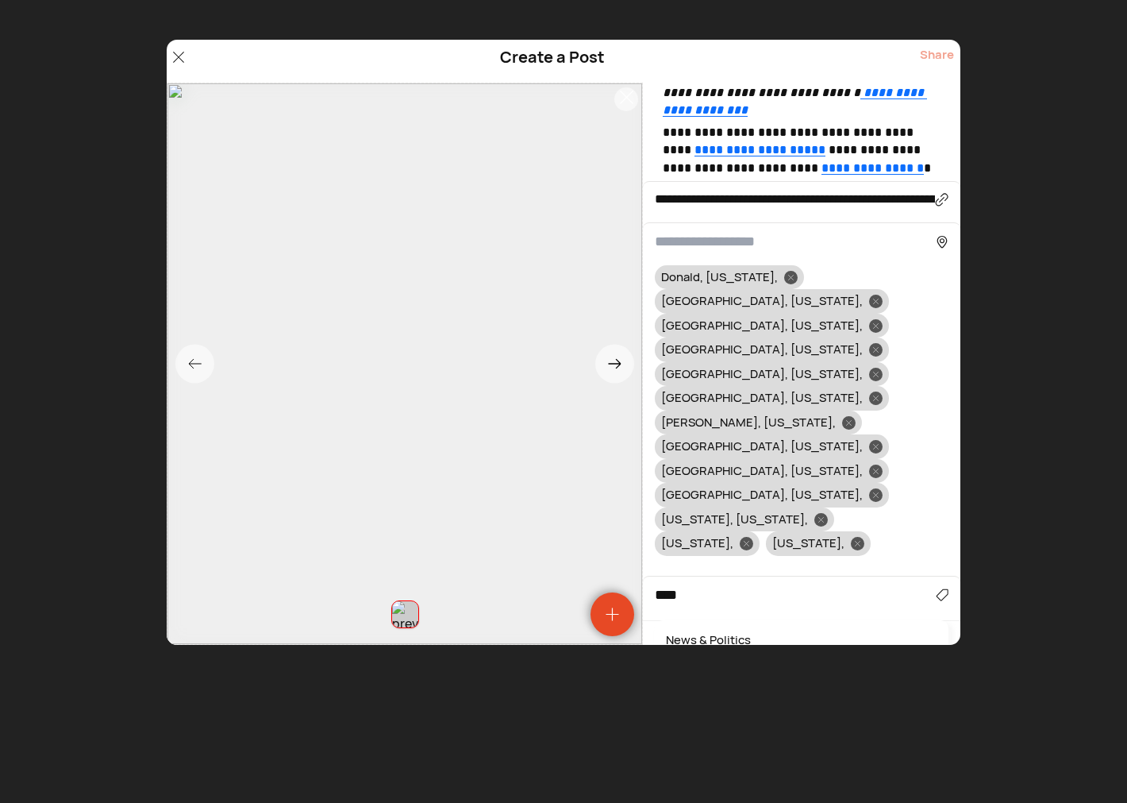
click at [712, 628] on div "News & Politics" at bounding box center [802, 640] width 278 height 25
type input "**********"
click at [935, 54] on div "Share" at bounding box center [937, 61] width 34 height 30
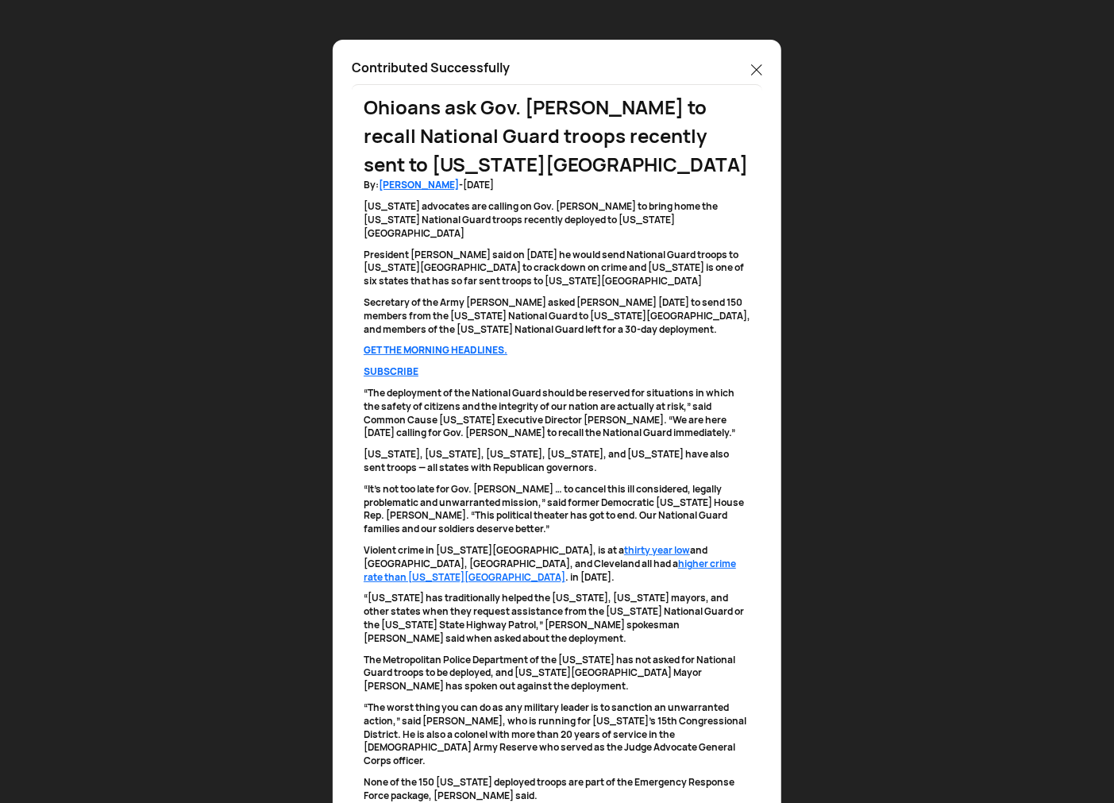
click at [754, 72] on icon at bounding box center [756, 69] width 10 height 10
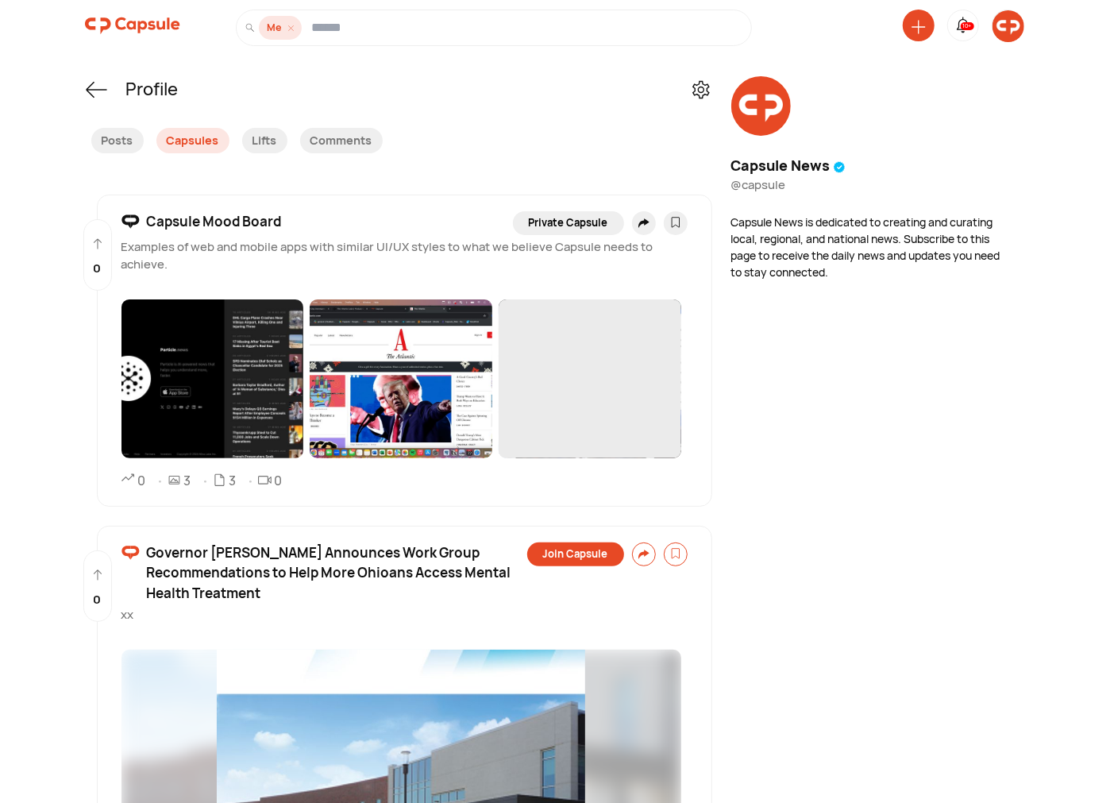
click at [909, 21] on div at bounding box center [919, 26] width 32 height 32
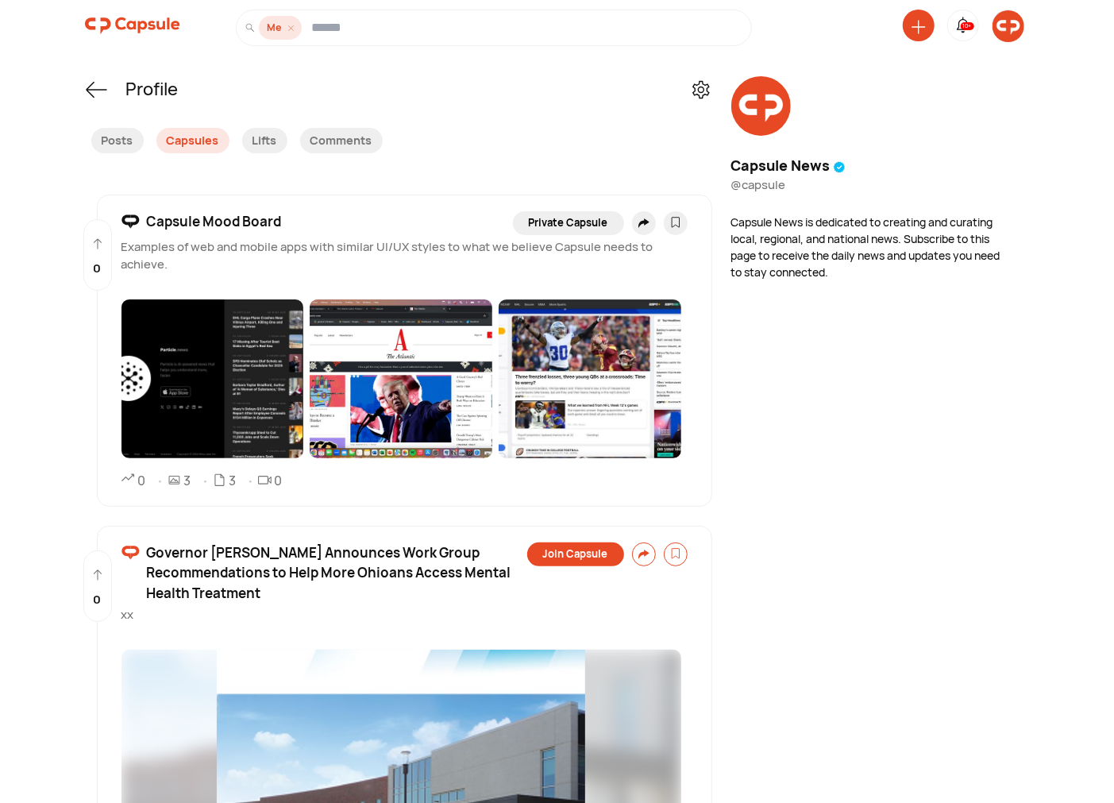
click at [919, 25] on icon at bounding box center [918, 27] width 14 height 14
click at [853, 133] on div "Create a Post" at bounding box center [857, 134] width 140 height 35
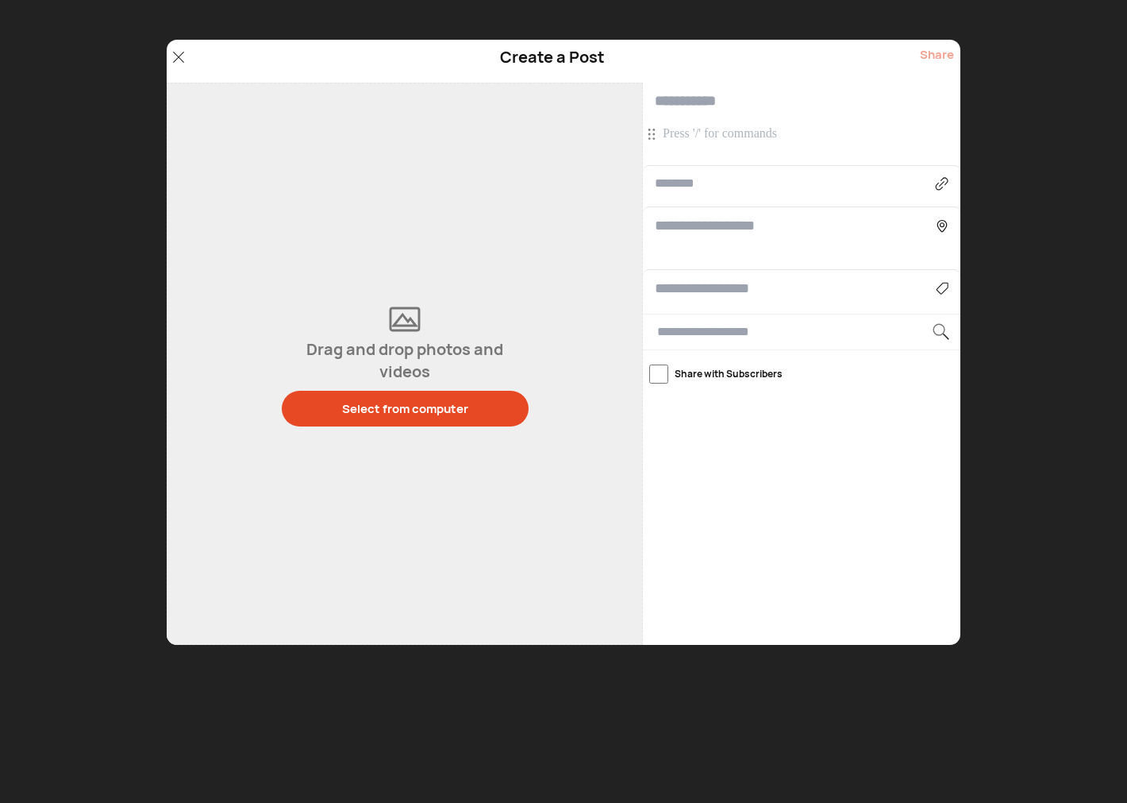
click at [710, 180] on input "text" at bounding box center [795, 183] width 280 height 19
paste input "**********"
type input "**********"
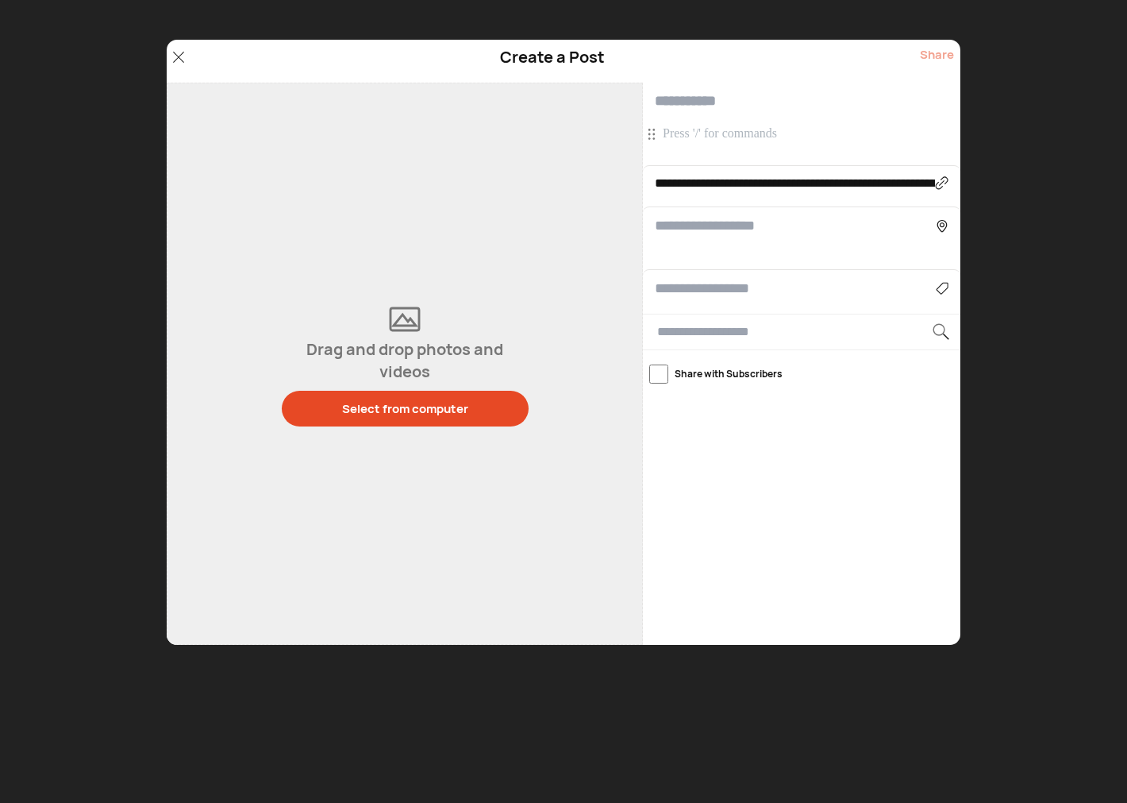
type input "**********"
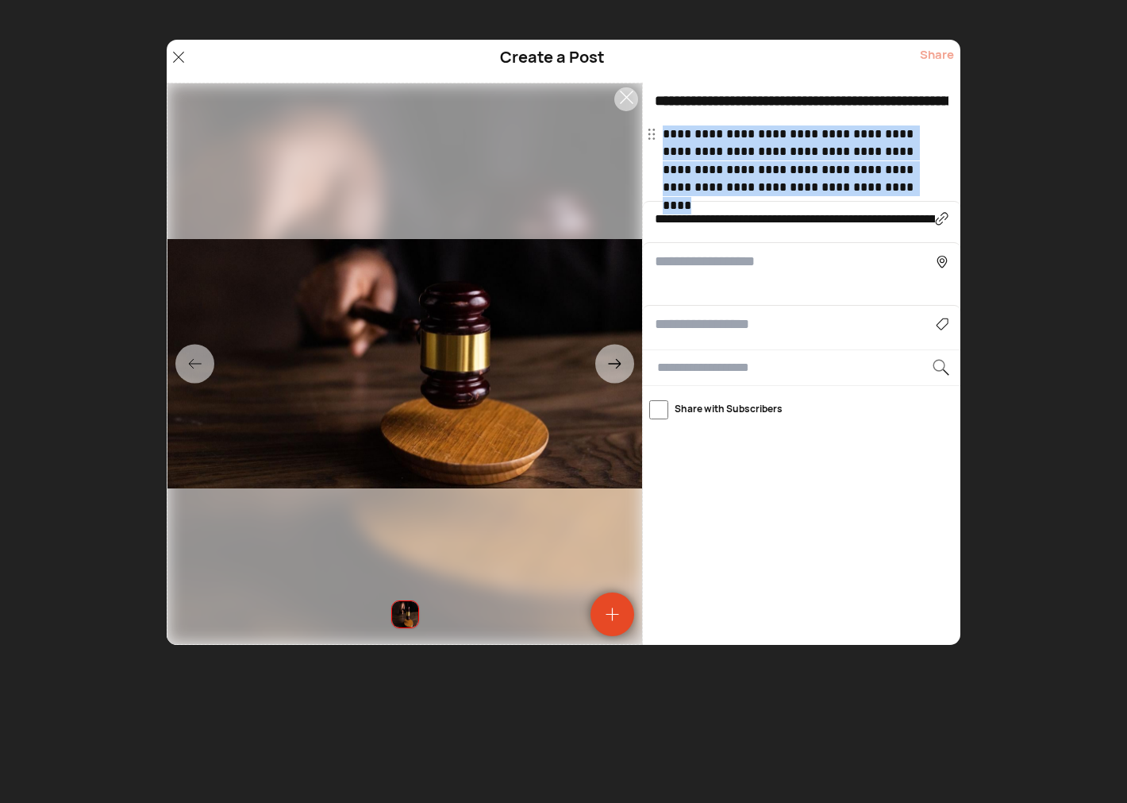
drag, startPoint x: 864, startPoint y: 179, endPoint x: 637, endPoint y: 125, distance: 232.6
click at [637, 125] on div "**********" at bounding box center [564, 364] width 794 height 562
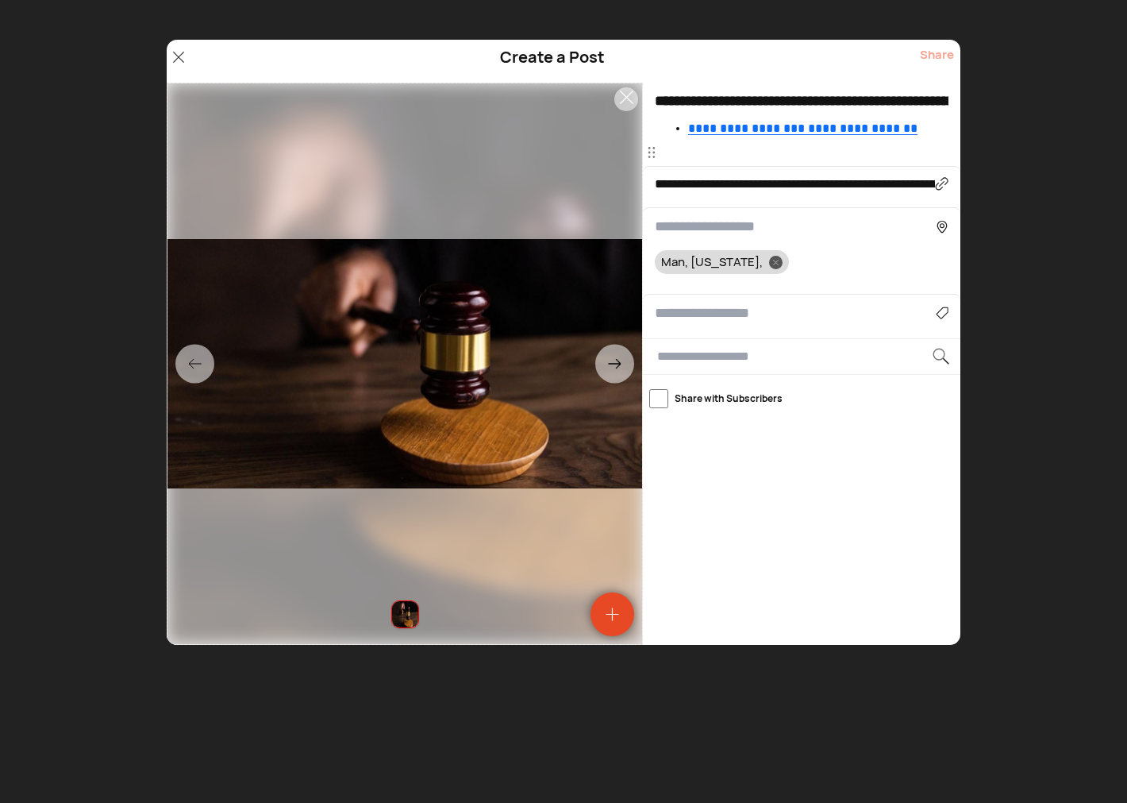
click at [722, 160] on p at bounding box center [804, 152] width 282 height 17
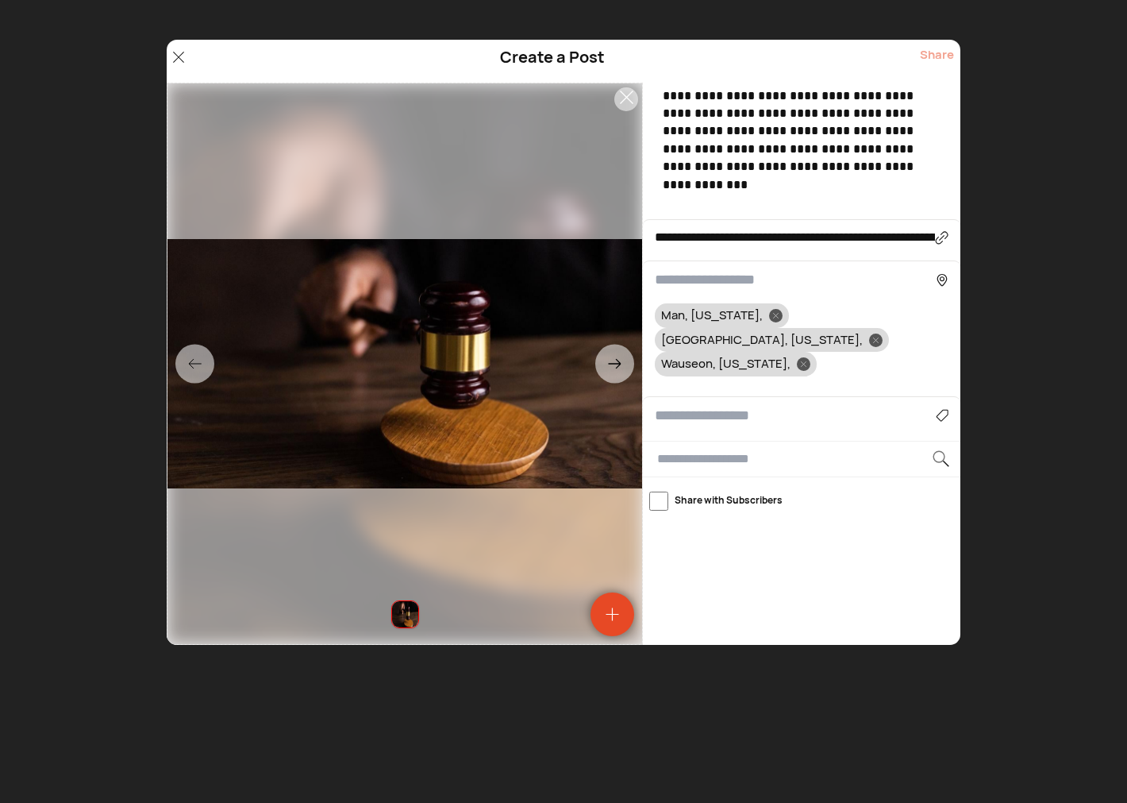
scroll to position [1021, 0]
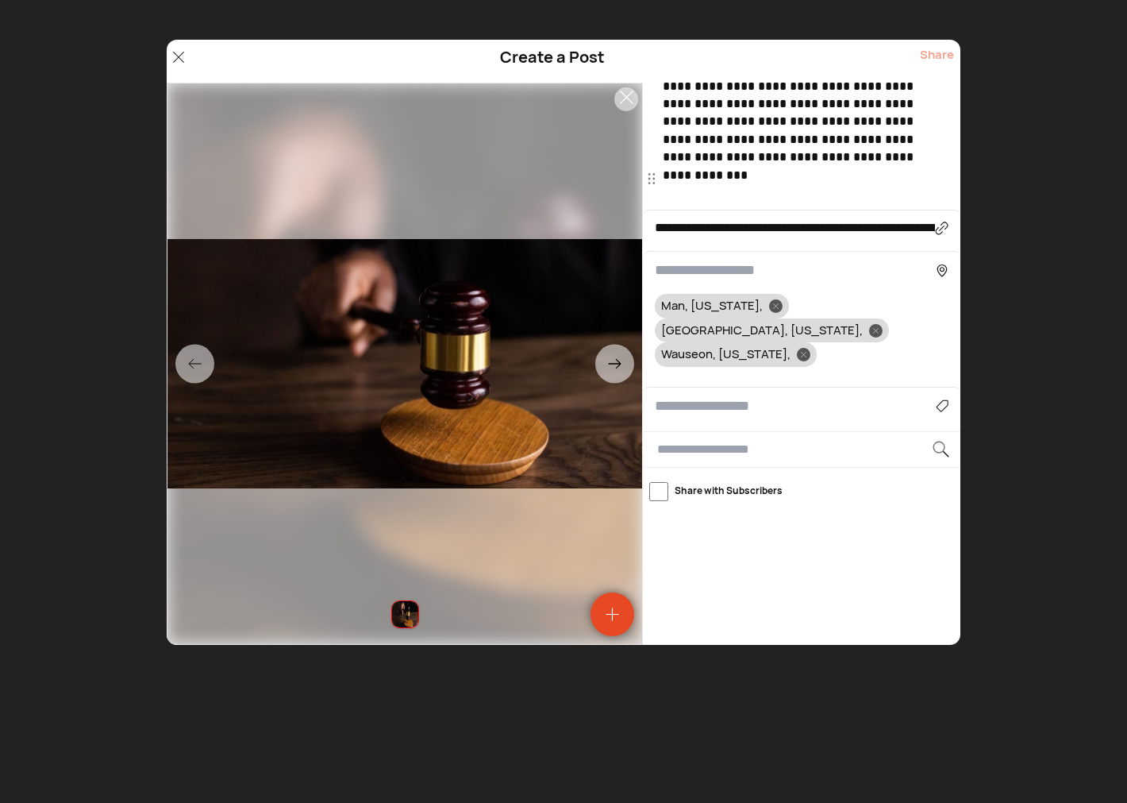
click at [688, 179] on p at bounding box center [804, 189] width 282 height 36
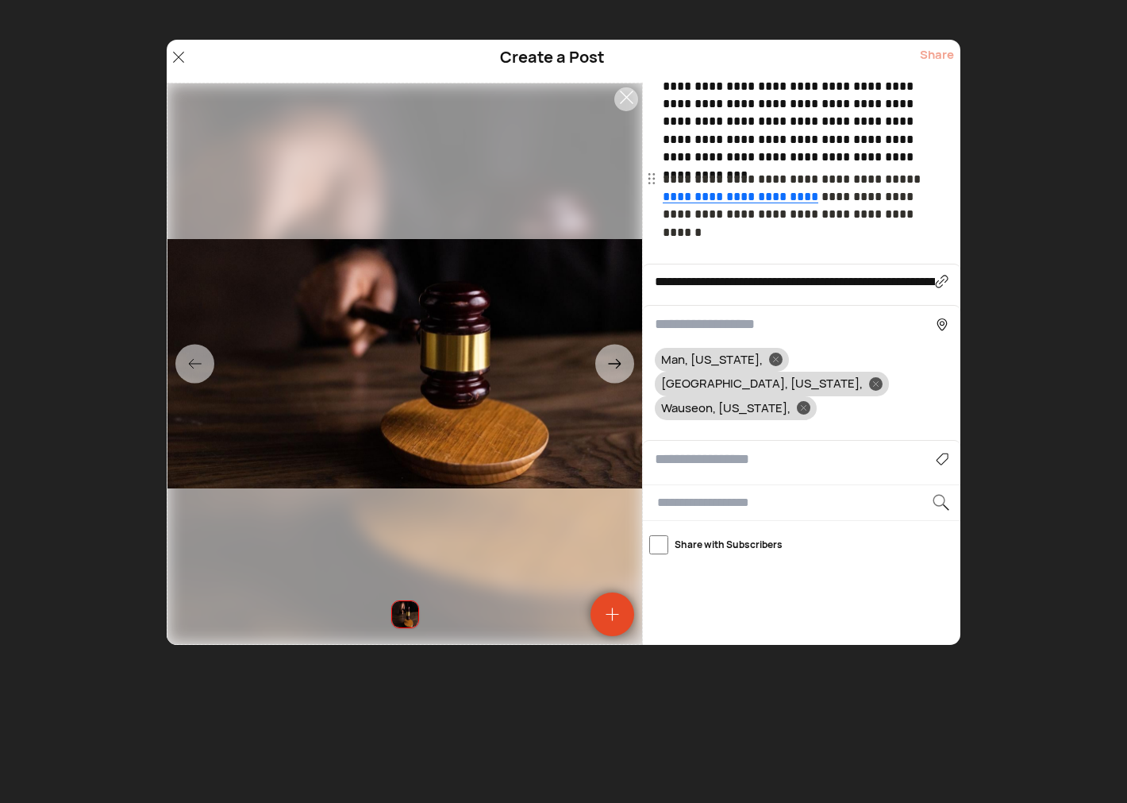
click at [693, 449] on input at bounding box center [795, 459] width 281 height 21
click at [749, 492] on div "Crime and Safety" at bounding box center [802, 504] width 278 height 25
type input "**********"
click at [783, 352] on div at bounding box center [775, 358] width 13 height 13
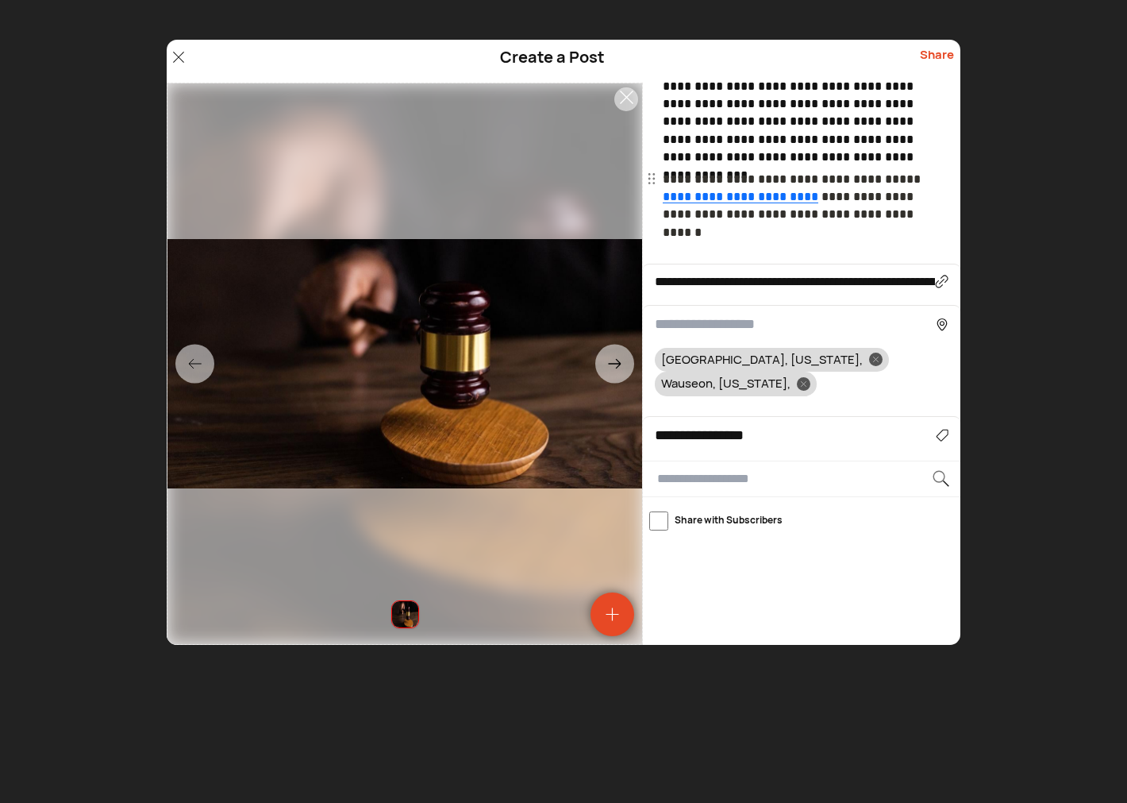
click at [714, 314] on input at bounding box center [795, 324] width 281 height 21
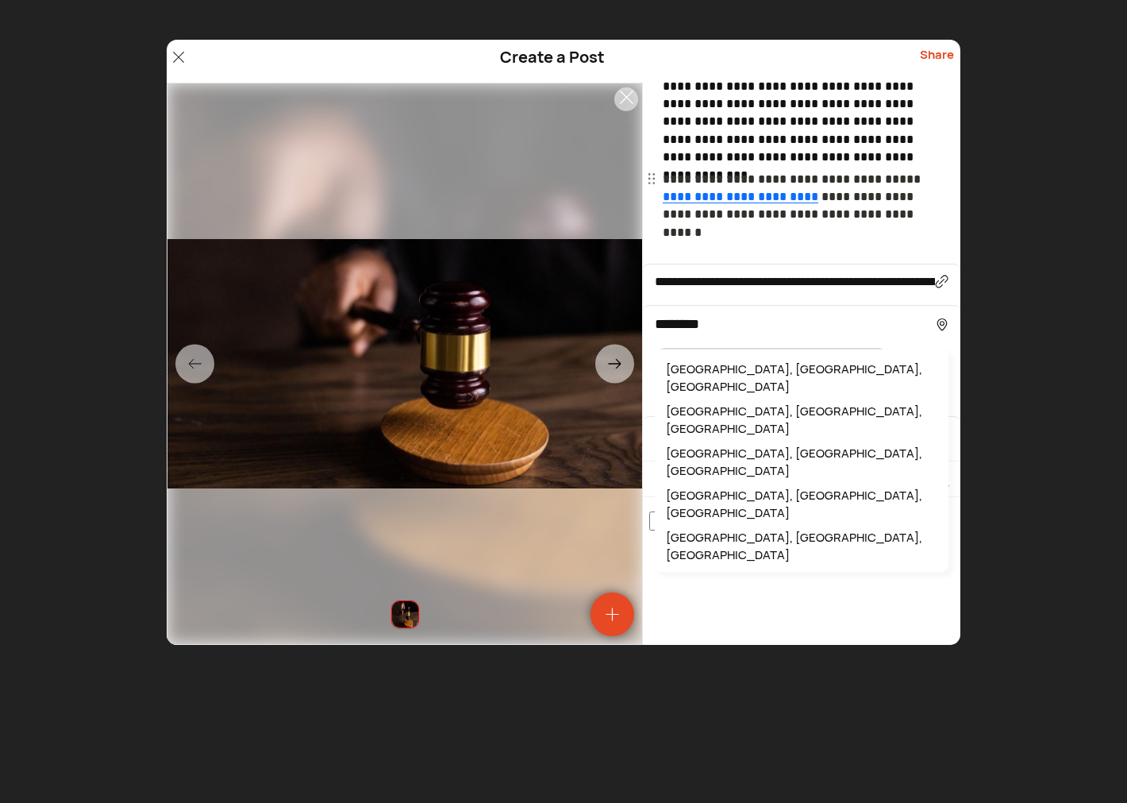
click at [714, 357] on div "Columbus, OH, USA" at bounding box center [802, 378] width 278 height 42
type input "**********"
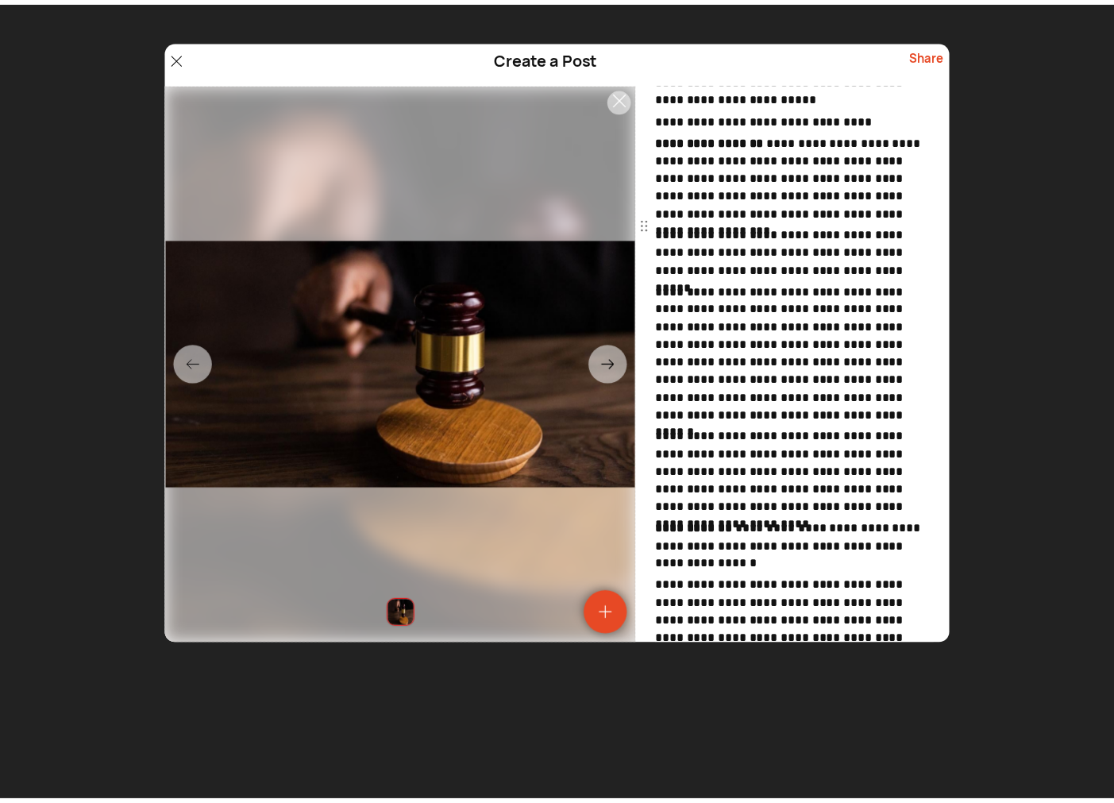
scroll to position [0, 0]
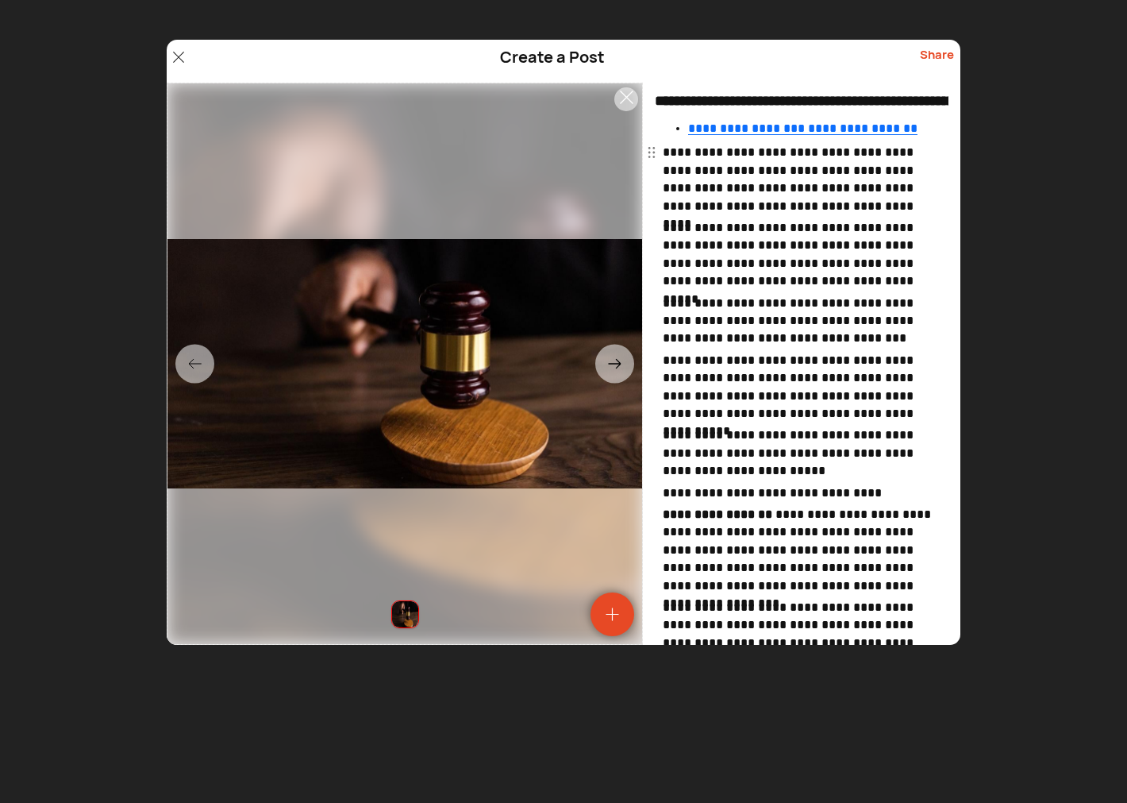
click at [685, 154] on p "**********" at bounding box center [804, 179] width 282 height 71
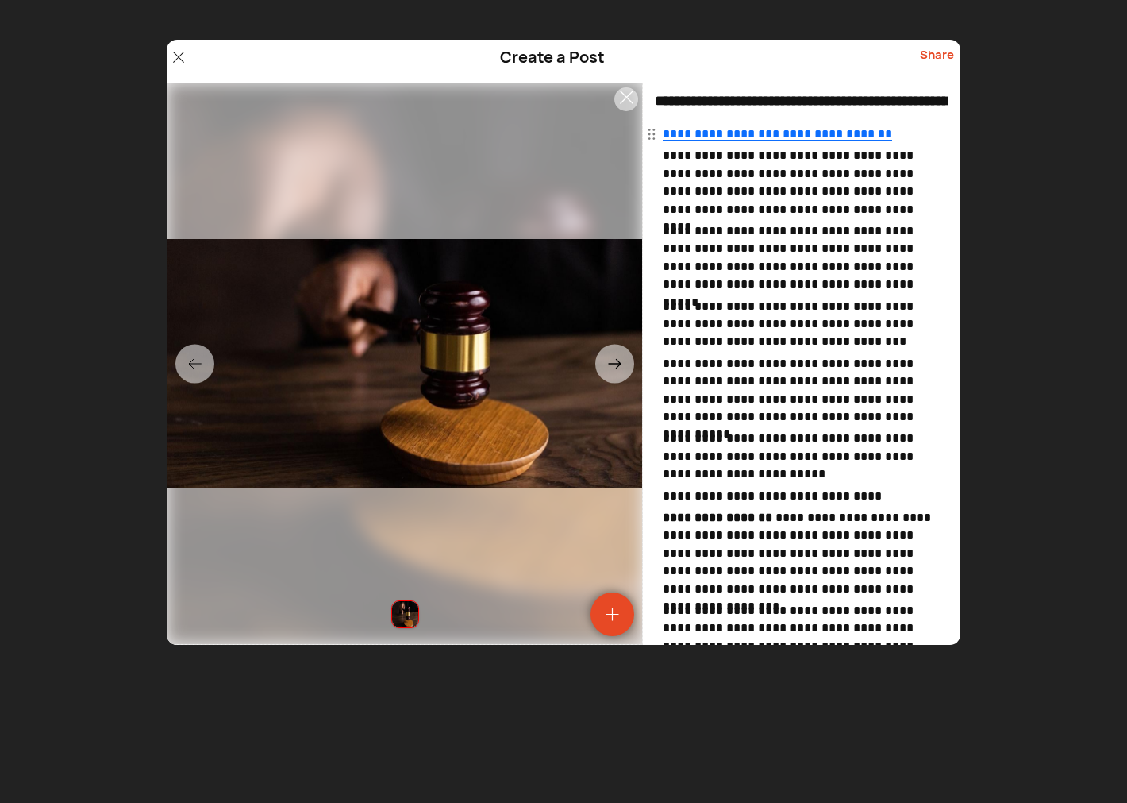
click at [934, 54] on div "Share" at bounding box center [937, 61] width 34 height 30
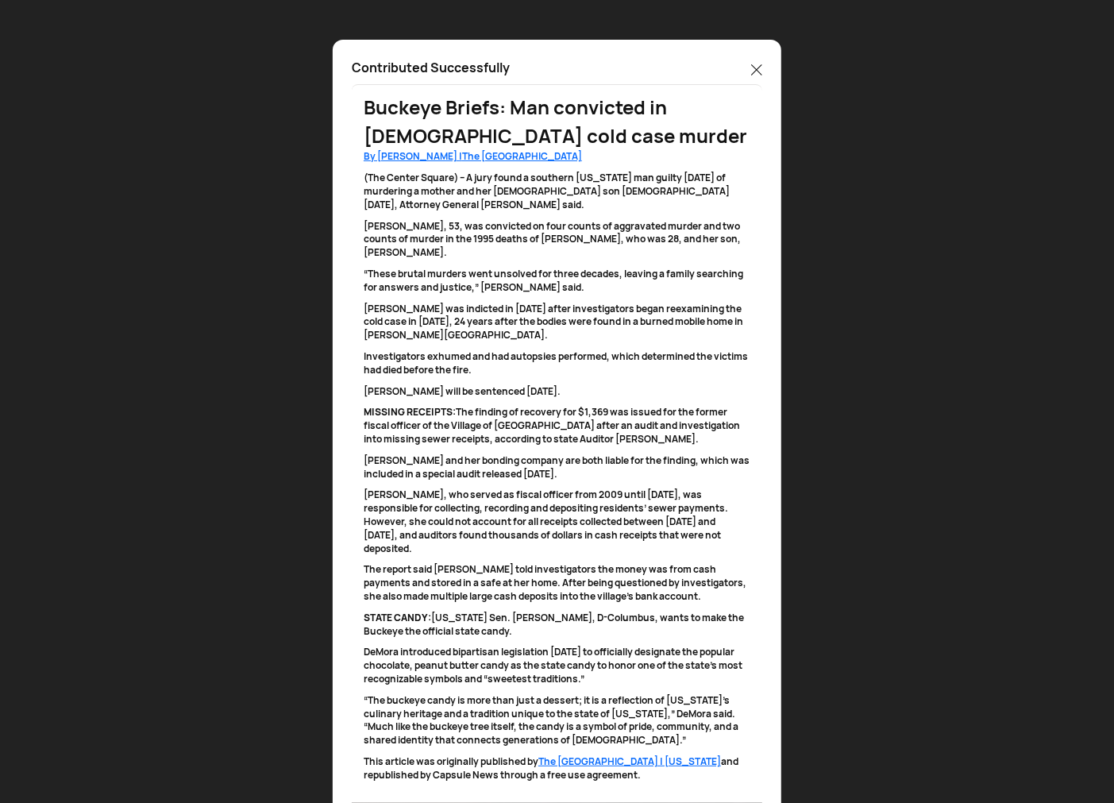
click at [757, 67] on icon at bounding box center [756, 69] width 11 height 11
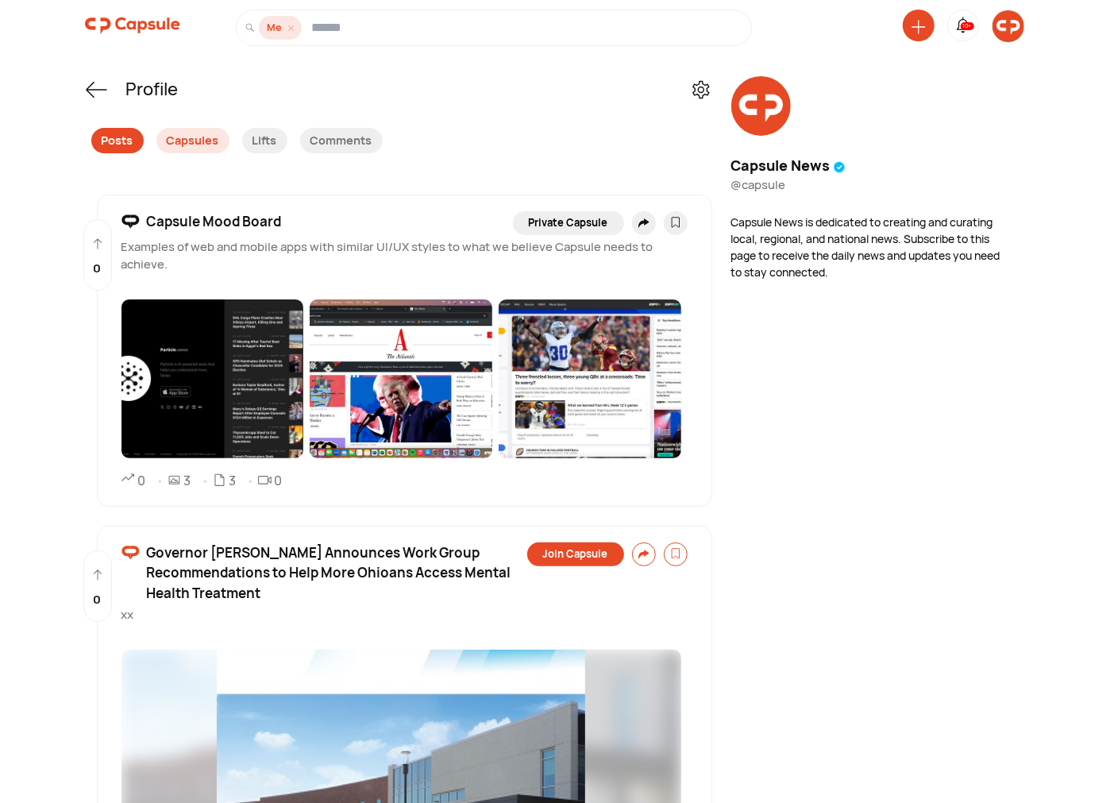
click at [109, 145] on div "Posts" at bounding box center [117, 140] width 52 height 25
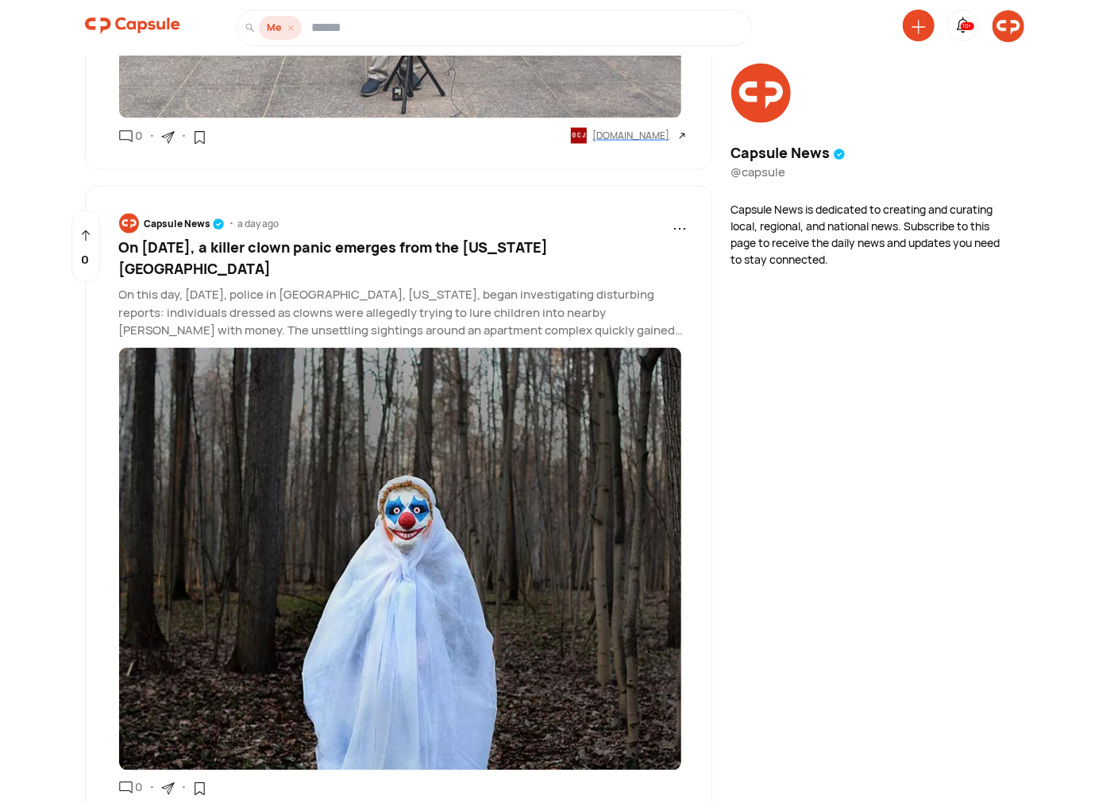
scroll to position [1176, 0]
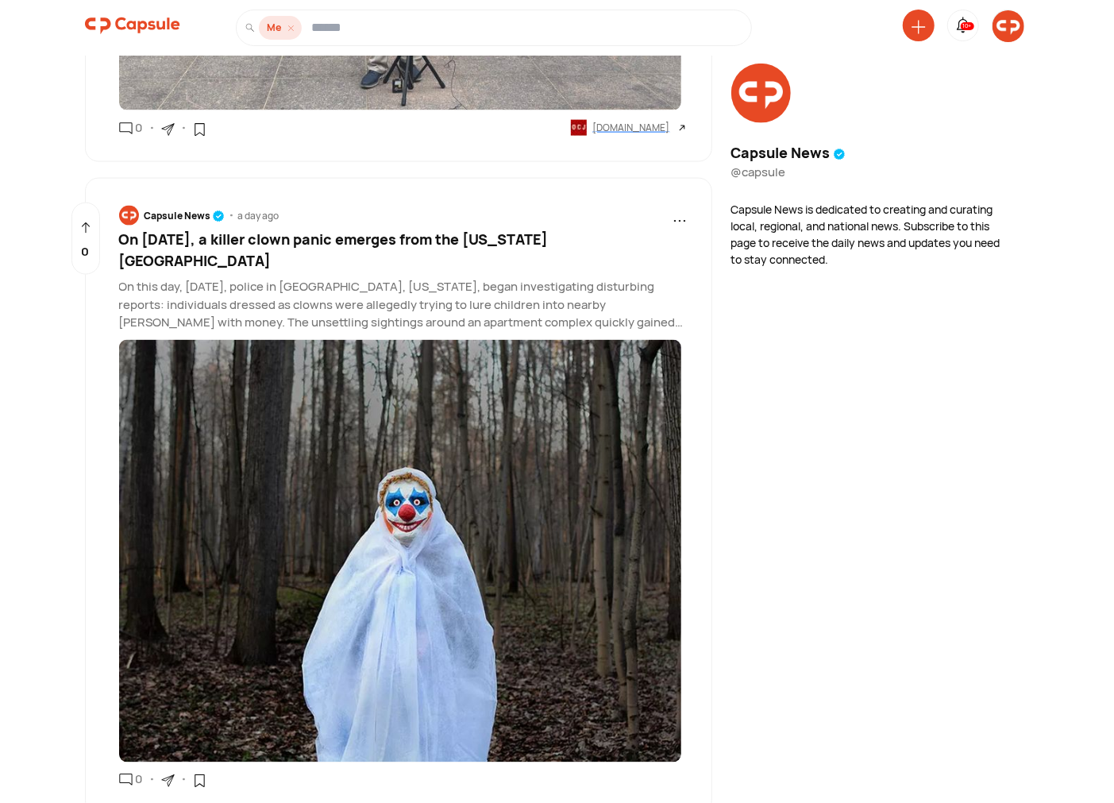
click at [422, 241] on span "On August 21st, 2016, a killer clown panic emerges from the South Carolina woods" at bounding box center [333, 249] width 429 height 40
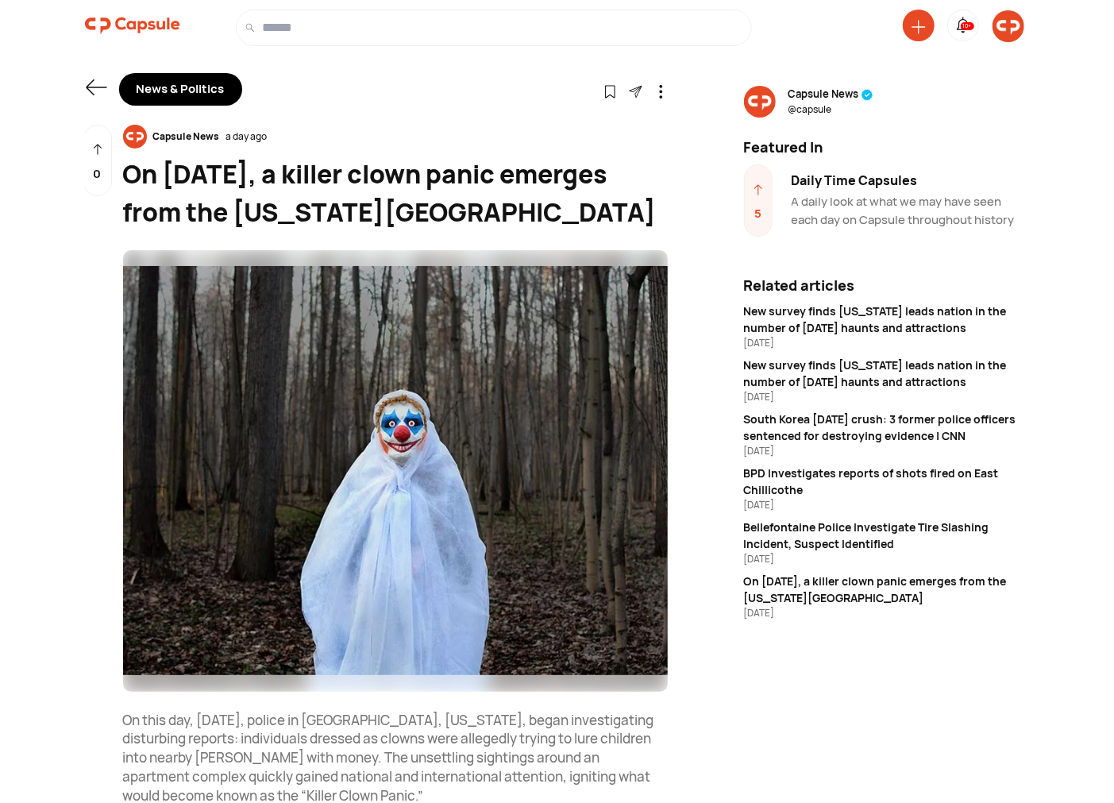
click at [835, 179] on div "Daily Time Capsules" at bounding box center [910, 180] width 238 height 19
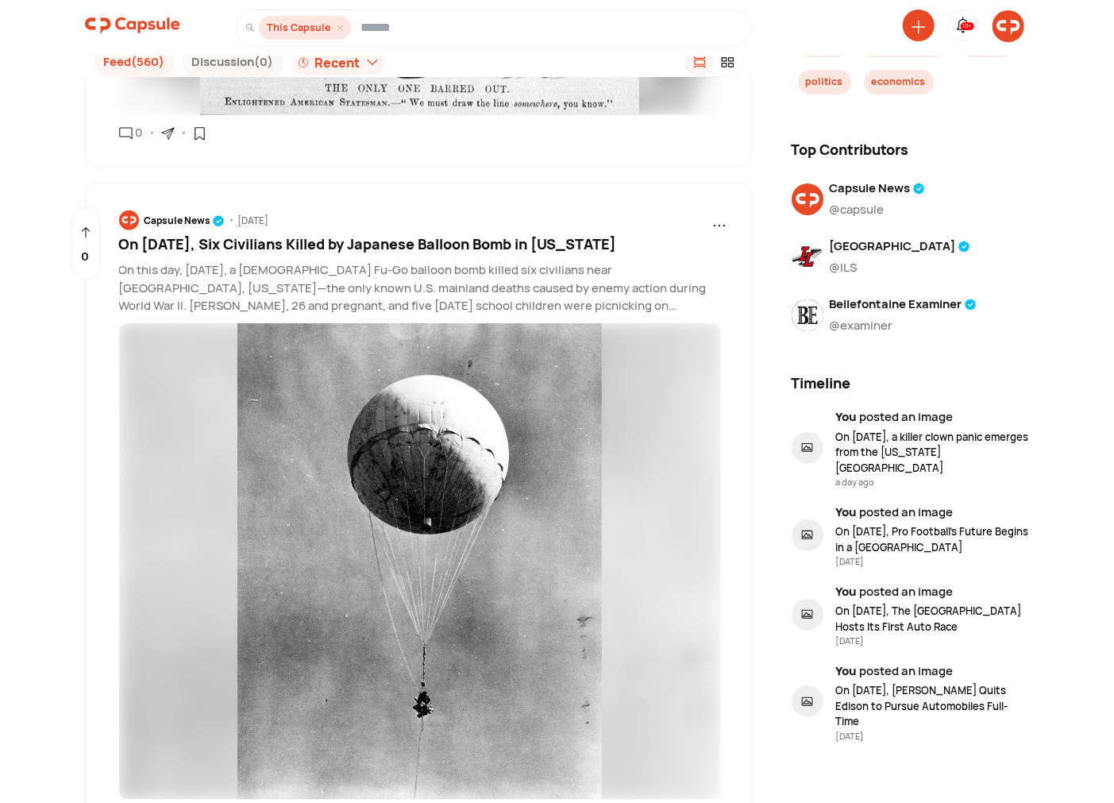
scroll to position [50693, 0]
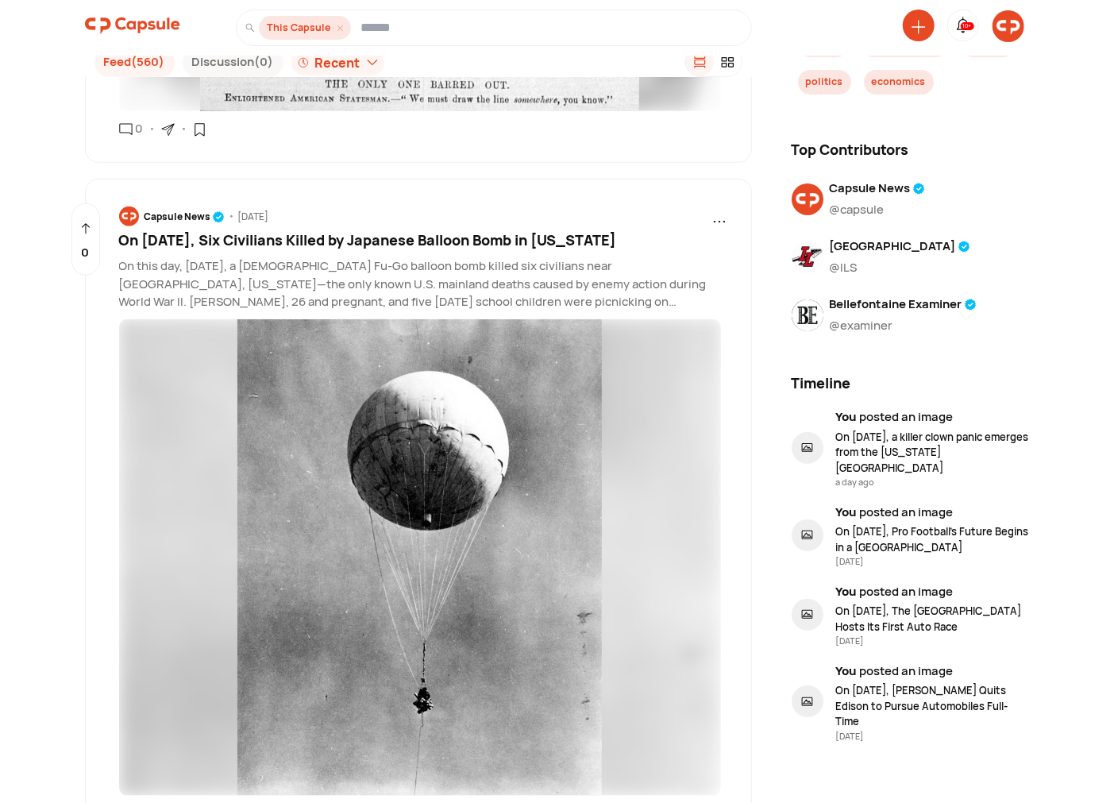
click at [175, 802] on div "0" at bounding box center [162, 812] width 87 height 19
click at [167, 802] on icon at bounding box center [167, 814] width 12 height 12
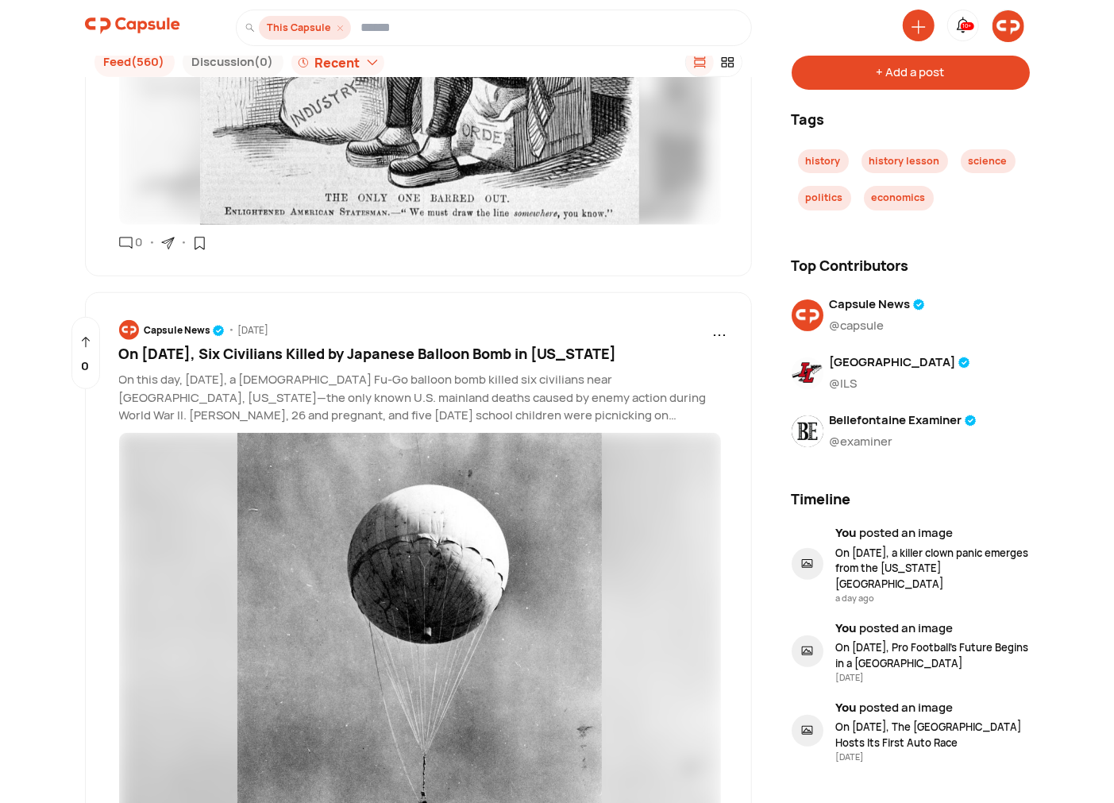
scroll to position [50547, 0]
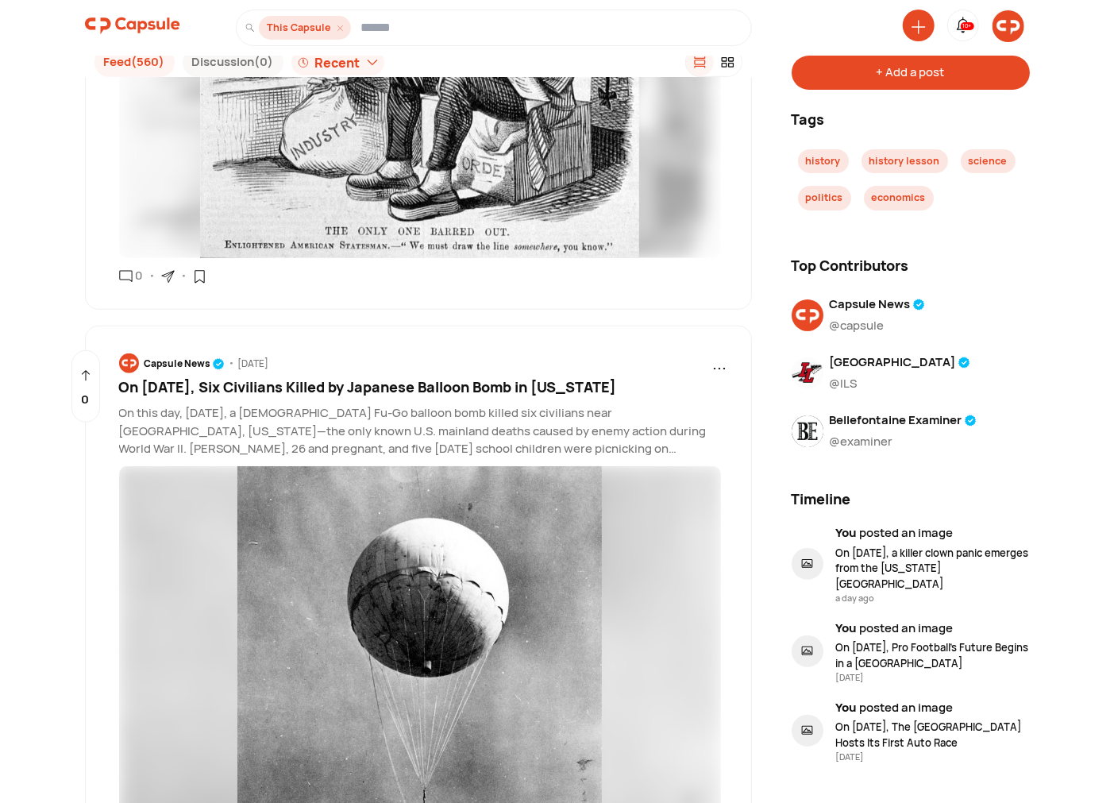
click at [873, 77] on div "+ Add a post" at bounding box center [910, 73] width 238 height 34
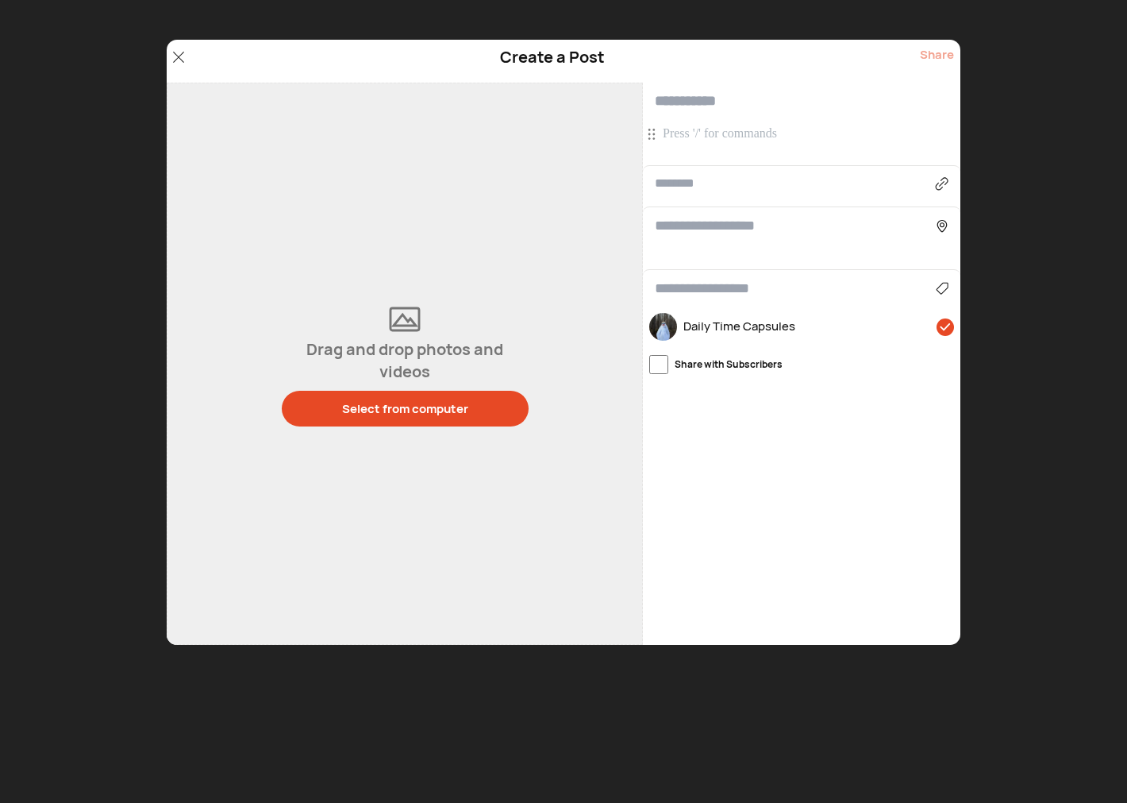
click at [709, 125] on p at bounding box center [804, 133] width 282 height 17
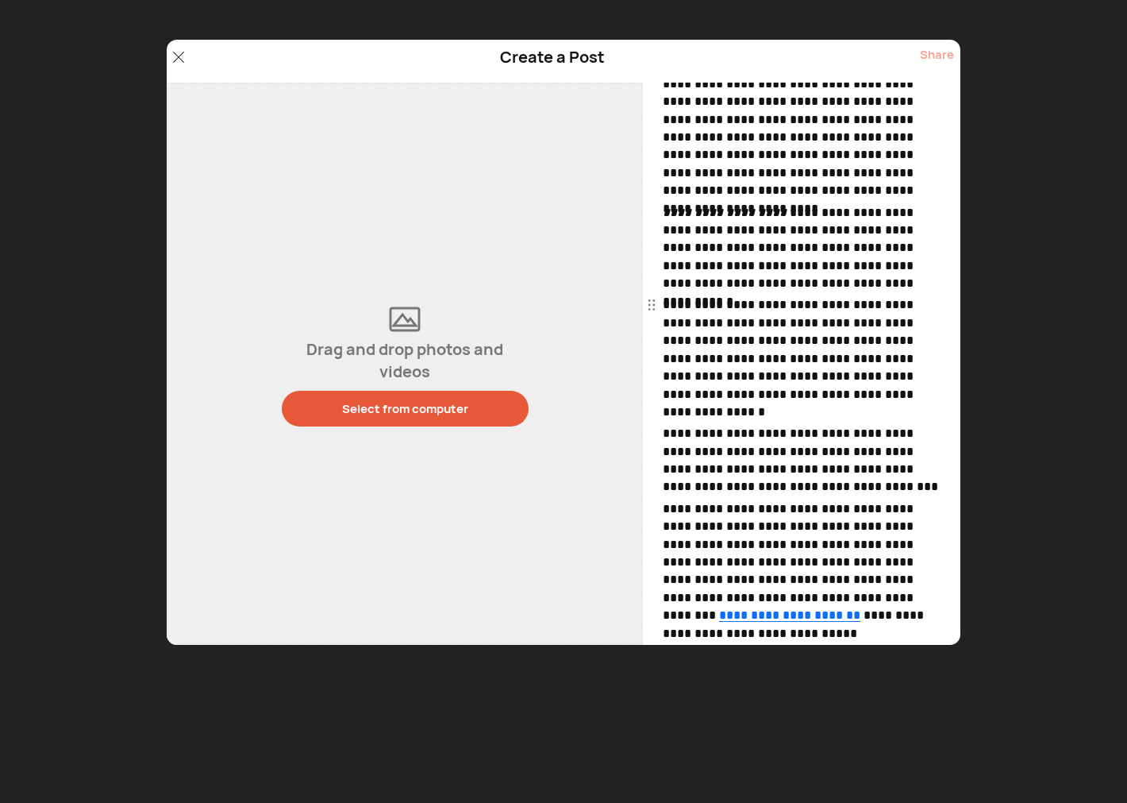
click at [413, 418] on button "Select from computer" at bounding box center [405, 409] width 247 height 36
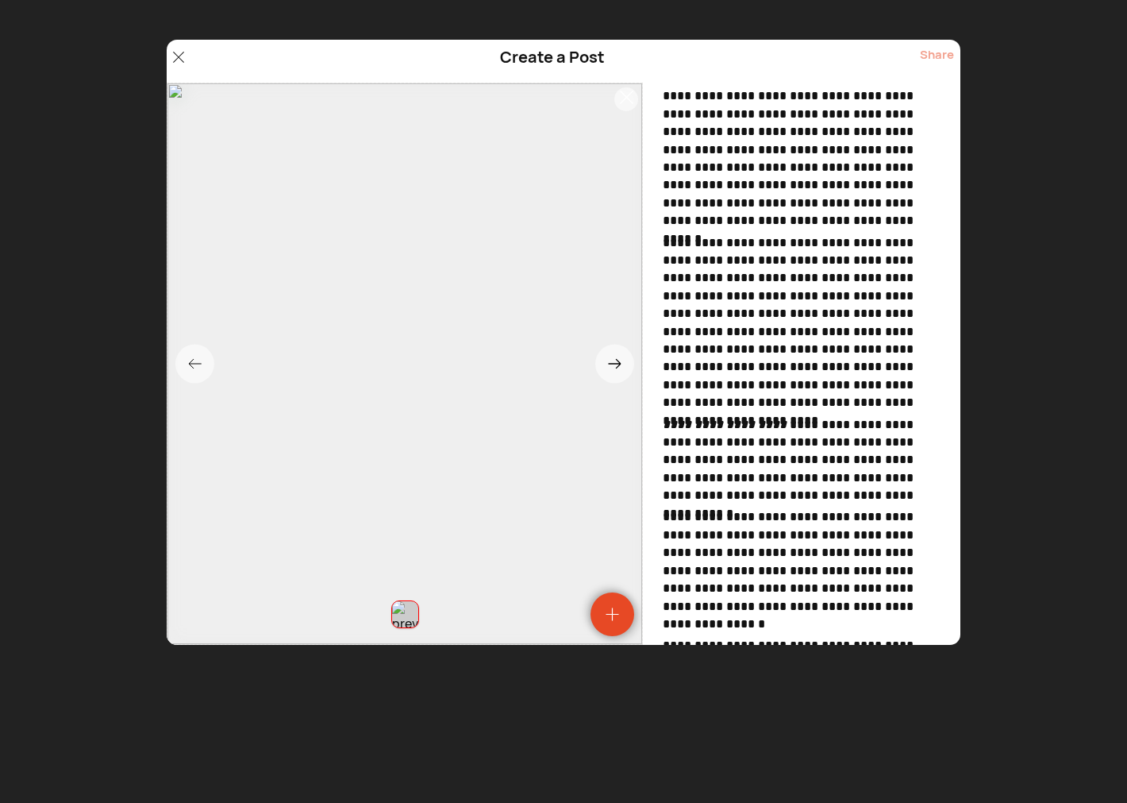
scroll to position [0, 0]
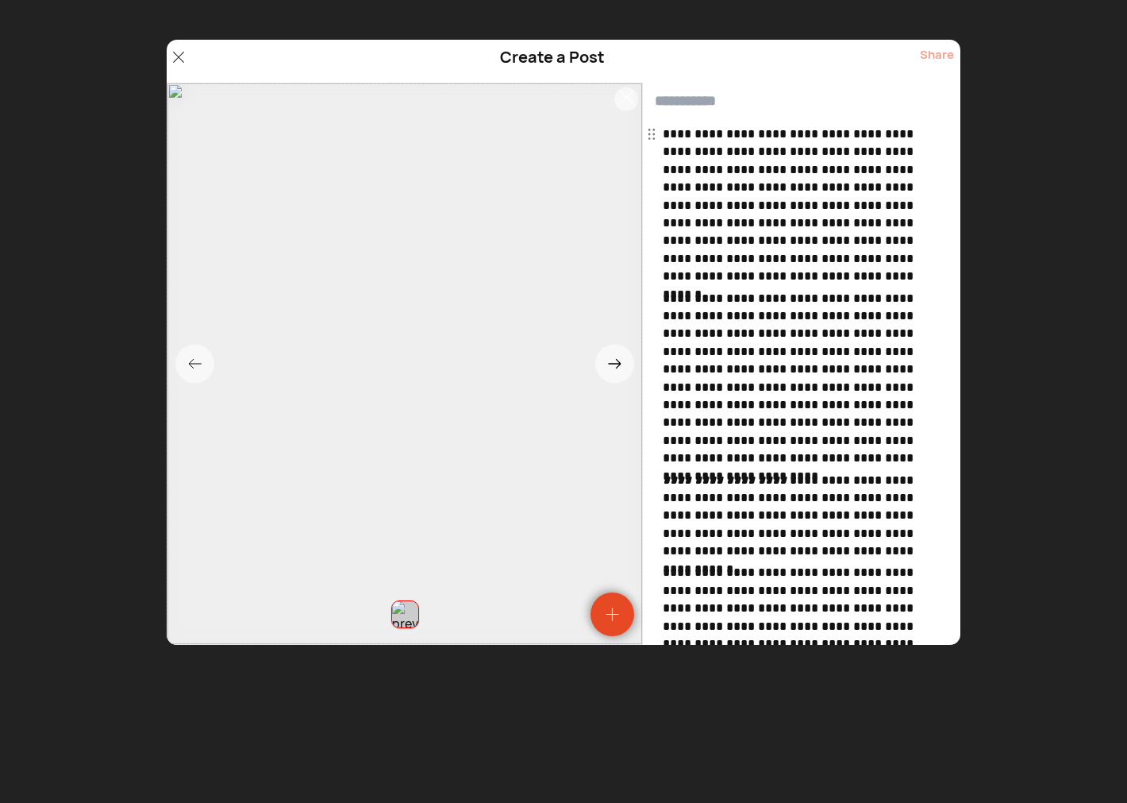
click at [692, 105] on input "text" at bounding box center [802, 101] width 318 height 37
paste input "**********"
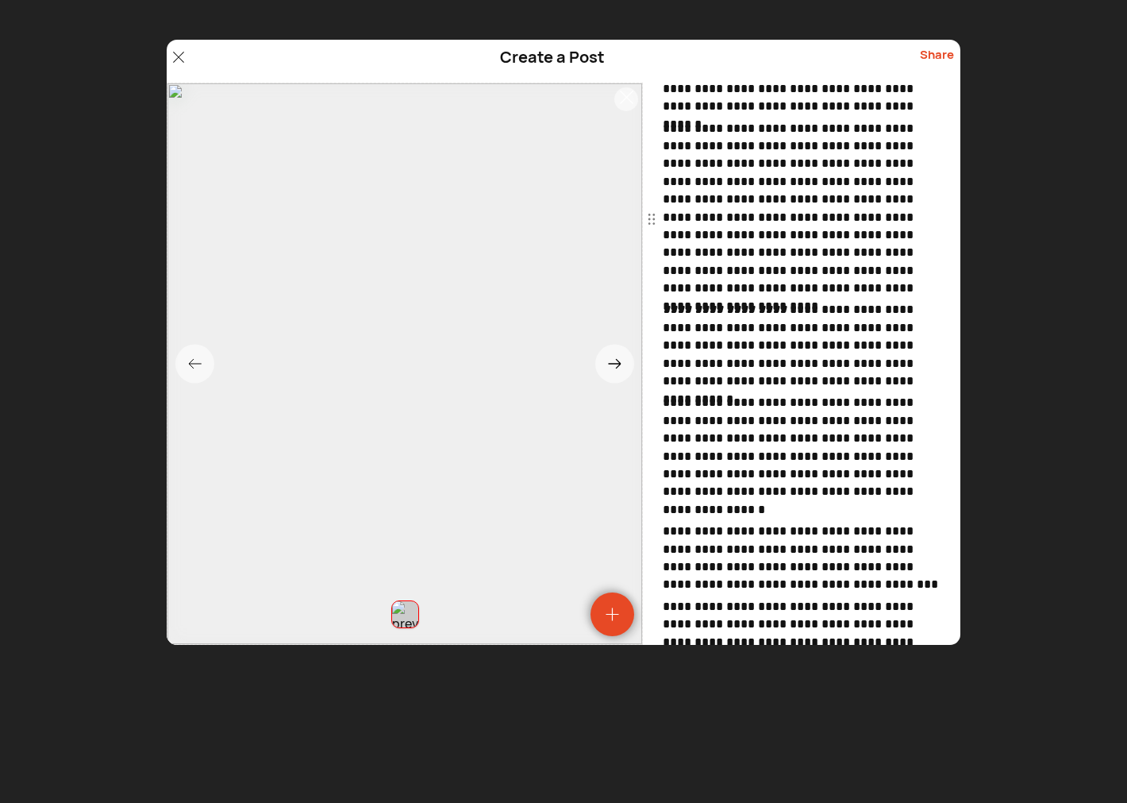
scroll to position [294, 0]
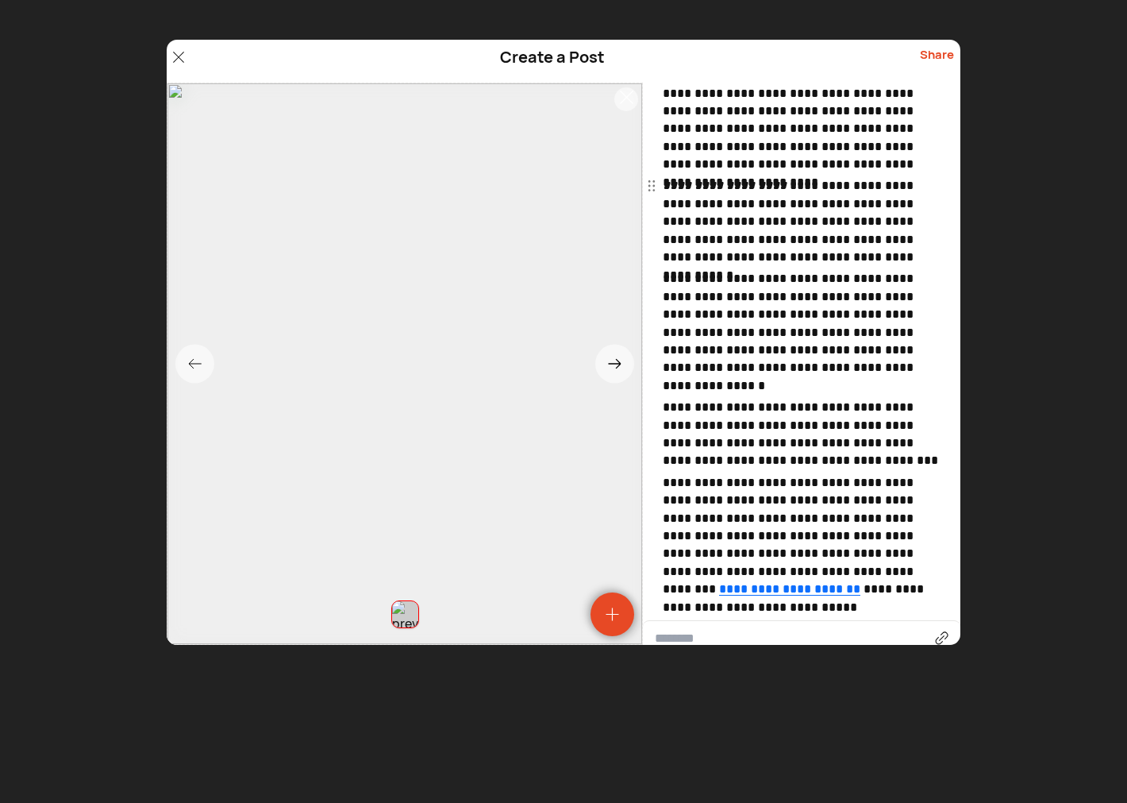
click at [0, 0] on span "**********" at bounding box center [0, 0] width 0 height 0
type input "**********"
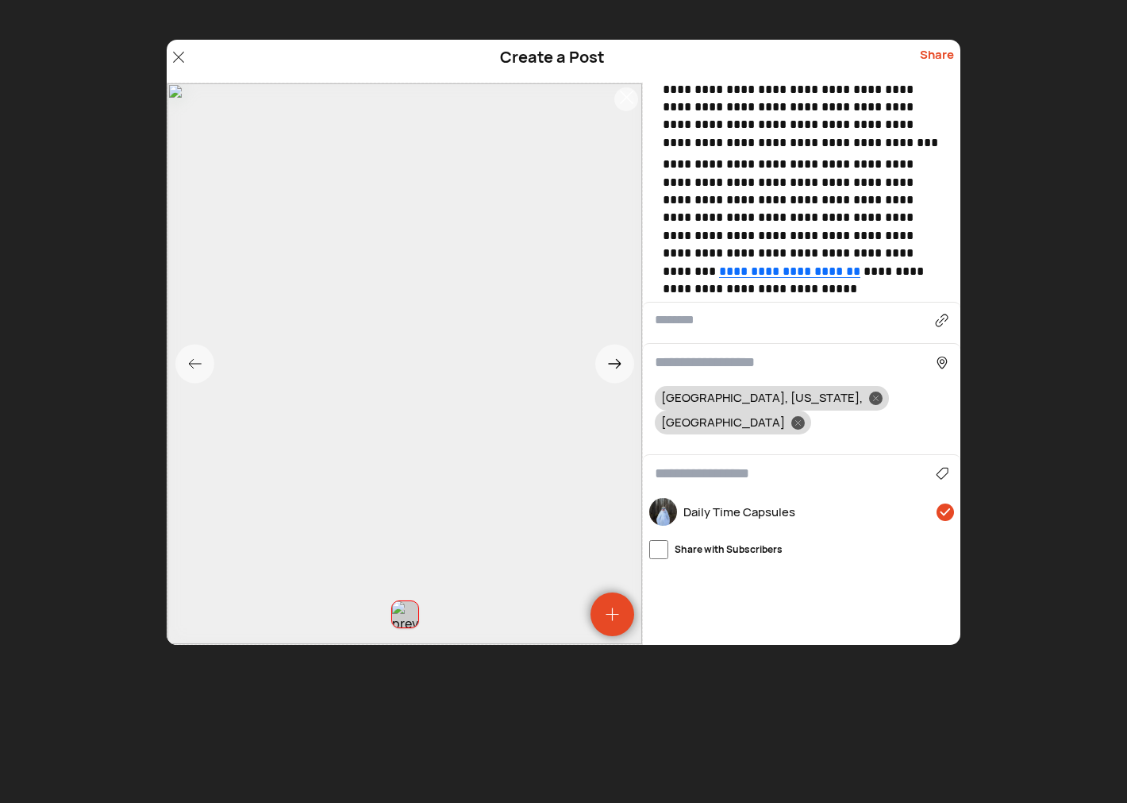
scroll to position [697, 0]
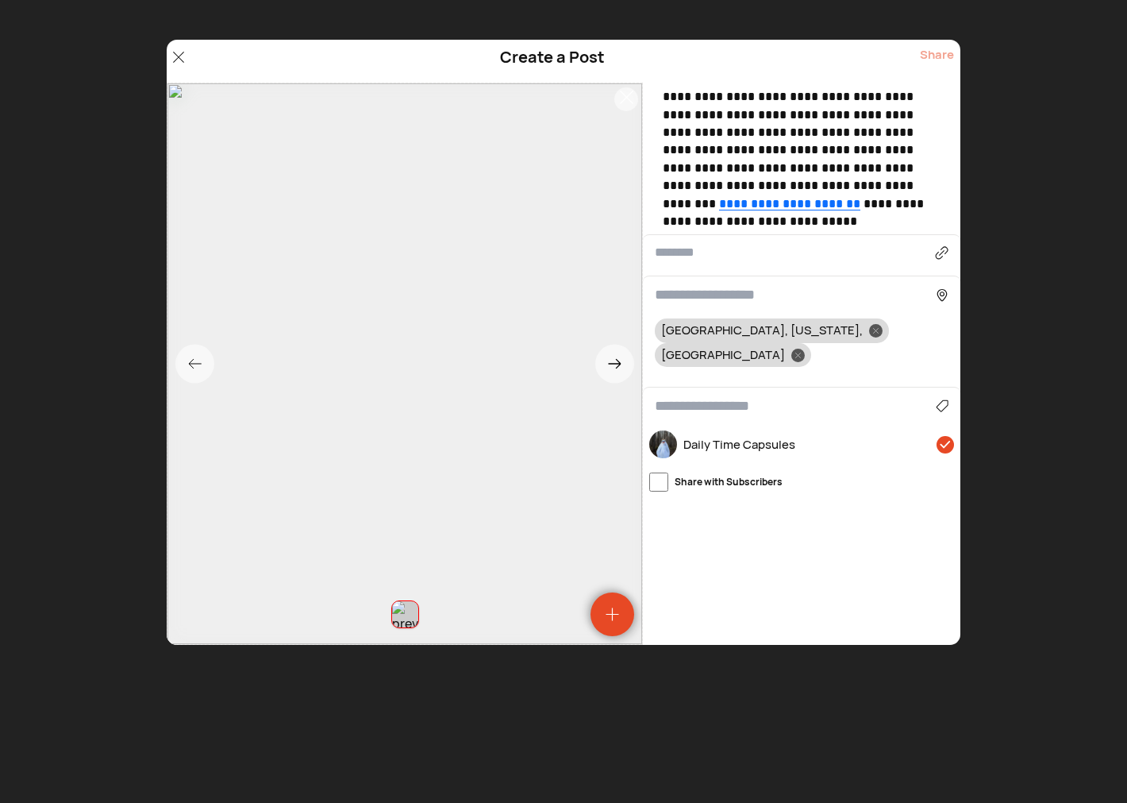
click at [869, 326] on div at bounding box center [875, 330] width 13 height 13
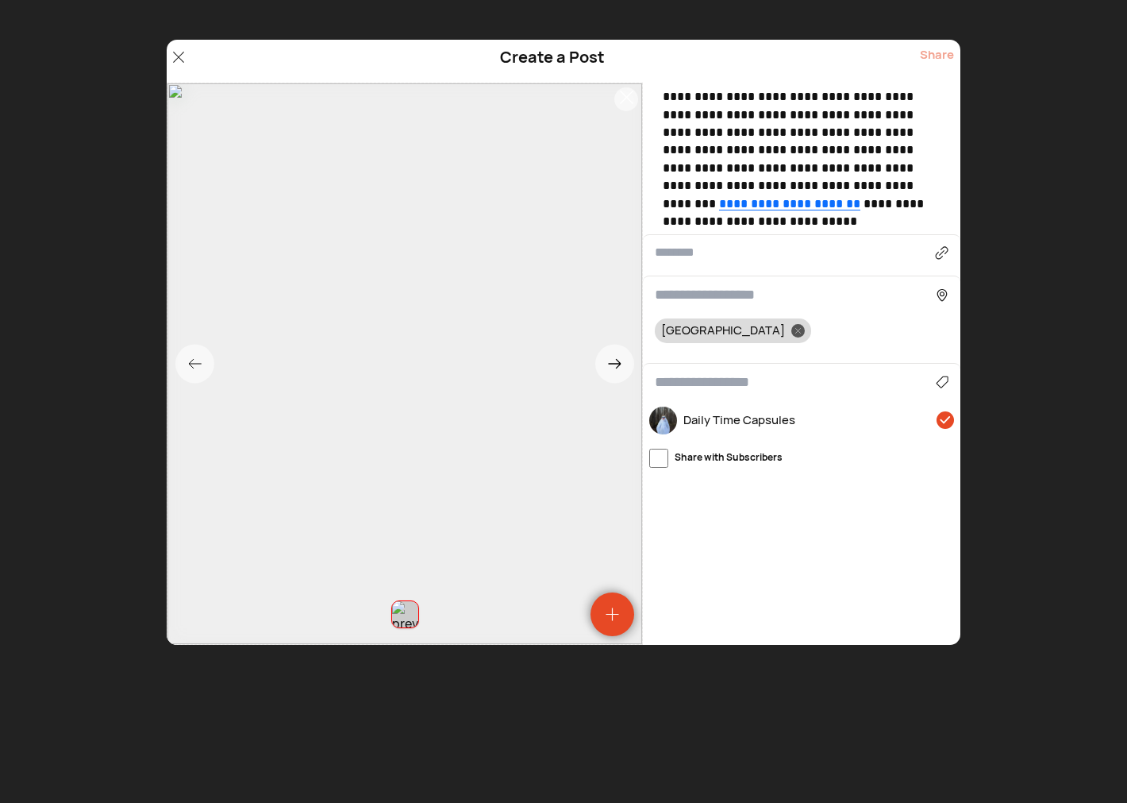
click at [693, 294] on input at bounding box center [795, 294] width 281 height 21
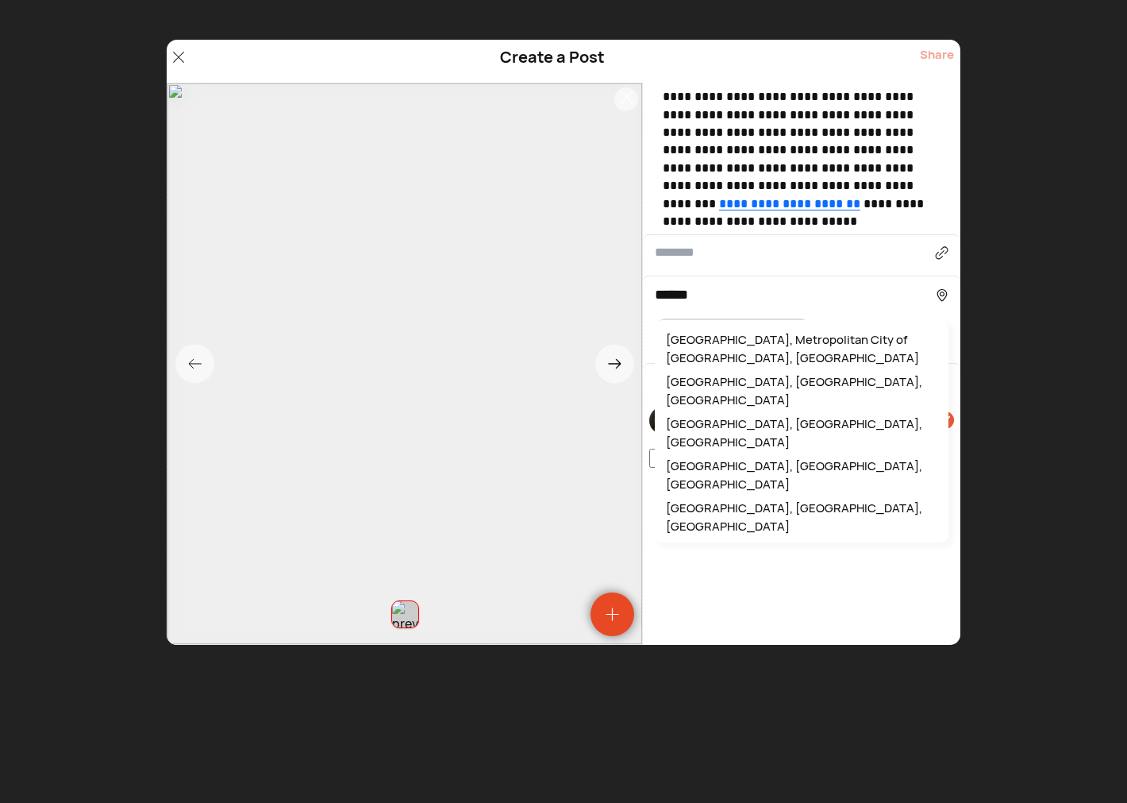
click at [835, 331] on div "Venice, Metropolitan City of Venice, Italy" at bounding box center [802, 349] width 278 height 42
type input "**********"
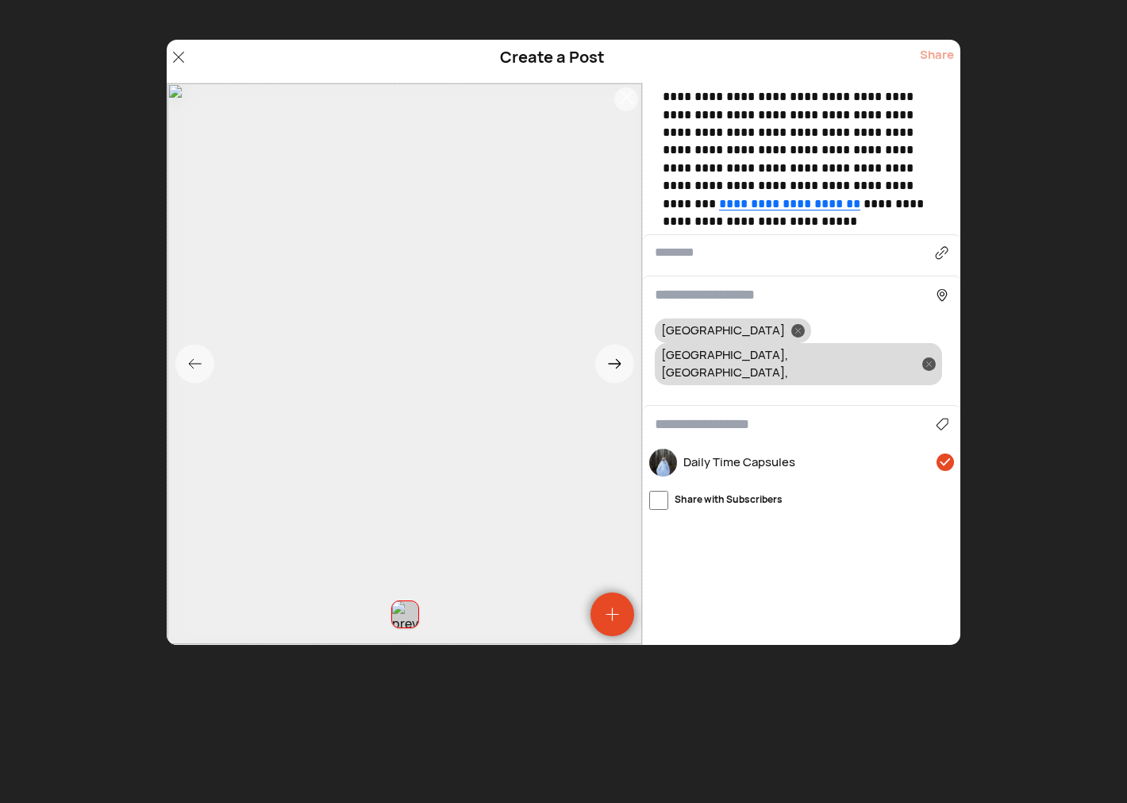
click at [791, 335] on div at bounding box center [797, 330] width 13 height 13
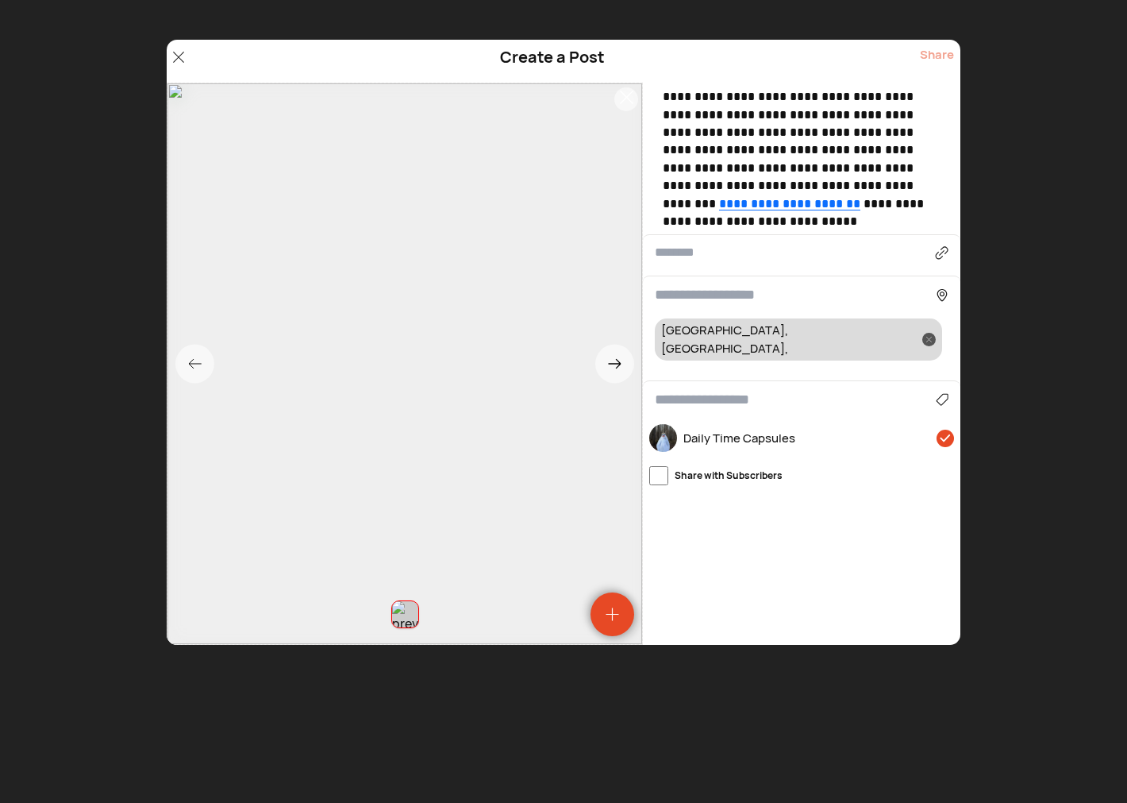
click at [942, 56] on div "Share" at bounding box center [937, 61] width 34 height 30
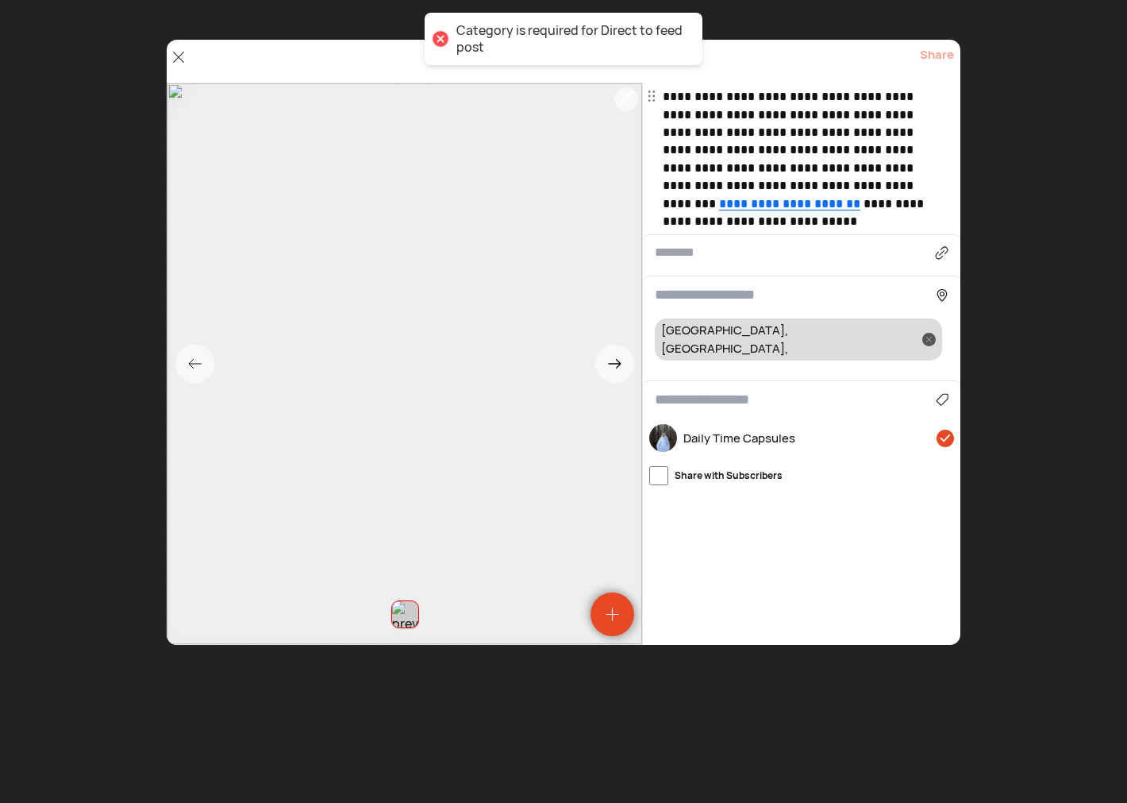
click at [703, 389] on input at bounding box center [795, 399] width 281 height 21
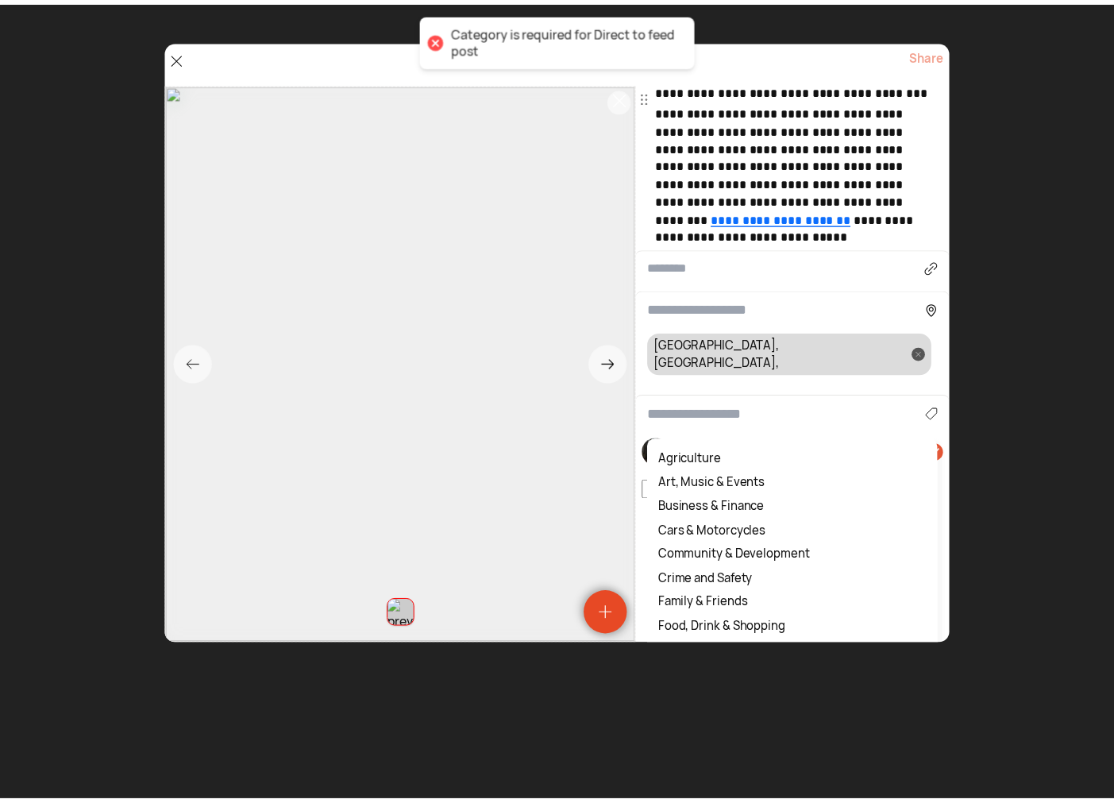
scroll to position [681, 0]
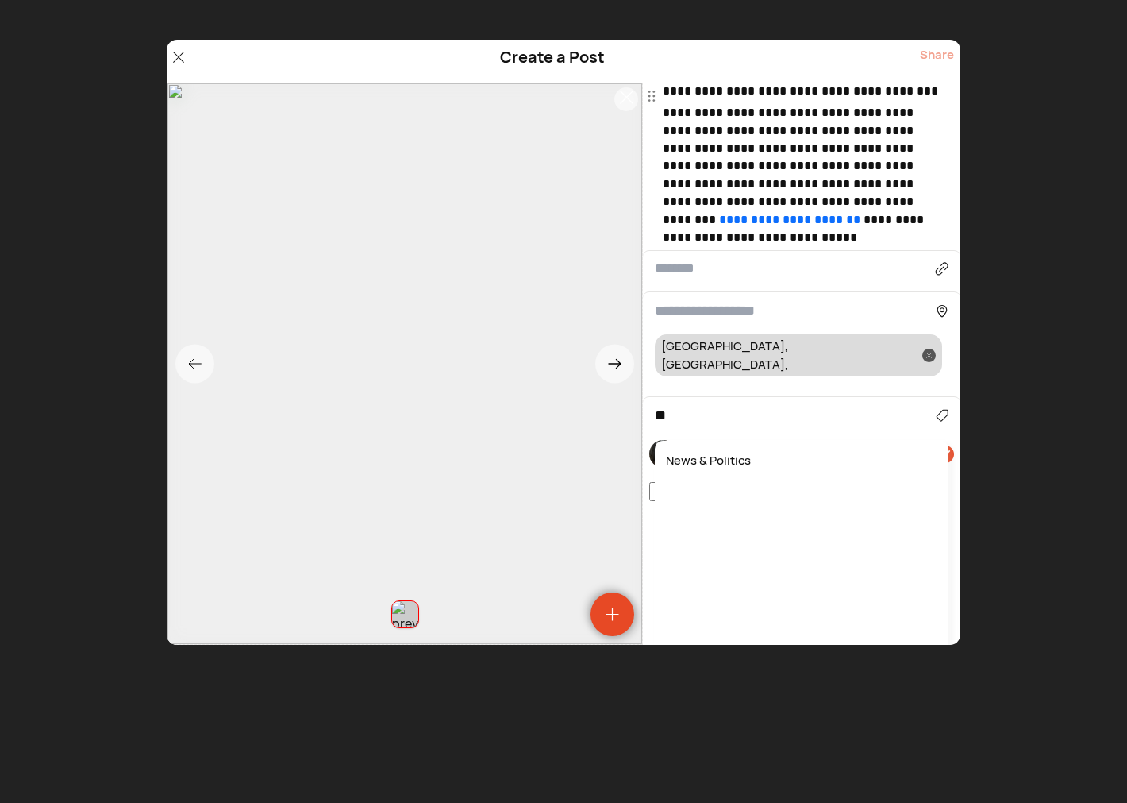
type input "*"
click at [728, 449] on div "Technology & Science" at bounding box center [802, 461] width 278 height 25
type input "**********"
click at [937, 56] on div "Share" at bounding box center [937, 61] width 34 height 30
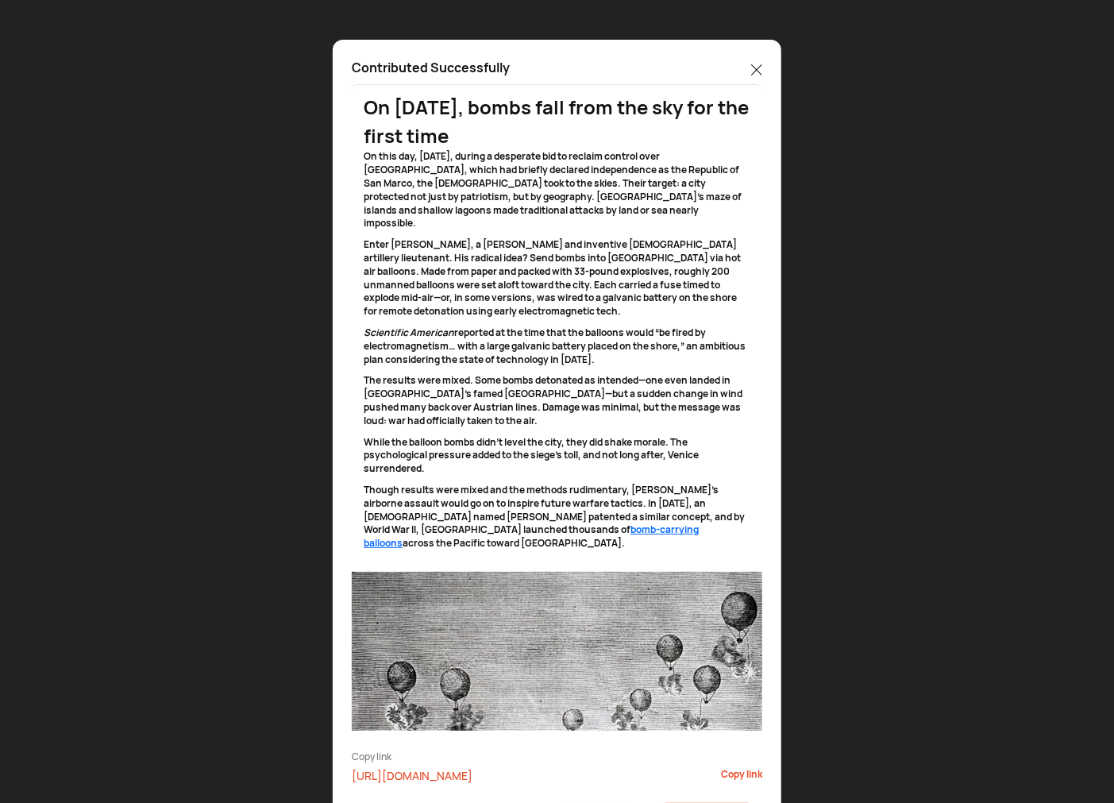
click at [757, 73] on icon at bounding box center [756, 69] width 11 height 11
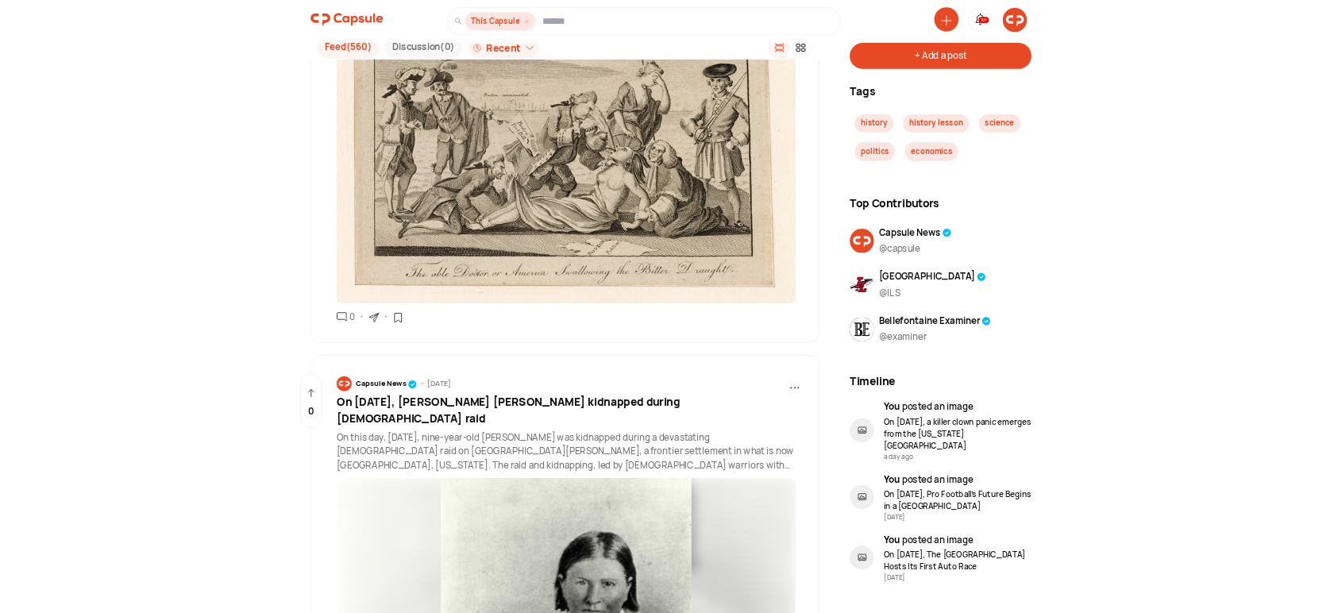
scroll to position [51039, 0]
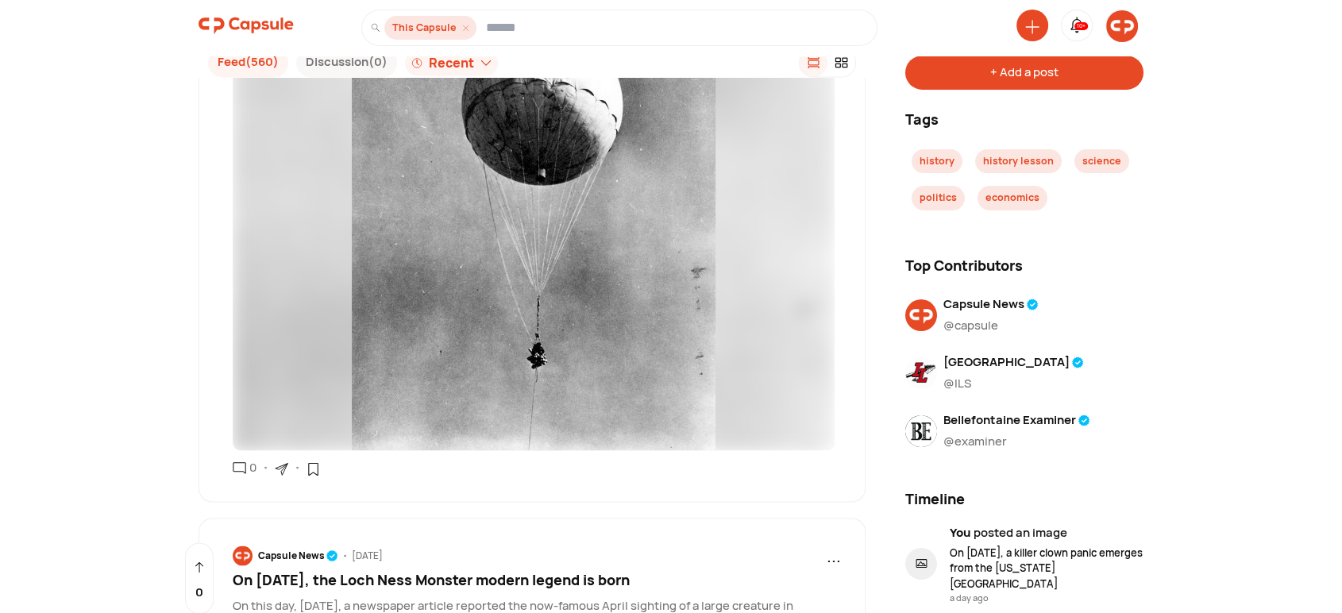
click at [1113, 24] on img at bounding box center [1122, 26] width 32 height 32
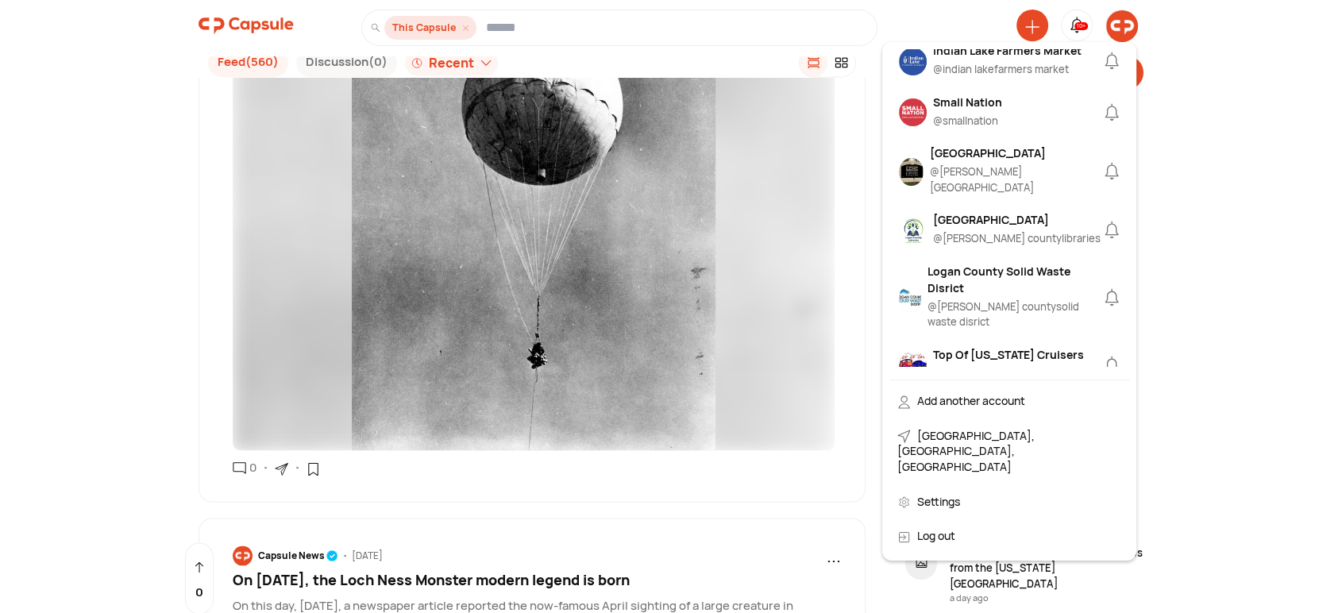
scroll to position [1322, 0]
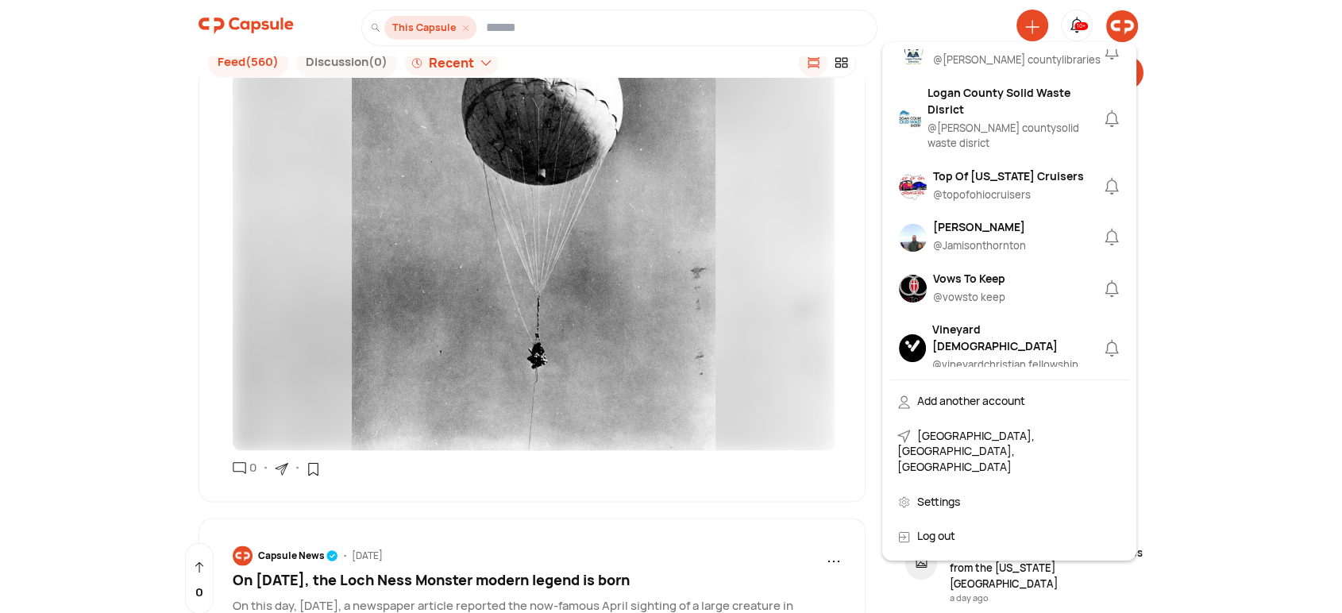
click at [961, 184] on div "Capsule News @ capsule Logan County News @ logancountynews Union County News @ …" at bounding box center [1009, 208] width 240 height 318
click at [965, 218] on div "Jamison Thornton" at bounding box center [979, 226] width 93 height 17
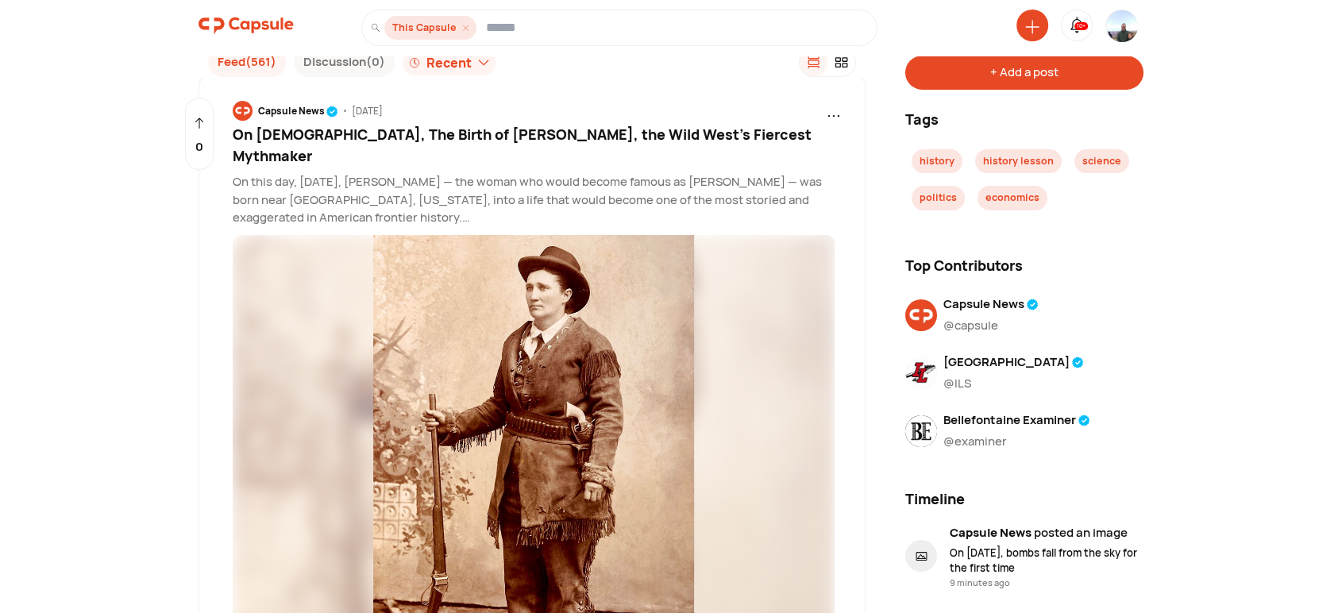
scroll to position [6636, 0]
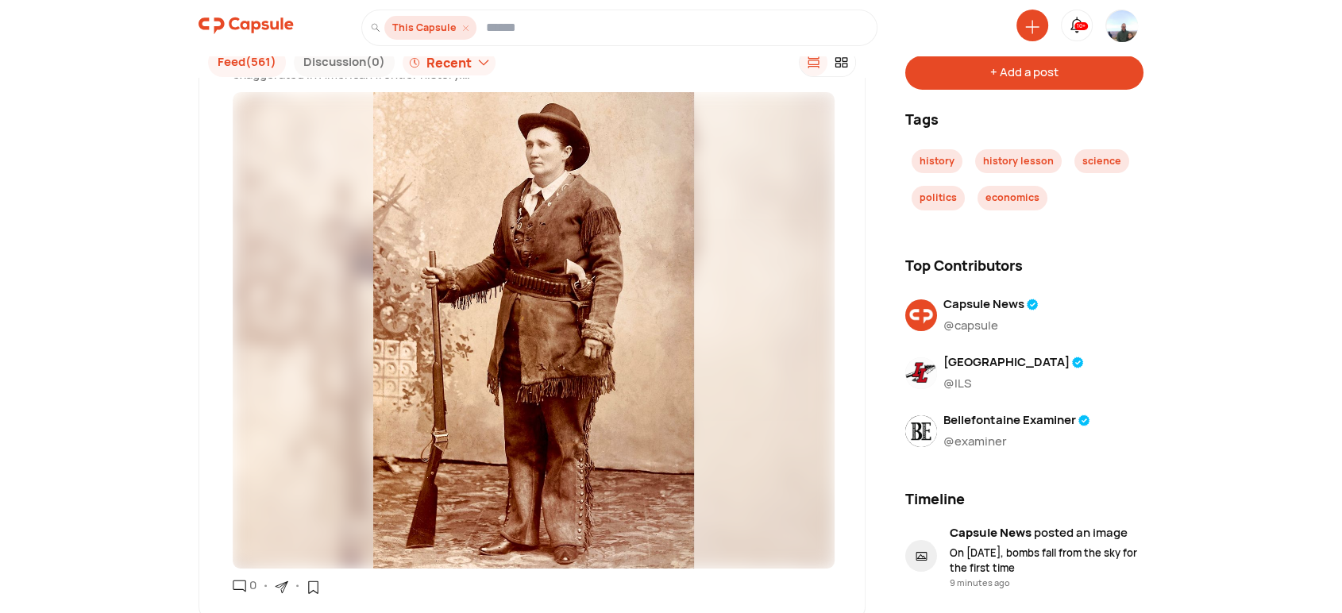
click at [232, 29] on img at bounding box center [245, 26] width 95 height 32
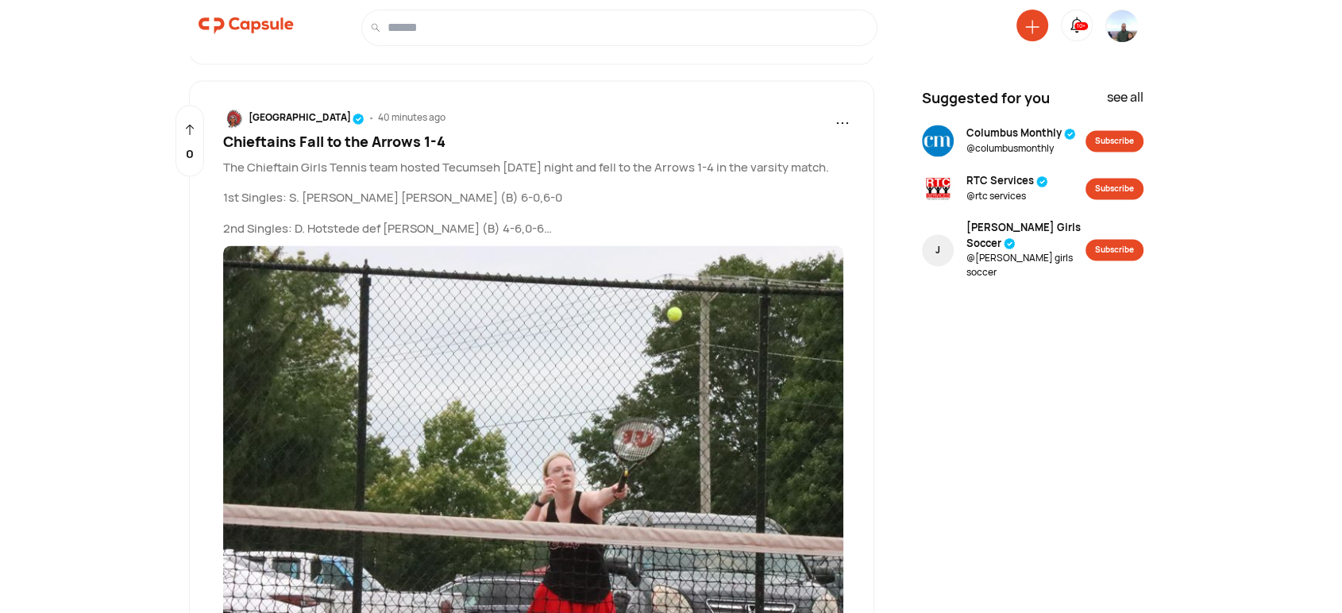
scroll to position [2444, 0]
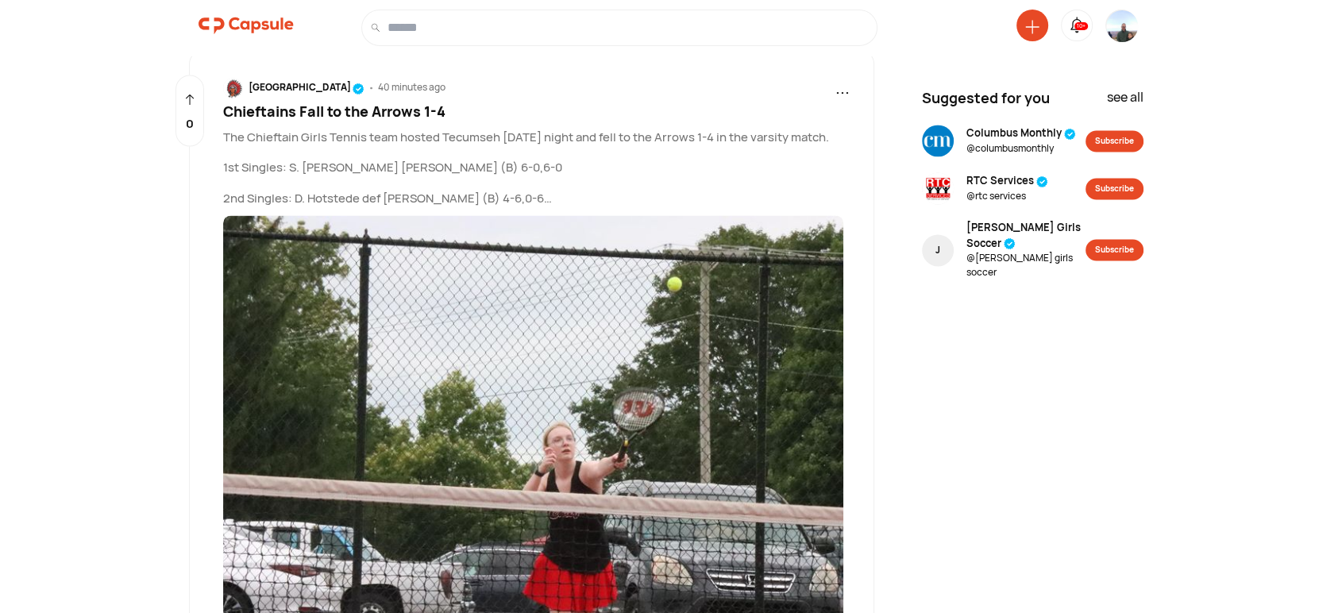
click at [287, 107] on span "Chieftains Fall to the Arrows 1-4" at bounding box center [334, 111] width 222 height 19
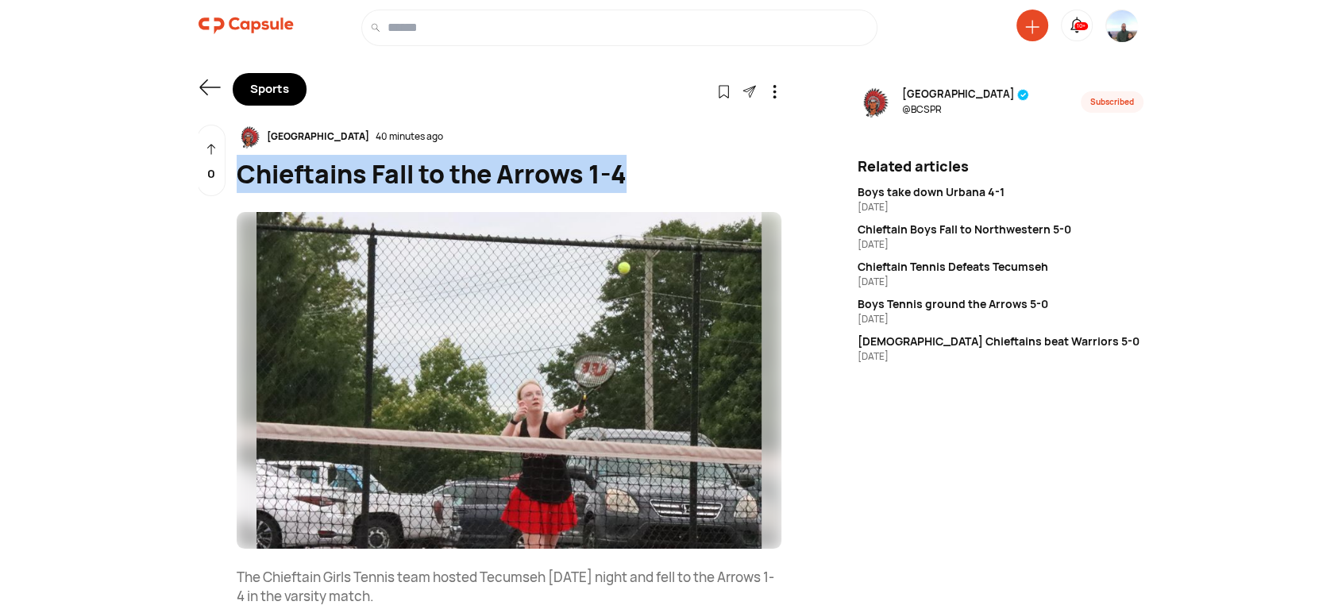
drag, startPoint x: 637, startPoint y: 168, endPoint x: 244, endPoint y: 168, distance: 392.9
click at [244, 168] on div "Chieftains Fall to the Arrows 1-4" at bounding box center [509, 174] width 545 height 38
copy div "Chieftains Fall to the Arrows 1-4"
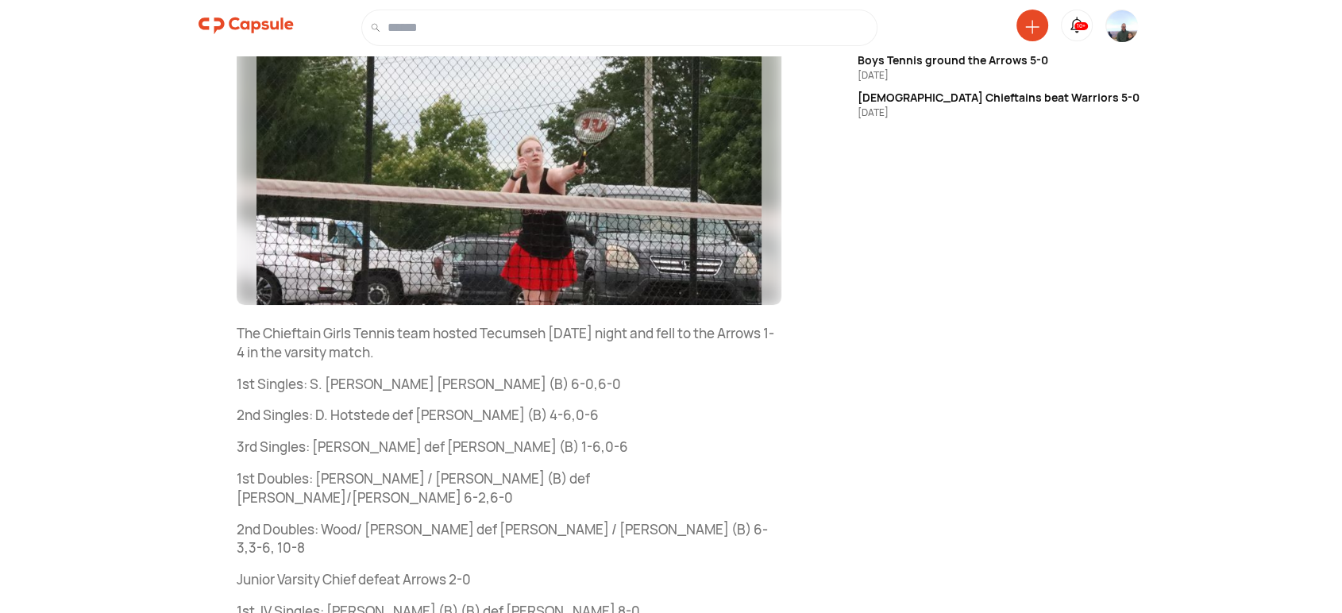
scroll to position [294, 0]
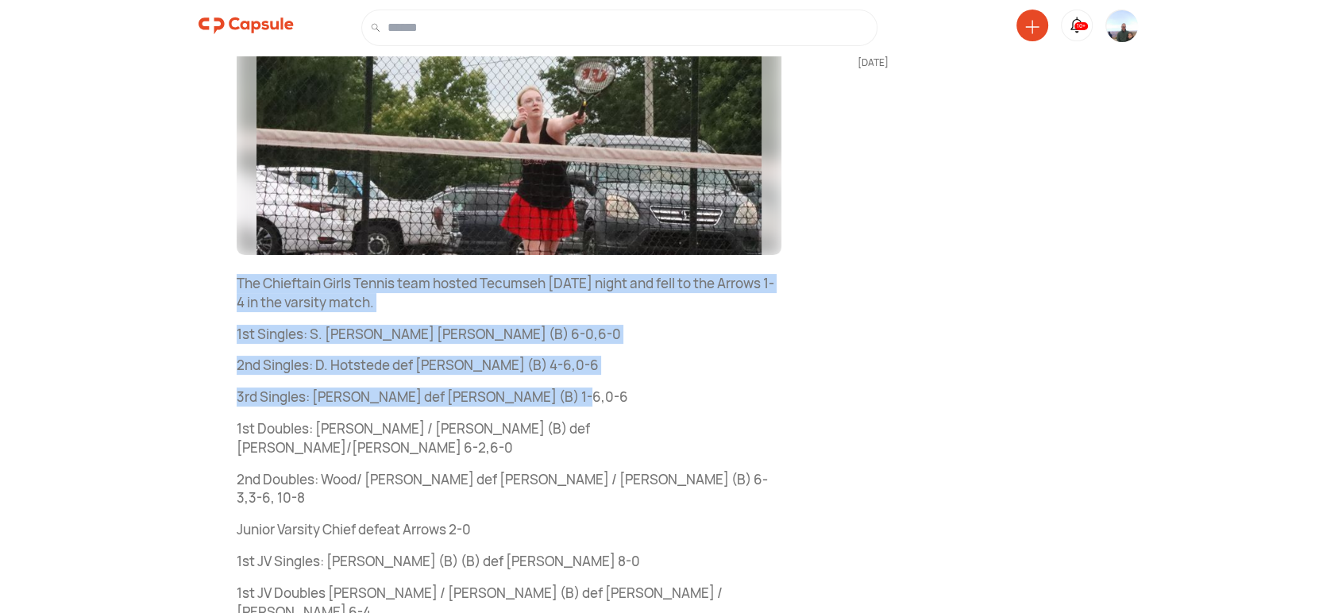
drag, startPoint x: 233, startPoint y: 280, endPoint x: 578, endPoint y: 383, distance: 360.2
click at [580, 383] on div "Bellefontaine City Schools 40 minutes ago Chieftains Fall to the Arrows 1-4 Bel…" at bounding box center [489, 348] width 583 height 1034
copy div "The Chieftain Girls Tennis team hosted Tecumseh on Thursday night and fell to t…"
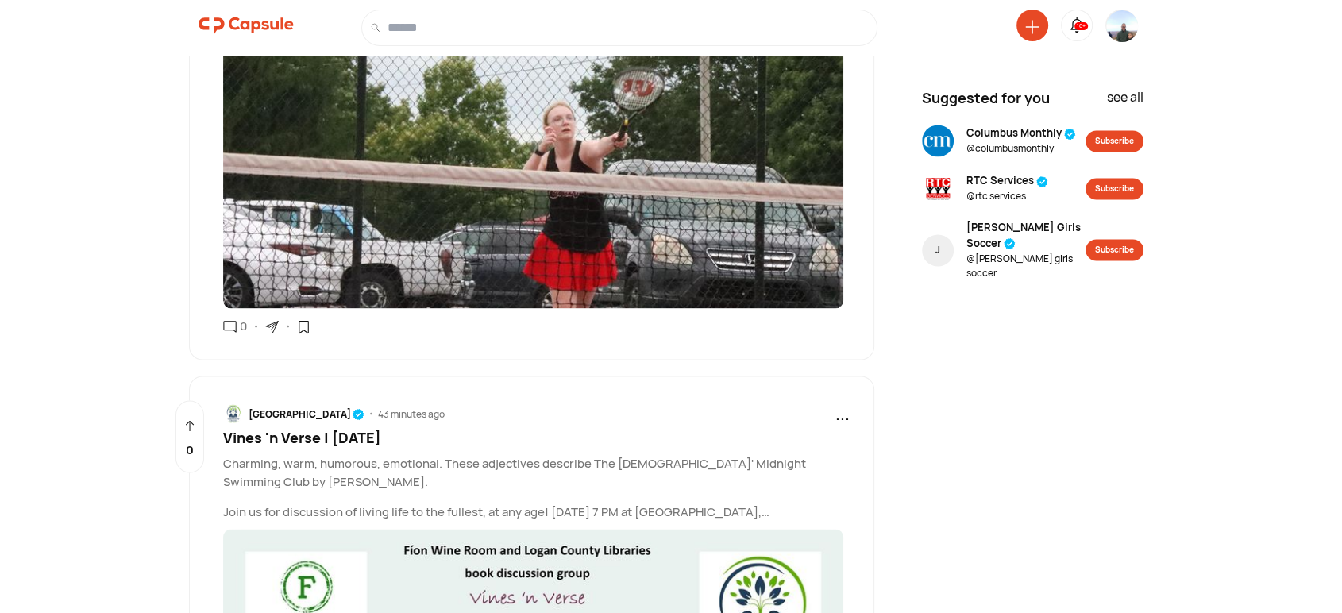
scroll to position [2916, 0]
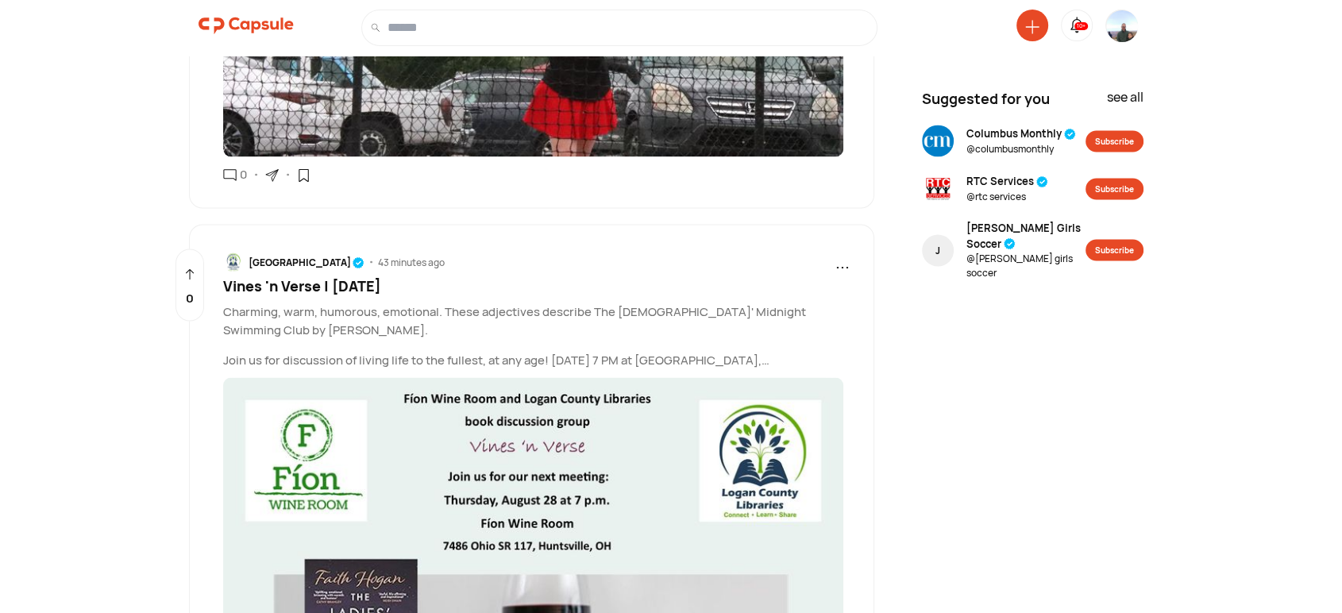
click at [381, 275] on span "Vines 'n Verse | [DATE]" at bounding box center [302, 284] width 158 height 19
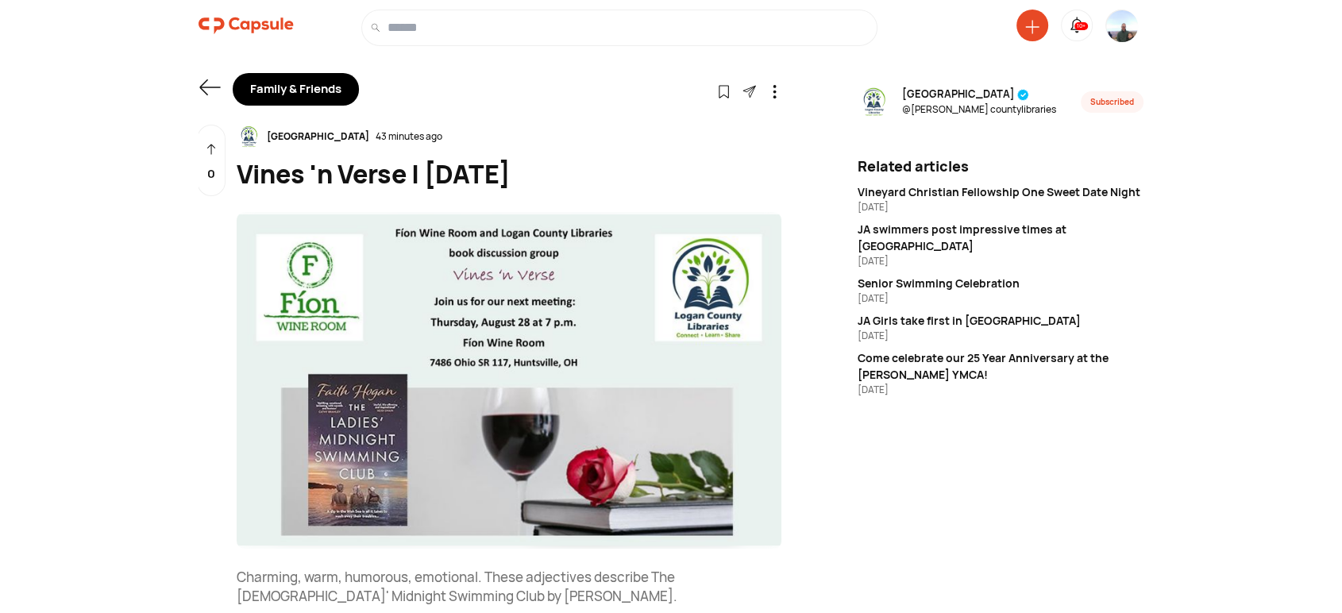
drag, startPoint x: 711, startPoint y: 171, endPoint x: 234, endPoint y: 170, distance: 477.1
click at [234, 170] on div "Logan County Libraries 43 minutes ago Vines 'n Verse | Thursday August 28th Log…" at bounding box center [489, 471] width 583 height 693
copy div "Vines 'n Verse | [DATE]"
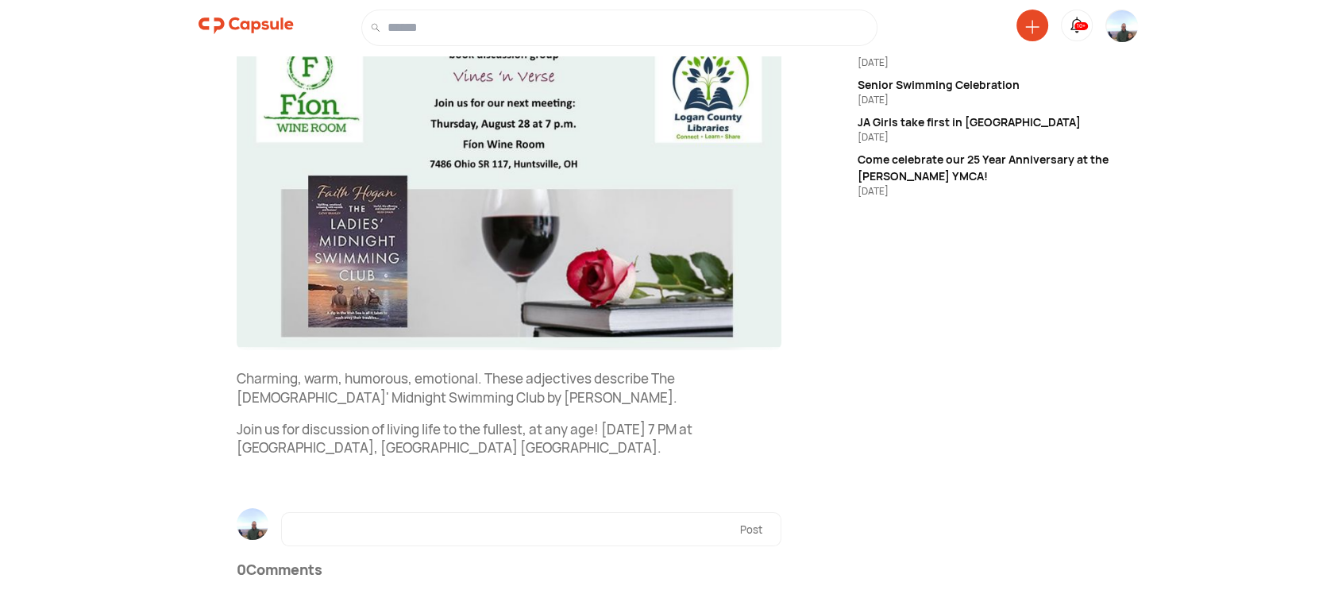
scroll to position [203, 0]
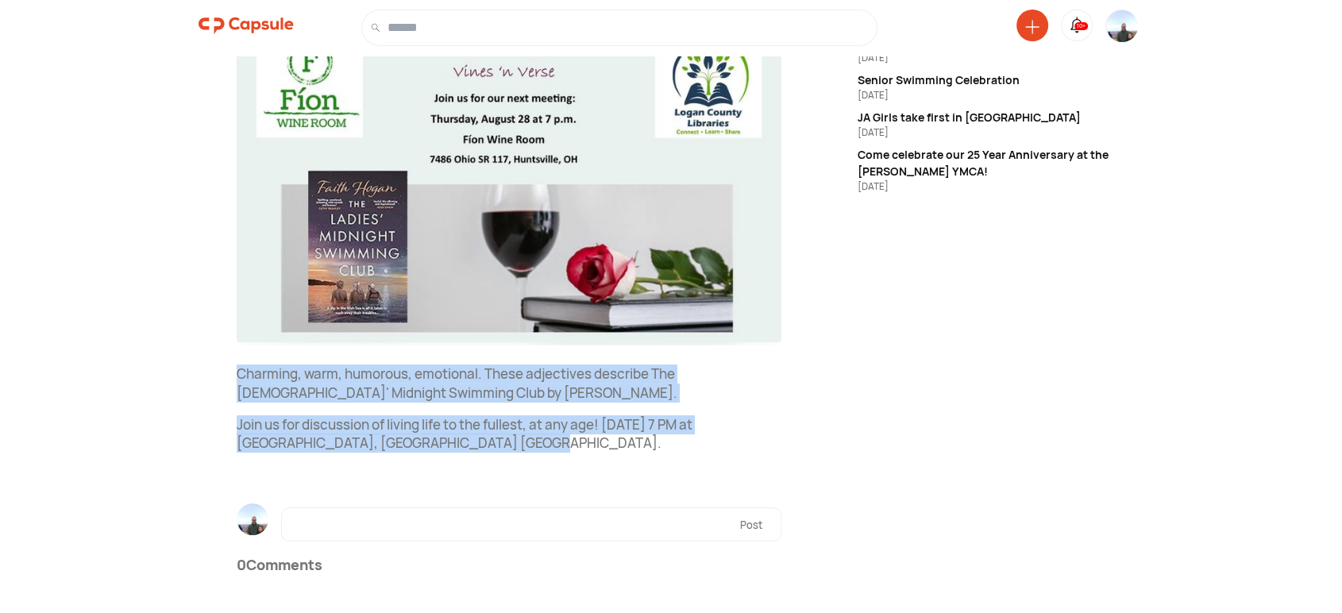
drag, startPoint x: 241, startPoint y: 377, endPoint x: 480, endPoint y: 458, distance: 252.3
click at [480, 458] on div "Logan County Libraries 43 minutes ago Vines 'n Verse | Thursday August 28th Log…" at bounding box center [509, 193] width 545 height 545
copy div "Charming, warm, humorous, emotional. These adjectives describe The Ladies' Midn…"
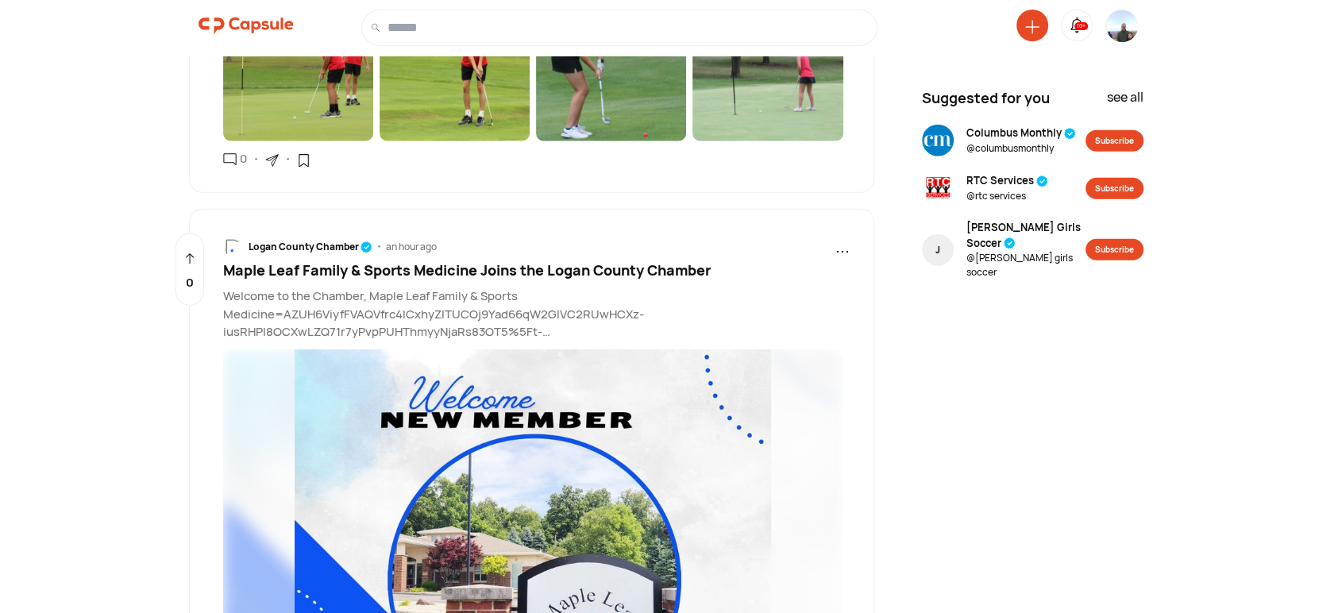
scroll to position [4045, 0]
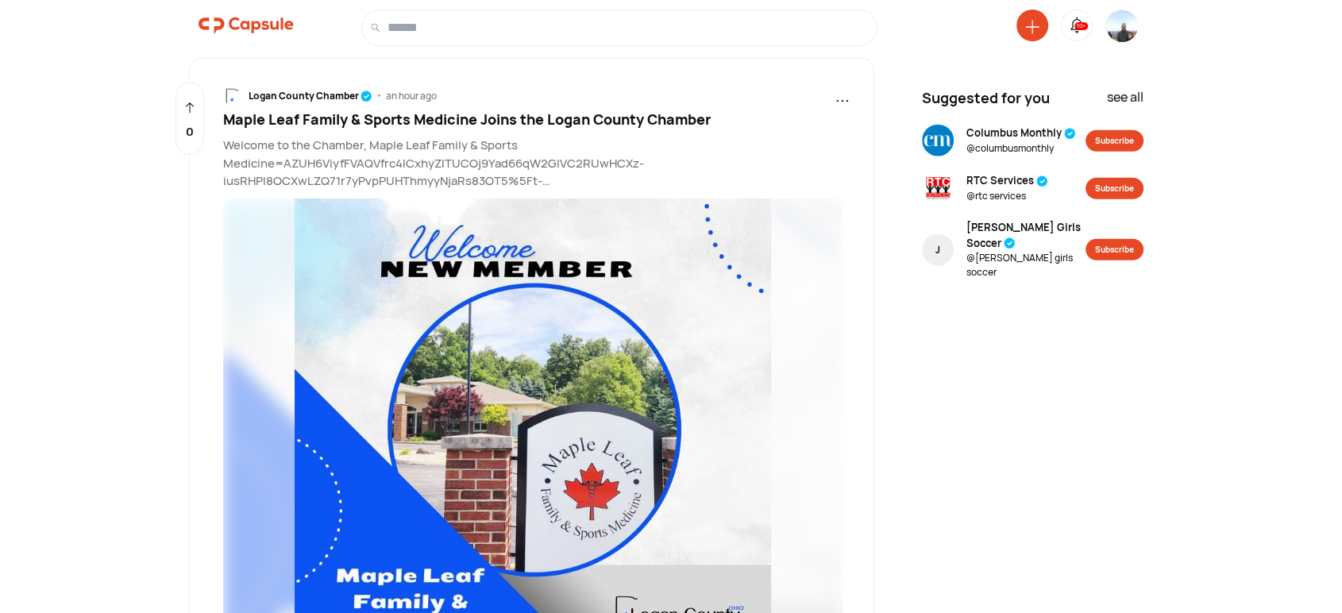
click at [425, 110] on span "Maple Leaf Family & Sports Medicine Joins the Logan County Chamber" at bounding box center [466, 119] width 487 height 19
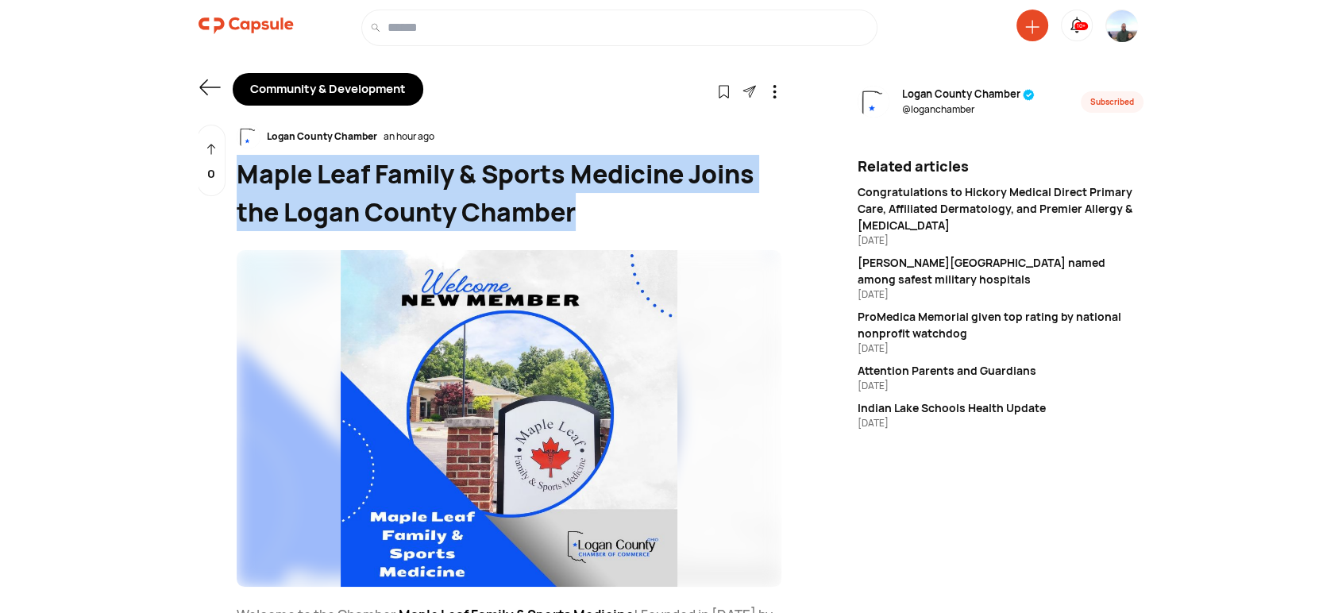
drag, startPoint x: 585, startPoint y: 217, endPoint x: 235, endPoint y: 176, distance: 352.4
click at [235, 176] on div "Logan County Chamber an hour ago Maple Leaf Family & Sports Medicine Joins the …" at bounding box center [489, 509] width 583 height 768
copy div "Maple Leaf Family & Sports Medicine Joins the Logan County Chamber"
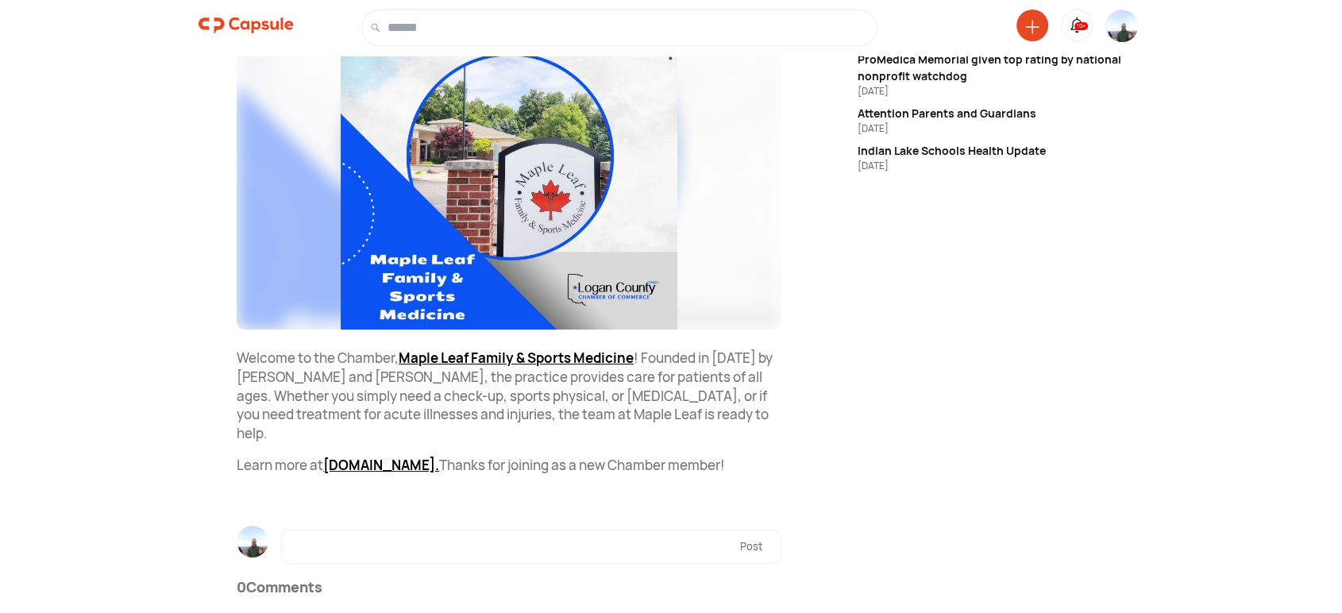
scroll to position [260, 0]
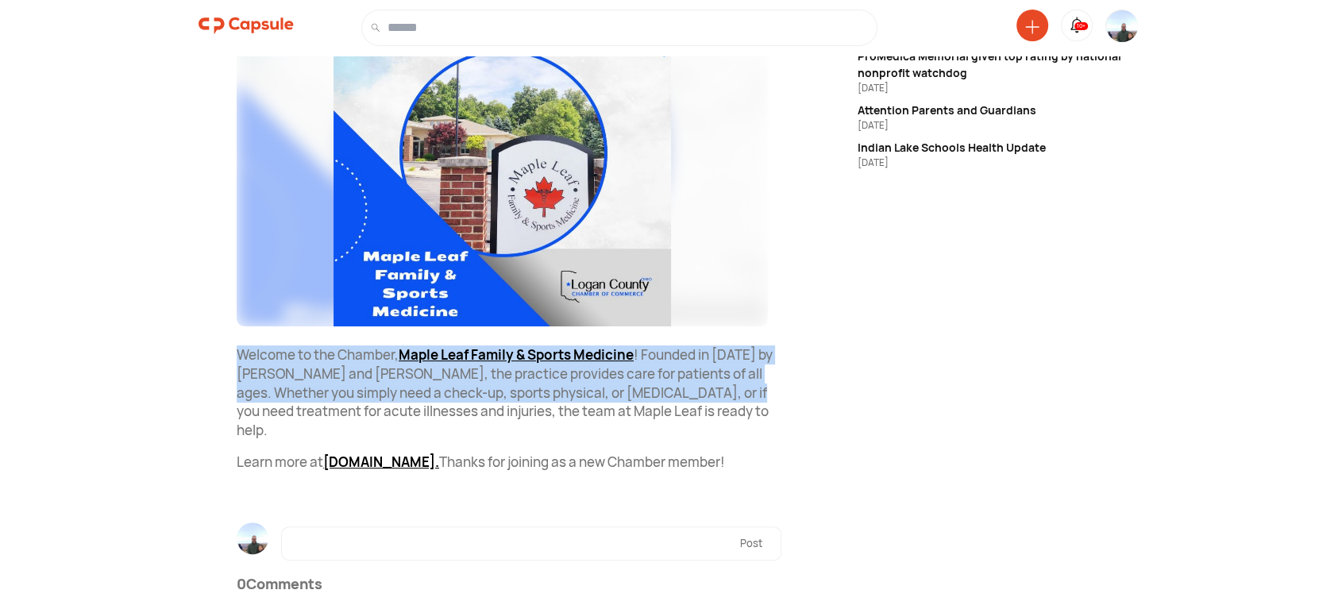
drag, startPoint x: 237, startPoint y: 352, endPoint x: 673, endPoint y: 391, distance: 438.3
click at [758, 394] on p "Welcome to the Chamber, Maple Leaf Family & Sports Medicine www.facebook.com Ma…" at bounding box center [509, 392] width 545 height 94
copy p "Welcome to the Chamber, Maple Leaf Family & Sports Medicine www.facebook.com Ma…"
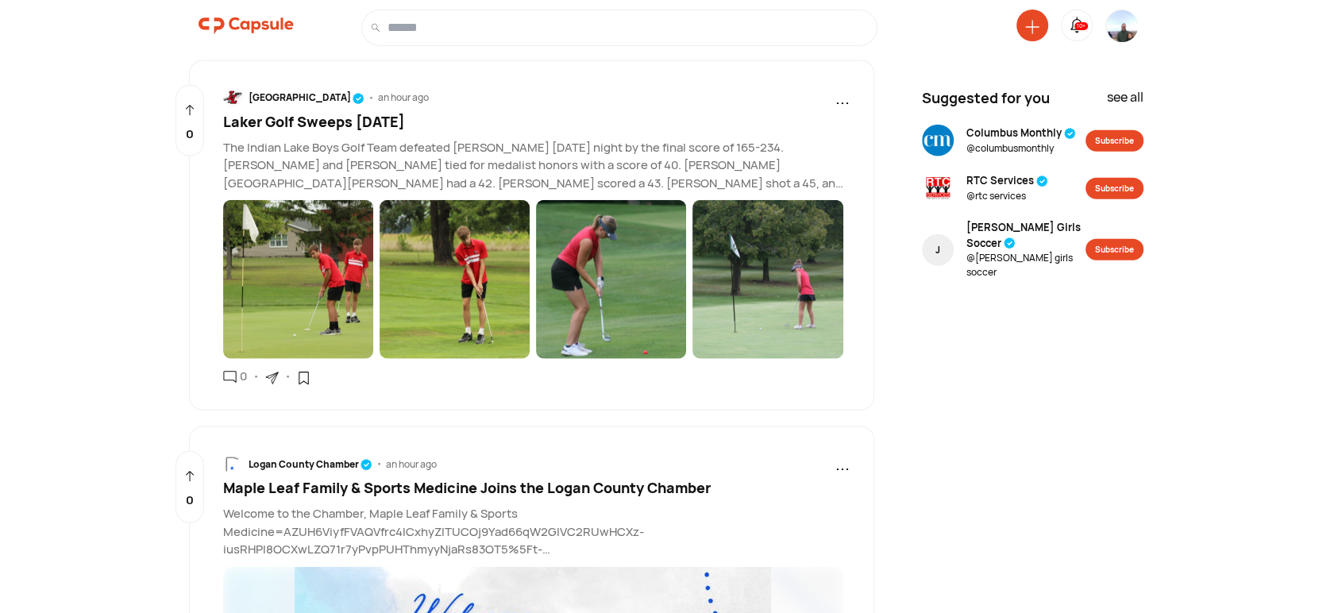
scroll to position [3580, 0]
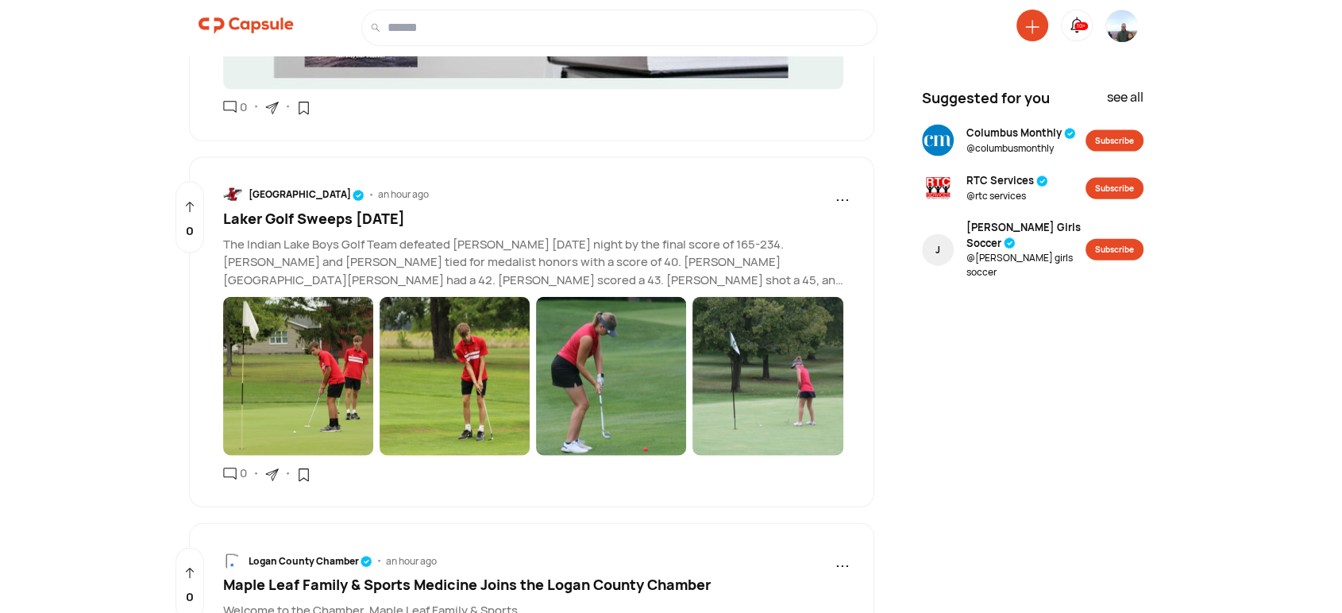
click at [333, 209] on span "Laker Golf Sweeps [DATE]" at bounding box center [314, 218] width 182 height 19
click at [331, 209] on span "Laker Golf Sweeps [DATE]" at bounding box center [314, 218] width 182 height 19
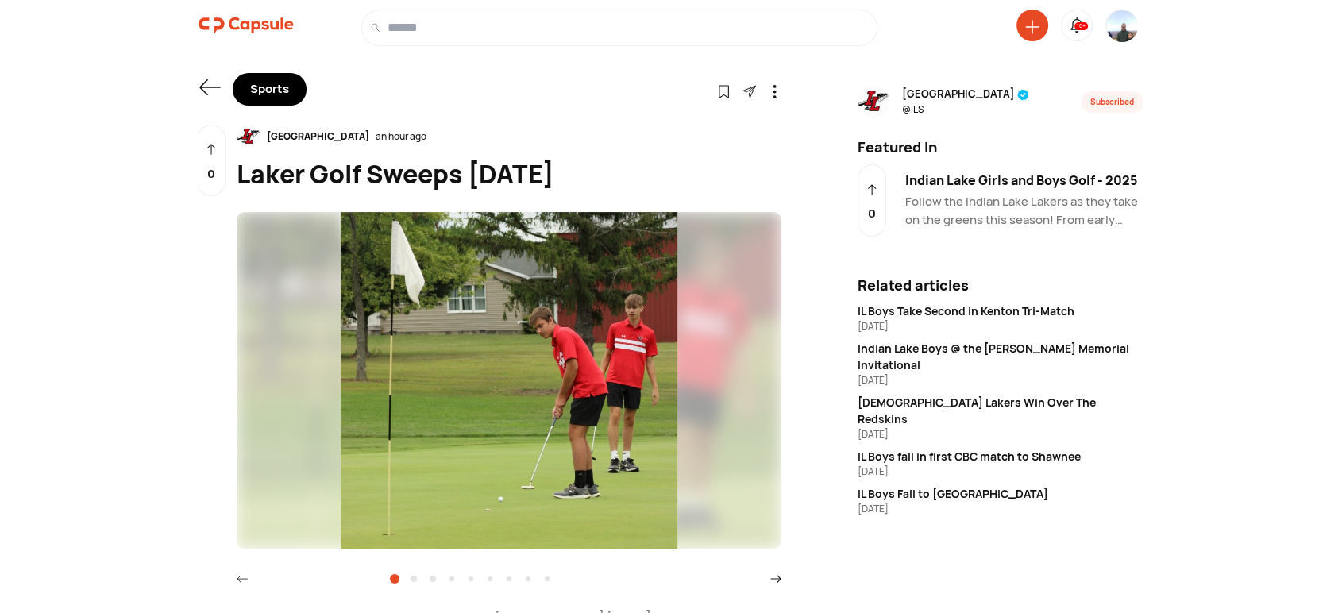
drag, startPoint x: 619, startPoint y: 183, endPoint x: 229, endPoint y: 174, distance: 390.7
click at [229, 174] on div "Shared in 1 Capsule(s) Indian Lake an hour ago Laker Golf Sweeps Wednesday Indi…" at bounding box center [489, 555] width 583 height 860
copy div "Laker Golf Sweeps [DATE]"
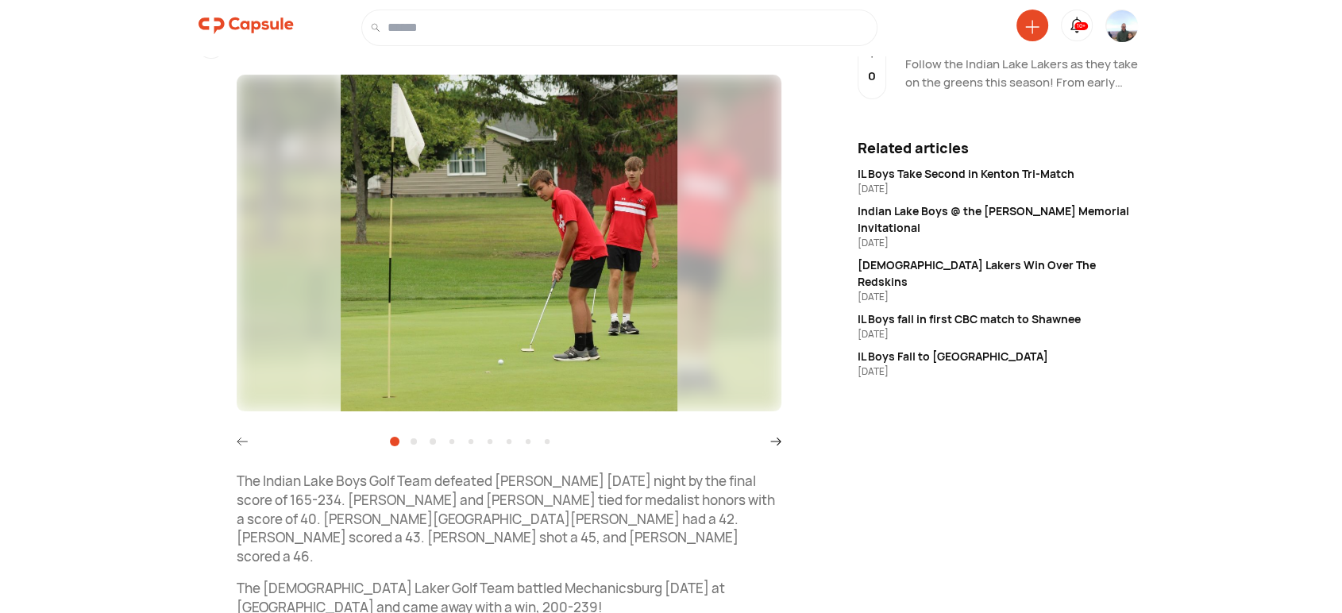
scroll to position [294, 0]
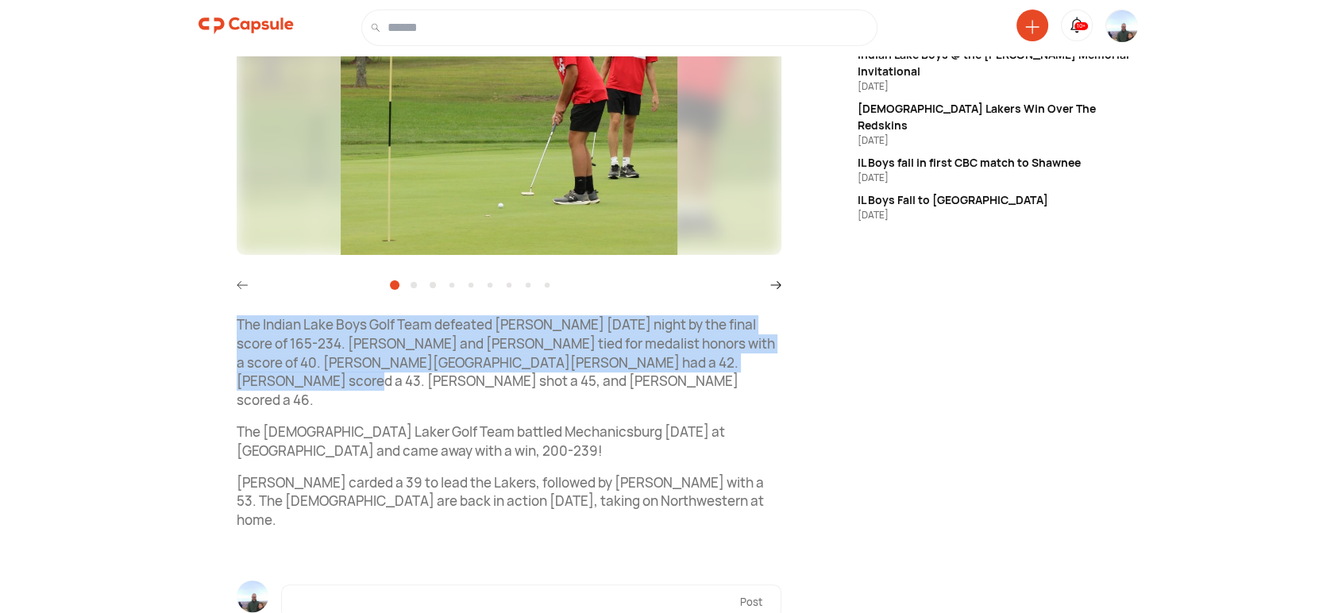
drag, startPoint x: 232, startPoint y: 321, endPoint x: 749, endPoint y: 361, distance: 519.1
click at [799, 368] on div "Sports Follow Visit link Shared in 1 Capsule(s) Indian Lake an hour ago Laker G…" at bounding box center [671, 217] width 992 height 946
copy p "The Indian Lake Boys Golf Team defeated Ben Logan Wednesday night by the final …"
click at [497, 142] on img at bounding box center [509, 86] width 545 height 337
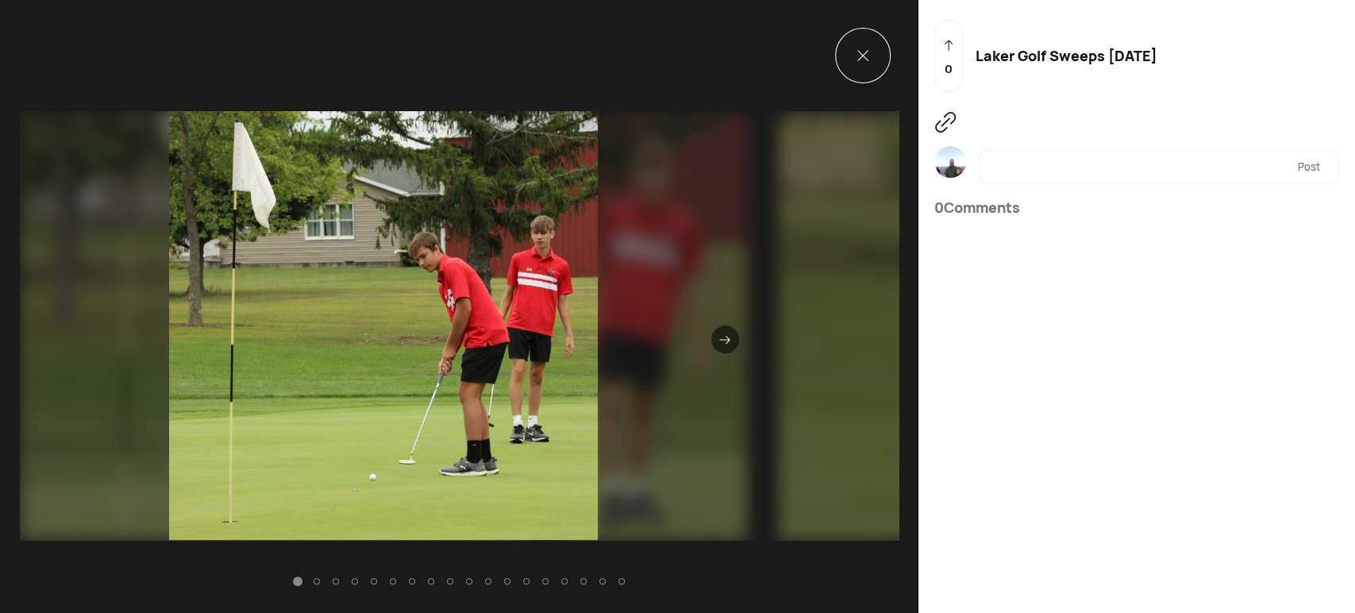
click at [857, 55] on icon at bounding box center [862, 55] width 11 height 11
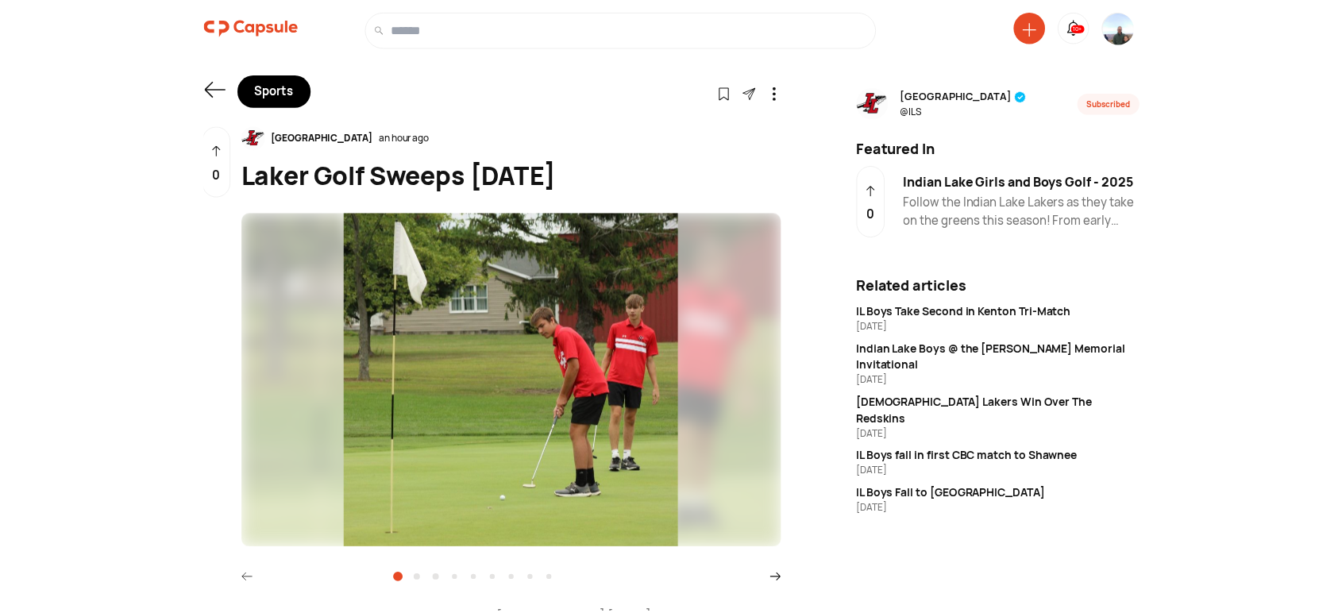
scroll to position [294, 0]
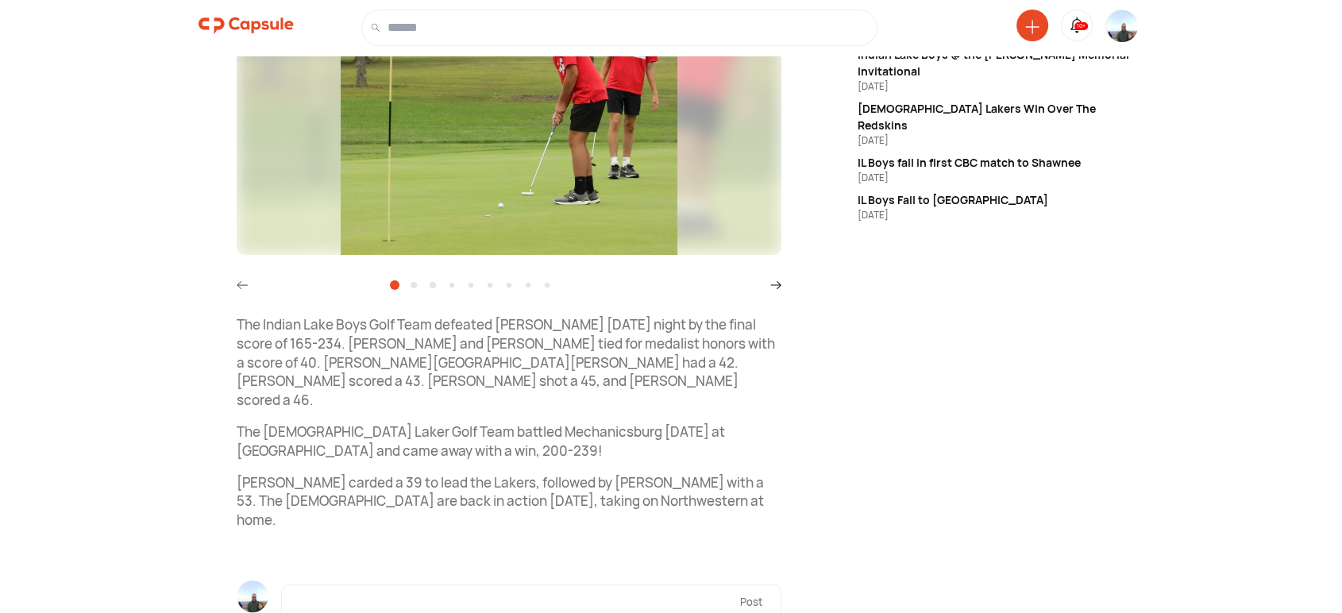
click at [267, 25] on img at bounding box center [245, 26] width 95 height 32
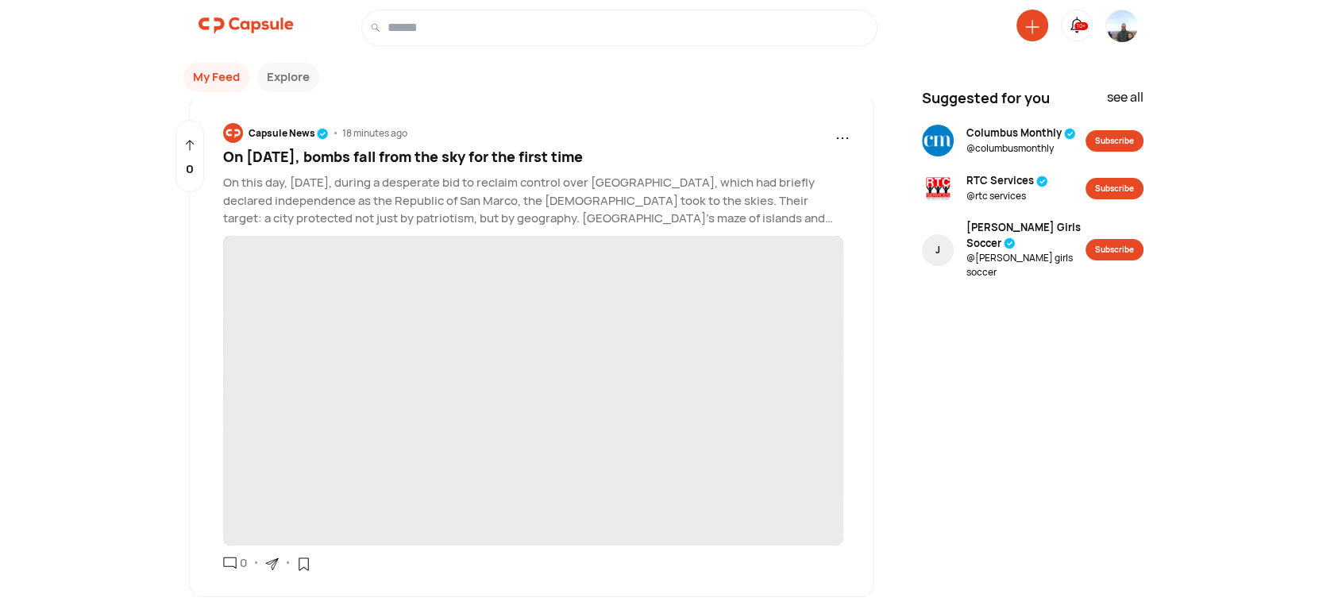
click at [410, 157] on span "On [DATE], bombs fall from the sky for the first time" at bounding box center [403, 156] width 360 height 19
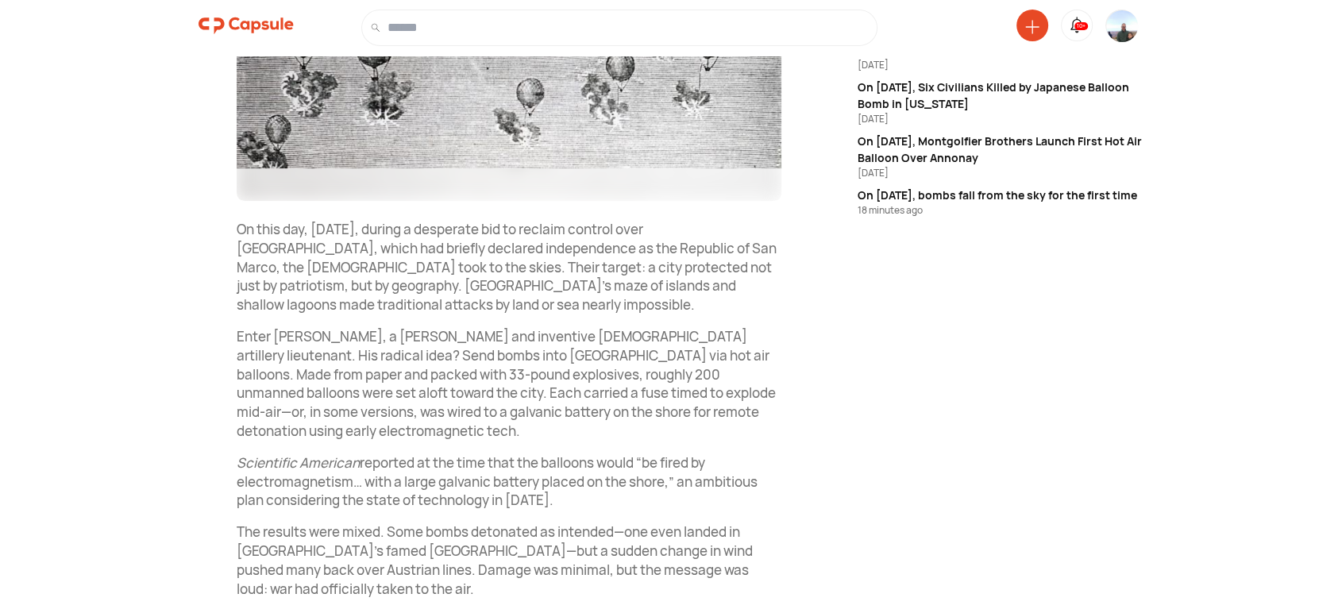
scroll to position [441, 0]
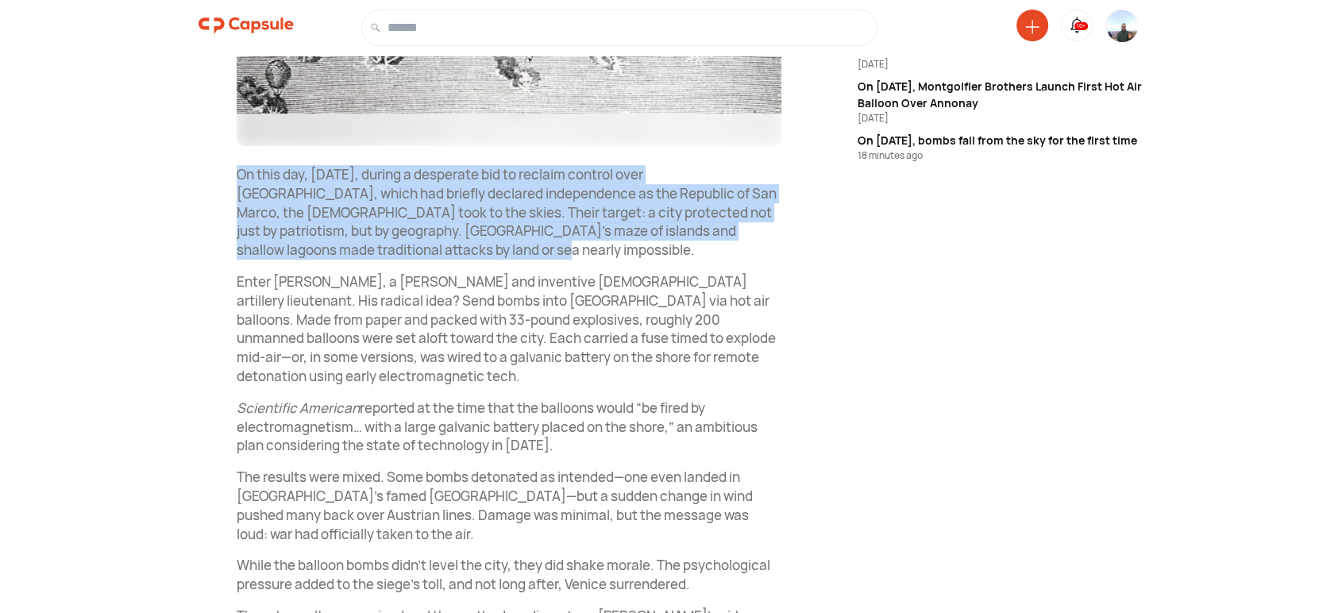
drag, startPoint x: 237, startPoint y: 169, endPoint x: 463, endPoint y: 256, distance: 242.2
click at [463, 256] on div "Shared in 1 Capsule(s) Capsule News 18 minutes ago On [DATE], bombs fall from t…" at bounding box center [489, 273] width 583 height 1179
copy p "On this day, [DATE], during a desperate bid to reclaim control over [GEOGRAPHIC…"
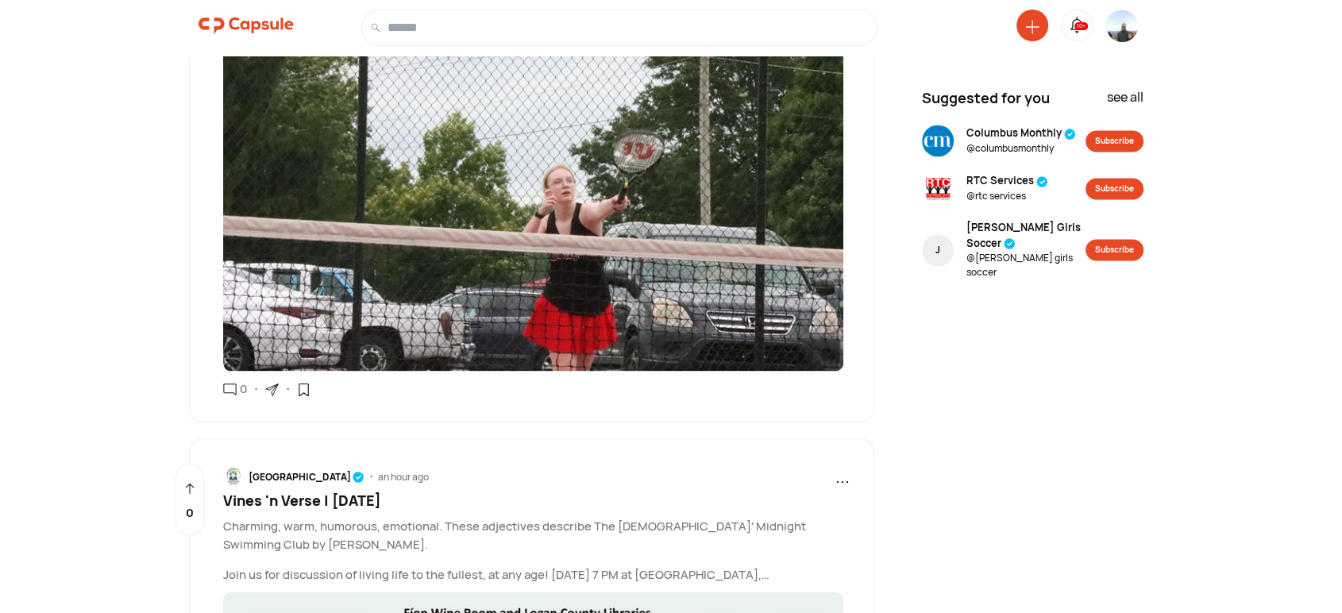
scroll to position [2737, 0]
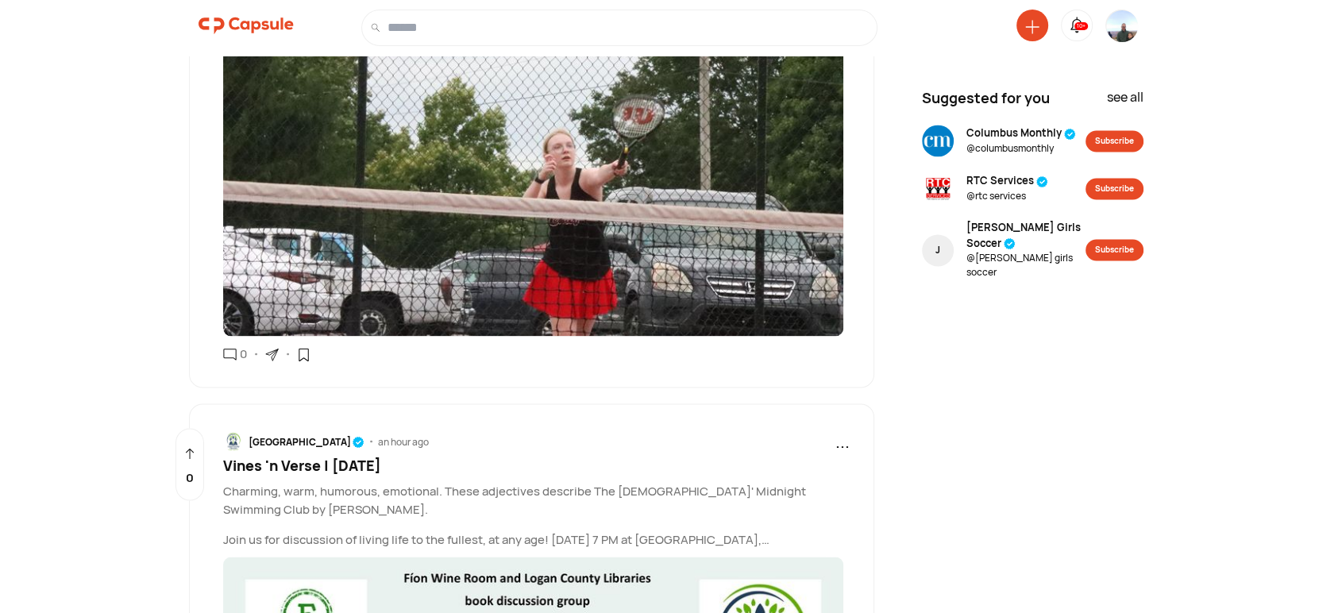
click at [272, 348] on icon at bounding box center [271, 354] width 13 height 13
click at [318, 383] on div "Copy link" at bounding box center [342, 394] width 135 height 35
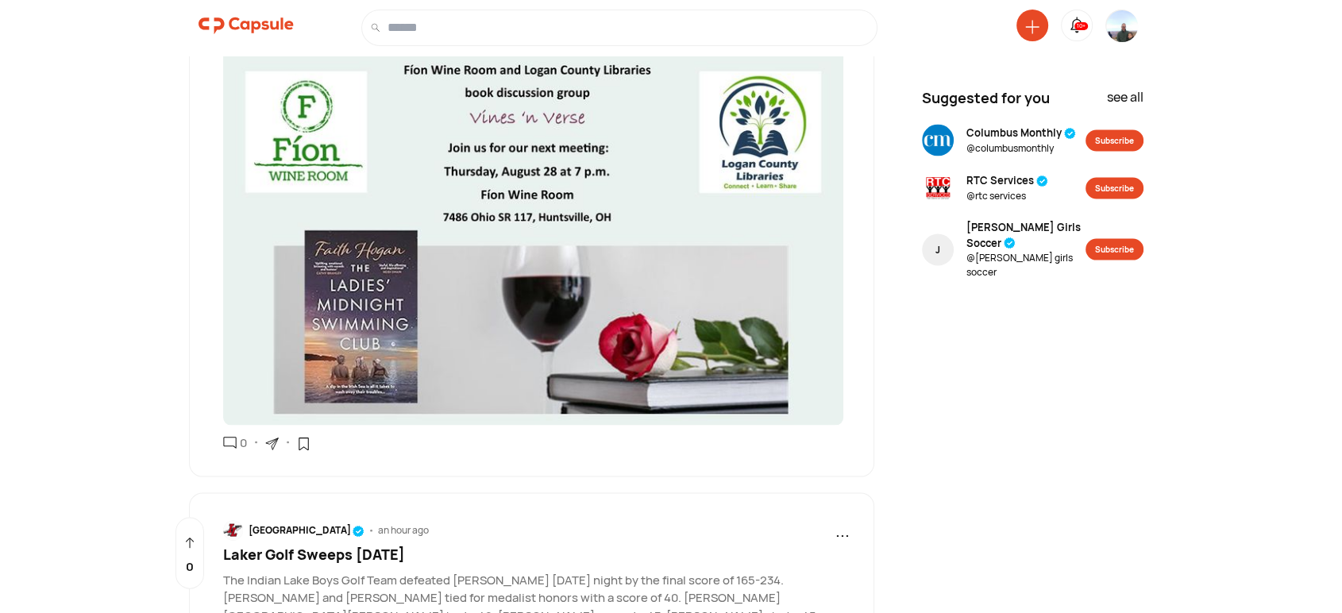
scroll to position [3325, 0]
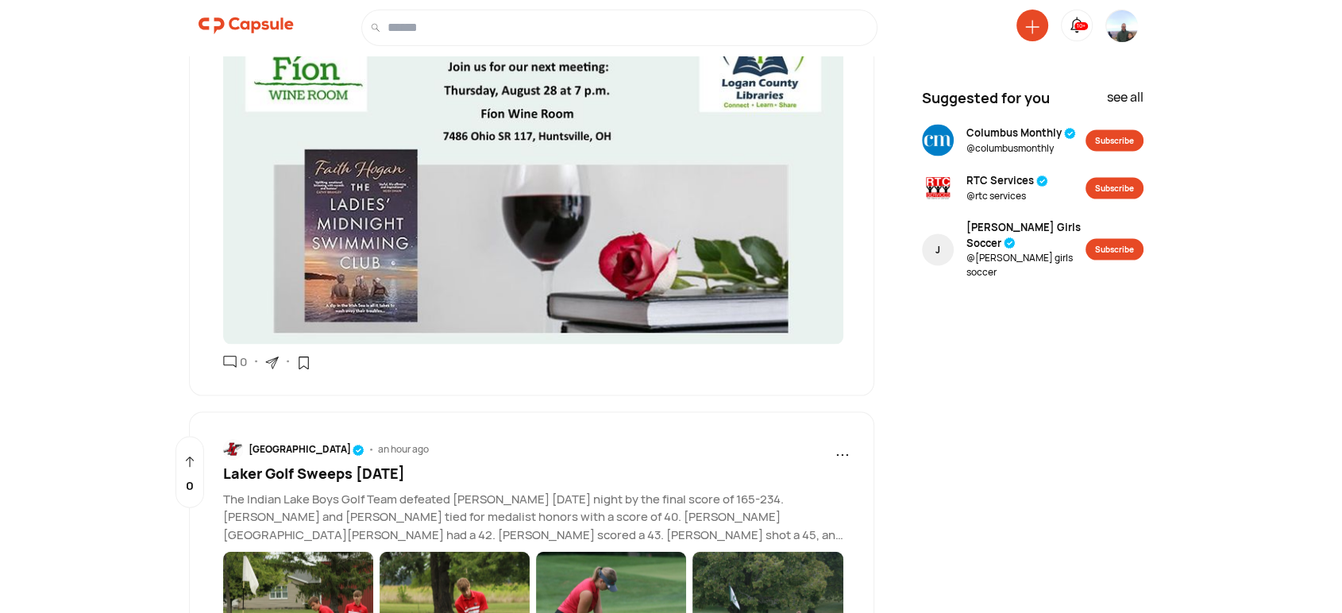
click at [276, 356] on icon at bounding box center [271, 362] width 13 height 13
drag, startPoint x: 302, startPoint y: 383, endPoint x: 320, endPoint y: 382, distance: 17.5
click at [303, 386] on div "Copy link" at bounding box center [342, 403] width 135 height 35
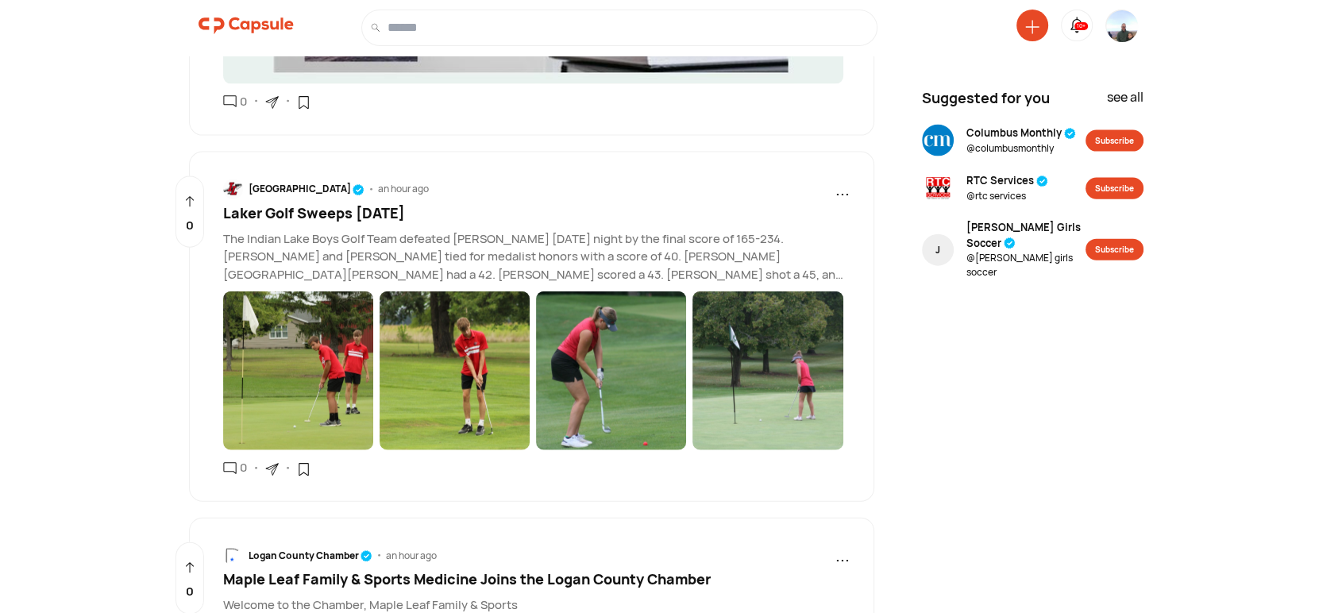
scroll to position [3619, 0]
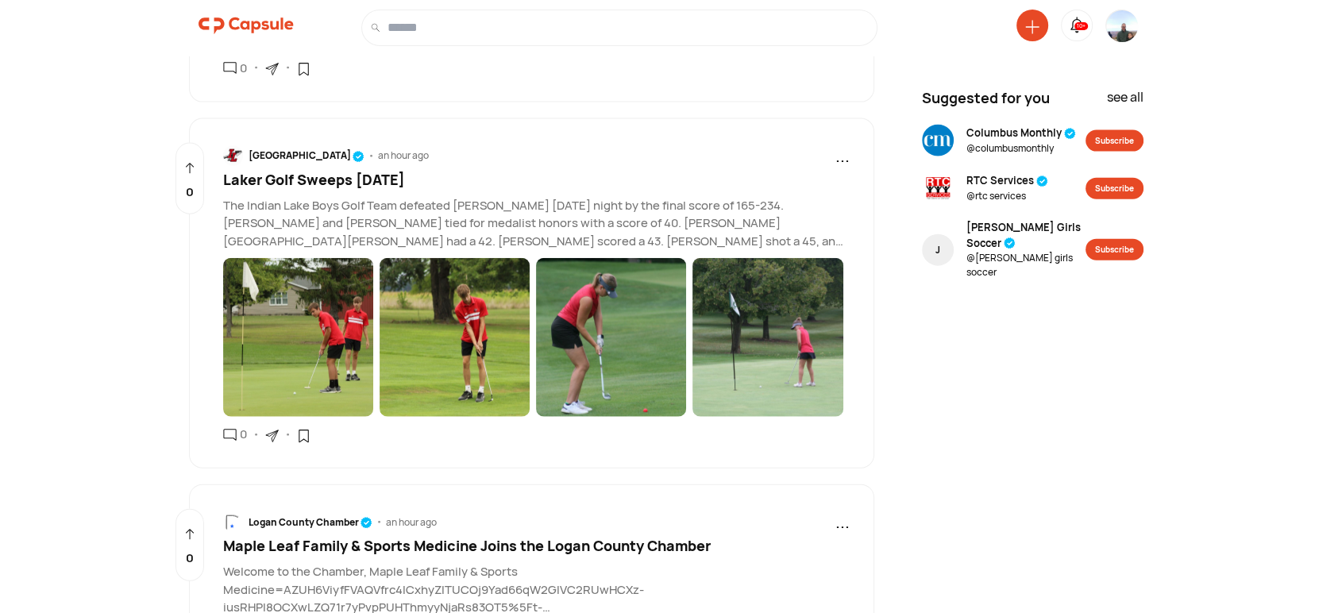
click at [276, 429] on icon at bounding box center [271, 435] width 13 height 13
click at [318, 459] on div "Copy link" at bounding box center [342, 475] width 135 height 35
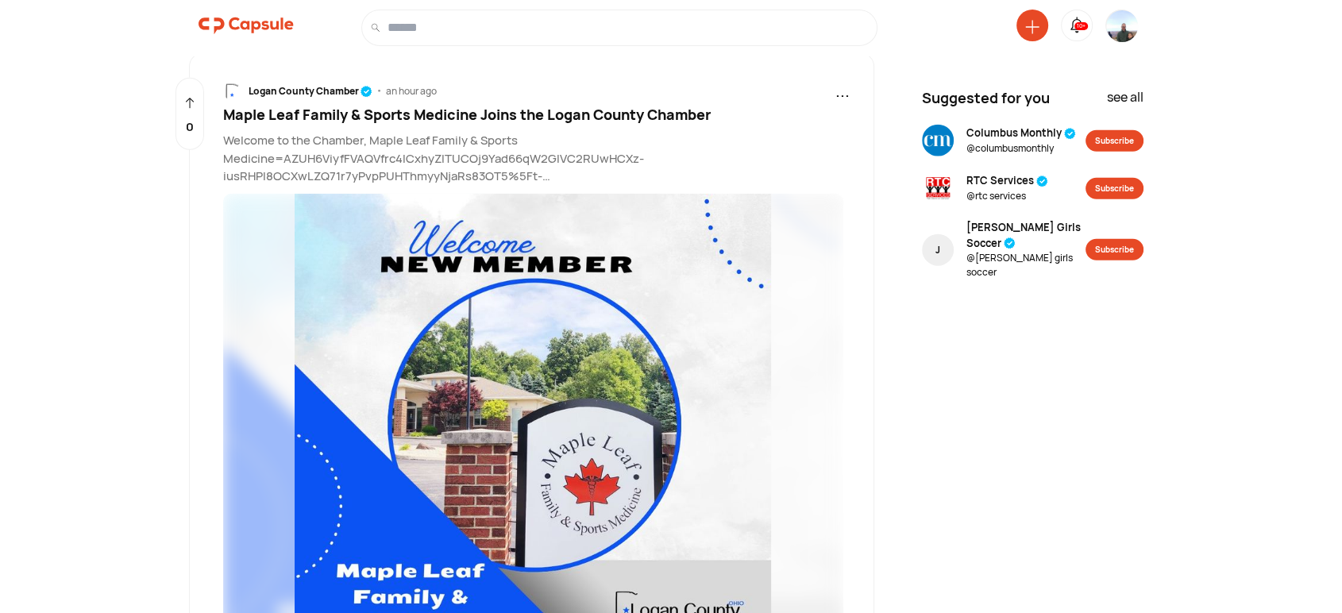
scroll to position [4207, 0]
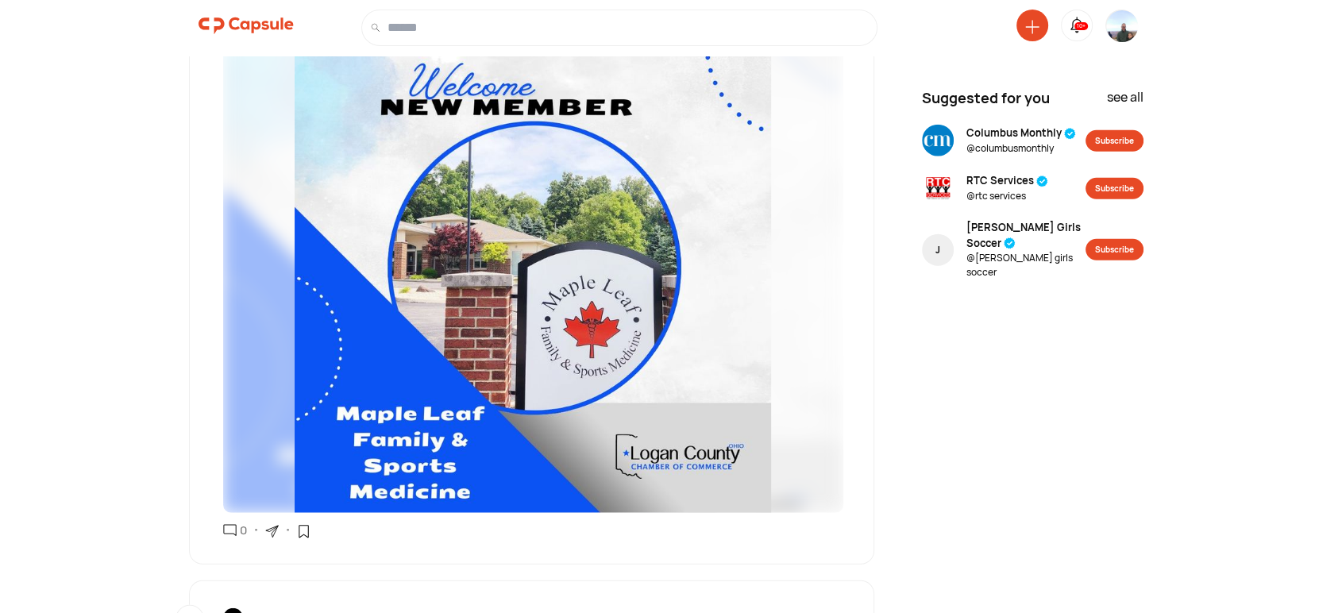
click at [273, 525] on icon at bounding box center [271, 531] width 13 height 13
click at [323, 554] on div "Copy link" at bounding box center [342, 571] width 135 height 35
click at [1122, 17] on img at bounding box center [1122, 39] width 32 height 58
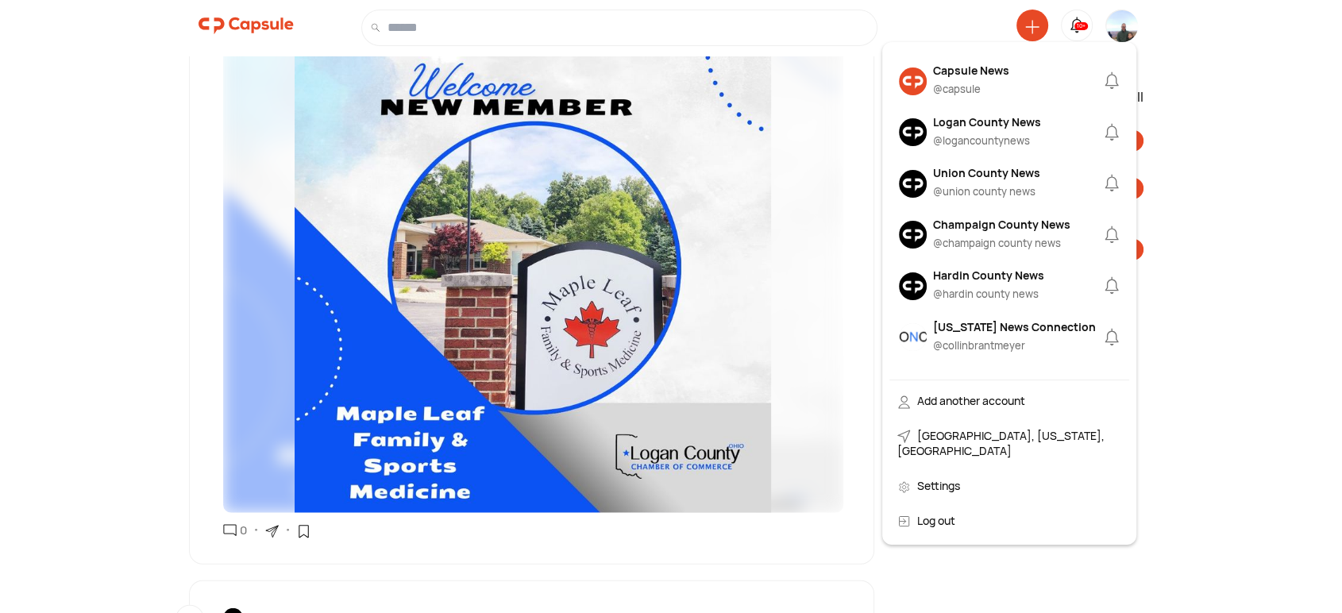
click at [951, 126] on div "Logan County News" at bounding box center [987, 122] width 108 height 17
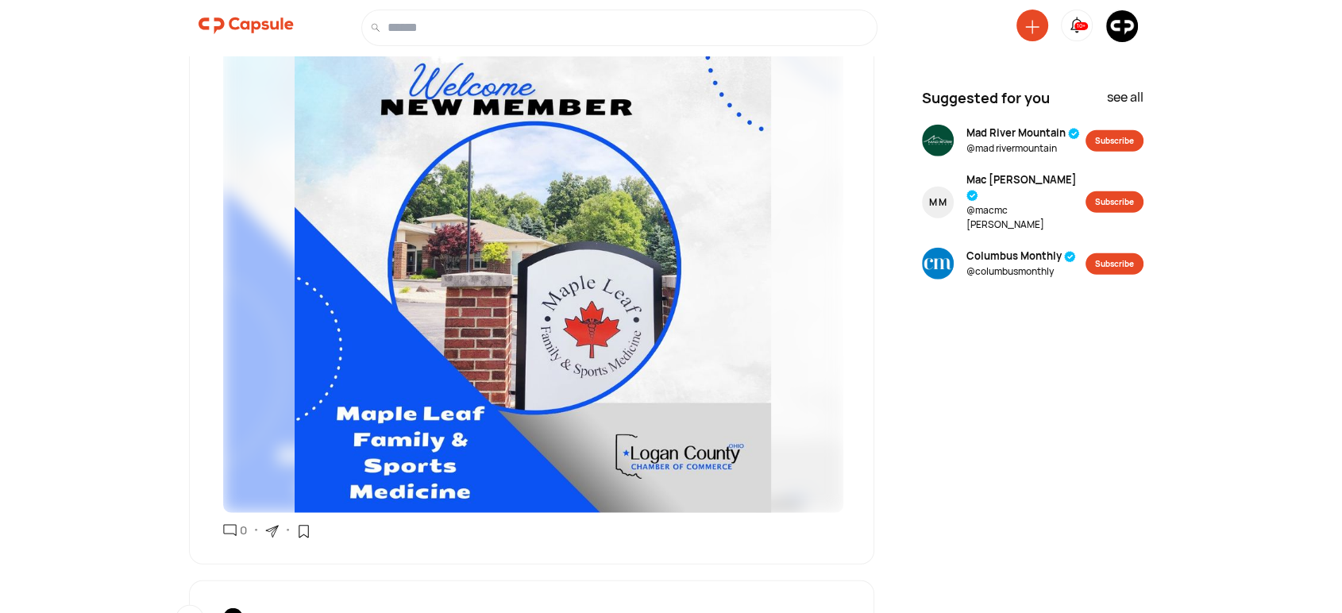
click at [1121, 24] on img at bounding box center [1122, 26] width 32 height 32
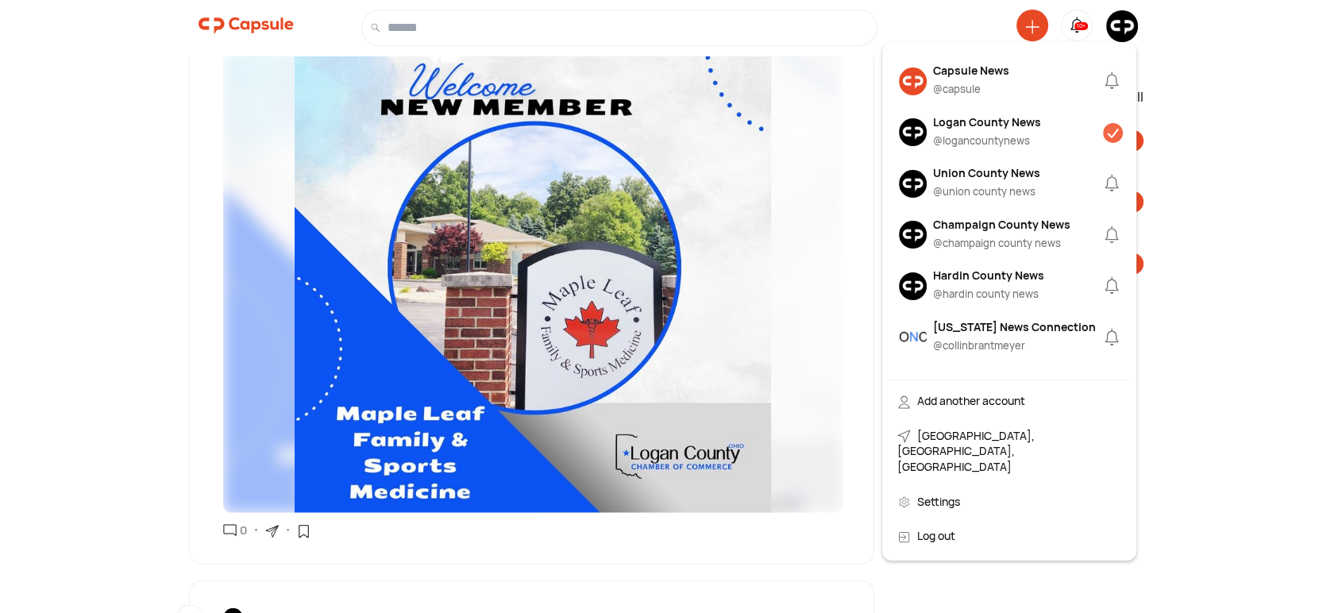
click at [914, 122] on img at bounding box center [913, 132] width 28 height 28
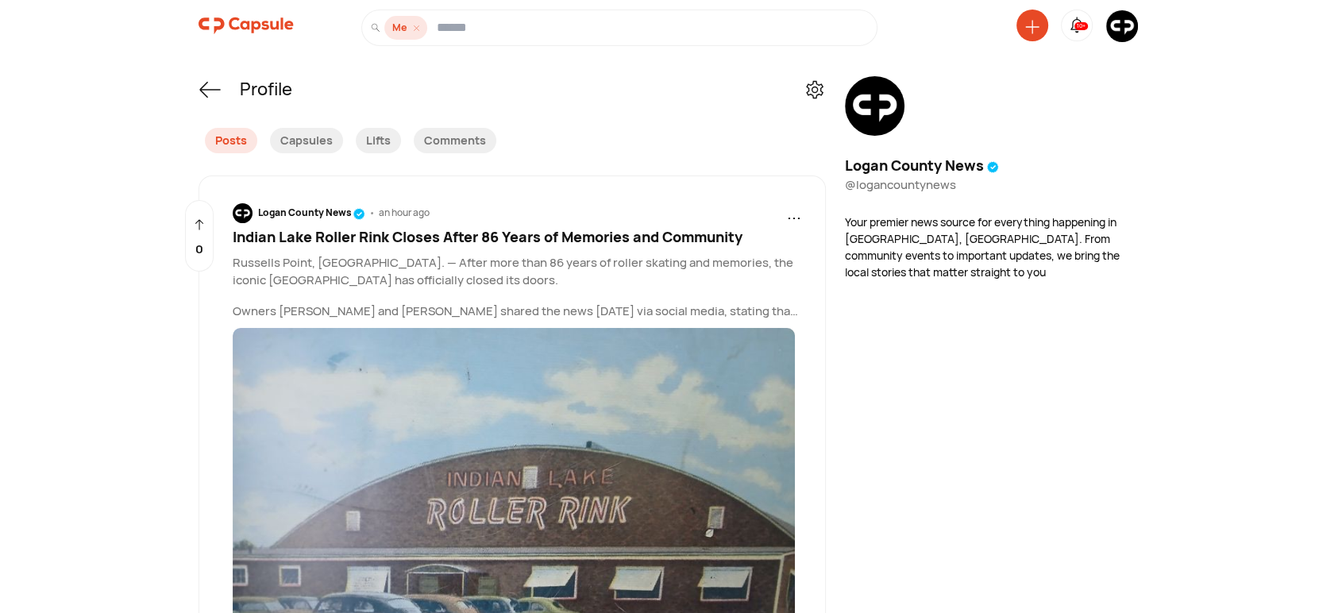
click at [508, 235] on span "Indian Lake Roller Rink Closes After 86 Years of Memories and Community" at bounding box center [488, 236] width 510 height 19
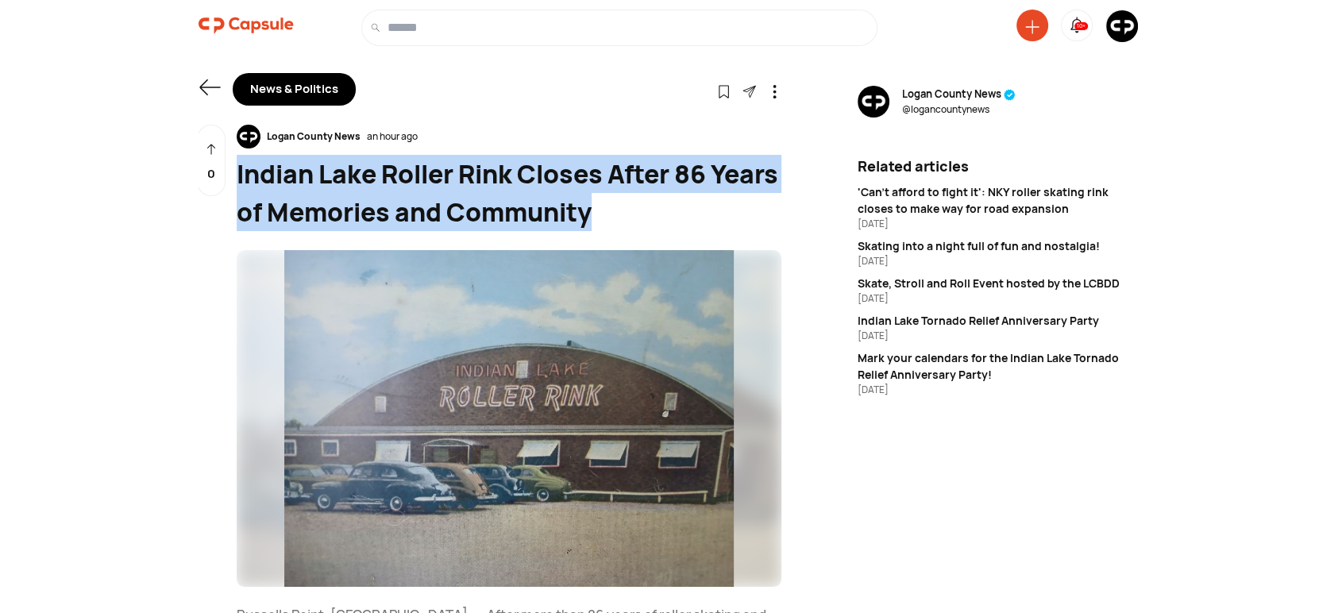
drag, startPoint x: 676, startPoint y: 214, endPoint x: 237, endPoint y: 175, distance: 439.9
click at [237, 175] on div "Indian Lake Roller Rink Closes After 86 Years of Memories and Community" at bounding box center [509, 193] width 545 height 76
copy div "Indian Lake Roller Rink Closes After 86 Years of Memories and Community"
click at [760, 221] on div "Indian Lake Roller Rink Closes After 86 Years of Memories and Community" at bounding box center [509, 193] width 545 height 76
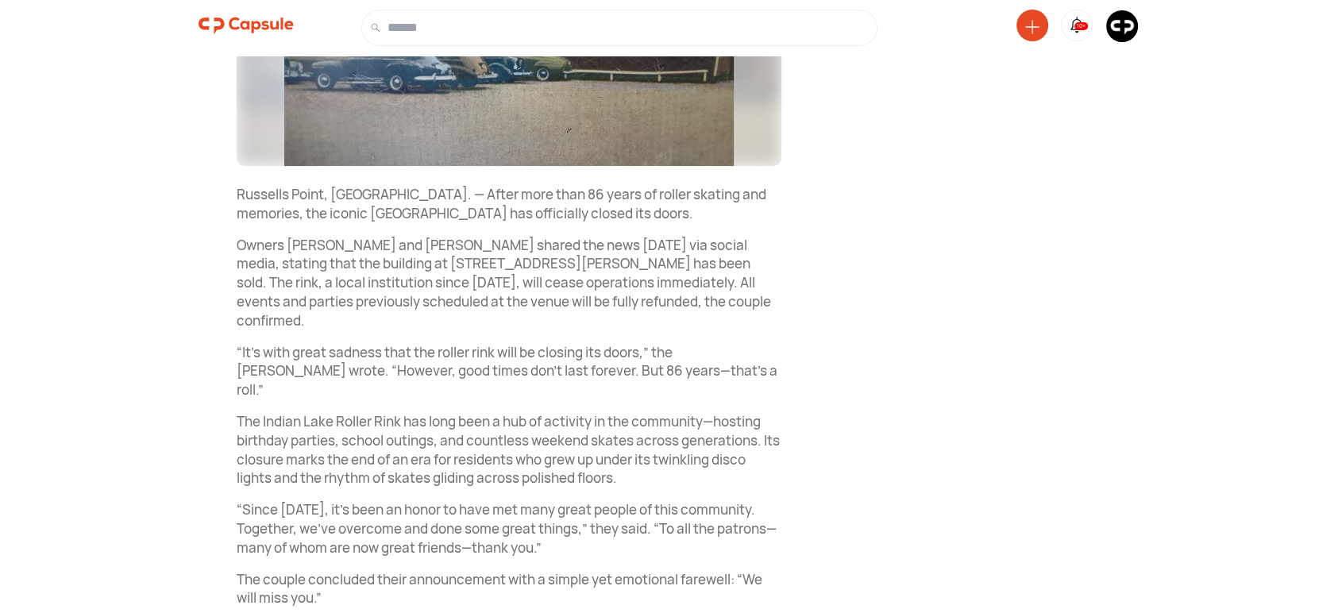
scroll to position [391, 0]
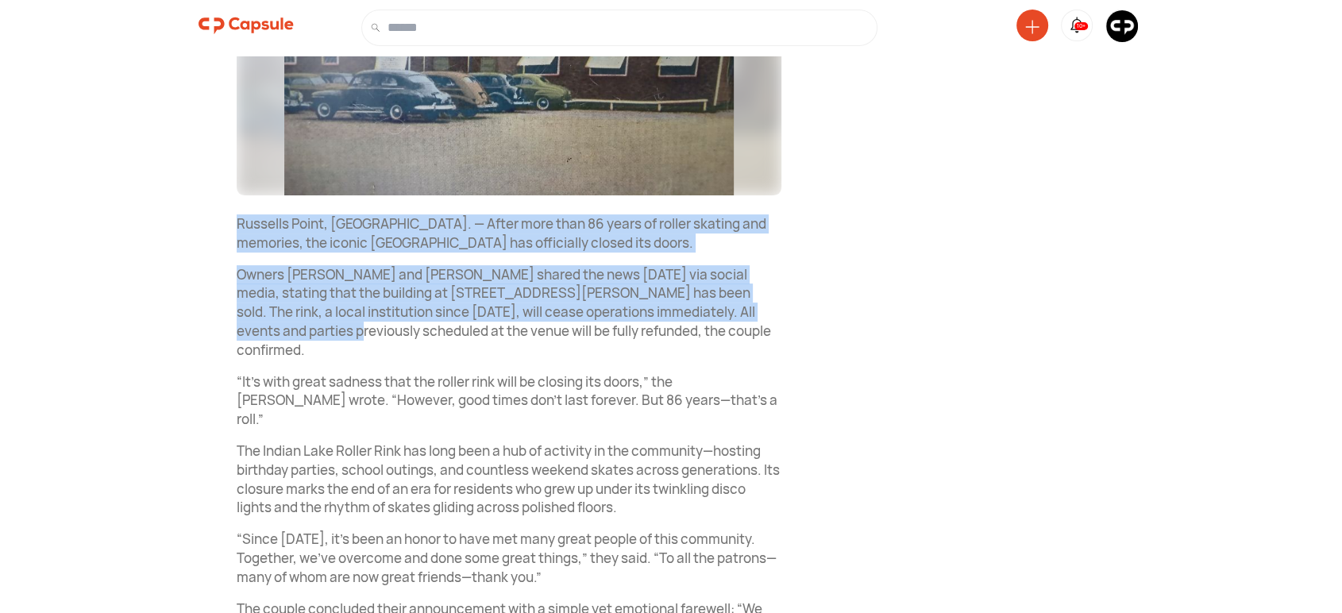
drag, startPoint x: 234, startPoint y: 216, endPoint x: 811, endPoint y: 314, distance: 585.4
click at [811, 314] on div "News & Politics Follow Visit link Logan County News an hour ago Indian Lake Rol…" at bounding box center [671, 222] width 992 height 1151
copy div "Russells Point, OH. — After more than 86 years of roller skating and memories, …"
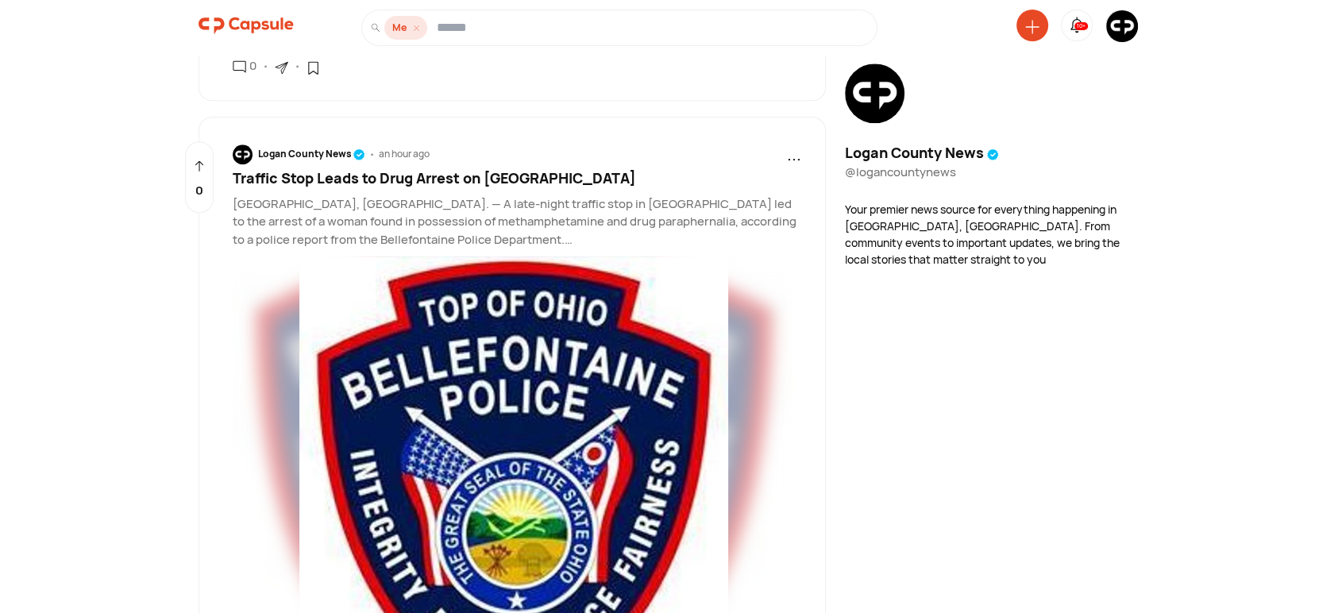
scroll to position [1322, 0]
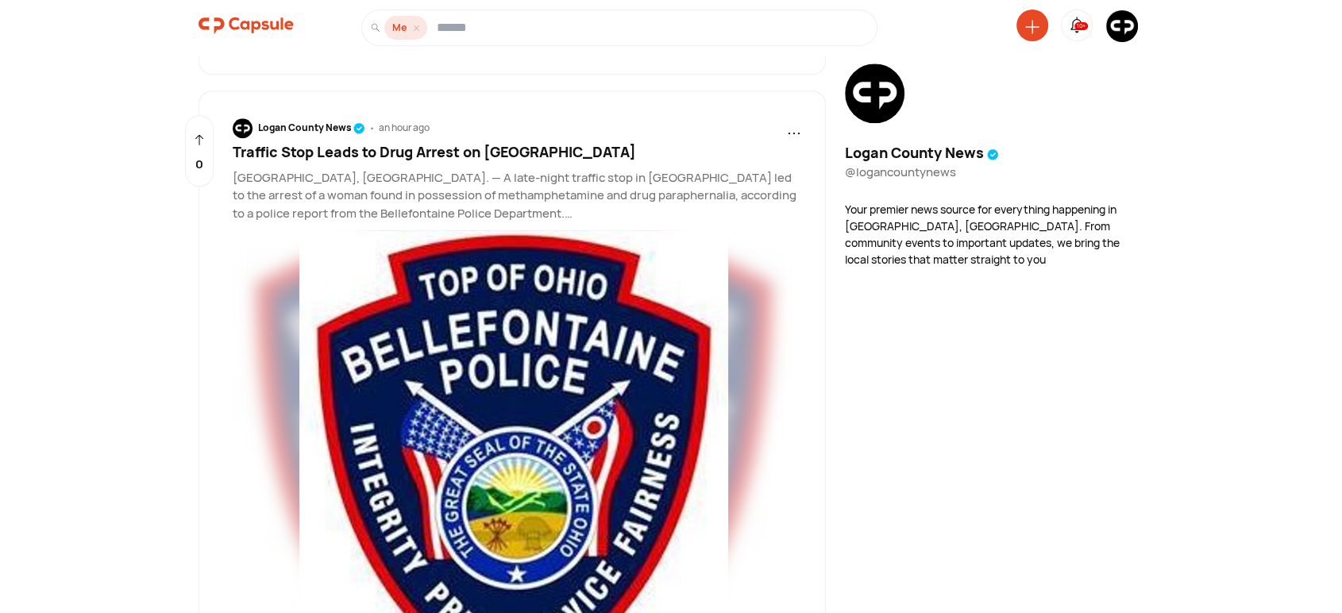
click at [516, 161] on span "Traffic Stop Leads to Drug Arrest on North Main Street" at bounding box center [434, 151] width 403 height 19
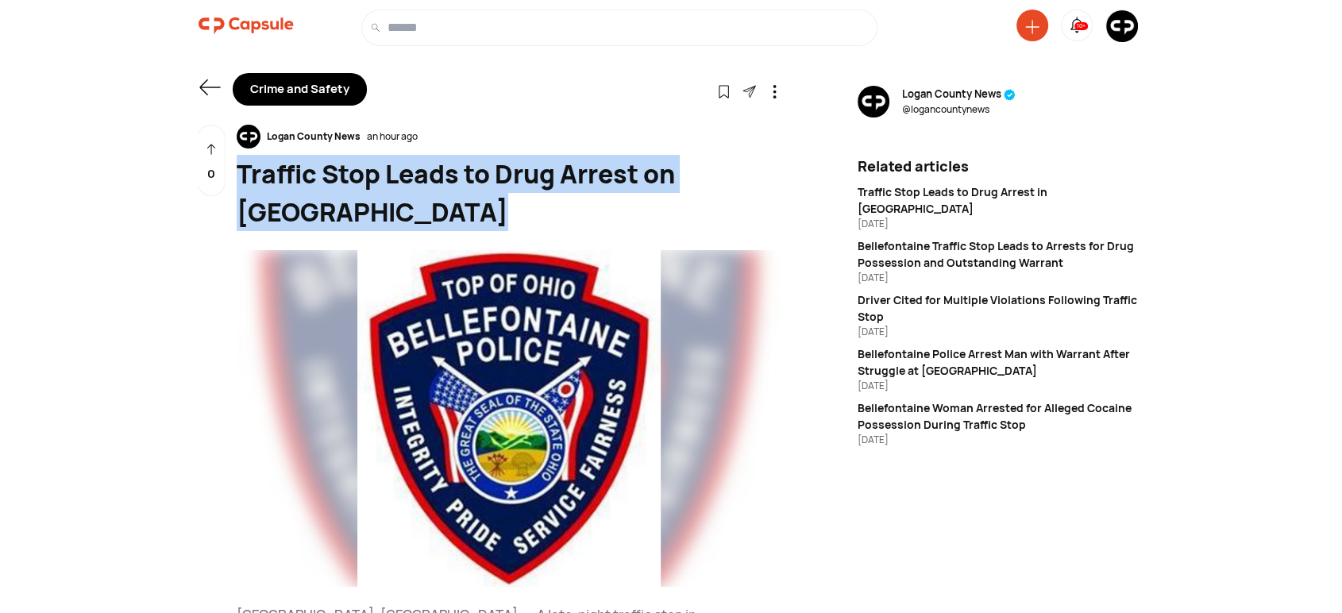
drag, startPoint x: 395, startPoint y: 220, endPoint x: 241, endPoint y: 186, distance: 157.0
copy div "Traffic Stop Leads to Drug Arrest on North Main Street"
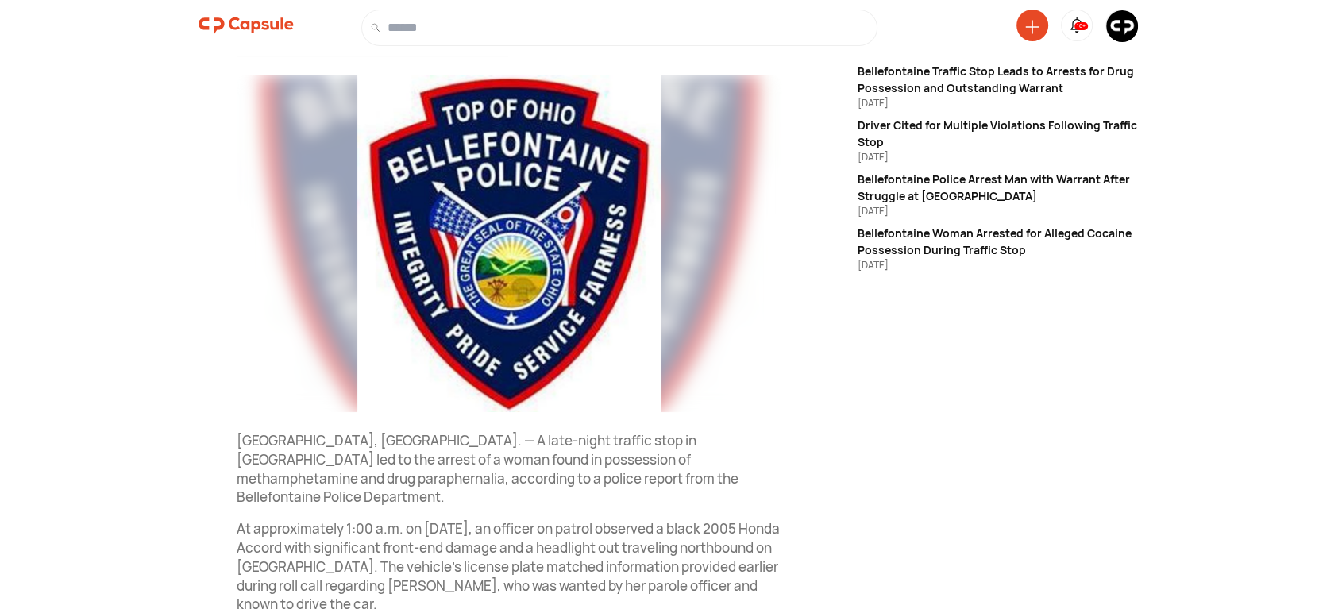
scroll to position [441, 0]
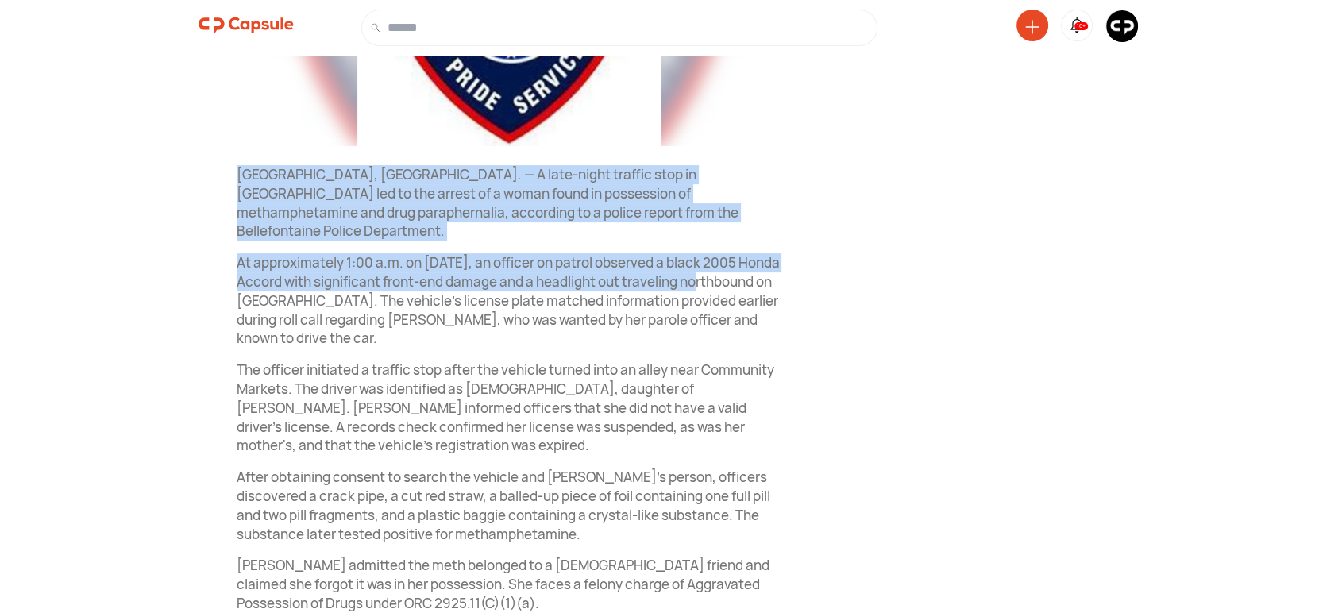
drag, startPoint x: 232, startPoint y: 169, endPoint x: 713, endPoint y: 256, distance: 488.9
click at [764, 264] on div "Logan County News an hour ago Traffic Stop Leads to Drug Arrest on North Main S…" at bounding box center [489, 245] width 583 height 1122
copy div "Bellefontaine, OH. — A late-night traffic stop in Bellefontaine led to the arre…"
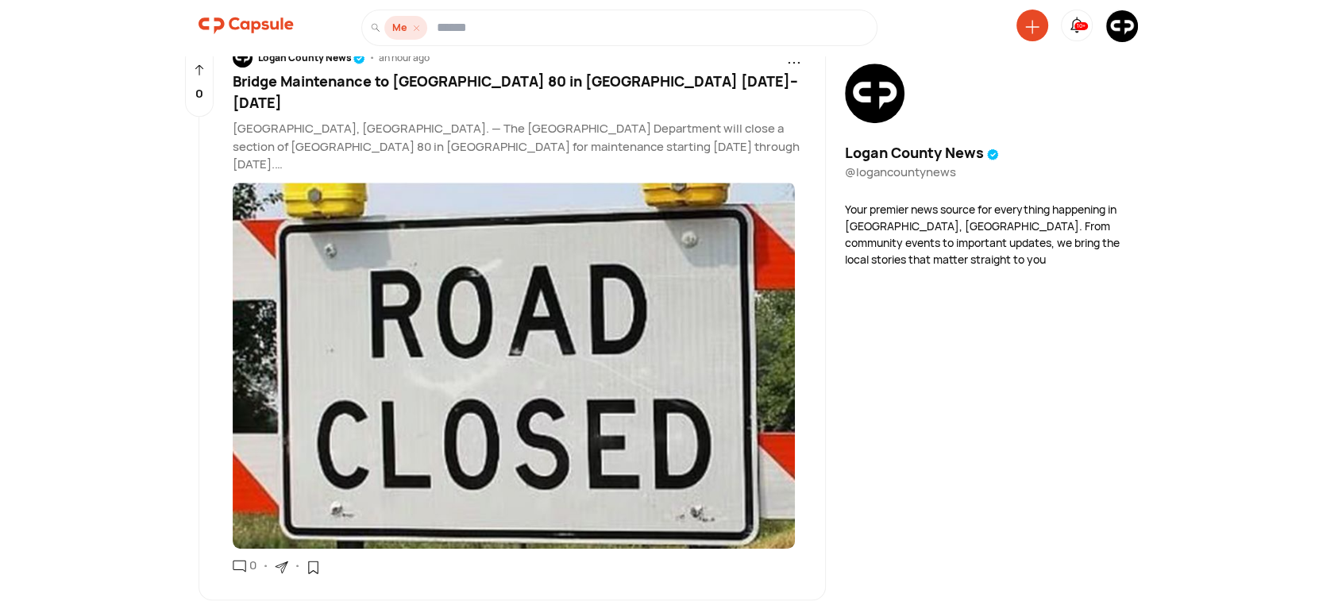
scroll to position [764, 0]
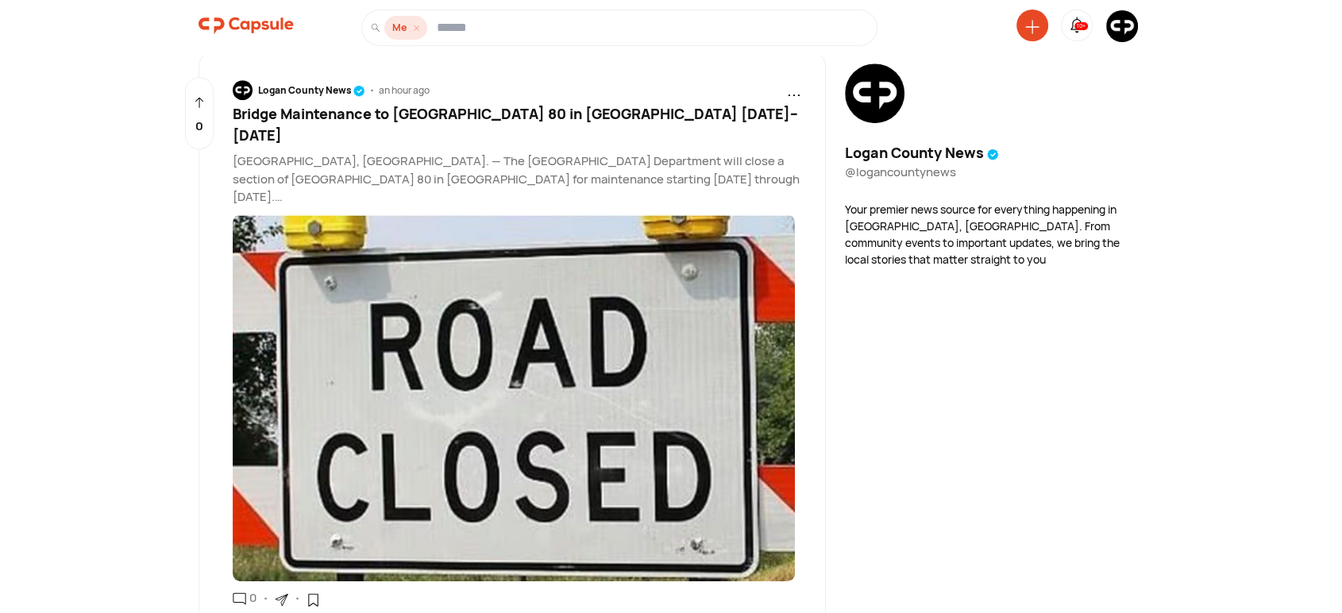
click at [468, 114] on span "Bridge Maintenance to Close Township Road 80 in Bloomfield Township August 25–26" at bounding box center [515, 124] width 565 height 40
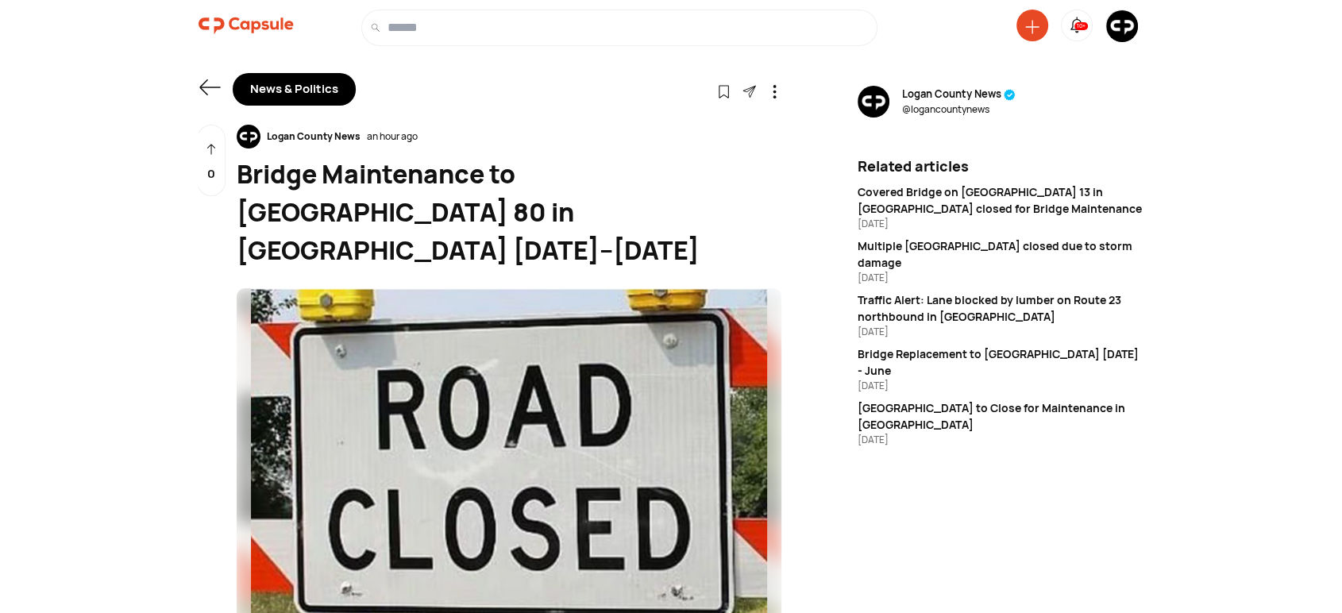
drag, startPoint x: 273, startPoint y: 251, endPoint x: 233, endPoint y: 175, distance: 85.6
click at [233, 175] on div "Logan County News an hour ago Bridge Maintenance to Close Township Road 80 in B…" at bounding box center [489, 544] width 583 height 838
copy div "Bridge Maintenance to Close Township Road 80 in Bloomfield Township August 25–26"
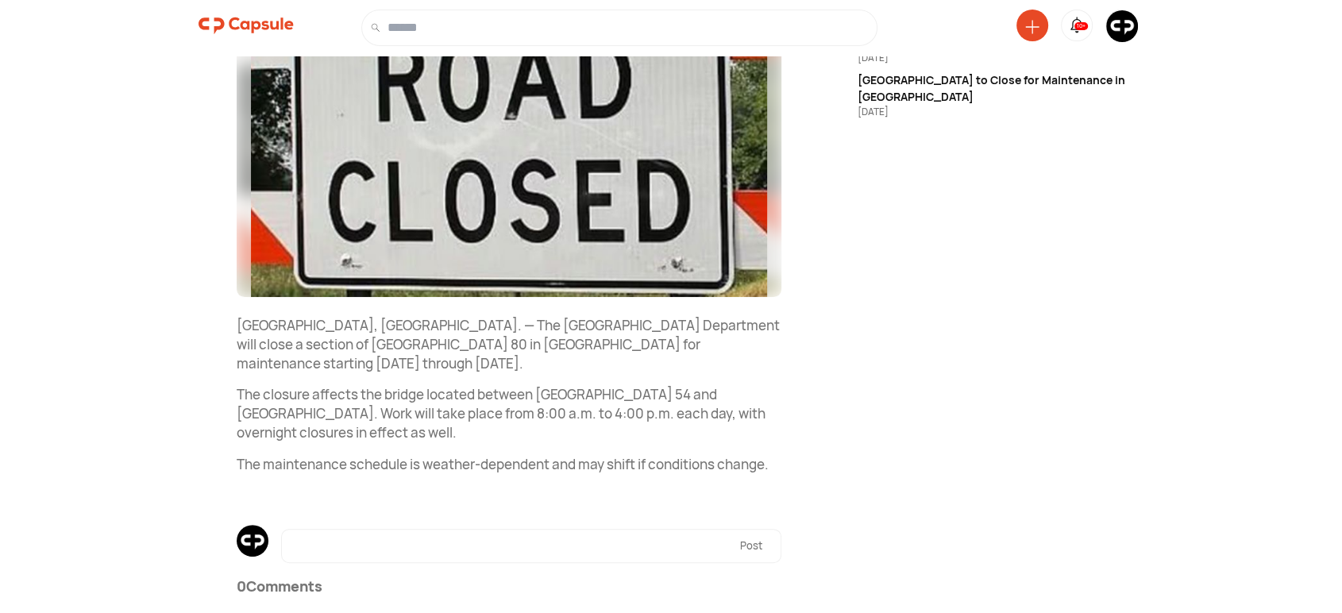
scroll to position [349, 0]
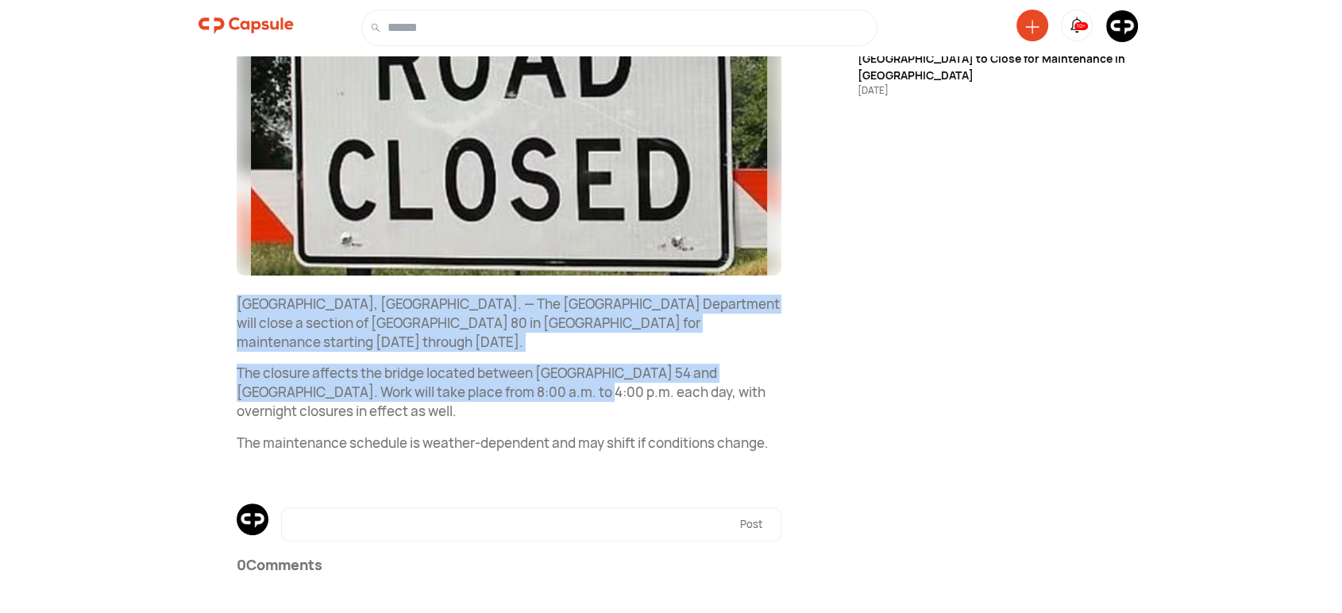
drag, startPoint x: 234, startPoint y: 301, endPoint x: 531, endPoint y: 388, distance: 309.5
click at [531, 388] on div "Logan County News an hour ago Bridge Maintenance to Close Township Road 80 in B…" at bounding box center [489, 194] width 583 height 838
copy div "Logan County, OH. — The Logan County Bridge Department will close a section of …"
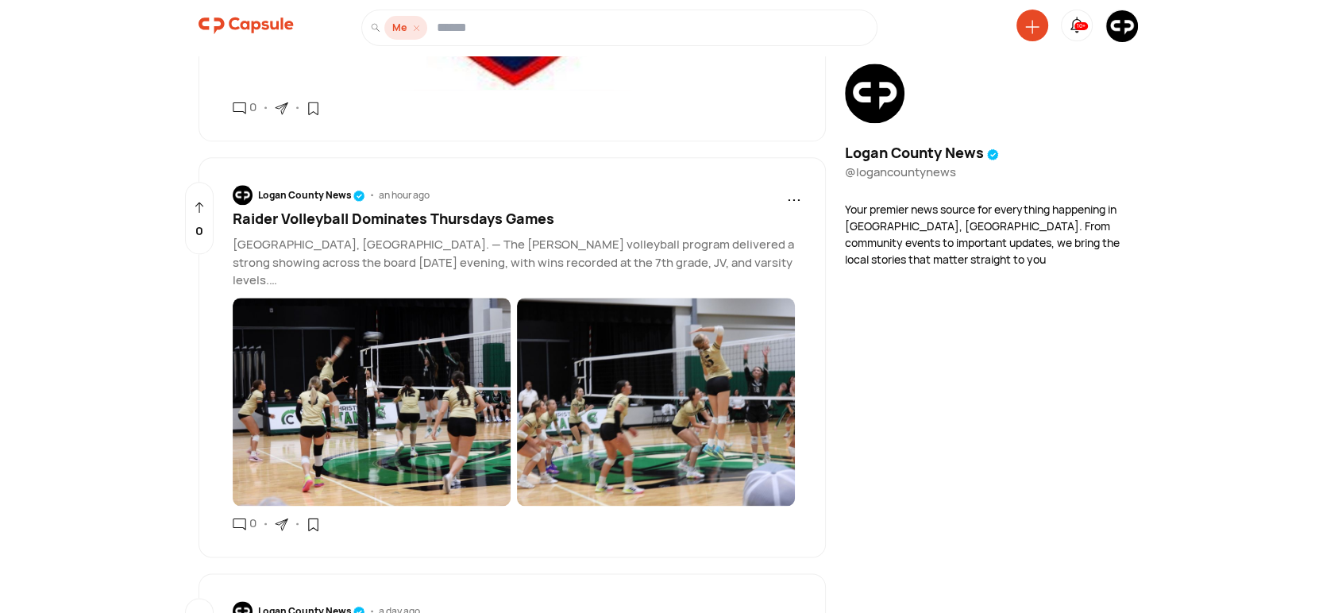
scroll to position [1910, 0]
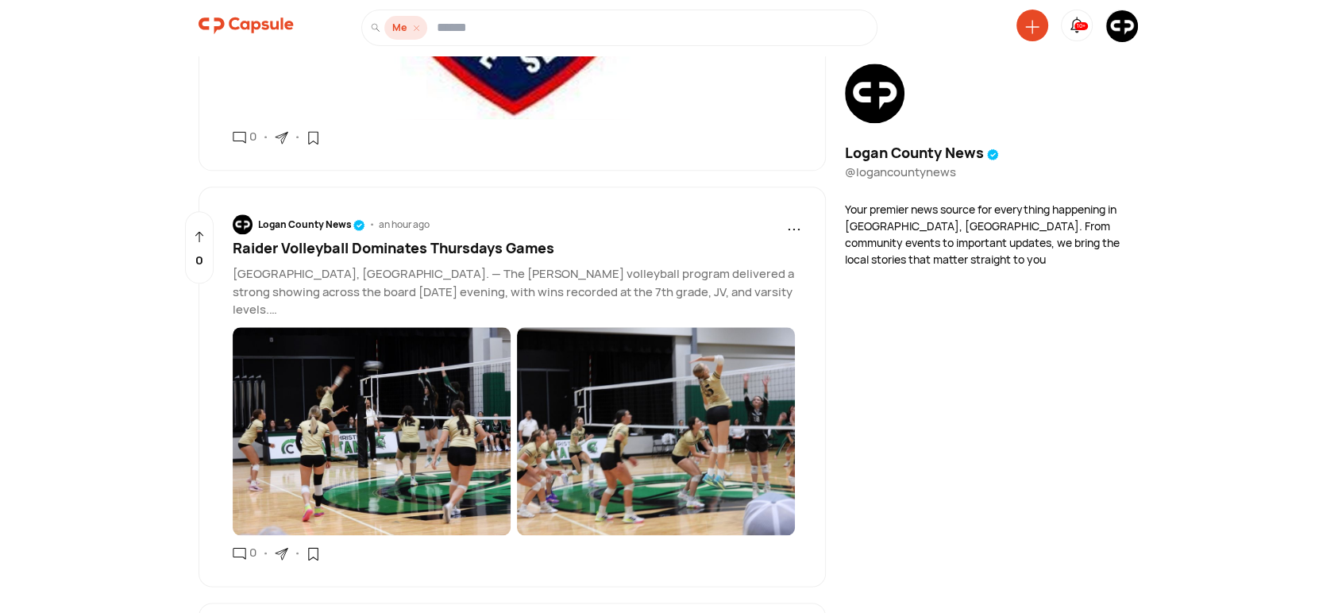
click at [348, 257] on span "Raider Volleyball Dominates Thursdays Games" at bounding box center [393, 247] width 321 height 19
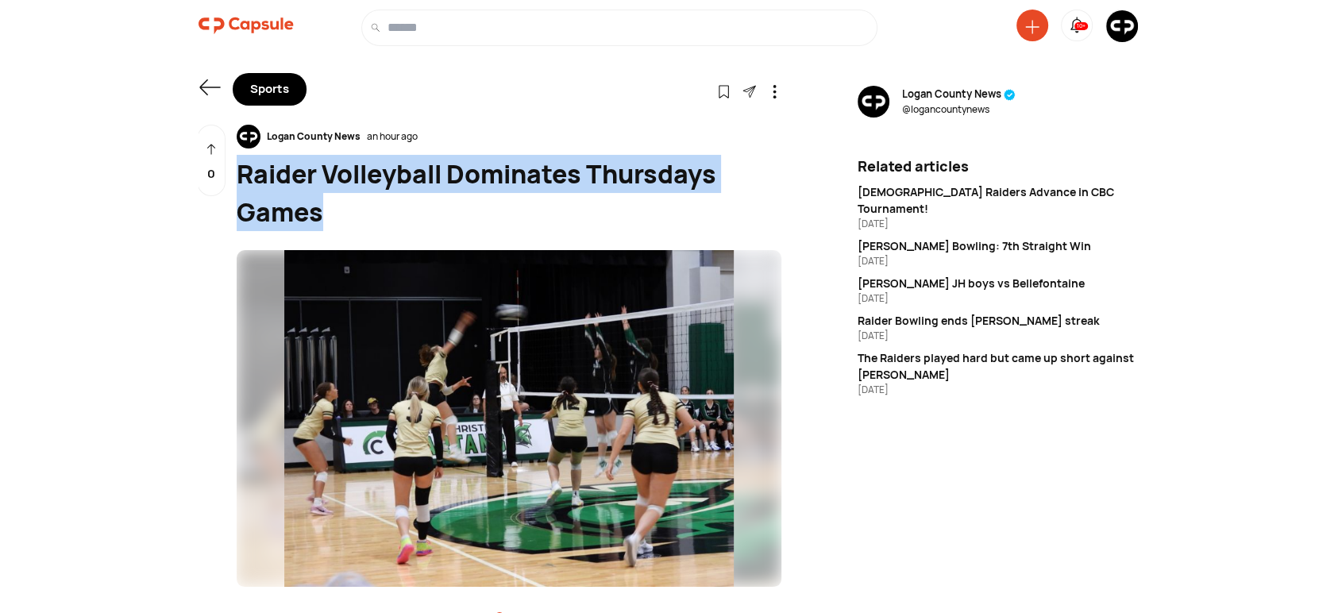
drag, startPoint x: 330, startPoint y: 214, endPoint x: 250, endPoint y: 179, distance: 87.5
click at [241, 181] on div "Raider Volleyball Dominates Thursdays Games" at bounding box center [509, 193] width 545 height 76
copy div "Raider Volleyball Dominates Thursdays Games"
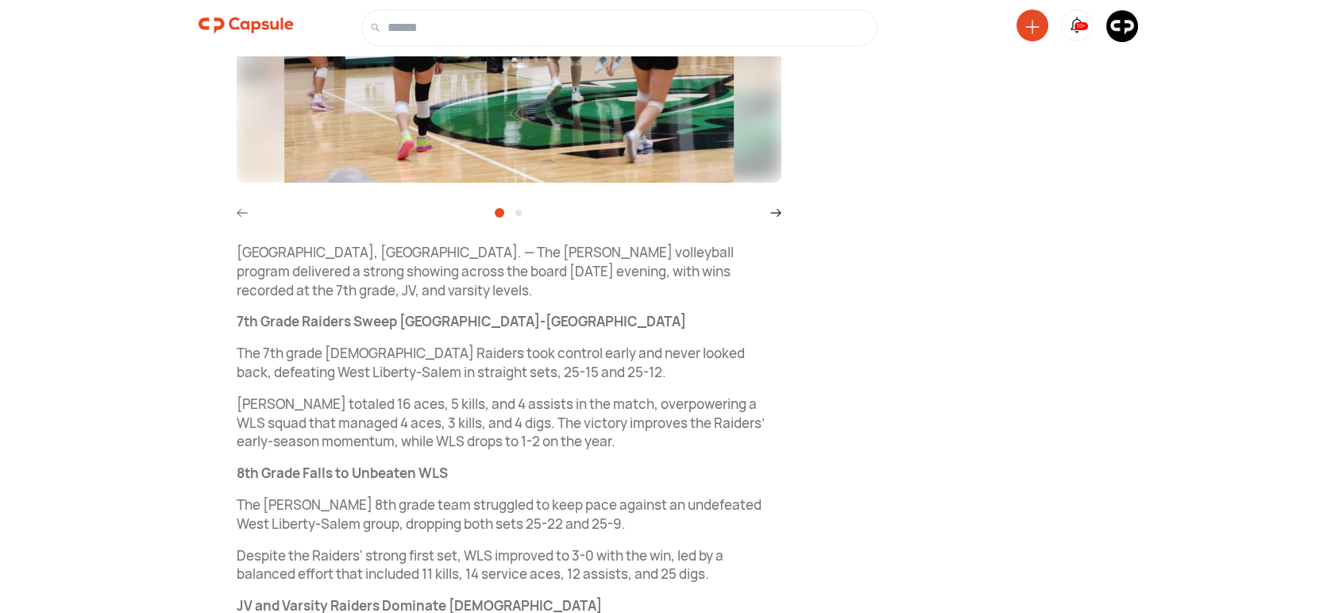
scroll to position [441, 0]
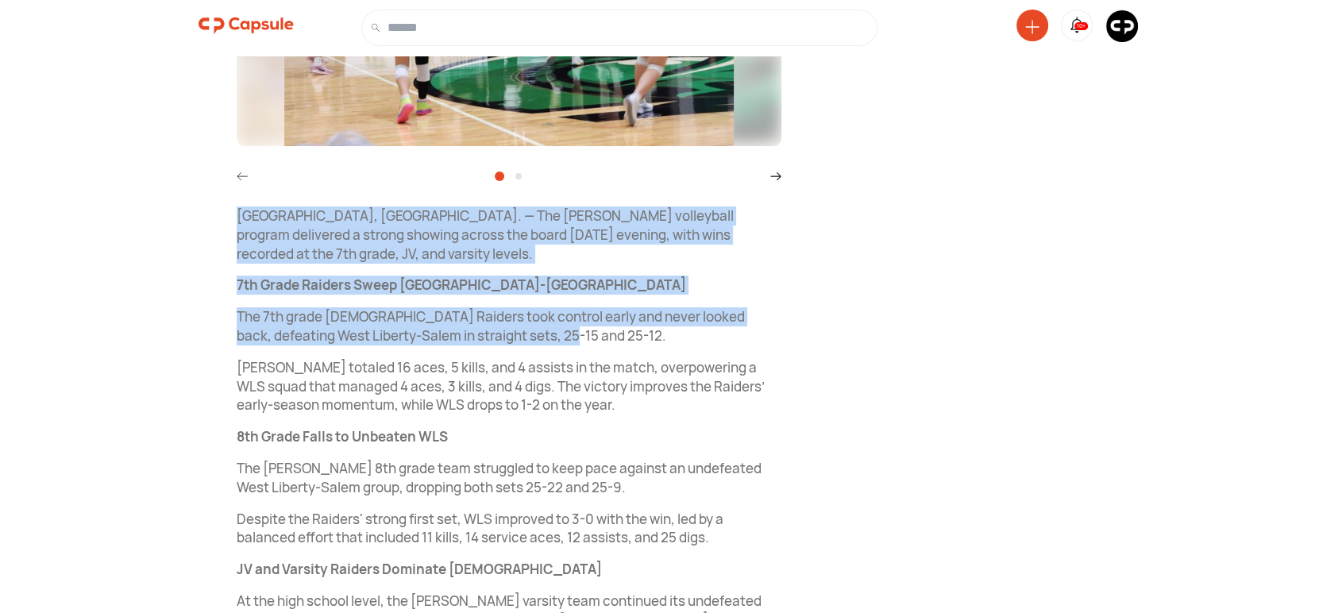
drag, startPoint x: 229, startPoint y: 210, endPoint x: 559, endPoint y: 341, distance: 355.3
click at [559, 341] on div "Logan County News an hour ago Raider Volleyball Dominates Thursdays Games Logan…" at bounding box center [489, 360] width 583 height 1353
copy div "Bellefontaine, OH. — The Benjamin Logan volleyball program delivered a strong s…"
click at [1118, 34] on img at bounding box center [1122, 26] width 32 height 32
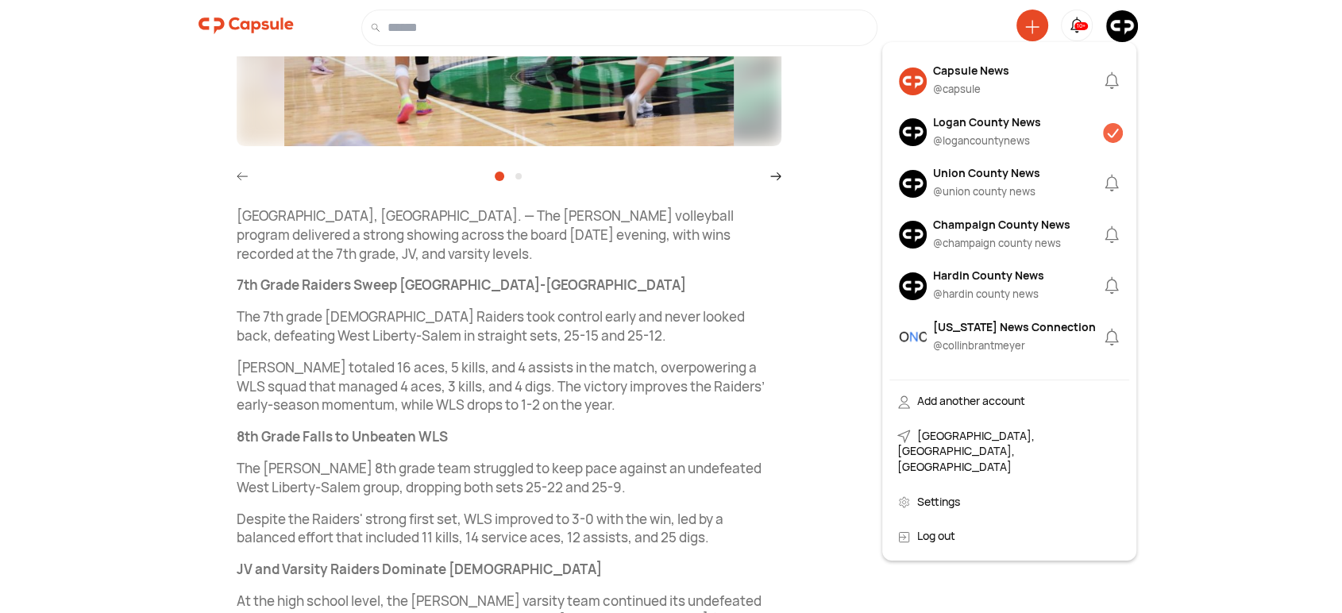
click at [963, 72] on div "Capsule News" at bounding box center [971, 70] width 76 height 17
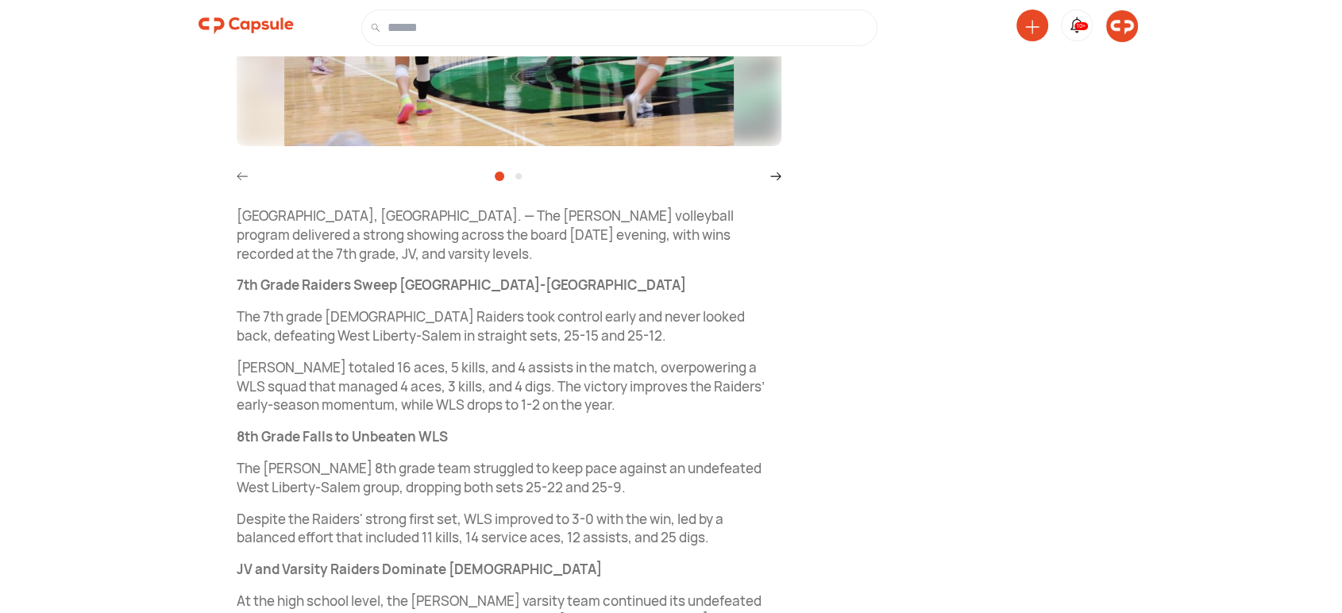
click at [1124, 32] on img at bounding box center [1122, 26] width 32 height 32
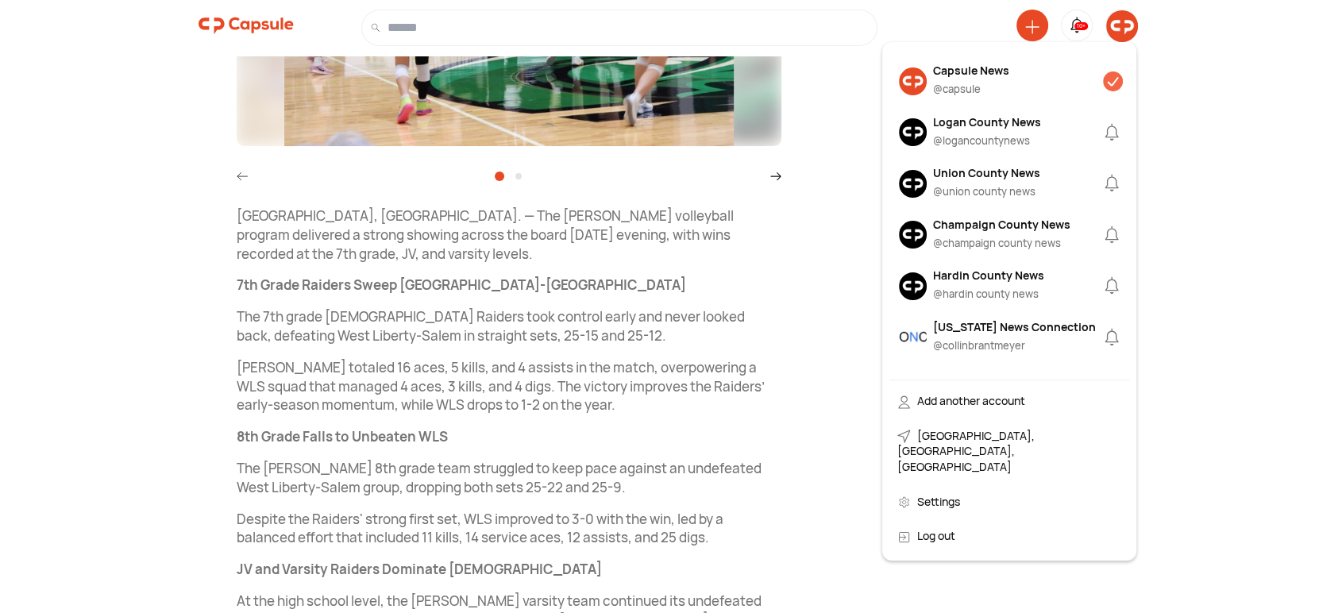
click at [931, 80] on div "Capsule News @ capsule" at bounding box center [954, 81] width 110 height 39
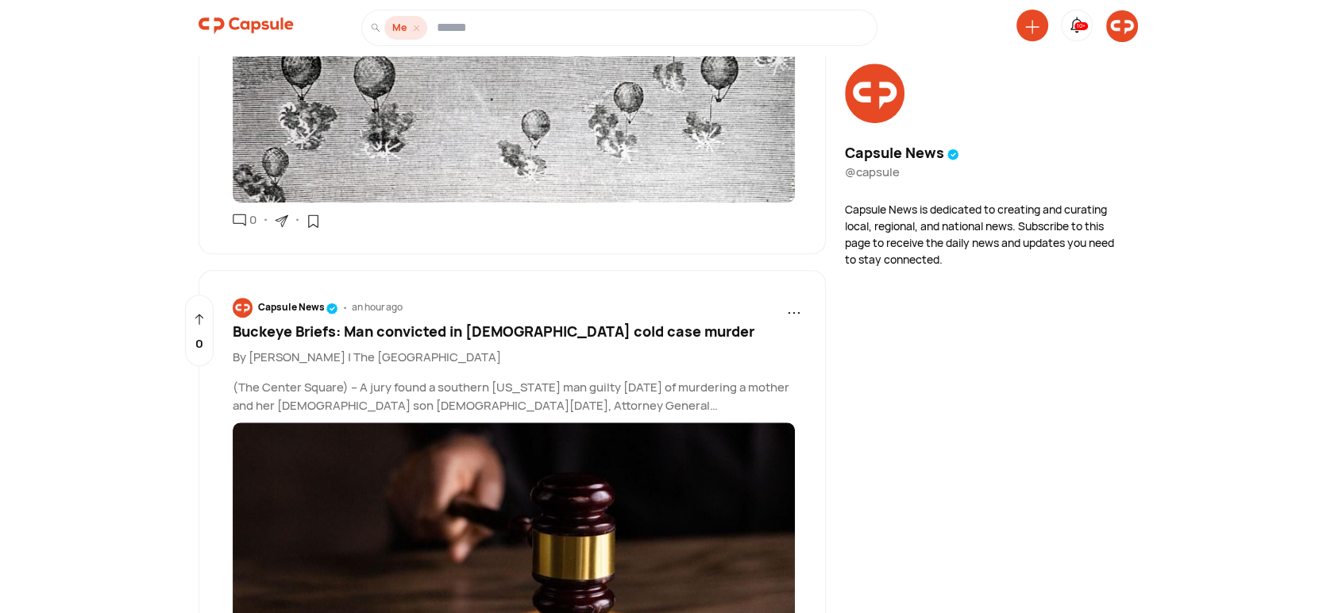
scroll to position [882, 0]
click at [429, 329] on span "Buckeye Briefs: Man convicted in [DEMOGRAPHIC_DATA] cold case murder" at bounding box center [494, 331] width 522 height 19
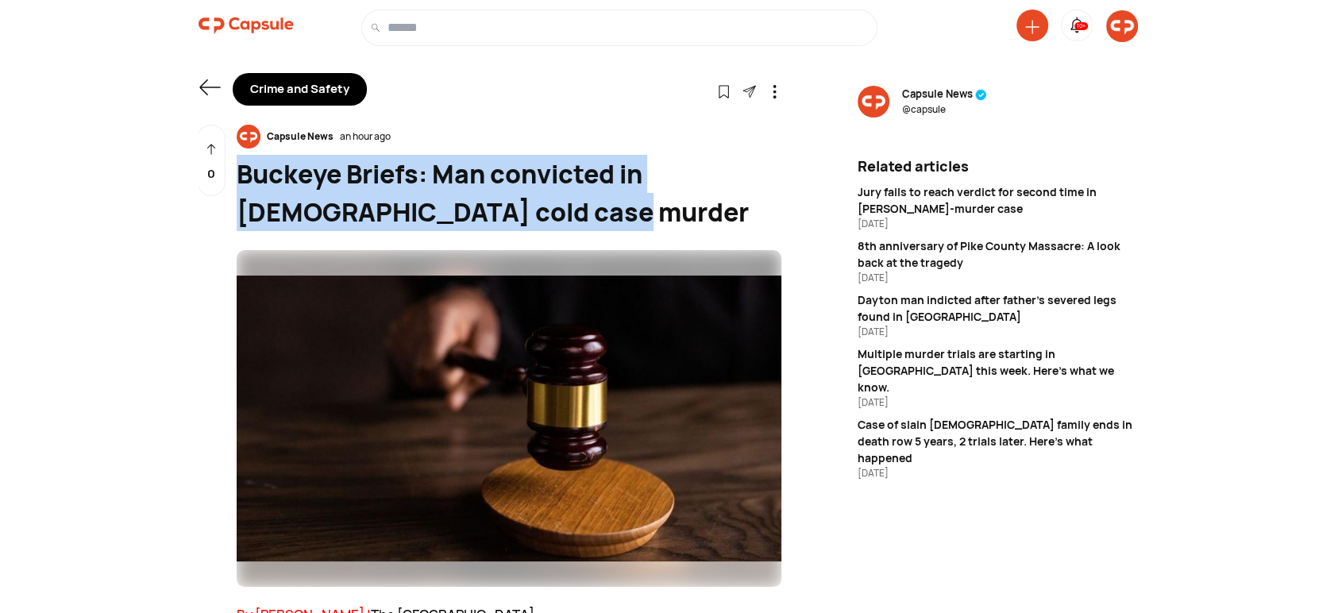
drag, startPoint x: 499, startPoint y: 214, endPoint x: 231, endPoint y: 167, distance: 271.7
copy div "Buckeye Briefs: Man convicted in [DEMOGRAPHIC_DATA] cold case murder"
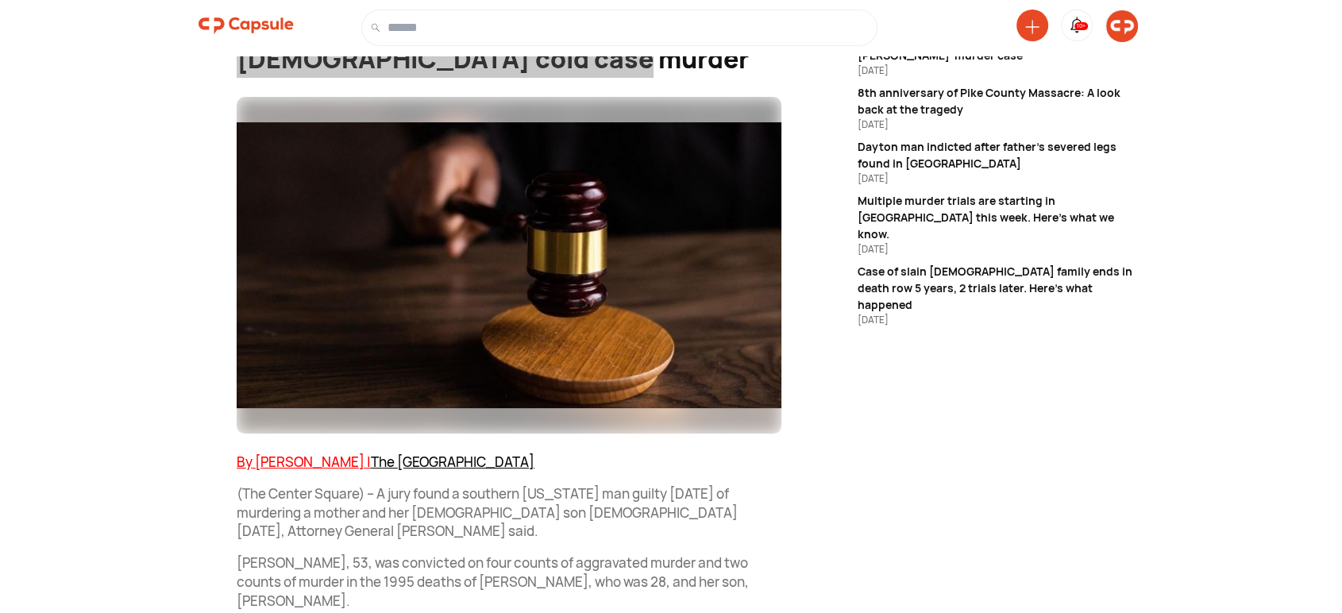
scroll to position [441, 0]
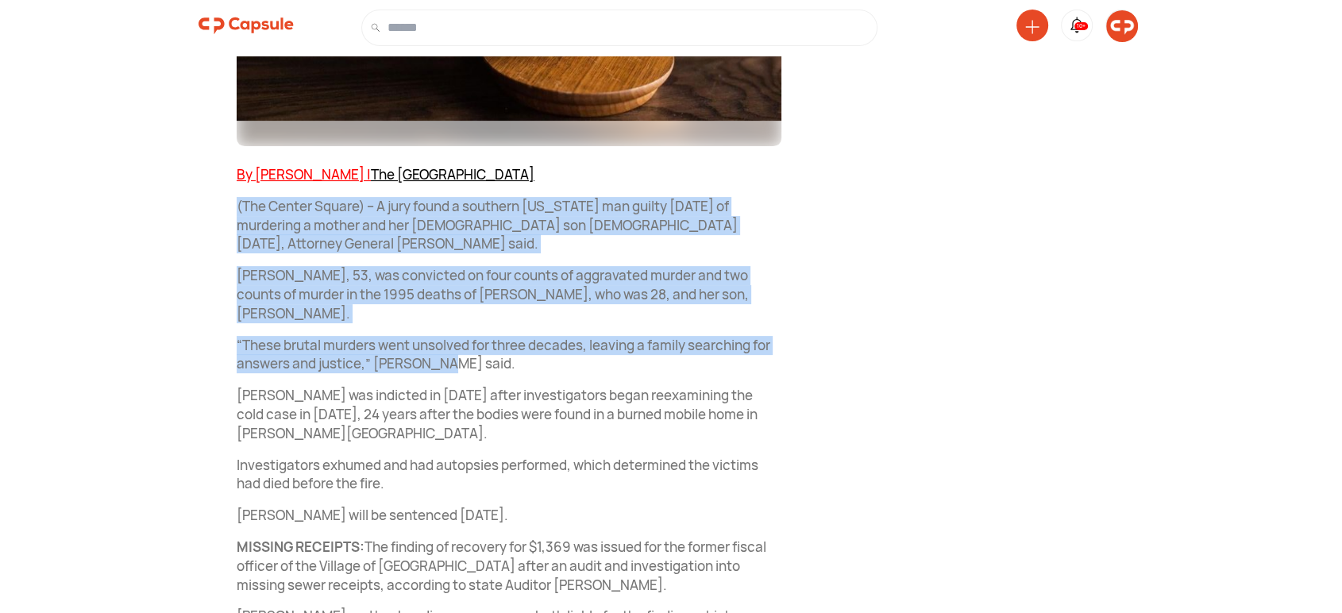
drag, startPoint x: 233, startPoint y: 204, endPoint x: 456, endPoint y: 329, distance: 255.5
click at [456, 329] on div "Capsule News an hour ago Buckeye Briefs: Man convicted in 30-year-old cold case…" at bounding box center [489, 461] width 583 height 1554
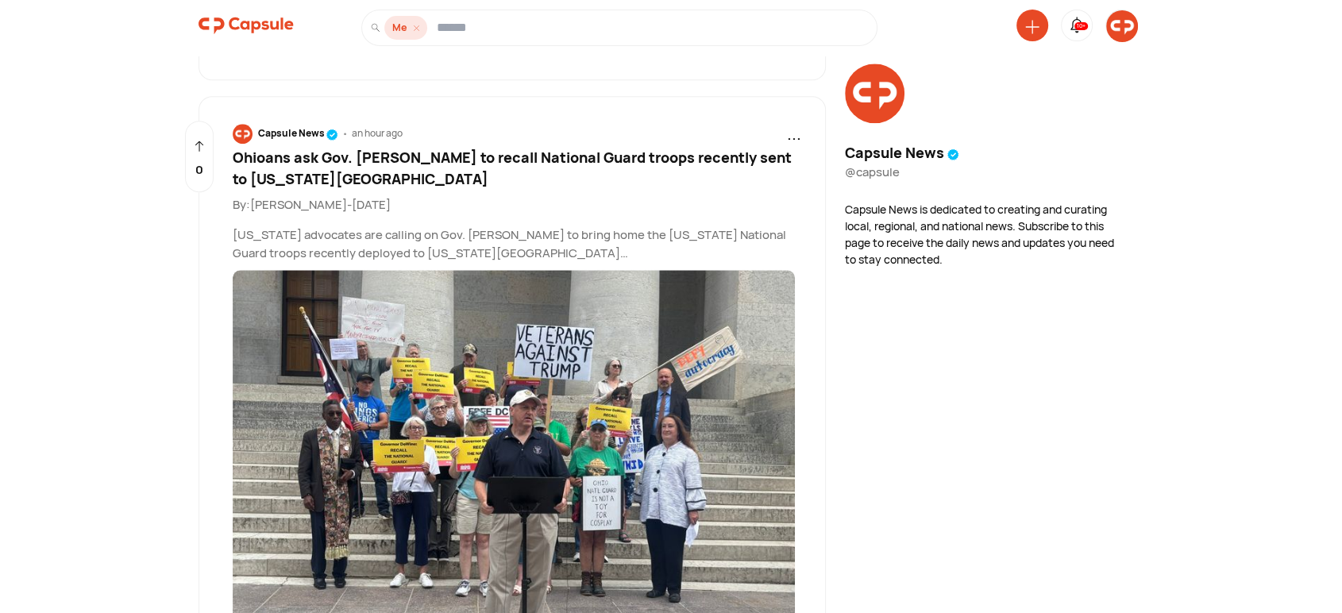
scroll to position [1592, 0]
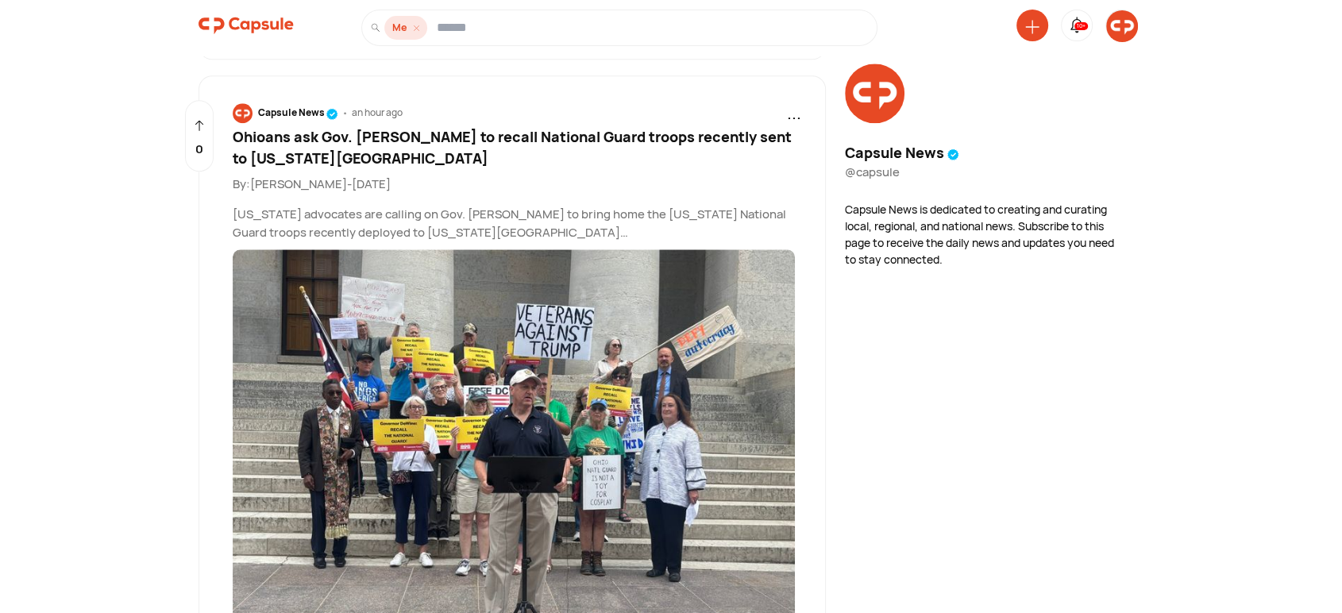
click at [500, 141] on span "Ohioans ask Gov. [PERSON_NAME] to recall National Guard troops recently sent to…" at bounding box center [512, 147] width 559 height 40
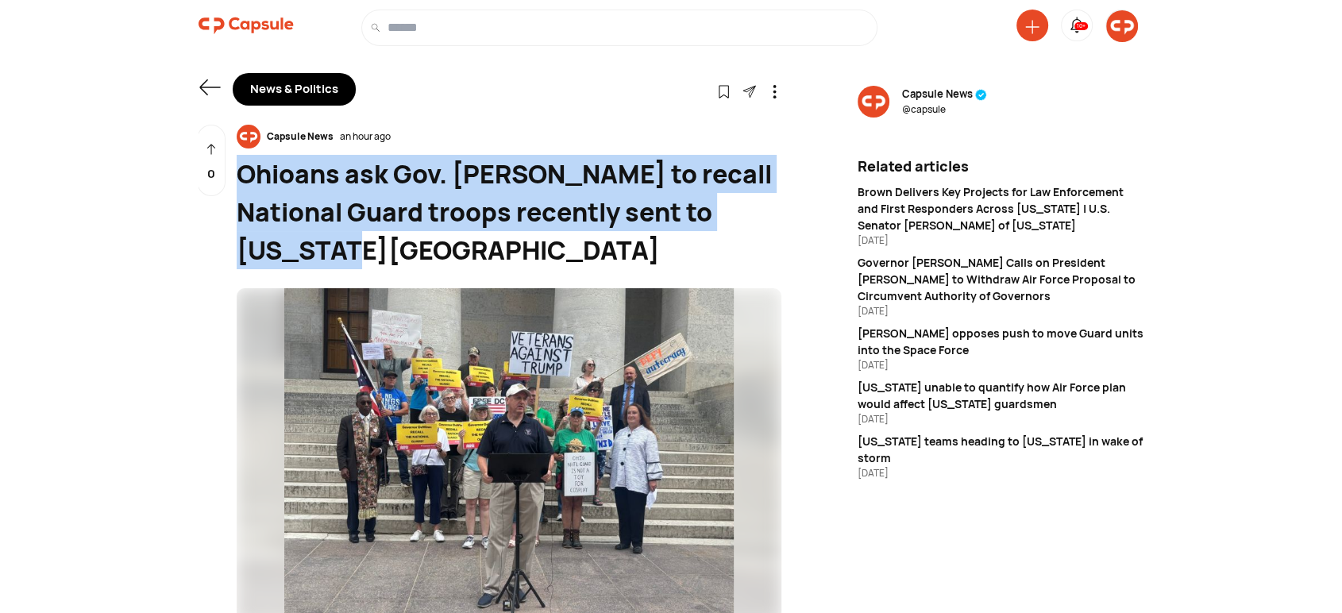
drag, startPoint x: 306, startPoint y: 243, endPoint x: 229, endPoint y: 178, distance: 100.8
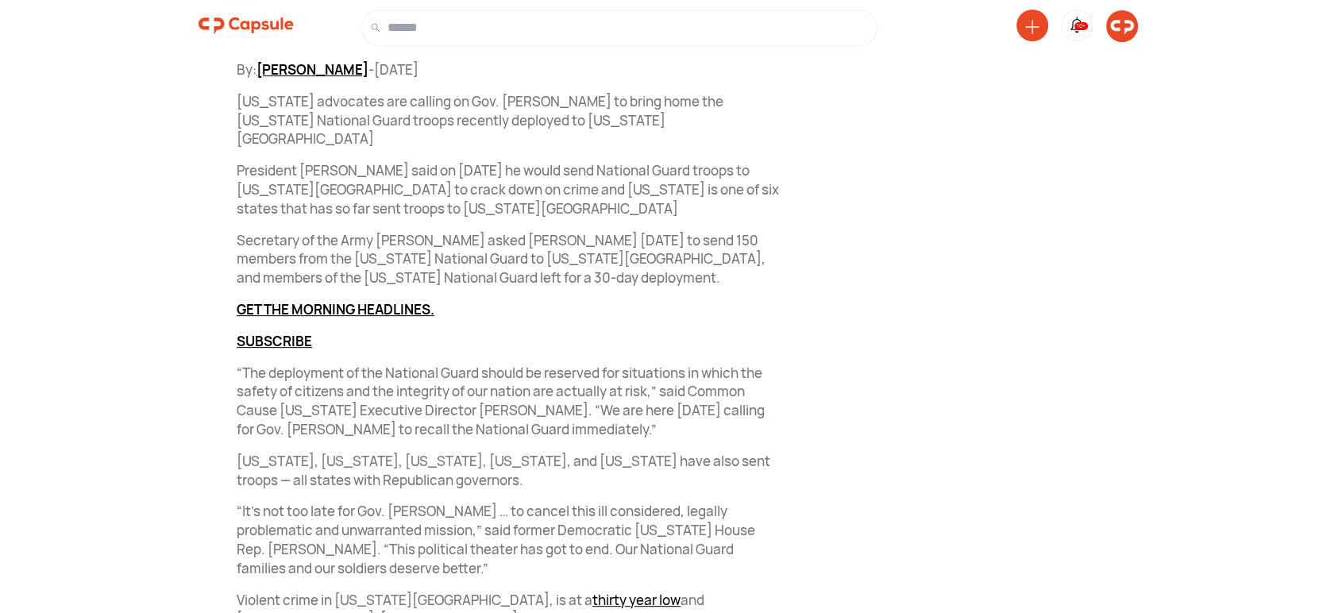
scroll to position [587, 0]
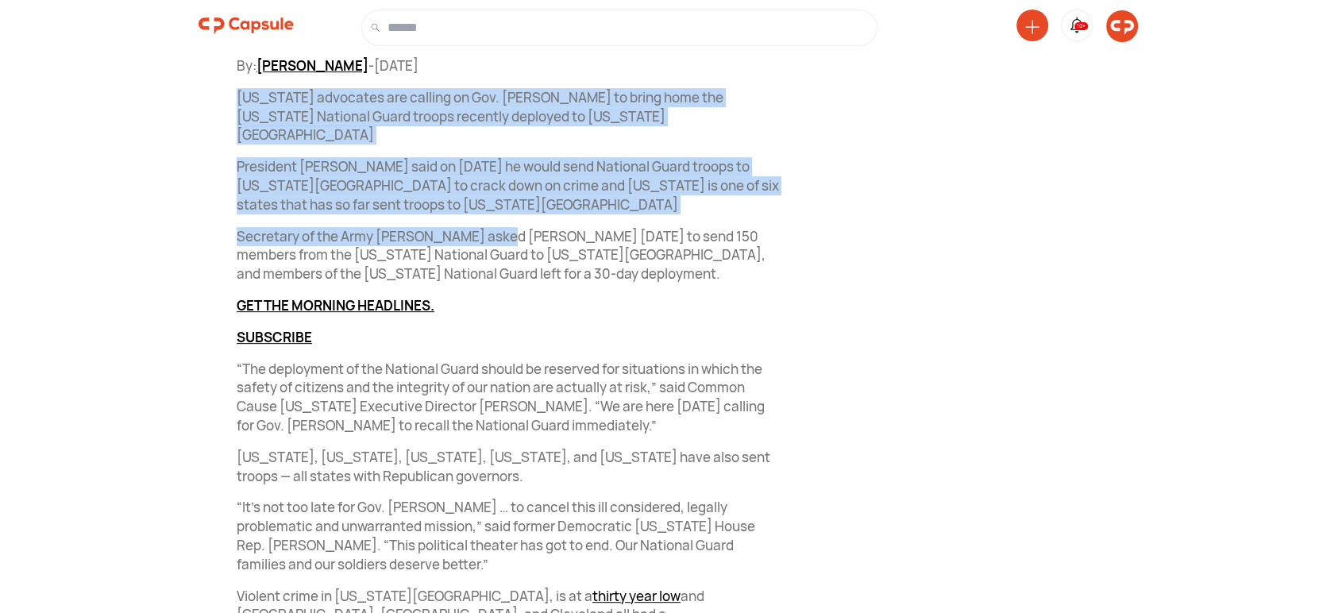
drag, startPoint x: 229, startPoint y: 90, endPoint x: 478, endPoint y: 213, distance: 277.3
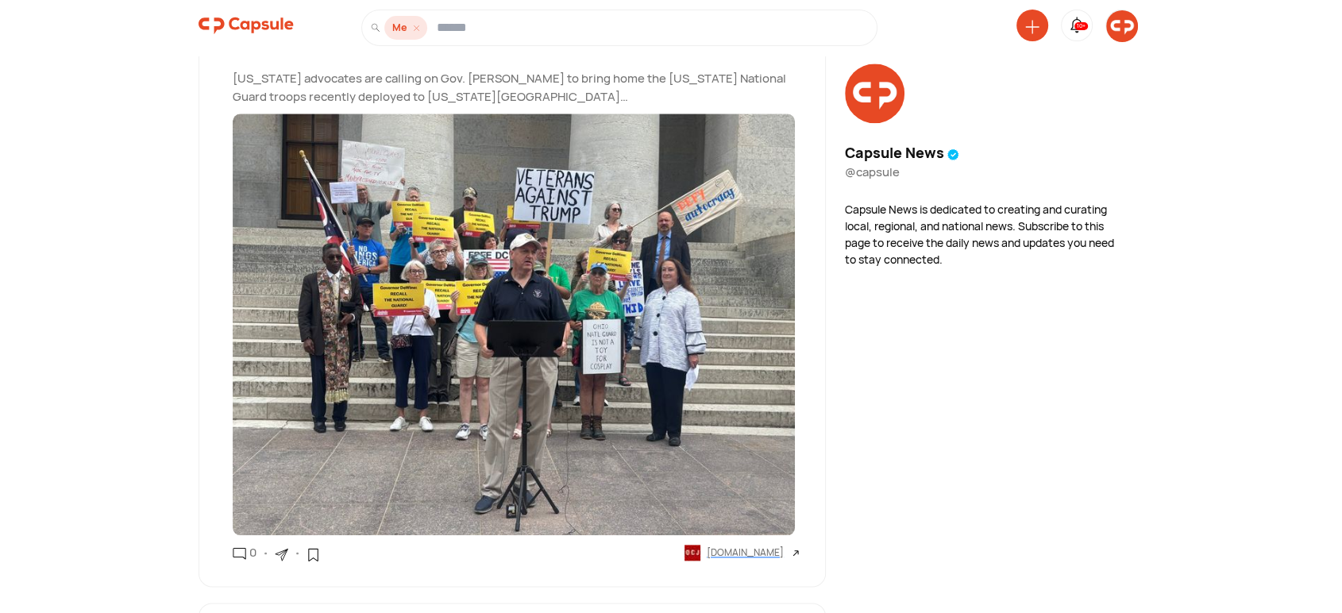
scroll to position [1973, 0]
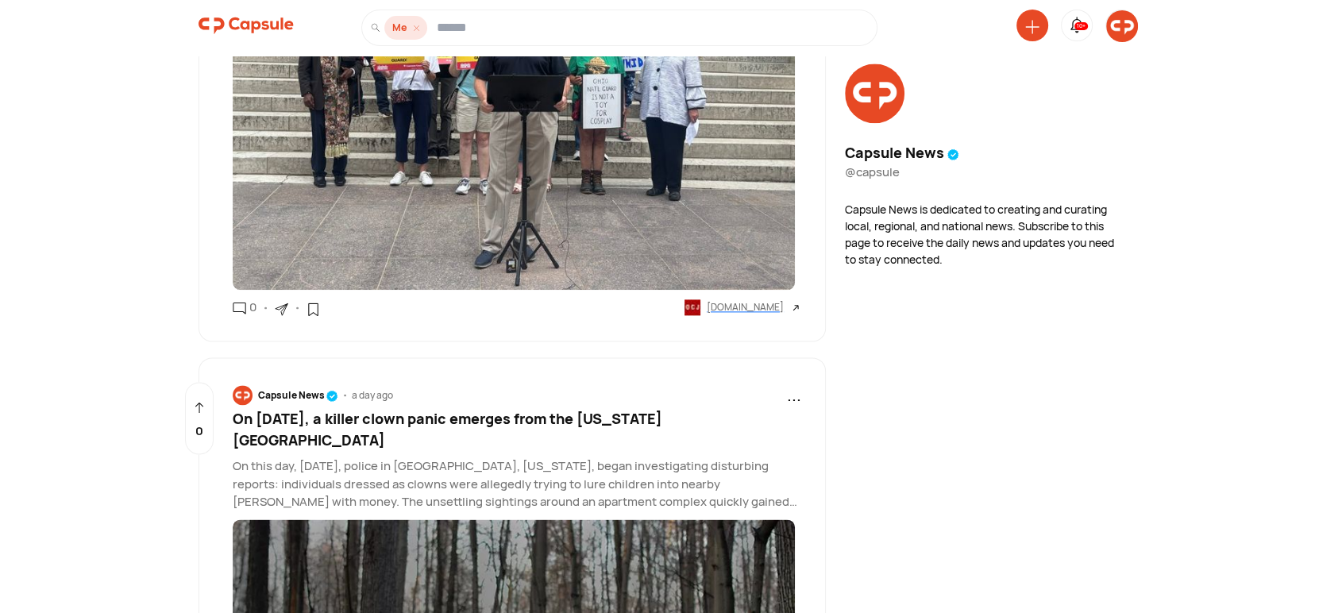
drag, startPoint x: 1127, startPoint y: 21, endPoint x: 1126, endPoint y: 34, distance: 12.8
click at [1128, 21] on img at bounding box center [1122, 26] width 32 height 32
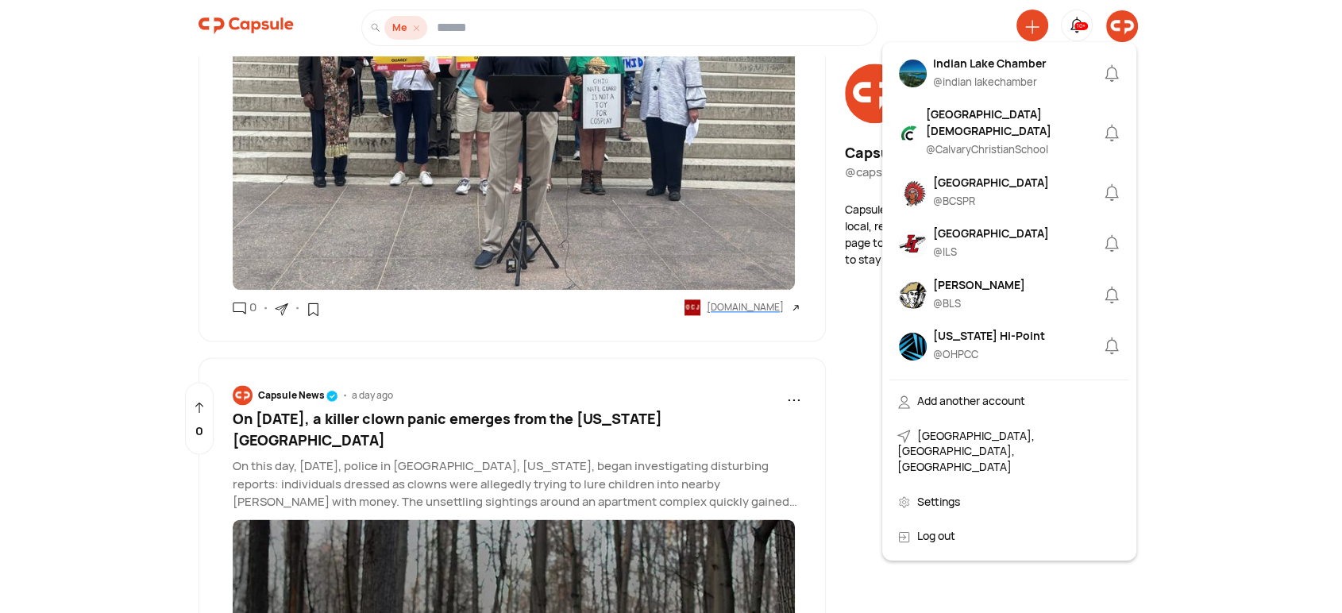
scroll to position [735, 0]
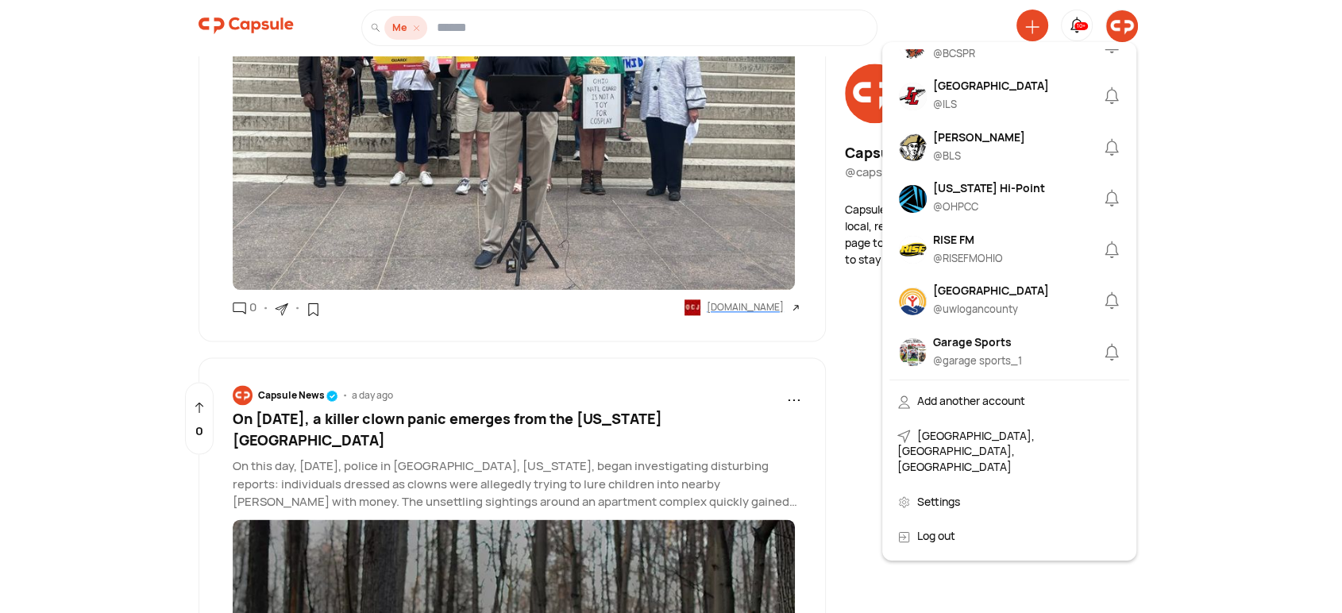
click at [957, 110] on div "Indian Lake @ ILS" at bounding box center [991, 96] width 116 height 39
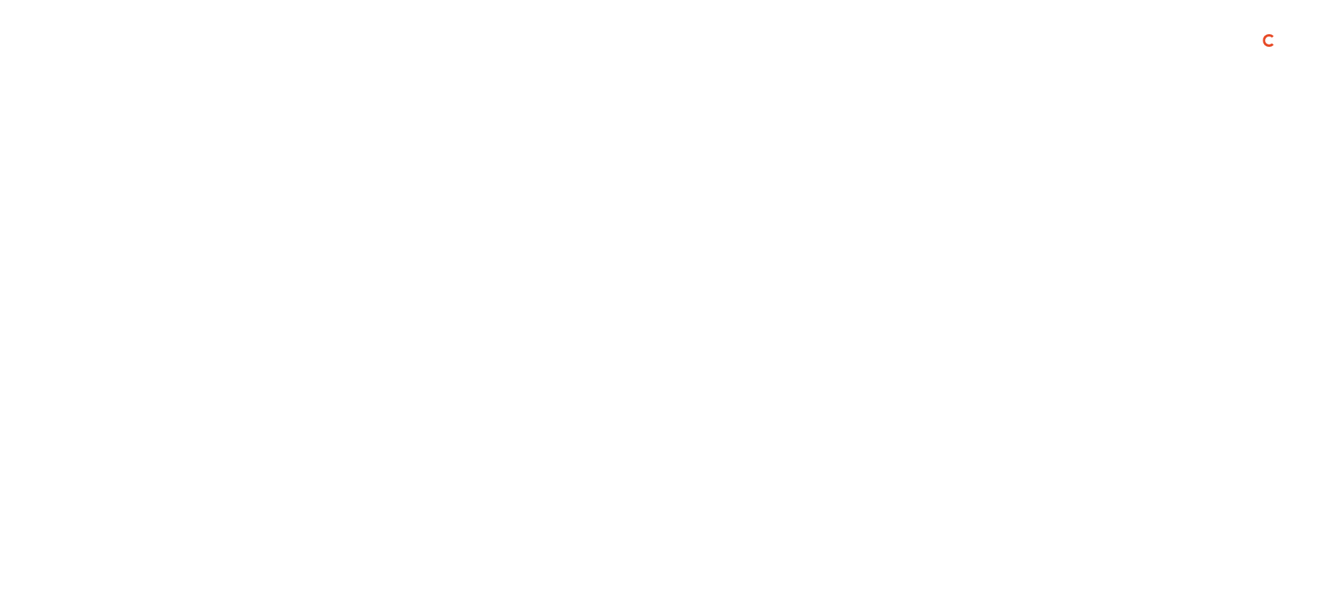
scroll to position [0, 0]
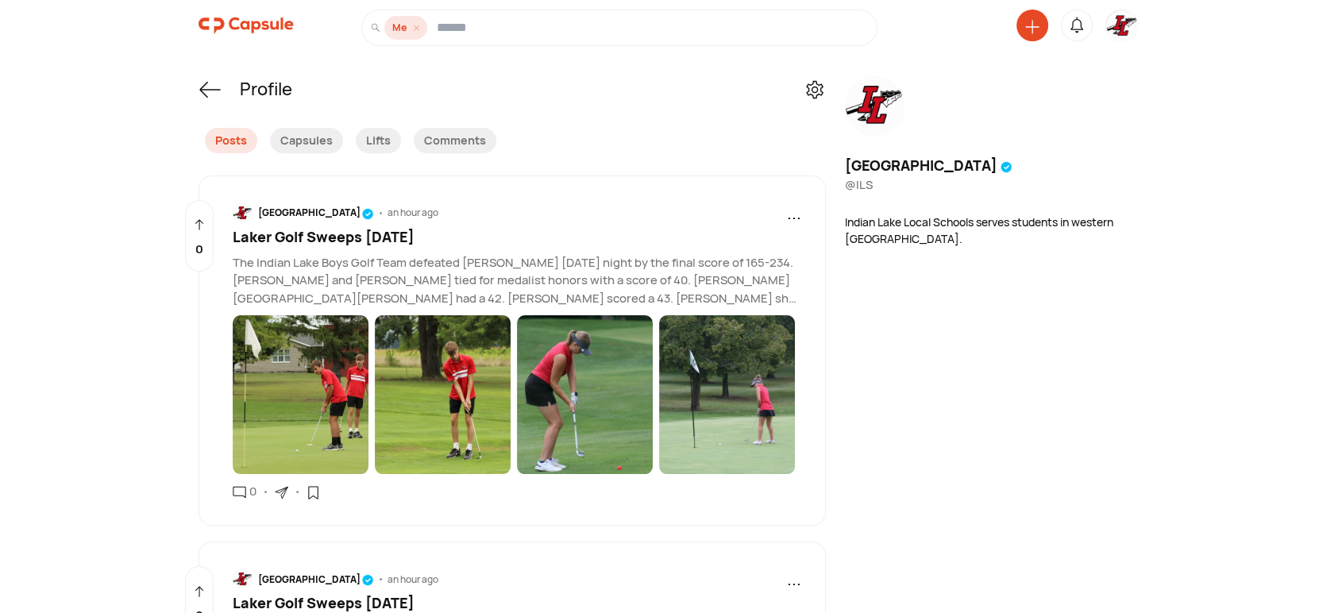
click at [275, 493] on icon at bounding box center [281, 492] width 13 height 13
click at [302, 526] on div "Copy link" at bounding box center [351, 532] width 135 height 35
click at [1118, 27] on img at bounding box center [1122, 26] width 32 height 32
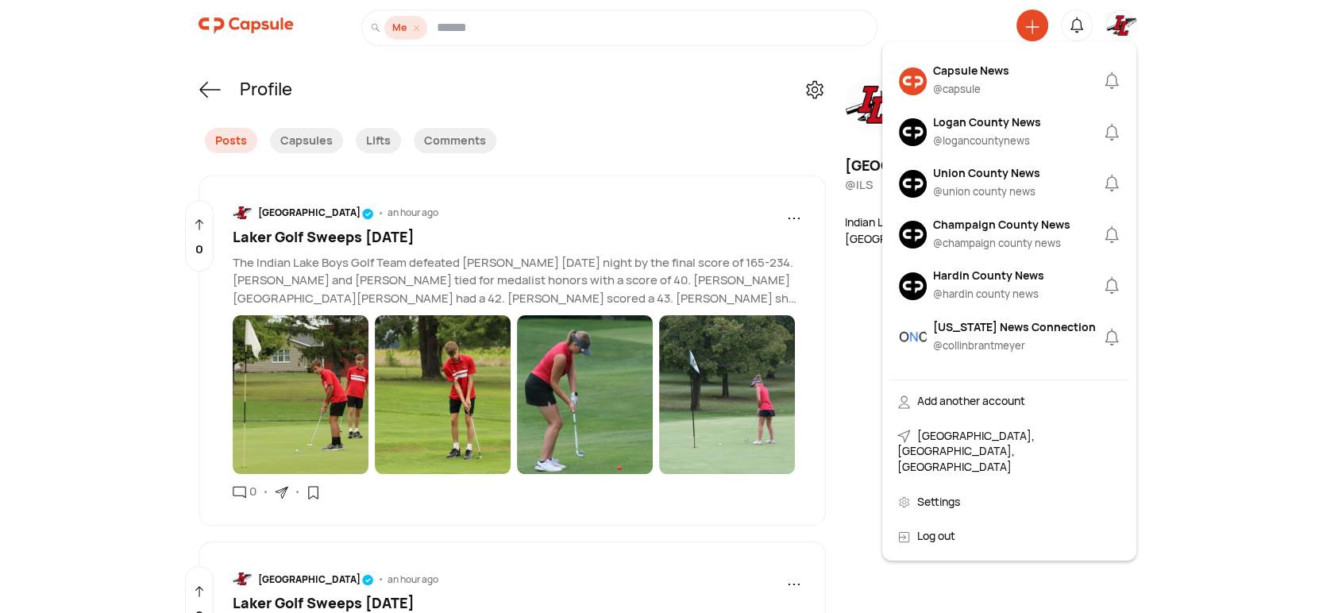
click at [918, 141] on img at bounding box center [913, 132] width 28 height 28
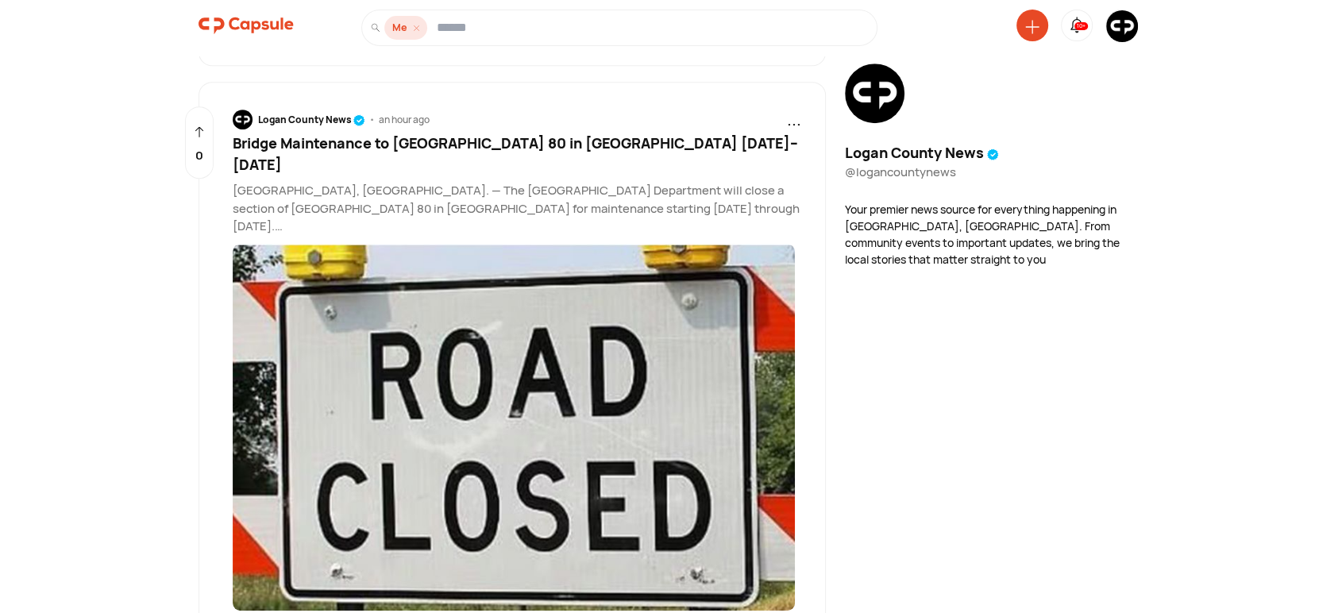
scroll to position [1029, 0]
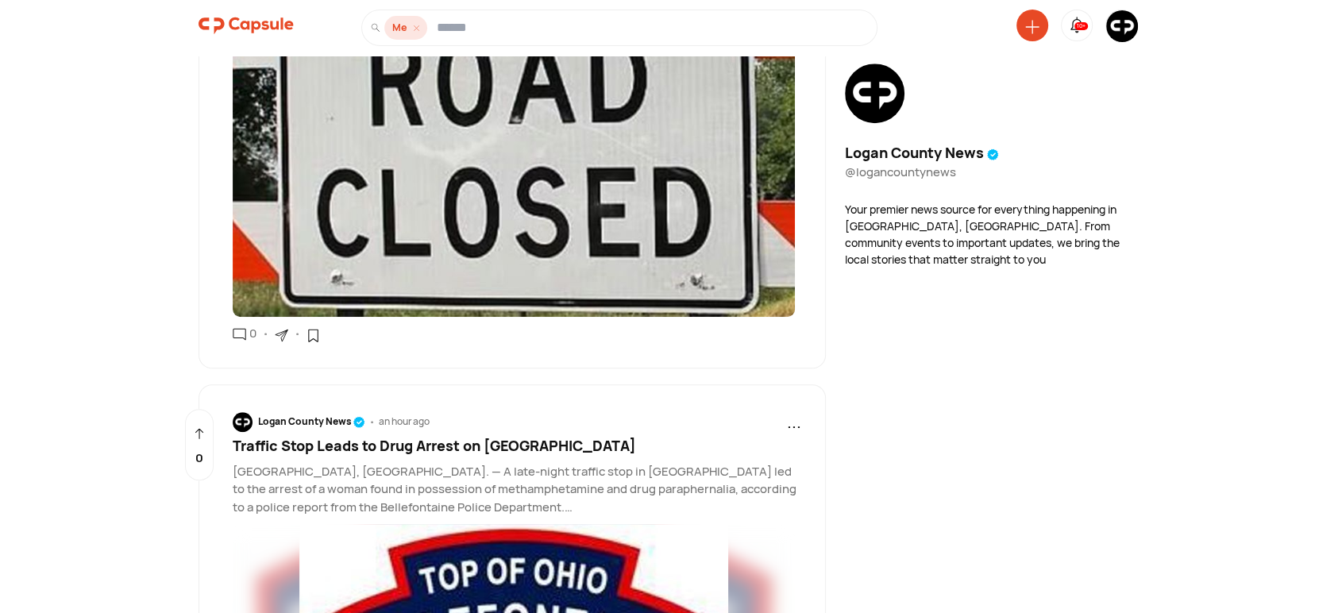
click at [279, 342] on icon at bounding box center [281, 335] width 13 height 13
click at [311, 386] on div "Copy link" at bounding box center [351, 375] width 135 height 35
